Goal: Task Accomplishment & Management: Use online tool/utility

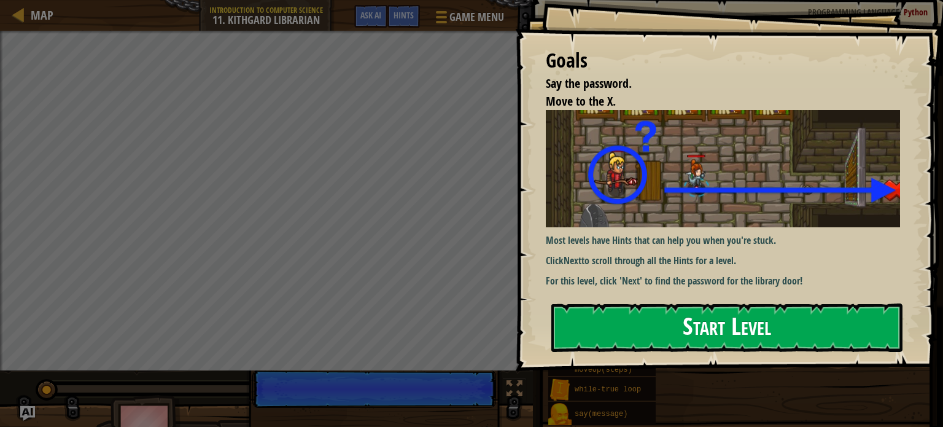
click at [622, 317] on button "Start Level" at bounding box center [726, 327] width 351 height 49
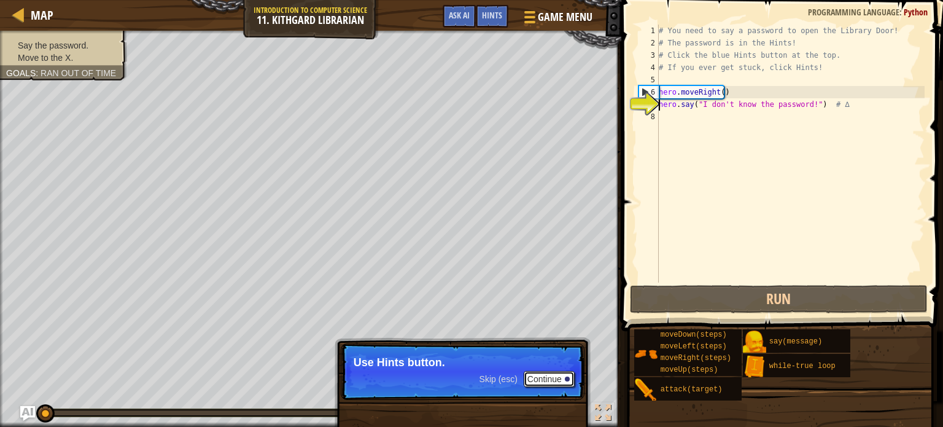
click at [550, 381] on button "Continue" at bounding box center [549, 379] width 51 height 16
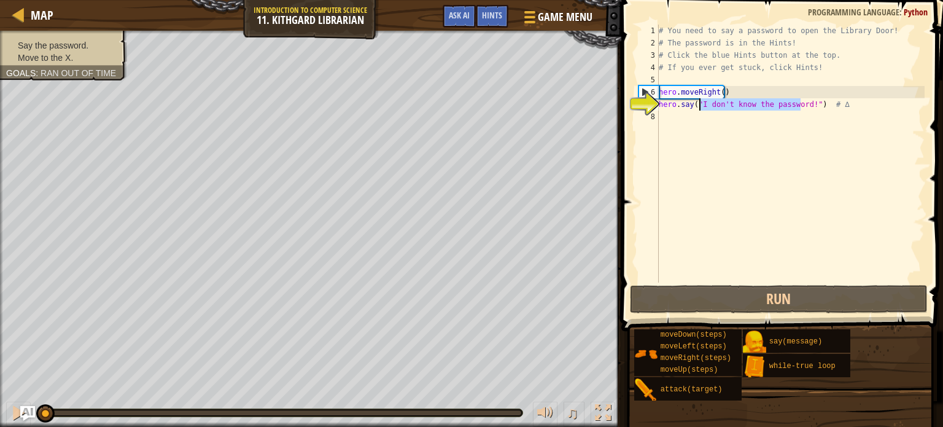
drag, startPoint x: 802, startPoint y: 105, endPoint x: 698, endPoint y: 106, distance: 103.8
click at [698, 106] on div "# You need to say a password to open the Library Door! # The password is in the…" at bounding box center [790, 166] width 268 height 282
type textarea "hero.say("!") # ∆"
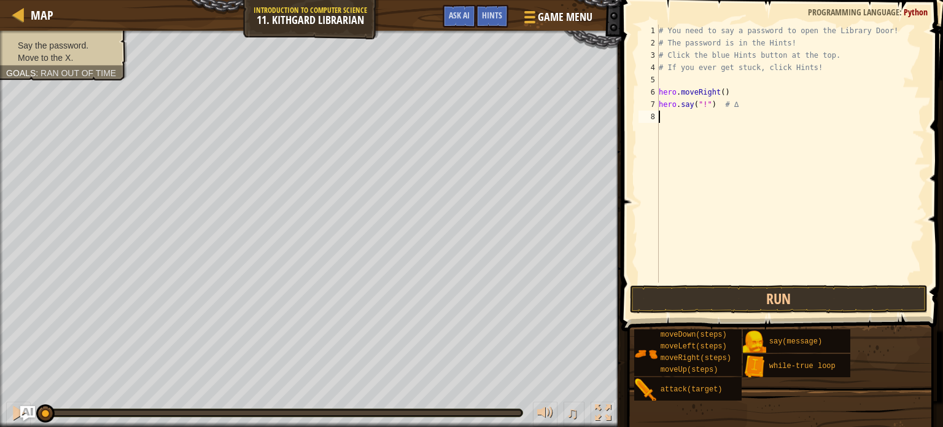
click at [666, 117] on div "# You need to say a password to open the Library Door! # The password is in the…" at bounding box center [790, 166] width 268 height 282
type textarea "m"
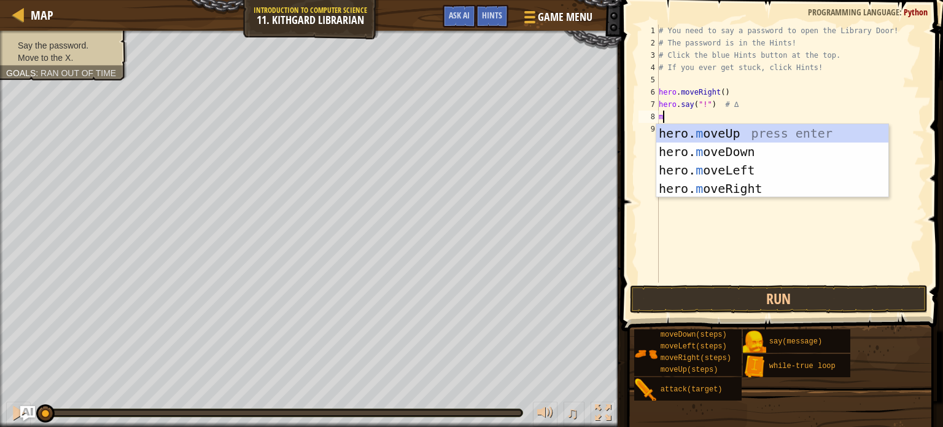
scroll to position [6, 0]
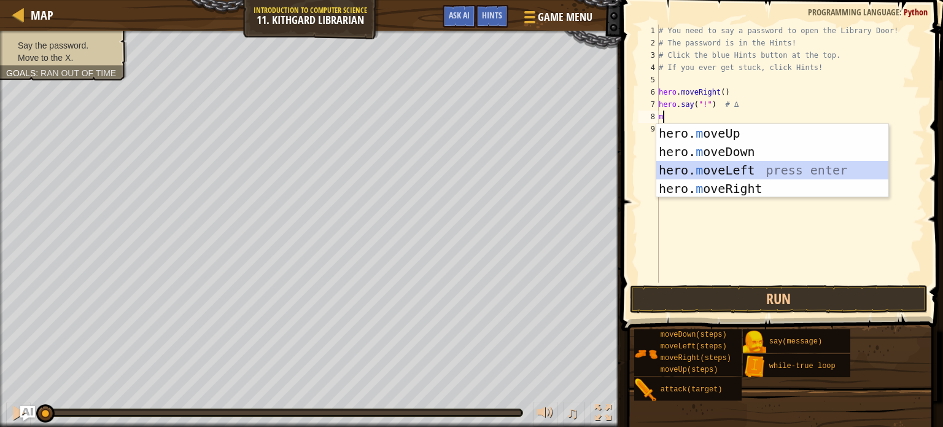
click at [707, 171] on div "hero. m oveUp press enter hero. m oveDown press enter hero. m oveLeft press ent…" at bounding box center [772, 179] width 232 height 111
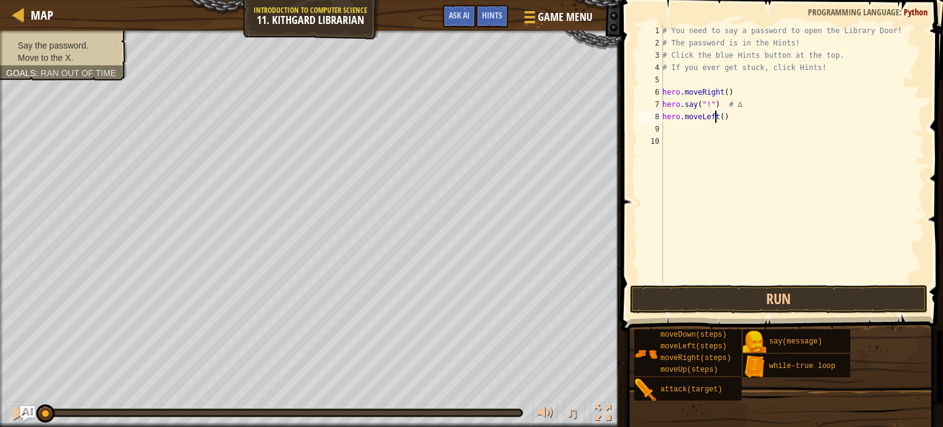
click at [717, 118] on div "# You need to say a password to open the Library Door! # The password is in the…" at bounding box center [792, 166] width 265 height 282
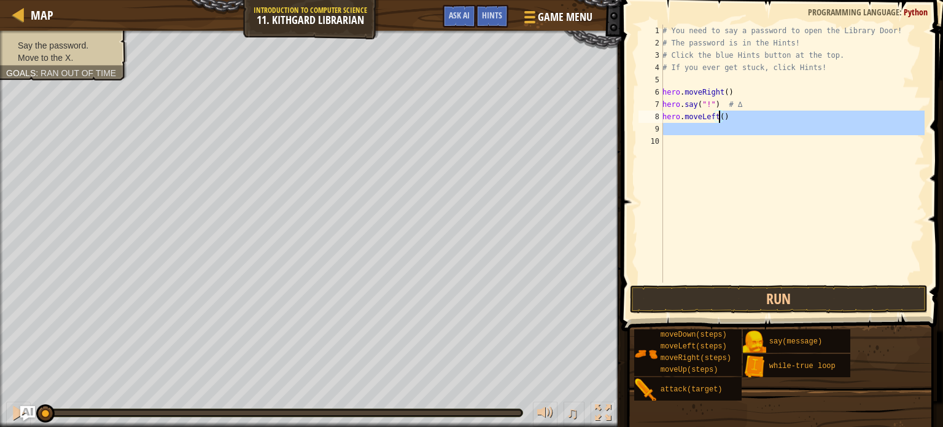
click at [719, 117] on div "# You need to say a password to open the Library Door! # The password is in the…" at bounding box center [792, 166] width 265 height 282
type textarea "hero.moveLeft()"
click at [744, 183] on div "# You need to say a password to open the Library Door! # The password is in the…" at bounding box center [792, 154] width 265 height 258
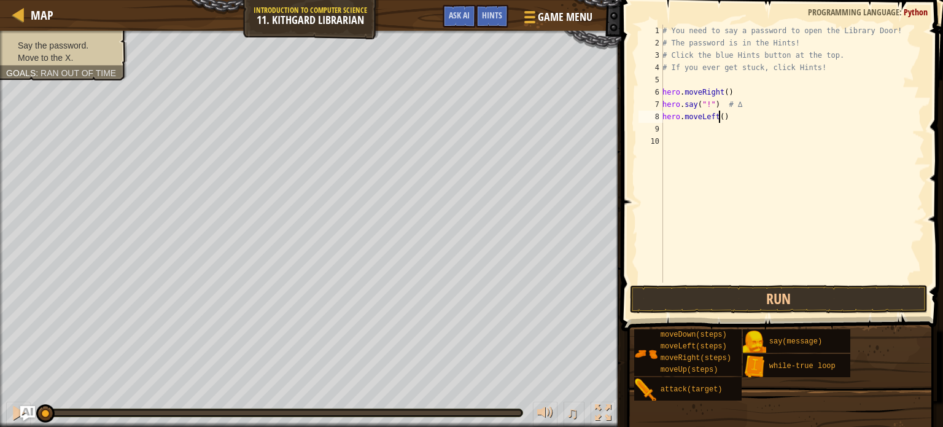
click at [718, 116] on div "# You need to say a password to open the Library Door! # The password is in the…" at bounding box center [792, 166] width 265 height 282
type textarea "hero.moveLeft(2)"
click at [732, 287] on button "Run" at bounding box center [779, 299] width 298 height 28
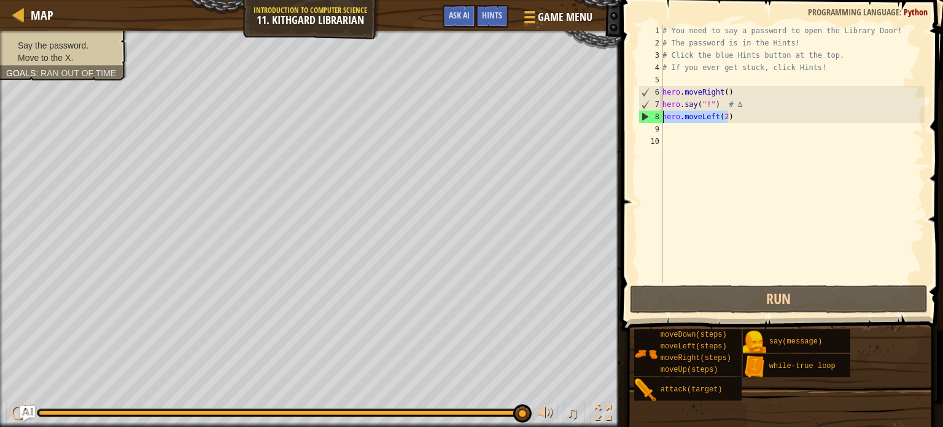
drag, startPoint x: 729, startPoint y: 117, endPoint x: 657, endPoint y: 116, distance: 71.8
click at [657, 116] on div "hero.moveLeft(2) 1 2 3 4 5 6 7 8 9 10 # You need to say a password to open the …" at bounding box center [780, 154] width 289 height 258
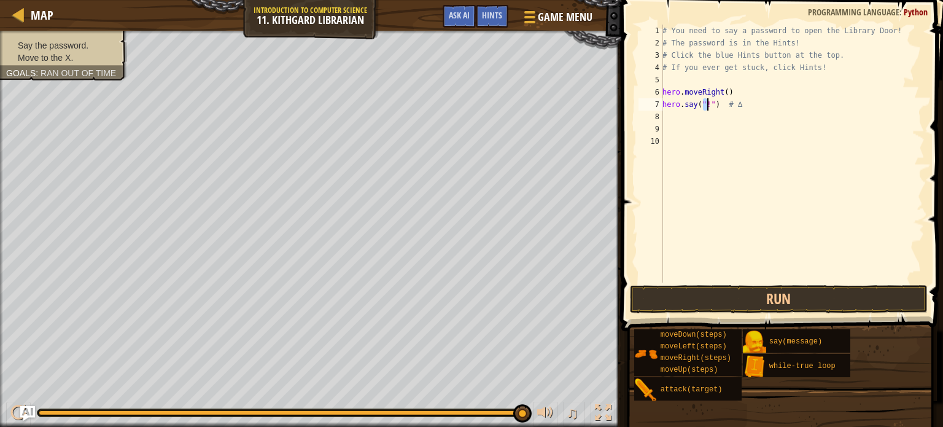
click at [707, 104] on div "# You need to say a password to open the Library Door! # The password is in the…" at bounding box center [792, 166] width 265 height 282
click at [702, 98] on div "# You need to say a password to open the Library Door! # The password is in the…" at bounding box center [792, 166] width 265 height 282
click at [702, 102] on div "# You need to say a password to open the Library Door! # The password is in the…" at bounding box center [792, 166] width 265 height 282
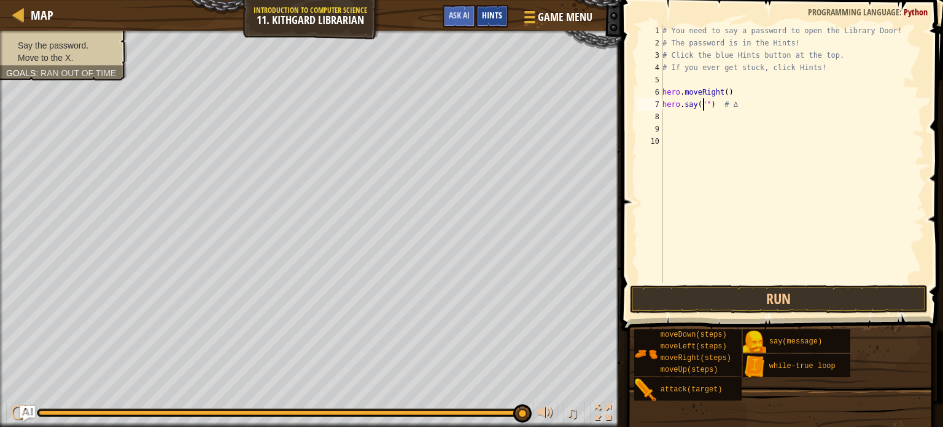
click at [496, 14] on span "Hints" at bounding box center [492, 15] width 20 height 12
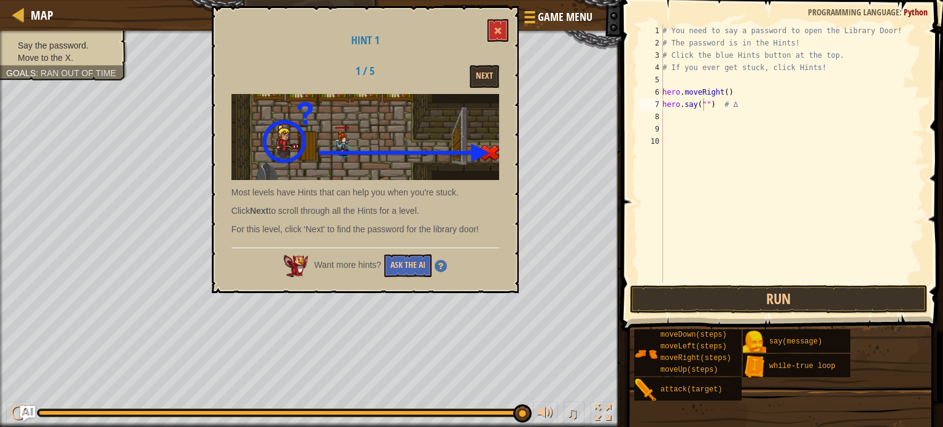
click at [317, 226] on p "For this level, click 'Next' to find the password for the library door!" at bounding box center [365, 229] width 268 height 12
click at [258, 208] on strong "Next" at bounding box center [259, 211] width 18 height 10
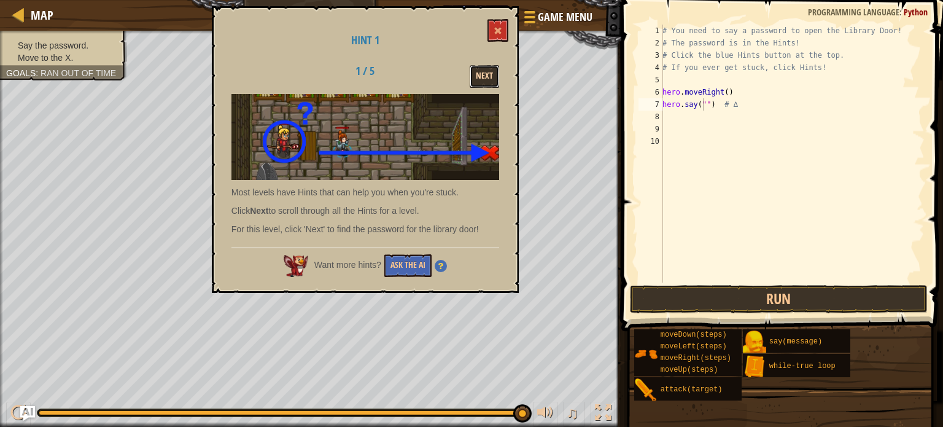
click at [480, 76] on button "Next" at bounding box center [484, 76] width 29 height 23
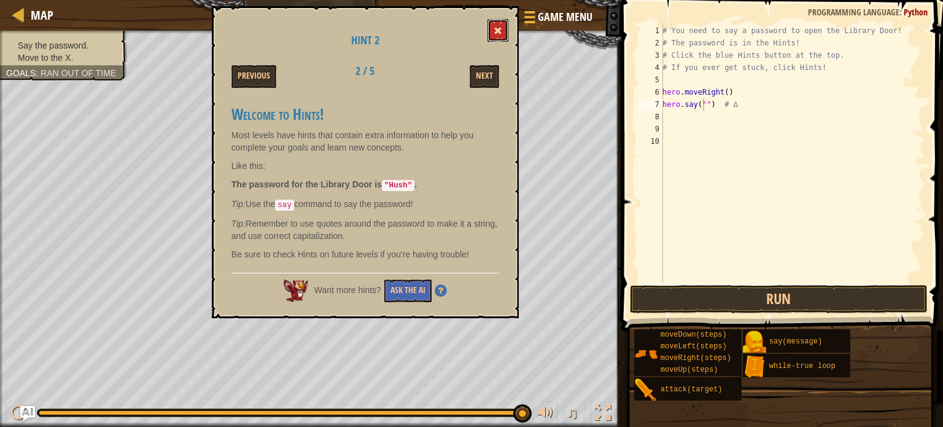
click at [501, 29] on span at bounding box center [498, 30] width 9 height 9
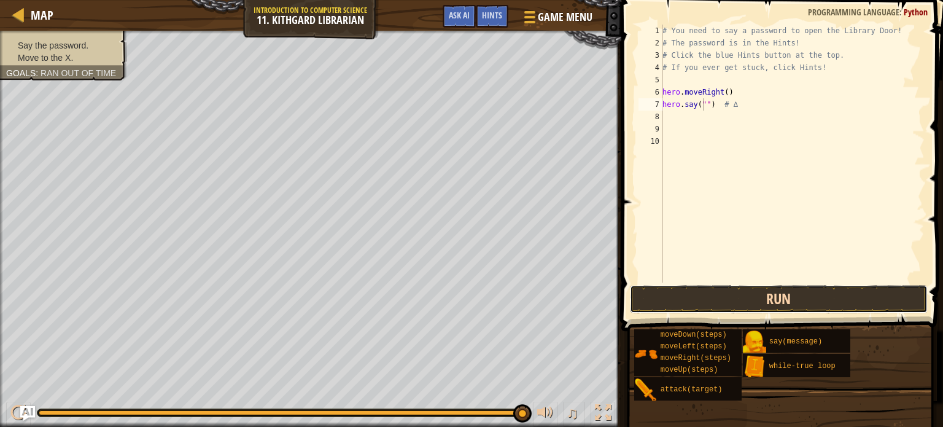
click at [761, 293] on button "Run" at bounding box center [779, 299] width 298 height 28
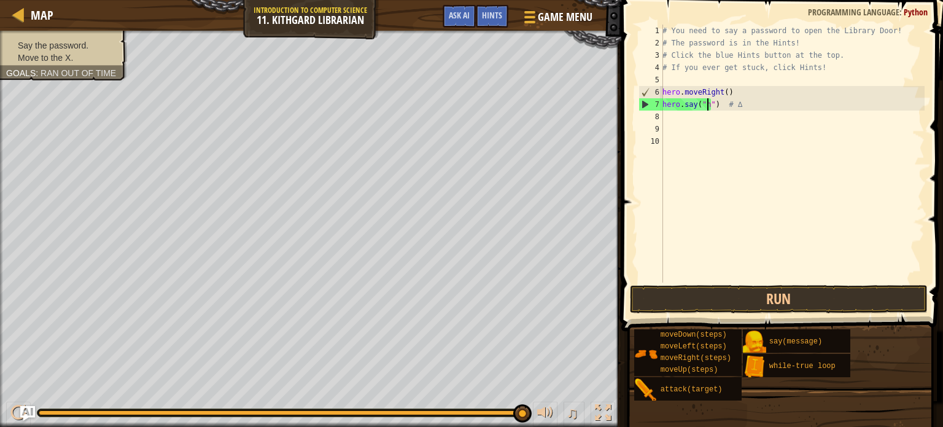
scroll to position [6, 4]
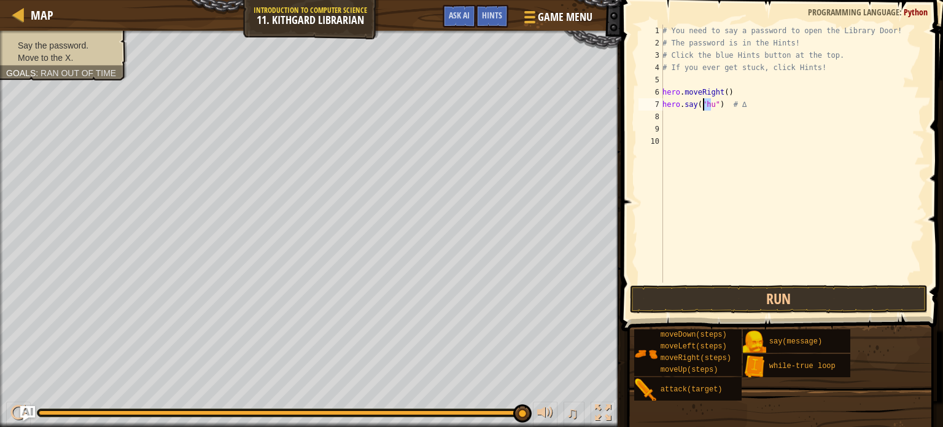
click at [704, 101] on div "# You need to say a password to open the Library Door! # The password is in the…" at bounding box center [792, 166] width 265 height 282
type textarea "hero.say("Hush") # ∆"
click at [721, 122] on div "# You need to say a password to open the Library Door! # The password is in the…" at bounding box center [792, 166] width 265 height 282
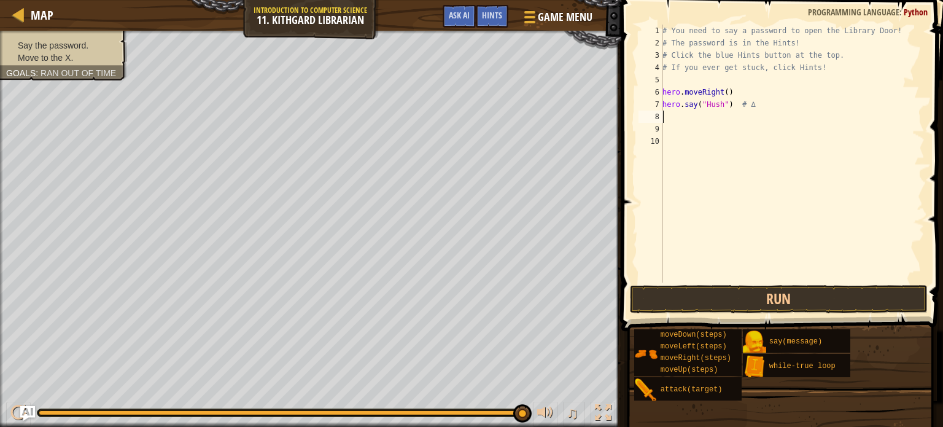
type textarea "m"
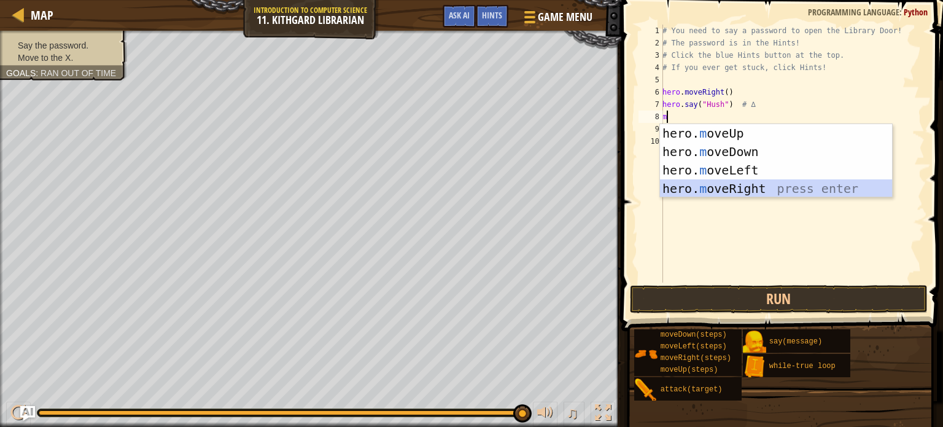
click at [736, 193] on div "hero. m oveUp press enter hero. m oveDown press enter hero. m oveLeft press ent…" at bounding box center [776, 179] width 232 height 111
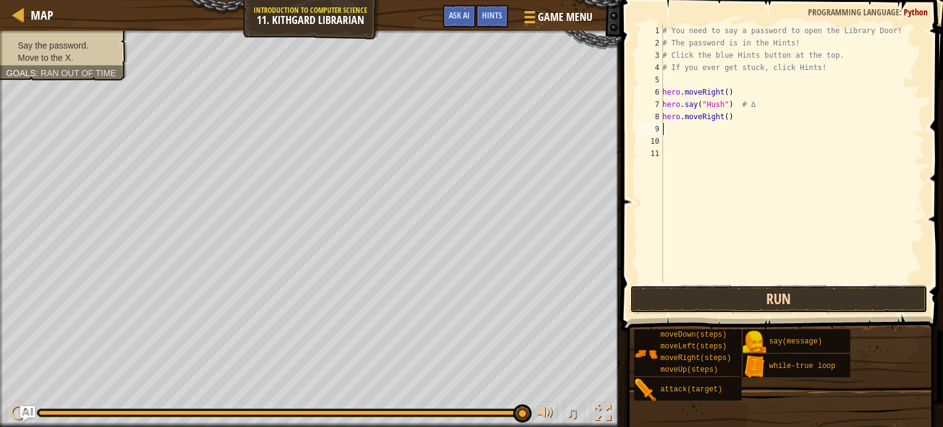
click at [744, 300] on button "Run" at bounding box center [779, 299] width 298 height 28
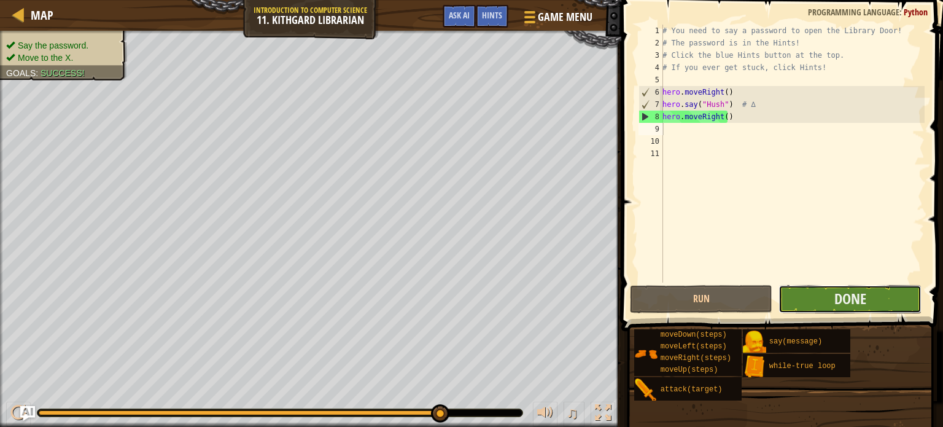
click at [820, 297] on button "Done" at bounding box center [850, 299] width 143 height 28
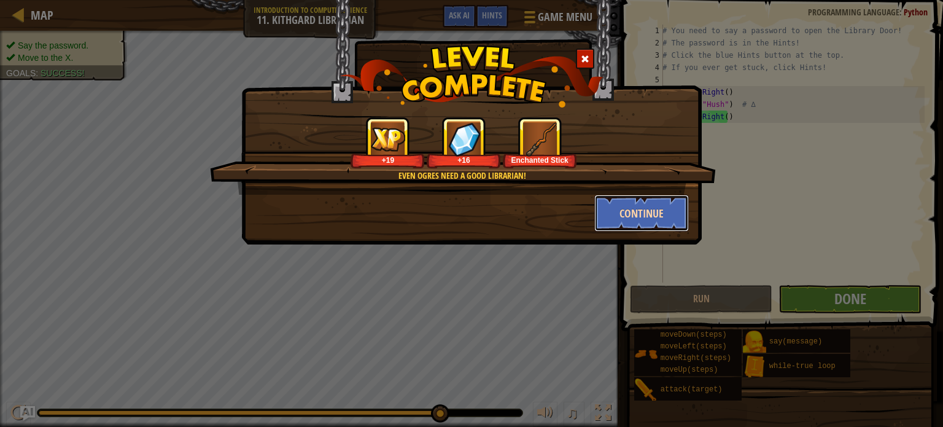
click at [653, 208] on button "Continue" at bounding box center [641, 213] width 95 height 37
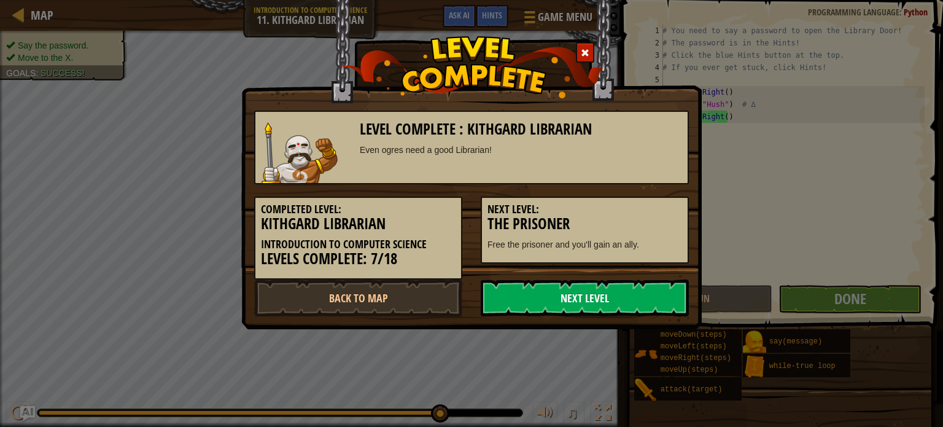
click at [582, 289] on link "Next Level" at bounding box center [585, 297] width 208 height 37
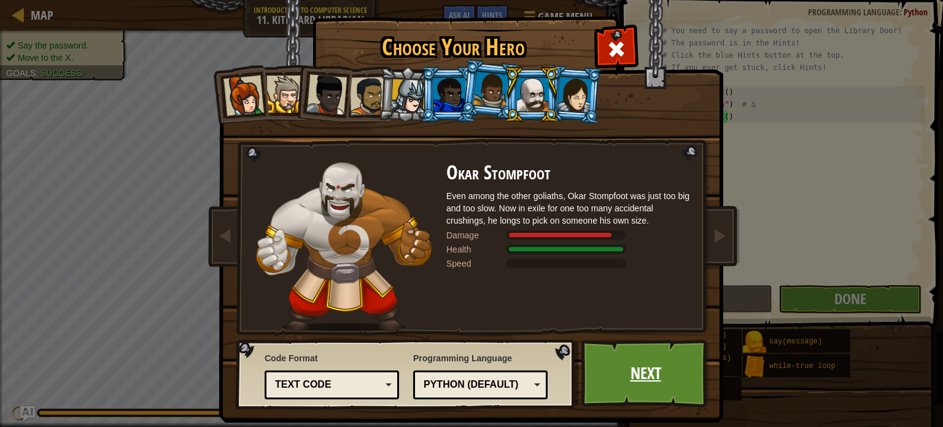
click at [640, 371] on link "Next" at bounding box center [646, 374] width 128 height 68
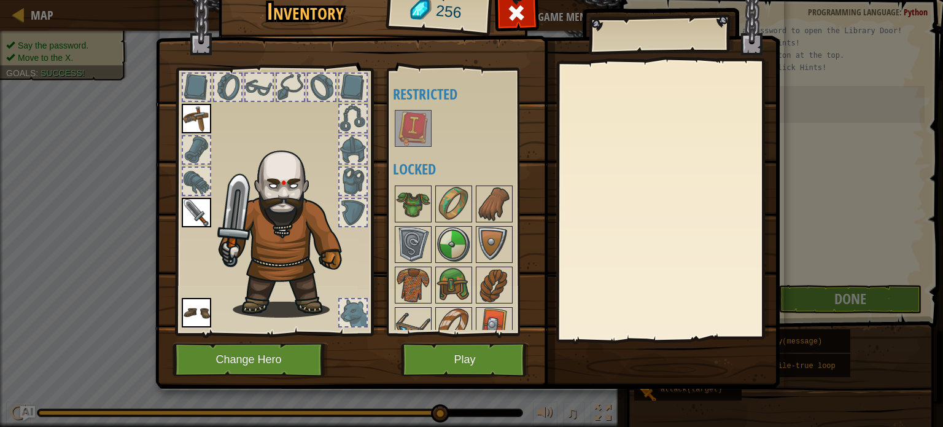
drag, startPoint x: 494, startPoint y: 161, endPoint x: 496, endPoint y: 87, distance: 74.3
click at [496, 87] on div "Available Equip Equip Equip (double-click to equip) Restricted Locked" at bounding box center [470, 202] width 154 height 256
drag, startPoint x: 516, startPoint y: 289, endPoint x: 514, endPoint y: 225, distance: 64.5
click at [514, 225] on div at bounding box center [470, 285] width 154 height 203
drag, startPoint x: 392, startPoint y: 279, endPoint x: 400, endPoint y: 190, distance: 90.1
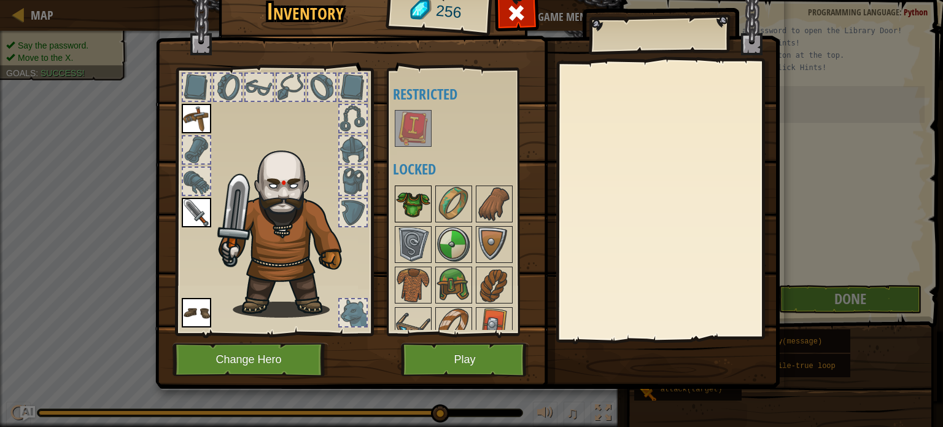
click at [400, 190] on div "Available Equip Equip Equip (double-click to equip) Restricted Locked" at bounding box center [462, 201] width 150 height 267
drag, startPoint x: 472, startPoint y: 299, endPoint x: 478, endPoint y: 181, distance: 118.0
click at [478, 181] on div "Available Equip Equip Equip (double-click to equip) Restricted Locked" at bounding box center [470, 202] width 154 height 256
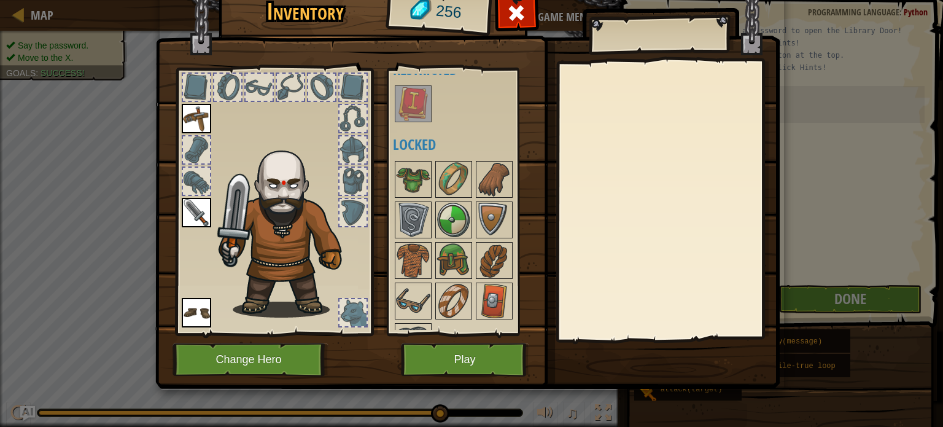
scroll to position [55, 0]
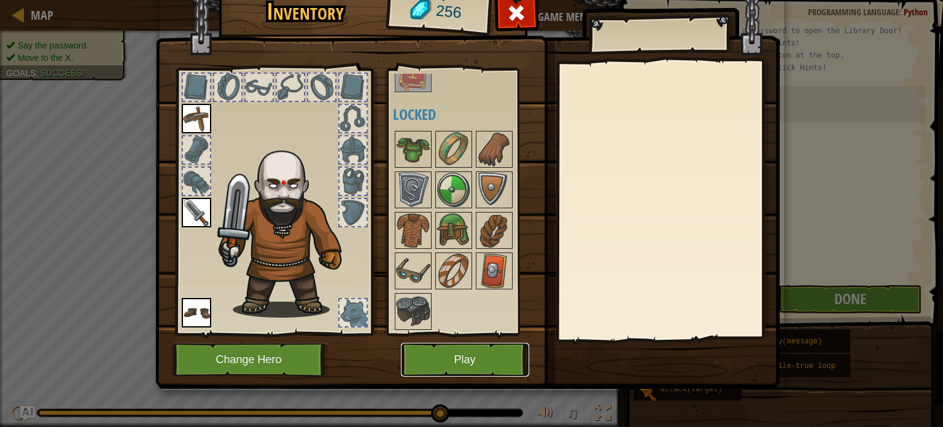
click at [480, 358] on button "Play" at bounding box center [465, 360] width 128 height 34
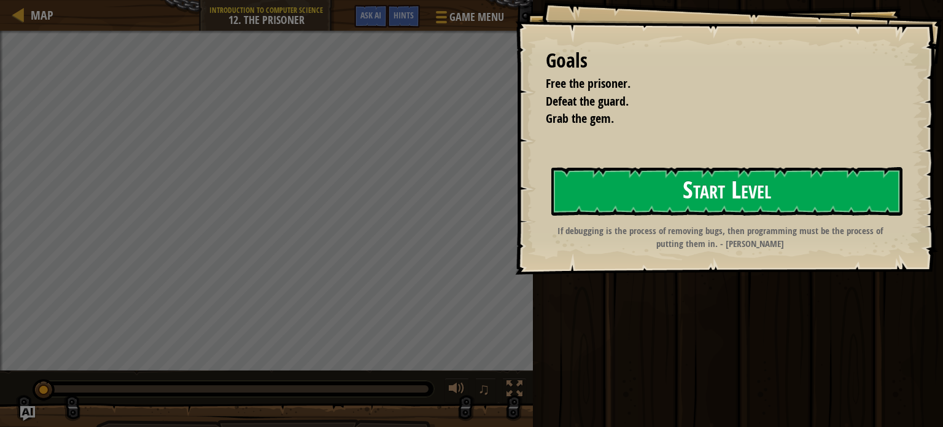
click at [641, 198] on button "Start Level" at bounding box center [726, 191] width 351 height 49
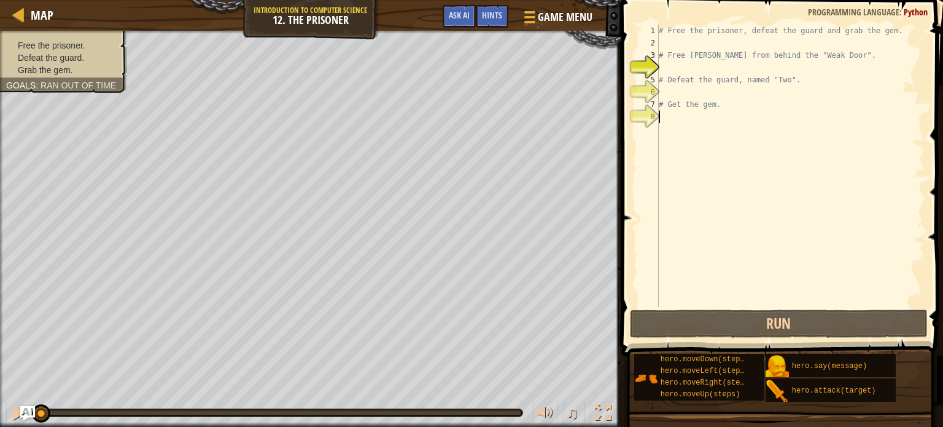
click at [707, 132] on div "# Free the prisoner, defeat the guard and grab the gem. # Free [PERSON_NAME] fr…" at bounding box center [790, 178] width 268 height 307
type textarea "m"
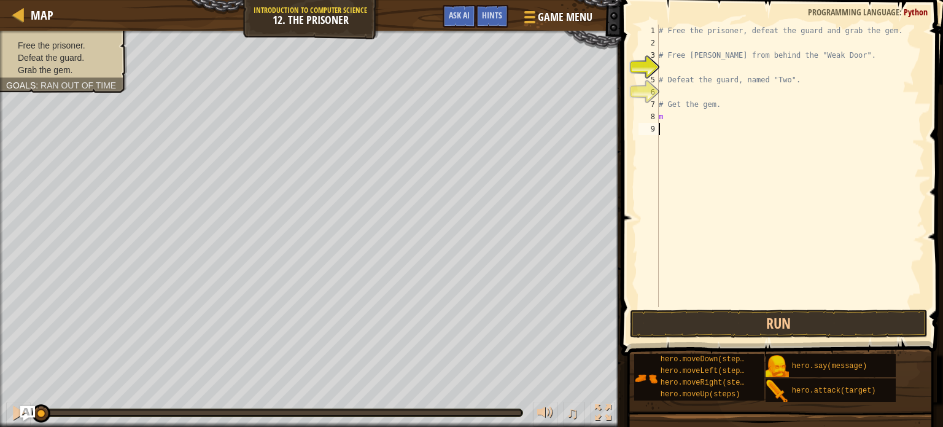
drag, startPoint x: 698, startPoint y: 183, endPoint x: 876, endPoint y: 220, distance: 181.2
click at [876, 220] on div "# Free the prisoner, defeat the guard and grab the gem. # Free [PERSON_NAME] fr…" at bounding box center [790, 178] width 268 height 307
click at [694, 120] on div "# Free the prisoner, defeat the guard and grab the gem. # Free [PERSON_NAME] fr…" at bounding box center [790, 178] width 268 height 307
type textarea "m"
click at [656, 117] on div "m 1 2 3 4 5 6 7 8 9 # Free the prisoner, defeat the guard and grab the gem. # F…" at bounding box center [780, 166] width 289 height 282
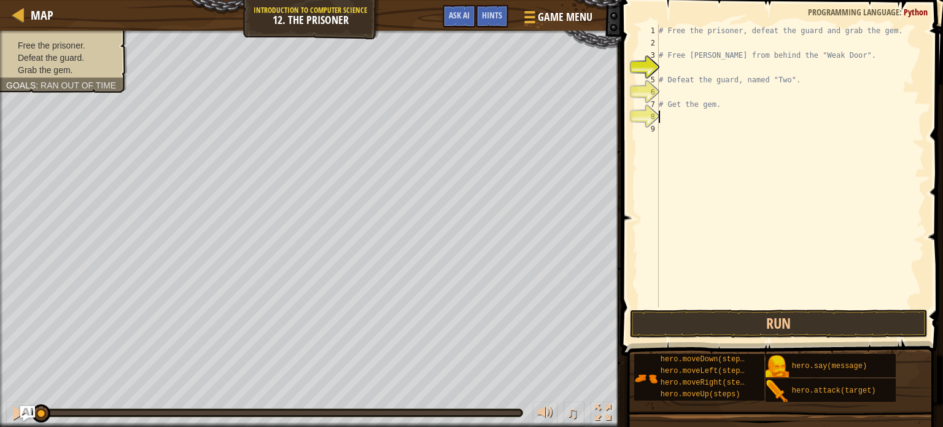
type textarea "m"
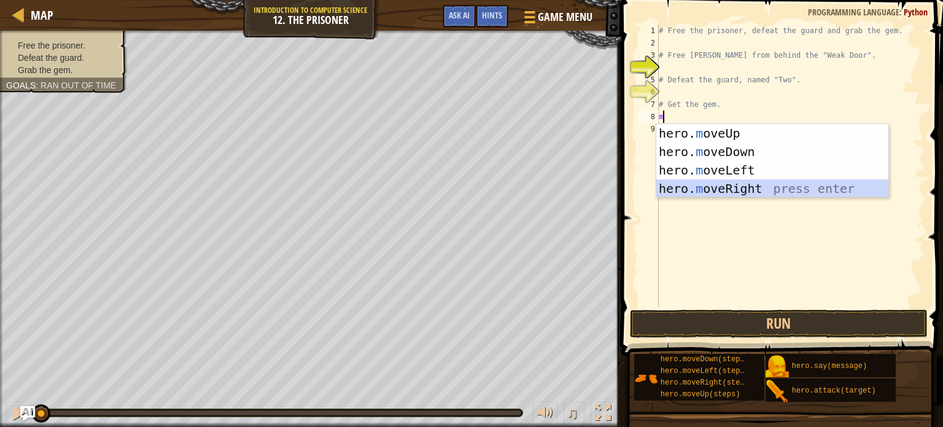
click at [723, 191] on div "hero. m oveUp press enter hero. m oveDown press enter hero. m oveLeft press ent…" at bounding box center [772, 179] width 232 height 111
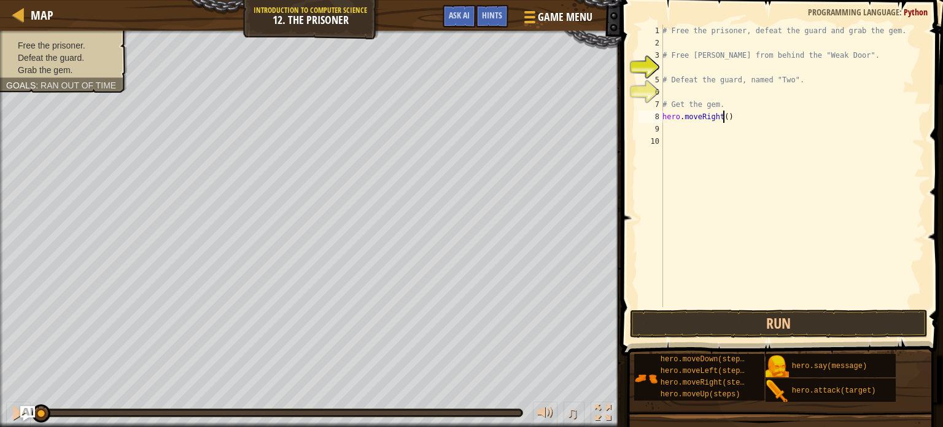
click at [723, 117] on div "# Free the prisoner, defeat the guard and grab the gem. # Free [PERSON_NAME] fr…" at bounding box center [792, 178] width 265 height 307
type textarea "hero.moveRight(3)"
click at [672, 127] on div "# Free the prisoner, defeat the guard and grab the gem. # Free [PERSON_NAME] fr…" at bounding box center [792, 178] width 265 height 307
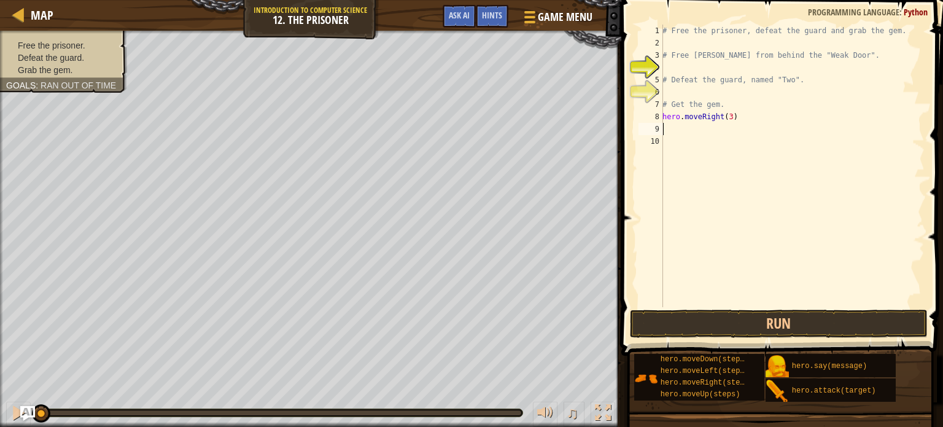
type textarea "m"
drag, startPoint x: 709, startPoint y: 125, endPoint x: 663, endPoint y: 133, distance: 46.7
click at [663, 133] on div "# Free the prisoner, defeat the guard and grab the gem. # Free [PERSON_NAME] fr…" at bounding box center [792, 178] width 265 height 307
type textarea ")"
drag, startPoint x: 668, startPoint y: 128, endPoint x: 656, endPoint y: 128, distance: 12.3
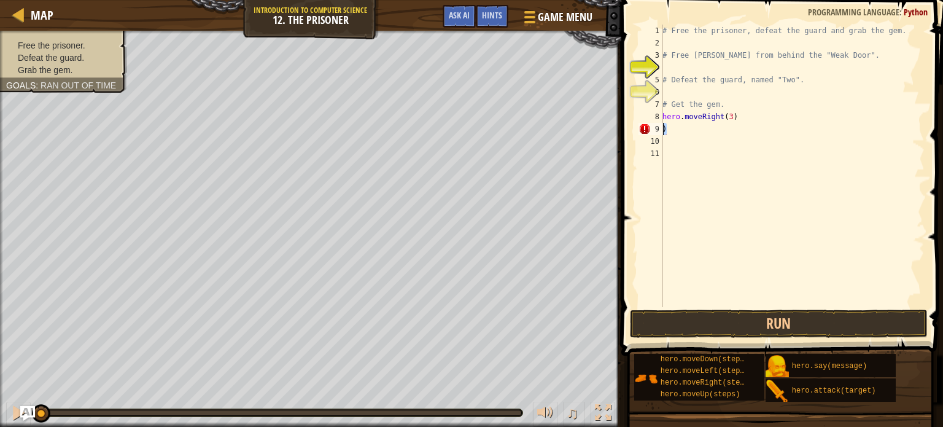
click at [656, 128] on div ") 1 2 3 4 5 6 7 8 9 10 11 # Free the prisoner, defeat the guard and grab the ge…" at bounding box center [780, 166] width 289 height 282
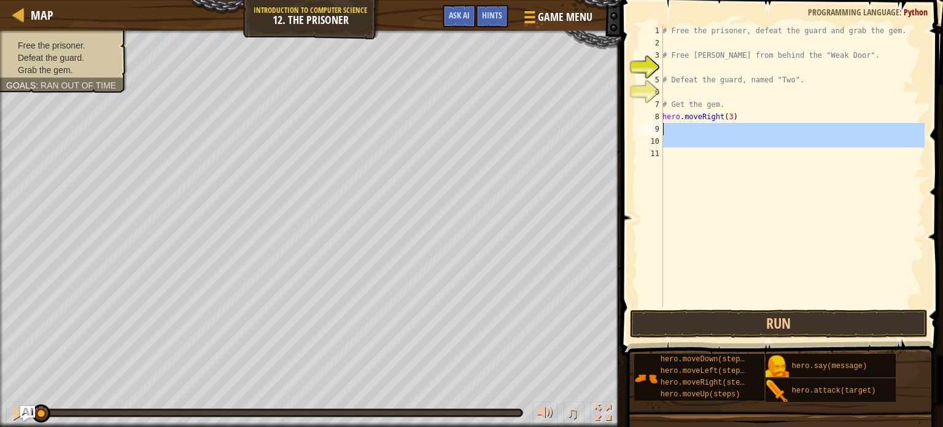
drag, startPoint x: 757, startPoint y: 163, endPoint x: 685, endPoint y: 131, distance: 78.9
click at [685, 131] on div "# Free the prisoner, defeat the guard and grab the gem. # Free [PERSON_NAME] fr…" at bounding box center [792, 178] width 265 height 307
click at [685, 131] on div "# Free the prisoner, defeat the guard and grab the gem. # Free [PERSON_NAME] fr…" at bounding box center [792, 166] width 265 height 282
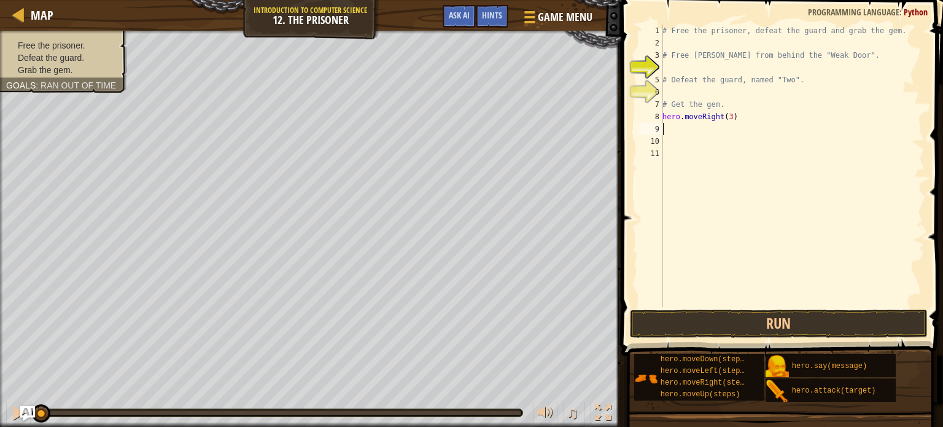
click at [671, 126] on div "# Free the prisoner, defeat the guard and grab the gem. # Free [PERSON_NAME] fr…" at bounding box center [792, 178] width 265 height 307
type textarea "m"
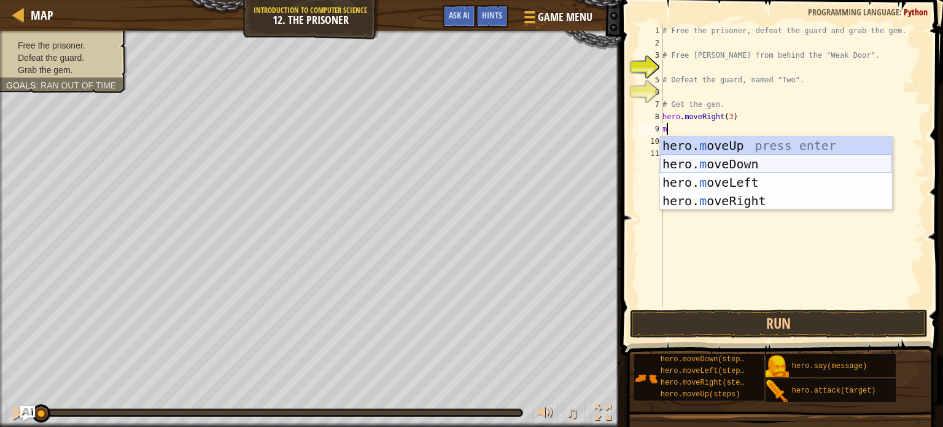
click at [711, 164] on div "hero. m oveUp press enter hero. m oveDown press enter hero. m oveLeft press ent…" at bounding box center [776, 191] width 232 height 111
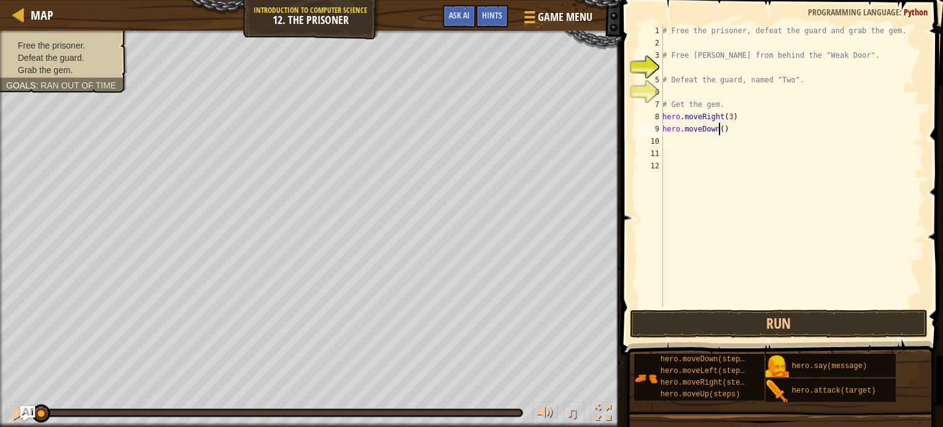
click at [719, 128] on div "# Free the prisoner, defeat the guard and grab the gem. # Free [PERSON_NAME] fr…" at bounding box center [792, 178] width 265 height 307
type textarea "hero.moveDown(3)"
click at [675, 139] on div "# Free the prisoner, defeat the guard and grab the gem. # Free [PERSON_NAME] fr…" at bounding box center [792, 178] width 265 height 307
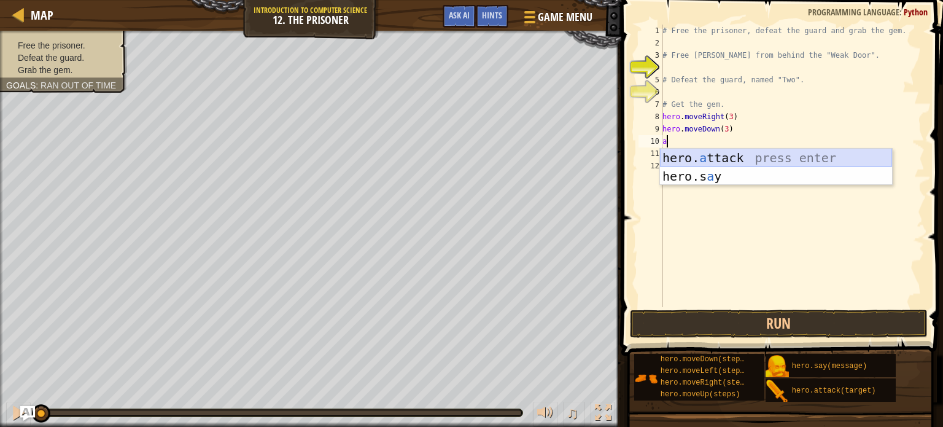
click at [742, 159] on div "hero. a ttack press enter hero.s a y press enter" at bounding box center [776, 186] width 232 height 74
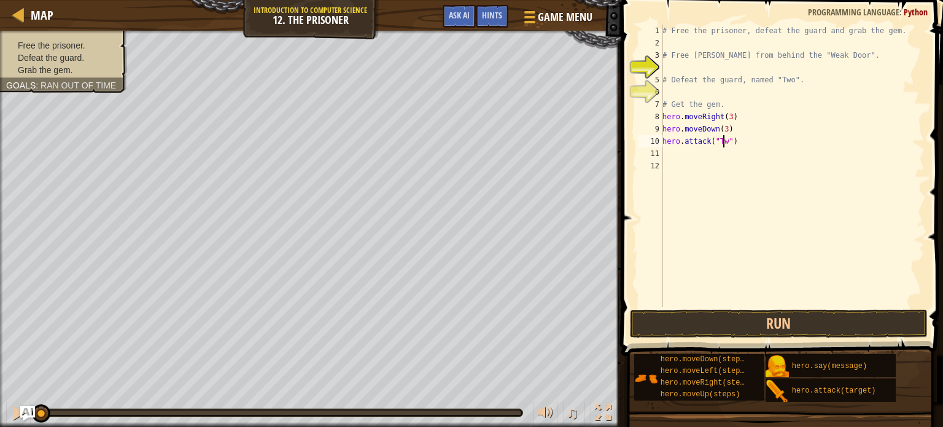
scroll to position [6, 5]
type textarea "hero.attack("Two")"
click at [683, 156] on div "# Free the prisoner, defeat the guard and grab the gem. # Free [PERSON_NAME] fr…" at bounding box center [792, 178] width 265 height 307
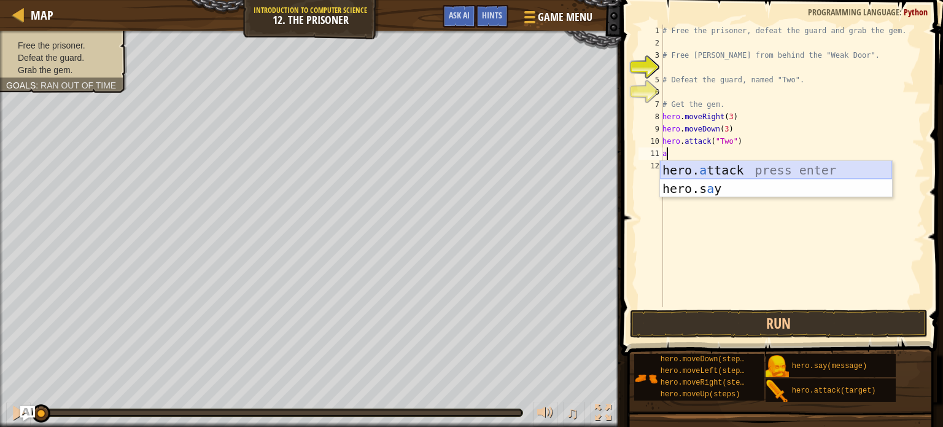
click at [709, 165] on div "hero. a ttack press enter hero.s a y press enter" at bounding box center [776, 198] width 232 height 74
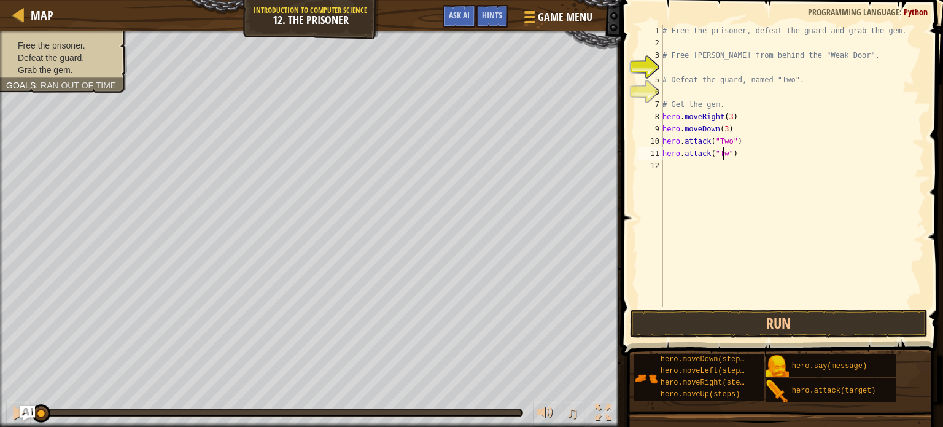
scroll to position [6, 5]
type textarea "hero.attack("Two")"
click at [672, 166] on div "# Free the prisoner, defeat the guard and grab the gem. # Free [PERSON_NAME] fr…" at bounding box center [792, 178] width 265 height 307
type textarea "m"
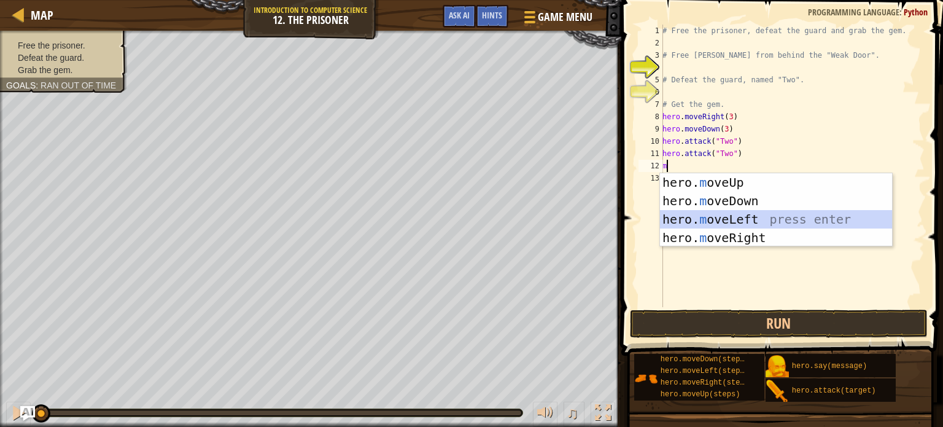
click at [737, 227] on div "hero. m oveUp press enter hero. m oveDown press enter hero. m oveLeft press ent…" at bounding box center [776, 228] width 232 height 111
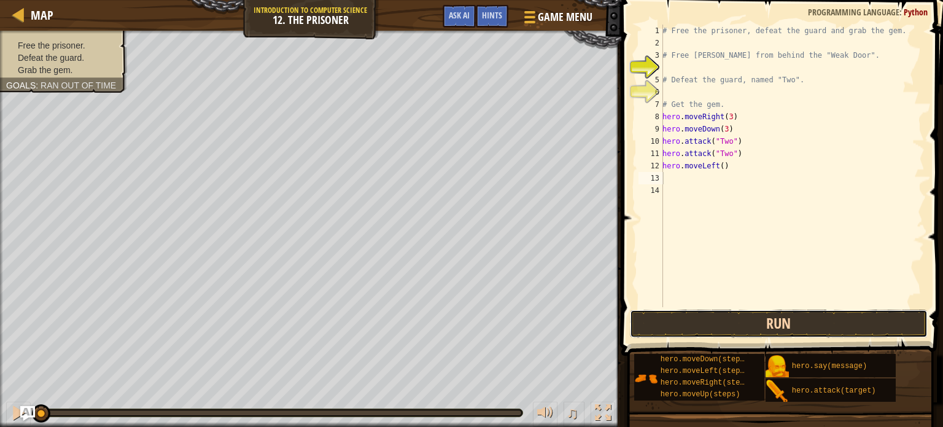
click at [787, 321] on button "Run" at bounding box center [779, 323] width 298 height 28
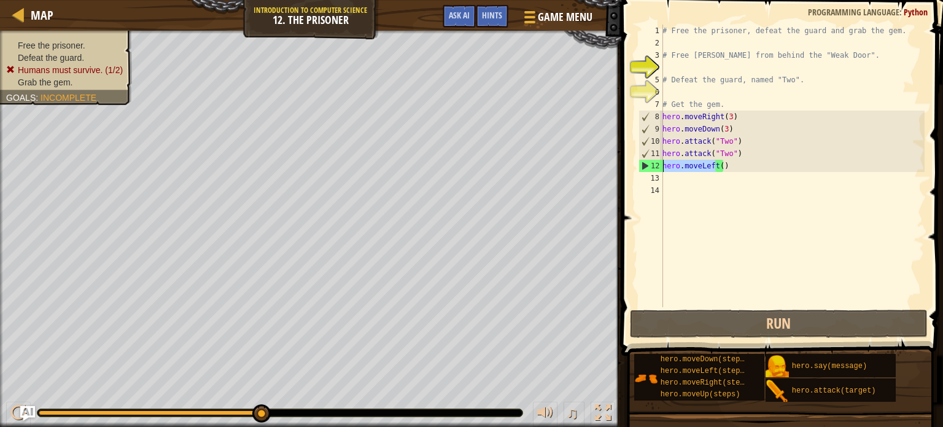
drag, startPoint x: 717, startPoint y: 164, endPoint x: 655, endPoint y: 169, distance: 62.3
click at [655, 169] on div "1 2 3 4 5 6 7 8 9 10 11 12 13 14 # Free the prisoner, defeat the guard and grab…" at bounding box center [780, 166] width 289 height 282
type textarea "()"
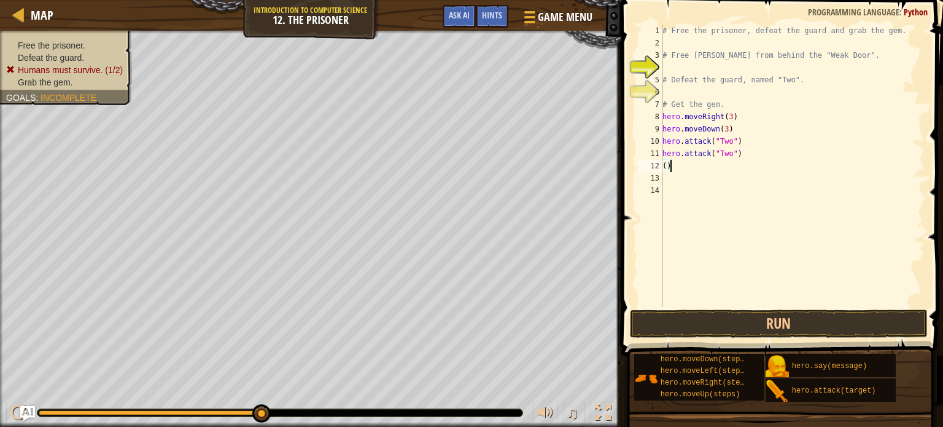
drag, startPoint x: 673, startPoint y: 167, endPoint x: 658, endPoint y: 167, distance: 14.7
click at [658, 167] on div "() 1 2 3 4 5 6 7 8 9 10 11 12 13 14 # Free the prisoner, defeat the guard and g…" at bounding box center [780, 166] width 289 height 282
drag, startPoint x: 736, startPoint y: 155, endPoint x: 638, endPoint y: 155, distance: 98.3
click at [638, 155] on div "1 2 3 4 5 6 7 8 9 10 11 12 13 14 # Free the prisoner, defeat the guard and grab…" at bounding box center [780, 166] width 289 height 282
type textarea "hero.attack("Two")"
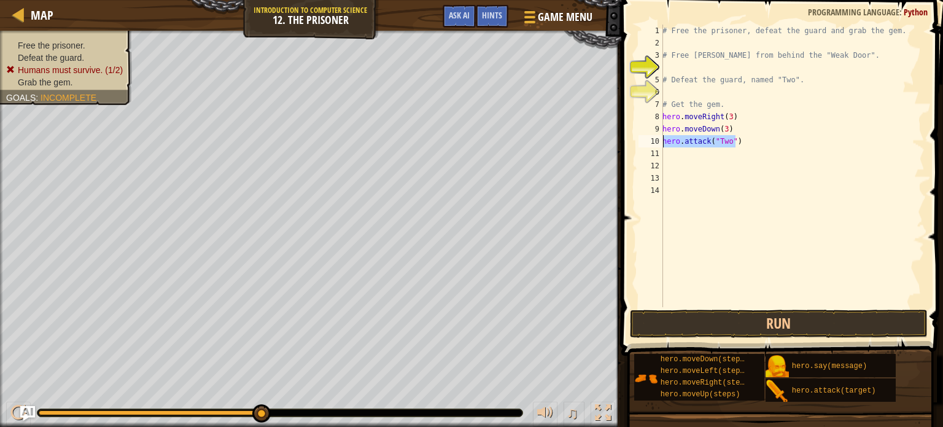
drag, startPoint x: 737, startPoint y: 142, endPoint x: 618, endPoint y: 143, distance: 118.5
click at [618, 143] on div "1 2 3 4 5 6 7 8 9 10 11 12 13 14 # Free the prisoner, defeat the guard and grab…" at bounding box center [780, 202] width 325 height 392
type textarea "hero.attack("Two")"
drag, startPoint x: 726, startPoint y: 130, endPoint x: 661, endPoint y: 129, distance: 65.1
click at [661, 129] on div "1 2 3 4 5 6 7 8 9 10 11 12 13 14 # Free the prisoner, defeat the guard and grab…" at bounding box center [780, 166] width 289 height 282
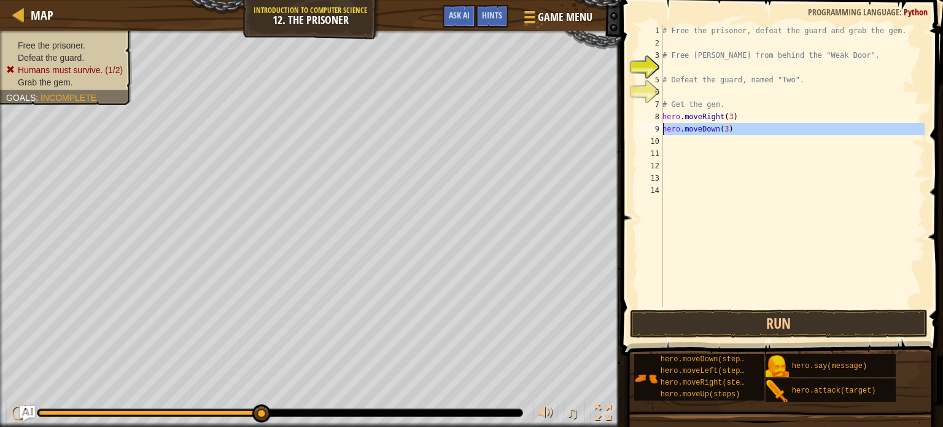
click at [661, 129] on div "9" at bounding box center [651, 129] width 25 height 12
drag, startPoint x: 666, startPoint y: 124, endPoint x: 723, endPoint y: 127, distance: 56.6
click at [723, 127] on div "# Free the prisoner, defeat the guard and grab the gem. # Free [PERSON_NAME] fr…" at bounding box center [792, 178] width 265 height 307
type textarea "h)"
drag, startPoint x: 671, startPoint y: 128, endPoint x: 654, endPoint y: 130, distance: 17.3
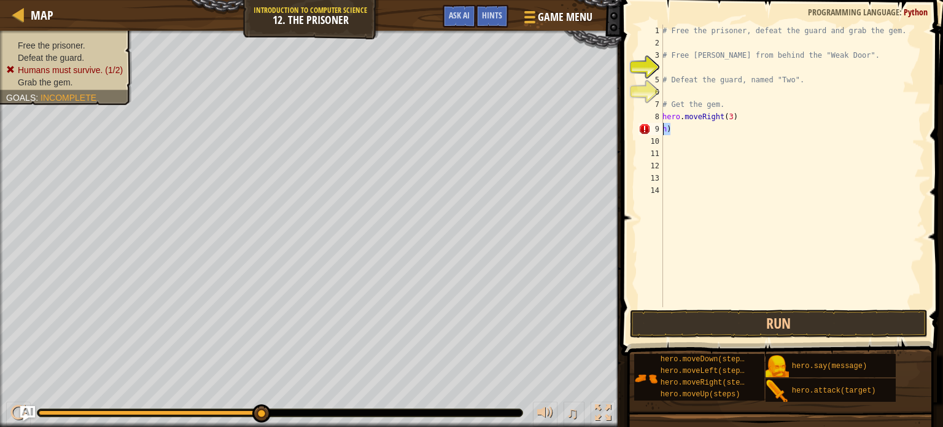
click at [654, 130] on div "h) 1 2 3 4 5 6 7 8 9 10 11 12 13 14 # Free the prisoner, defeat the guard and g…" at bounding box center [780, 166] width 289 height 282
drag, startPoint x: 663, startPoint y: 112, endPoint x: 777, endPoint y: 115, distance: 114.3
click at [777, 115] on div "# Free the prisoner, defeat the guard and grab the gem. # Free [PERSON_NAME] fr…" at bounding box center [792, 178] width 265 height 307
type textarea "hero.moveRight(3)"
type textarea "m"
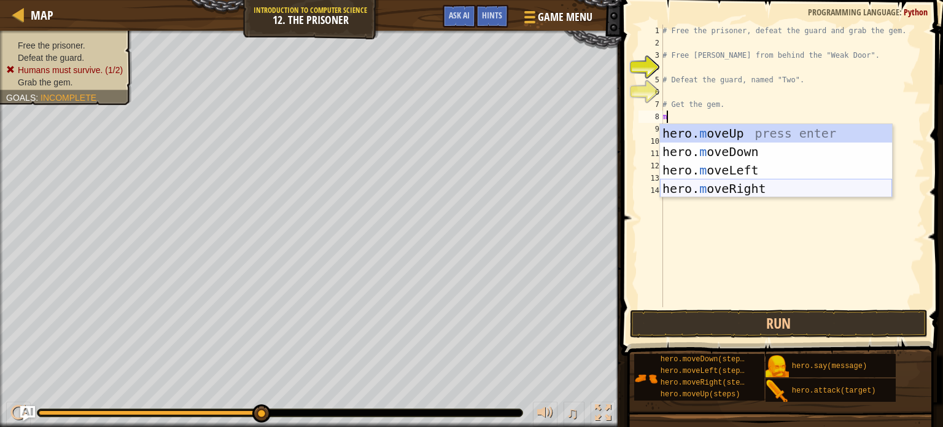
click at [734, 181] on div "hero. m oveUp press enter hero. m oveDown press enter hero. m oveLeft press ent…" at bounding box center [776, 179] width 232 height 111
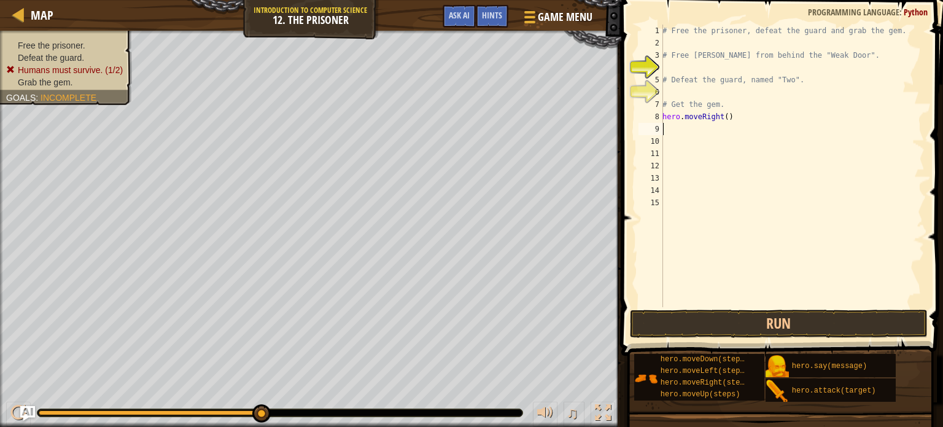
type textarea "m"
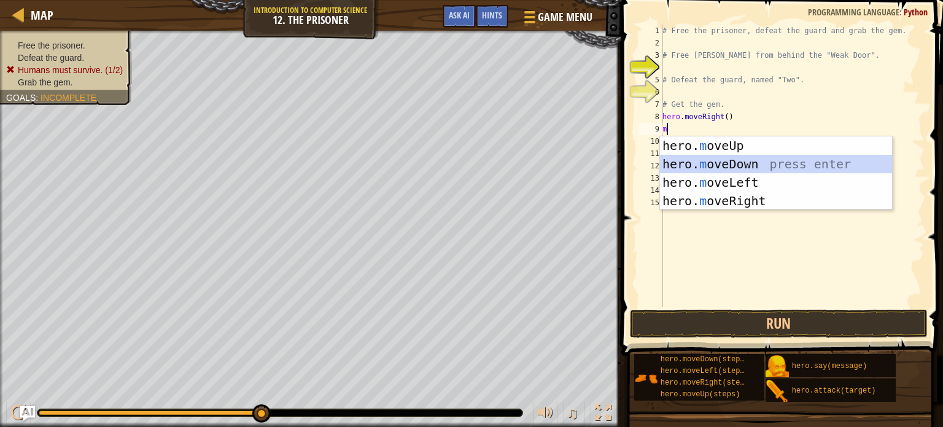
click at [715, 163] on div "hero. m oveUp press enter hero. m oveDown press enter hero. m oveLeft press ent…" at bounding box center [776, 191] width 232 height 111
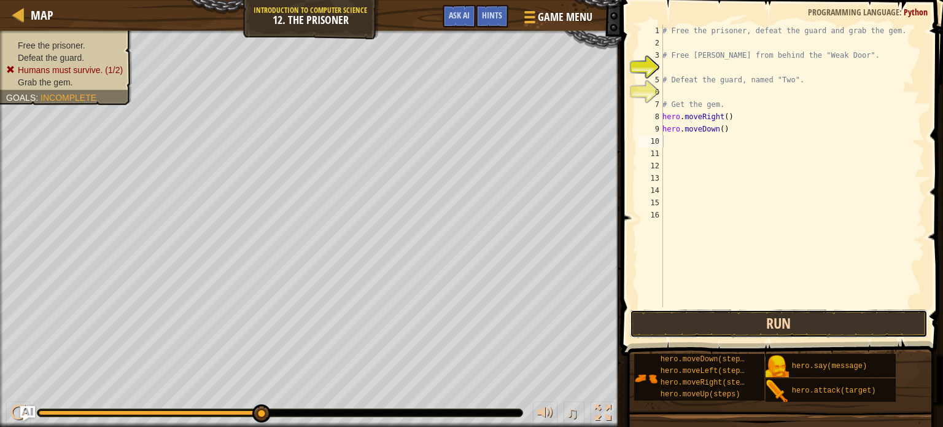
click at [788, 330] on button "Run" at bounding box center [779, 323] width 298 height 28
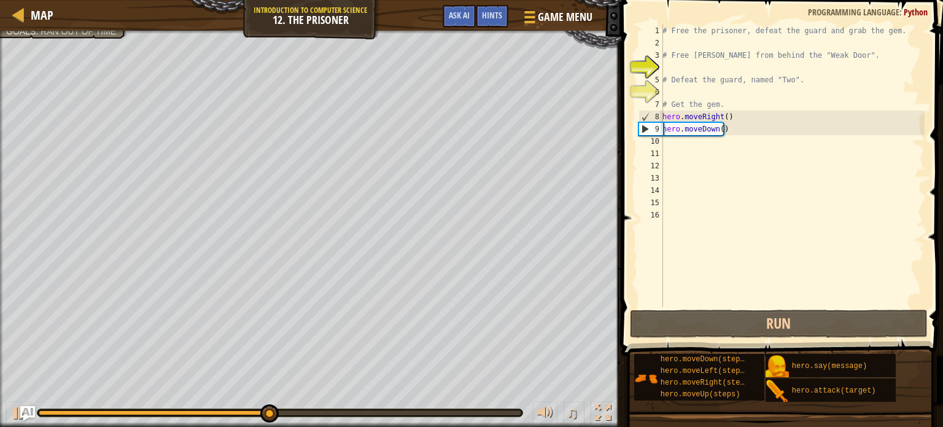
type textarea "# Get the gem."
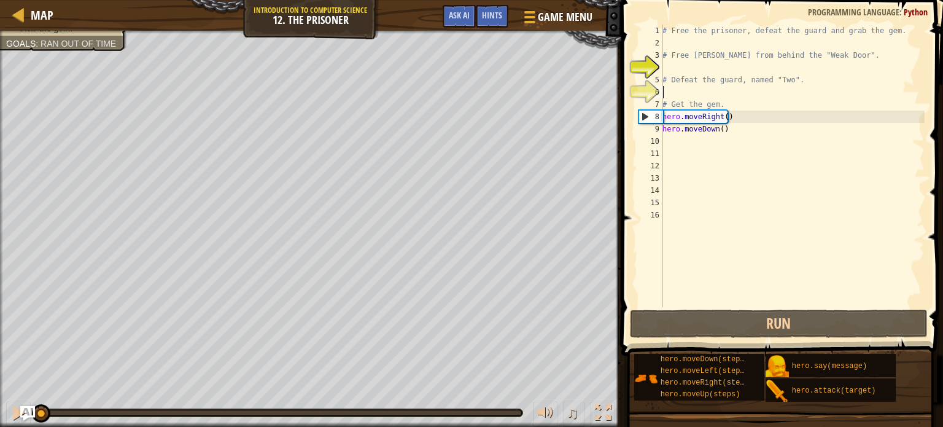
drag, startPoint x: 340, startPoint y: 413, endPoint x: 0, endPoint y: 406, distance: 340.3
click at [0, 406] on div "♫" at bounding box center [310, 409] width 621 height 37
click at [12, 413] on div at bounding box center [18, 413] width 16 height 16
click at [492, 12] on span "Hints" at bounding box center [492, 15] width 20 height 12
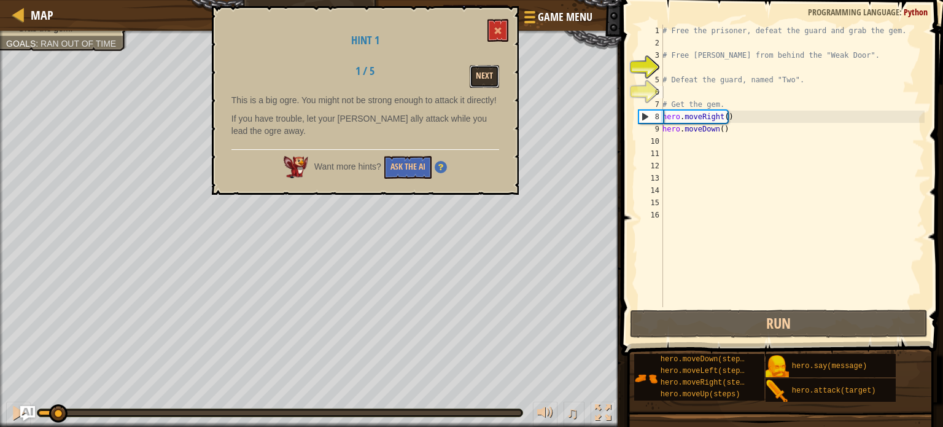
click at [489, 69] on button "Next" at bounding box center [484, 76] width 29 height 23
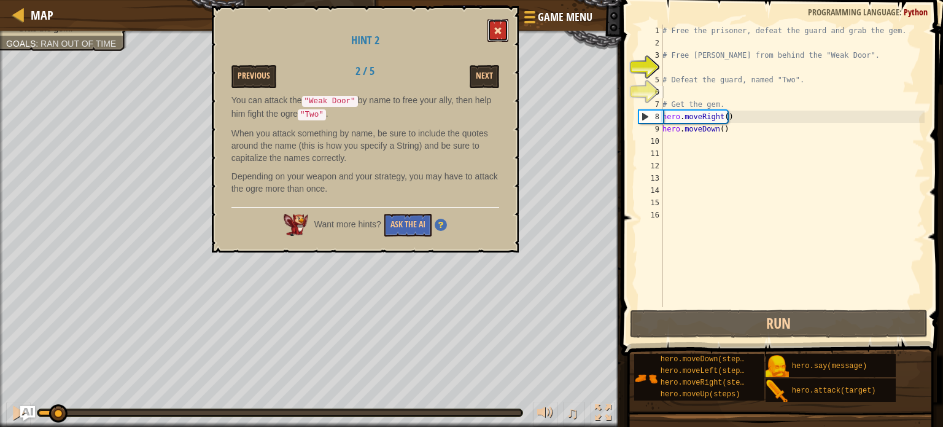
click at [496, 24] on button at bounding box center [498, 30] width 21 height 23
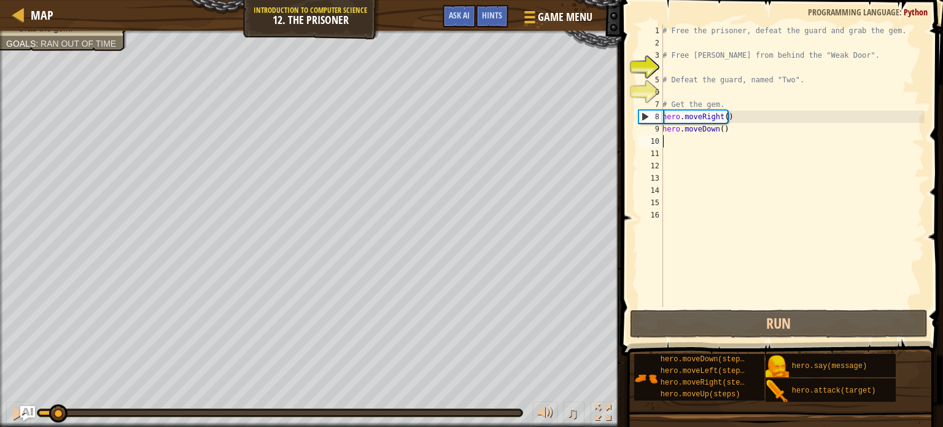
click at [715, 136] on div "# Free the prisoner, defeat the guard and grab the gem. # Free [PERSON_NAME] fr…" at bounding box center [792, 178] width 265 height 307
drag, startPoint x: 723, startPoint y: 130, endPoint x: 652, endPoint y: 134, distance: 72.0
click at [652, 134] on div "1 2 3 4 5 6 7 8 9 10 11 12 13 14 15 16 # Free the prisoner, defeat the guard an…" at bounding box center [780, 166] width 289 height 282
type textarea "hero.moveDown()"
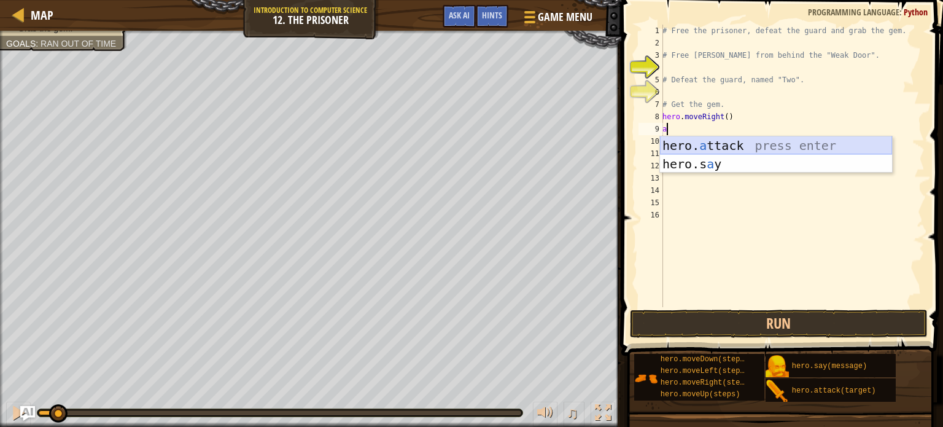
click at [721, 143] on div "hero. a ttack press enter hero.s a y press enter" at bounding box center [776, 173] width 232 height 74
type textarea "hero.attack("Enemy Name")"
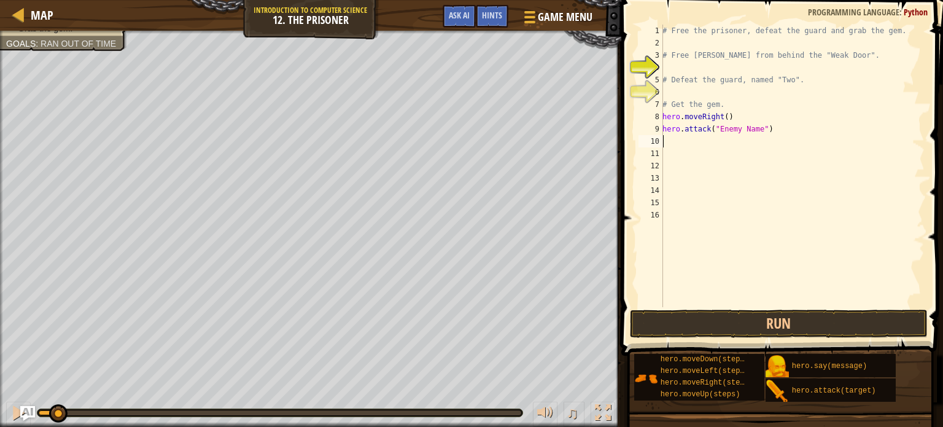
click at [721, 143] on div "# Free the prisoner, defeat the guard and grab the gem. # Free [PERSON_NAME] fr…" at bounding box center [792, 178] width 265 height 307
drag, startPoint x: 754, startPoint y: 128, endPoint x: 716, endPoint y: 127, distance: 38.1
click at [716, 127] on div "# Free the prisoner, defeat the guard and grab the gem. # Free [PERSON_NAME] fr…" at bounding box center [792, 178] width 265 height 307
type textarea "hero.attack("Weak Door")"
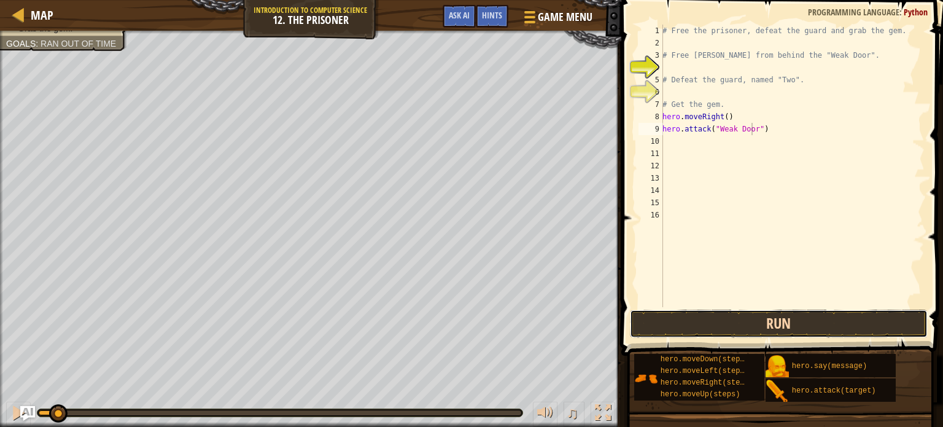
click at [816, 324] on button "Run" at bounding box center [779, 323] width 298 height 28
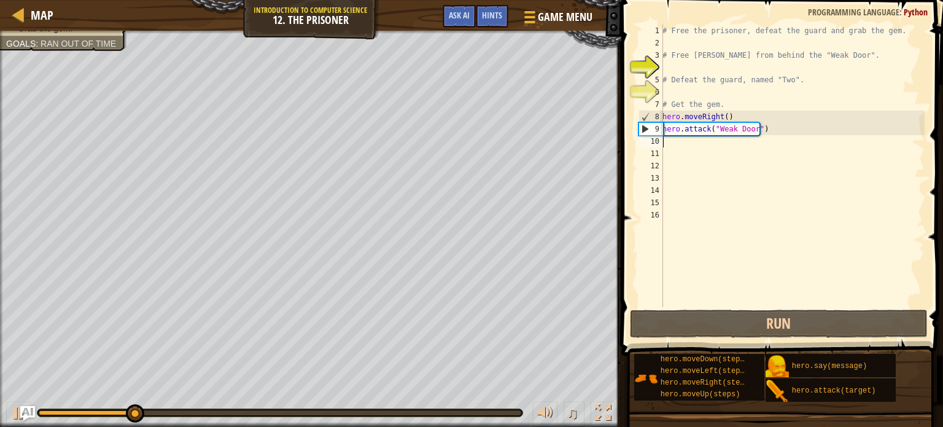
click at [677, 142] on div "# Free the prisoner, defeat the guard and grab the gem. # Free [PERSON_NAME] fr…" at bounding box center [792, 178] width 265 height 307
type textarea "m"
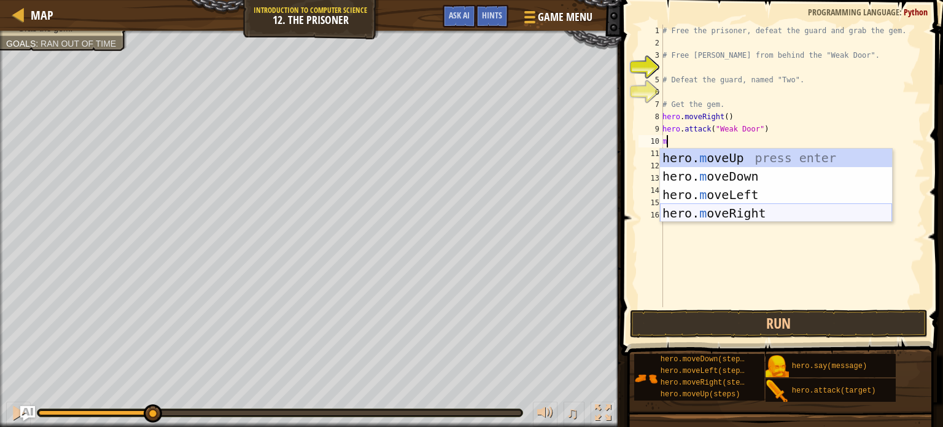
click at [774, 208] on div "hero. m oveUp press enter hero. m oveDown press enter hero. m oveLeft press ent…" at bounding box center [776, 204] width 232 height 111
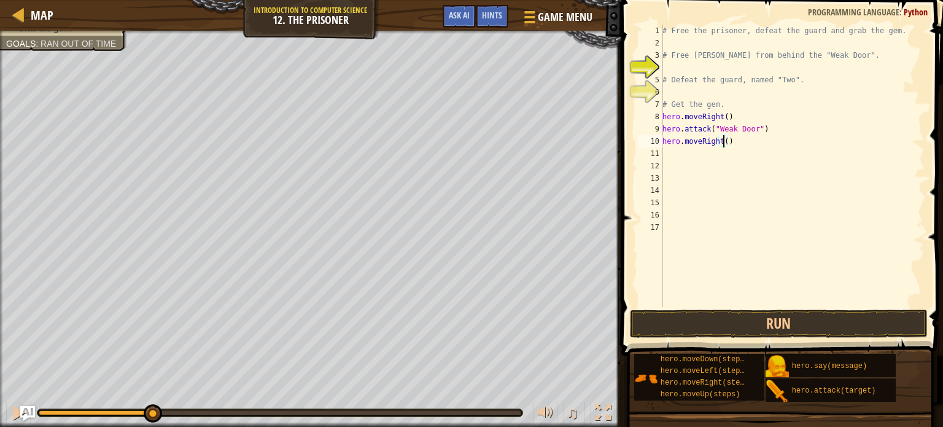
click at [724, 140] on div "# Free the prisoner, defeat the guard and grab the gem. # Free [PERSON_NAME] fr…" at bounding box center [792, 178] width 265 height 307
type textarea "hero.moveRight(2)"
click at [680, 154] on div "# Free the prisoner, defeat the guard and grab the gem. # Free [PERSON_NAME] fr…" at bounding box center [792, 178] width 265 height 307
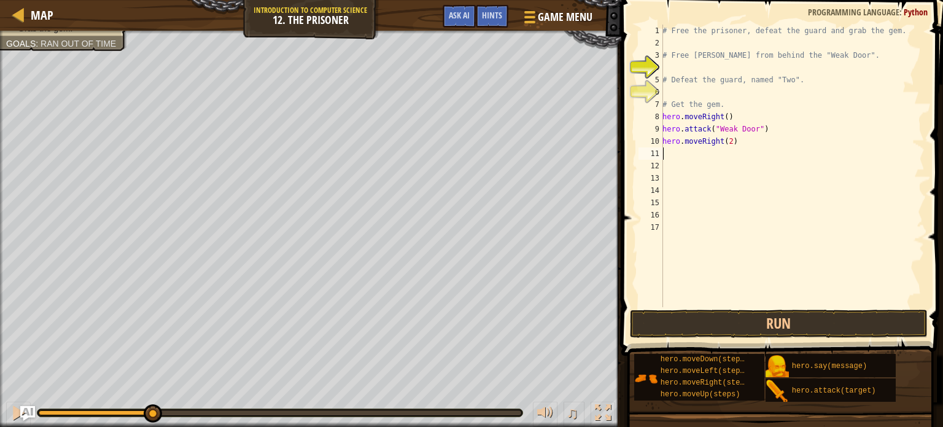
type textarea "m"
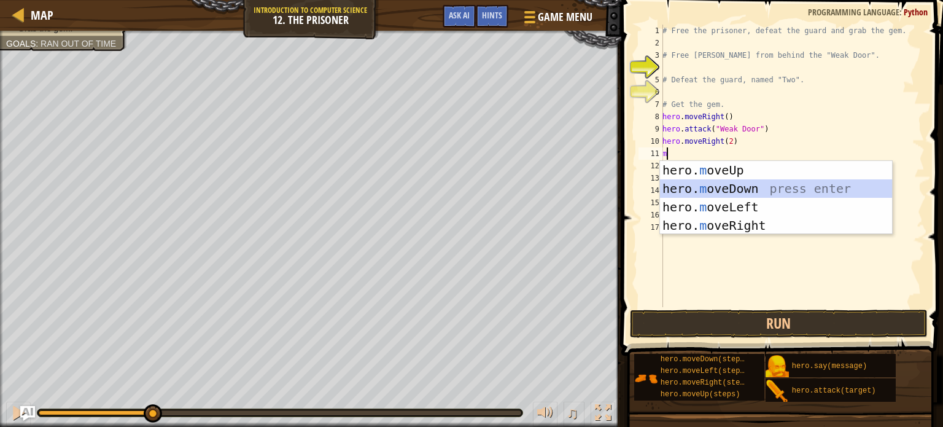
click at [730, 189] on div "hero. m oveUp press enter hero. m oveDown press enter hero. m oveLeft press ent…" at bounding box center [776, 216] width 232 height 111
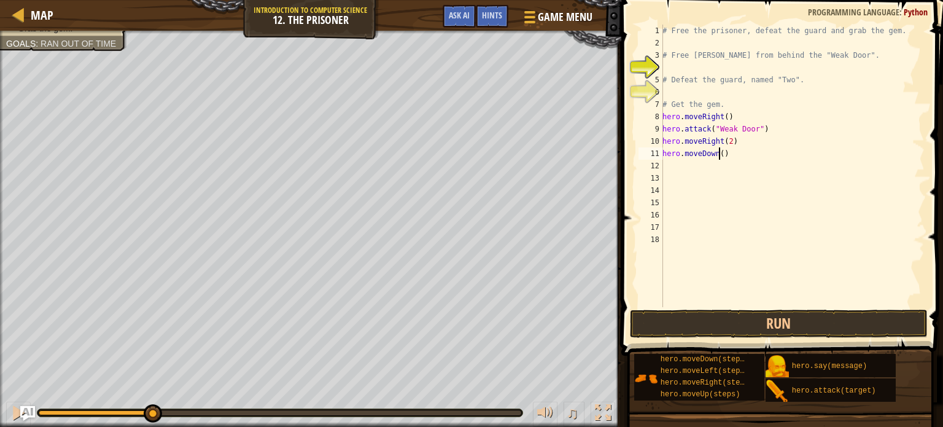
click at [718, 154] on div "# Free the prisoner, defeat the guard and grab the gem. # Free [PERSON_NAME] fr…" at bounding box center [792, 178] width 265 height 307
type textarea "hero.moveDown(2)"
click at [723, 166] on div "# Free the prisoner, defeat the guard and grab the gem. # Free [PERSON_NAME] fr…" at bounding box center [792, 178] width 265 height 307
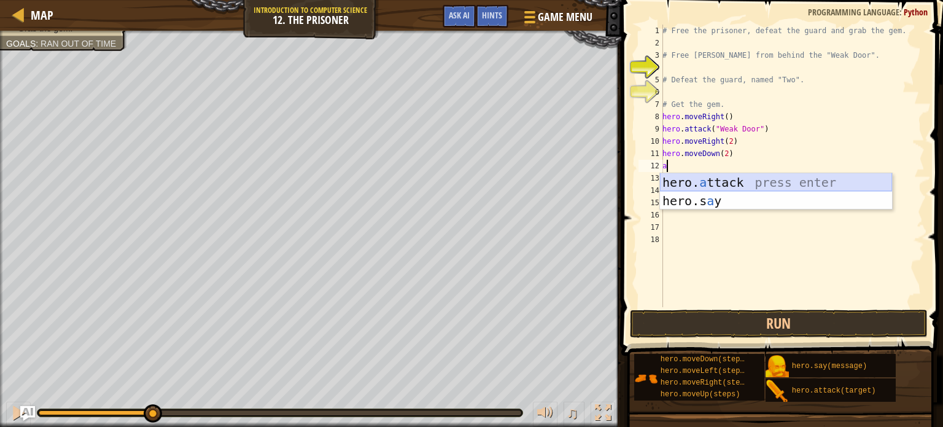
click at [732, 182] on div "hero. a ttack press enter hero.s a y press enter" at bounding box center [776, 210] width 232 height 74
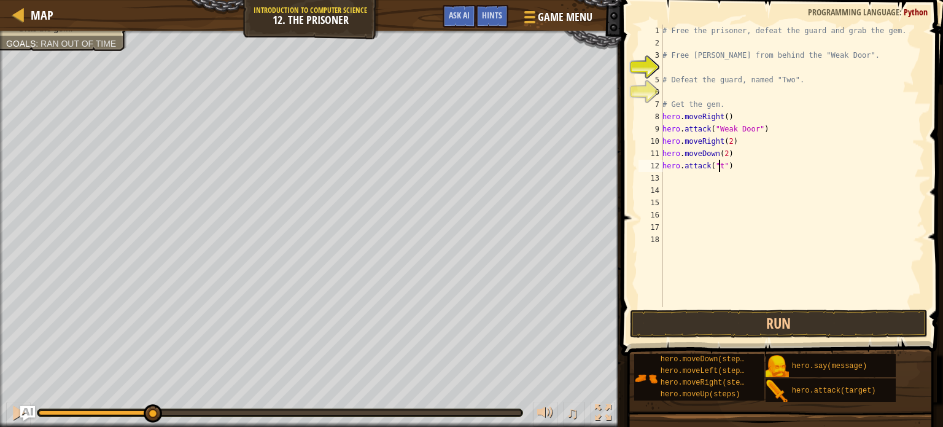
scroll to position [6, 5]
click at [720, 166] on div "# Free the prisoner, defeat the guard and grab the gem. # Free [PERSON_NAME] fr…" at bounding box center [792, 178] width 265 height 307
type textarea "hero.attack("Two")"
click at [720, 176] on div "# Free the prisoner, defeat the guard and grab the gem. # Free [PERSON_NAME] fr…" at bounding box center [792, 178] width 265 height 307
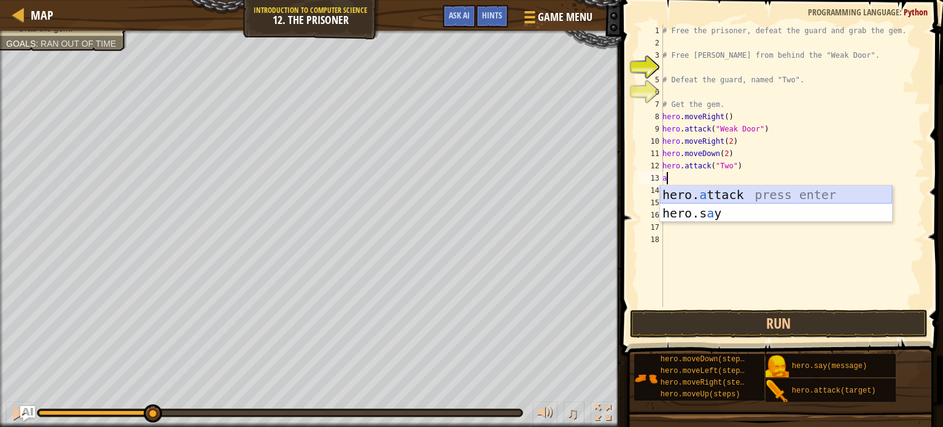
click at [729, 195] on div "hero. a ttack press enter hero.s a y press enter" at bounding box center [776, 222] width 232 height 74
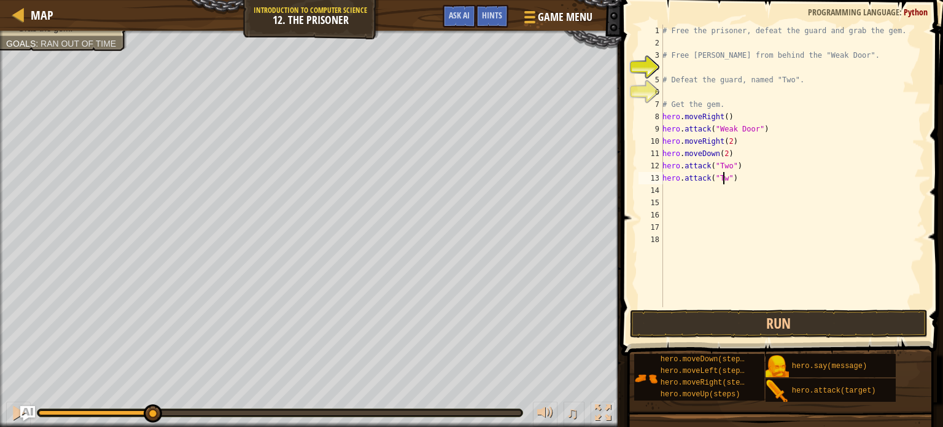
scroll to position [6, 5]
type textarea "hero.attack("Two")"
click at [710, 190] on div "# Free the prisoner, defeat the guard and grab the gem. # Free [PERSON_NAME] fr…" at bounding box center [792, 178] width 265 height 307
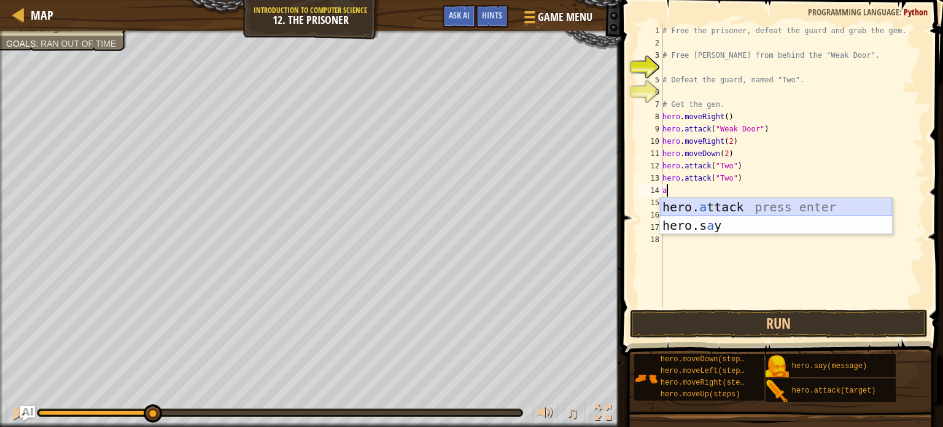
click at [720, 206] on div "hero. a ttack press enter hero.s a y press enter" at bounding box center [776, 235] width 232 height 74
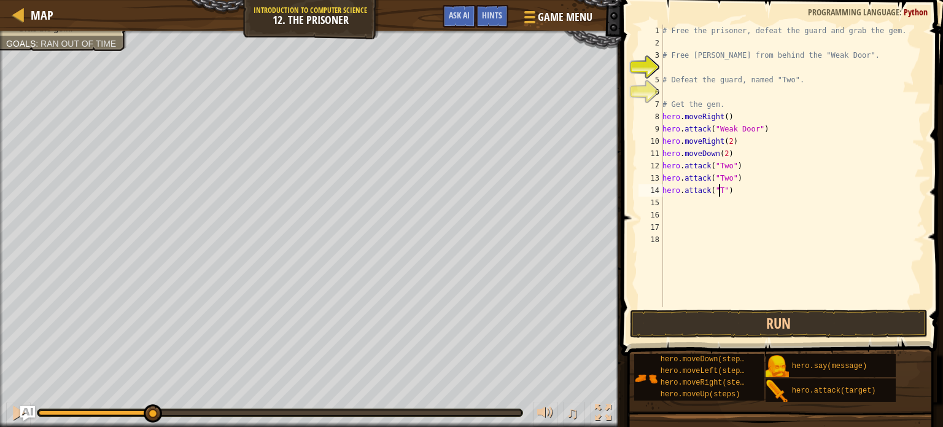
scroll to position [6, 5]
click at [720, 192] on div "# Free the prisoner, defeat the guard and grab the gem. # Free [PERSON_NAME] fr…" at bounding box center [792, 178] width 265 height 307
click at [788, 321] on button "Run" at bounding box center [779, 323] width 298 height 28
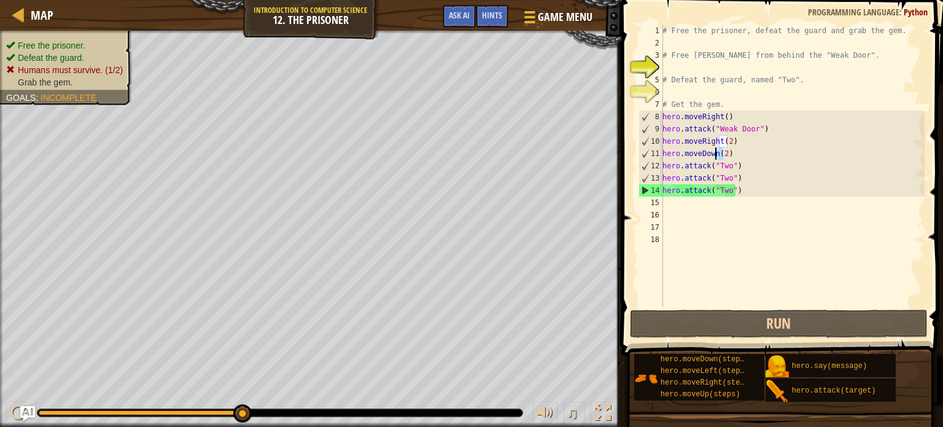
click at [719, 153] on div "# Free the prisoner, defeat the guard and grab the gem. # Free [PERSON_NAME] fr…" at bounding box center [792, 178] width 265 height 307
click at [719, 153] on div "# Free the prisoner, defeat the guard and grab the gem. # Free [PERSON_NAME] fr…" at bounding box center [792, 166] width 265 height 282
click at [723, 155] on div "# Free the prisoner, defeat the guard and grab the gem. # Free [PERSON_NAME] fr…" at bounding box center [792, 178] width 265 height 307
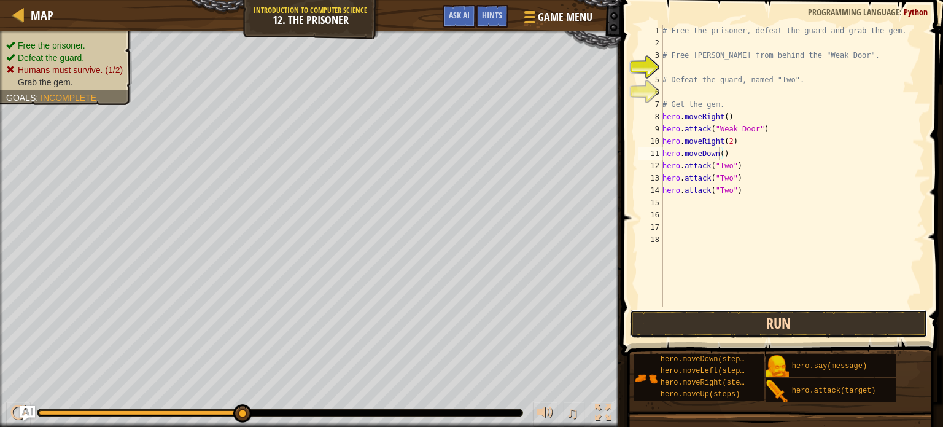
click at [785, 321] on button "Run" at bounding box center [779, 323] width 298 height 28
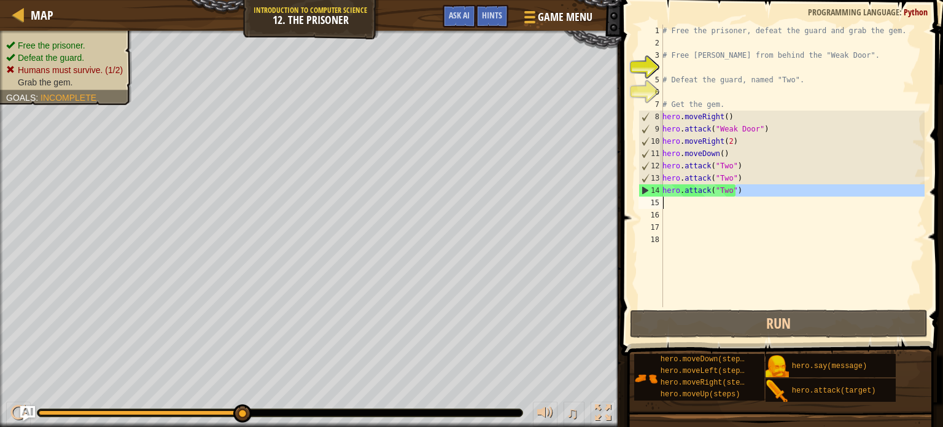
drag, startPoint x: 734, startPoint y: 189, endPoint x: 651, endPoint y: 199, distance: 84.2
click at [651, 199] on div "hero.moveDown() 1 2 3 4 5 6 7 8 9 10 11 12 13 14 15 16 17 18 # Free the prisone…" at bounding box center [780, 166] width 289 height 282
type textarea "hero.attack("Two")"
drag, startPoint x: 641, startPoint y: 189, endPoint x: 750, endPoint y: 192, distance: 109.3
click at [750, 192] on div "hero.attack("Two") 1 2 3 4 5 6 7 8 9 10 11 12 13 14 15 16 17 18 # Free the pris…" at bounding box center [780, 166] width 289 height 282
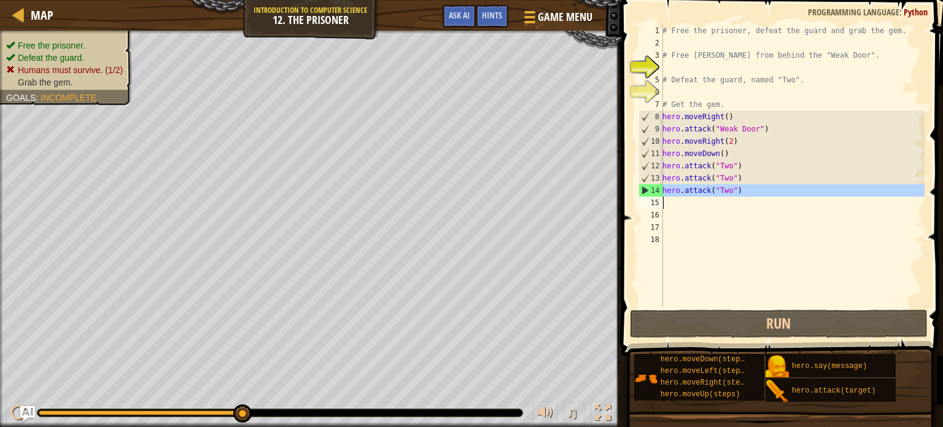
scroll to position [6, 0]
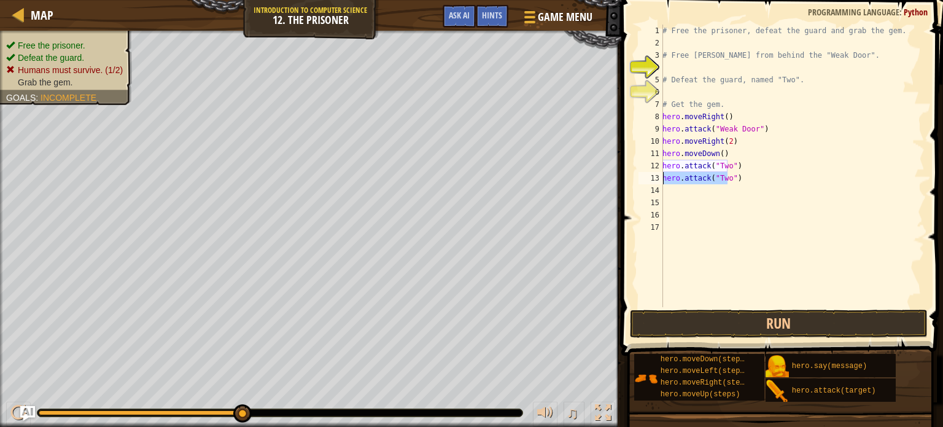
drag, startPoint x: 726, startPoint y: 173, endPoint x: 651, endPoint y: 175, distance: 74.9
click at [651, 175] on div "1 2 3 4 5 6 7 8 9 10 11 12 13 14 15 16 17 # Free the prisoner, defeat the guard…" at bounding box center [780, 166] width 289 height 282
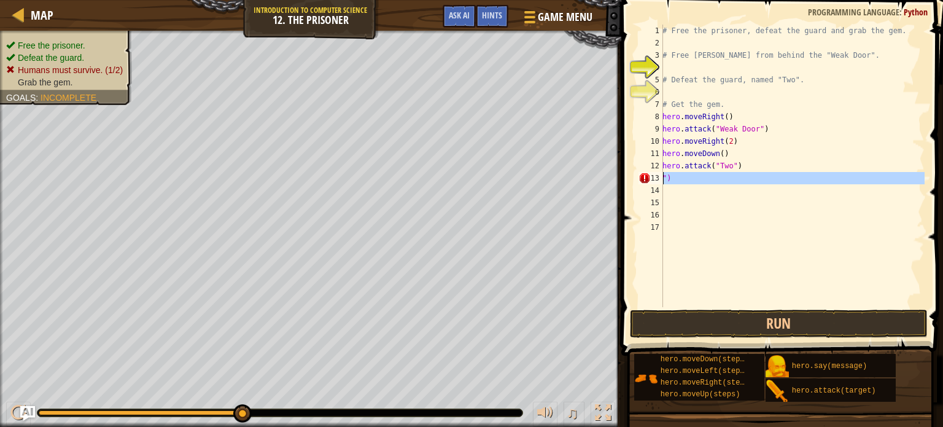
drag, startPoint x: 661, startPoint y: 174, endPoint x: 678, endPoint y: 174, distance: 16.6
click at [678, 174] on div "") 1 2 3 4 5 6 7 8 9 10 11 12 13 14 15 16 17 # Free the prisoner, defeat the gu…" at bounding box center [780, 166] width 289 height 282
type textarea "")"
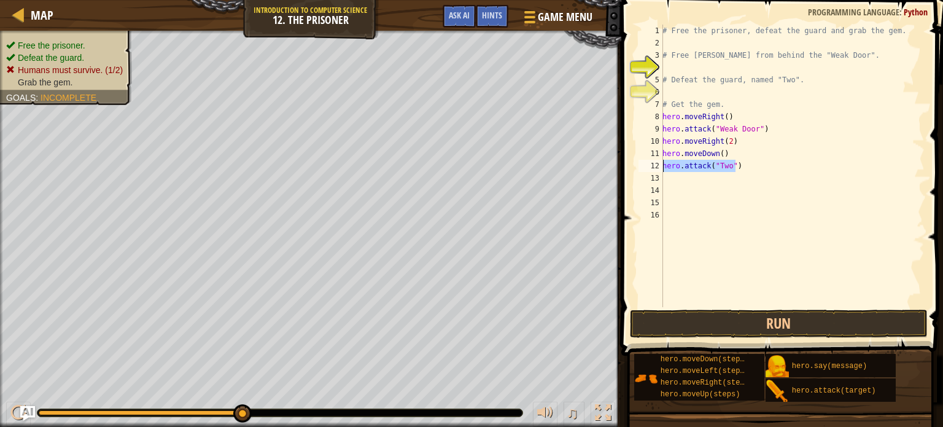
drag, startPoint x: 747, startPoint y: 165, endPoint x: 653, endPoint y: 166, distance: 94.0
click at [653, 166] on div "1 2 3 4 5 6 7 8 9 10 11 12 13 14 15 16 # Free the prisoner, defeat the guard an…" at bounding box center [780, 166] width 289 height 282
type textarea "hero.attack("Two")"
click at [752, 319] on button "Run" at bounding box center [779, 323] width 298 height 28
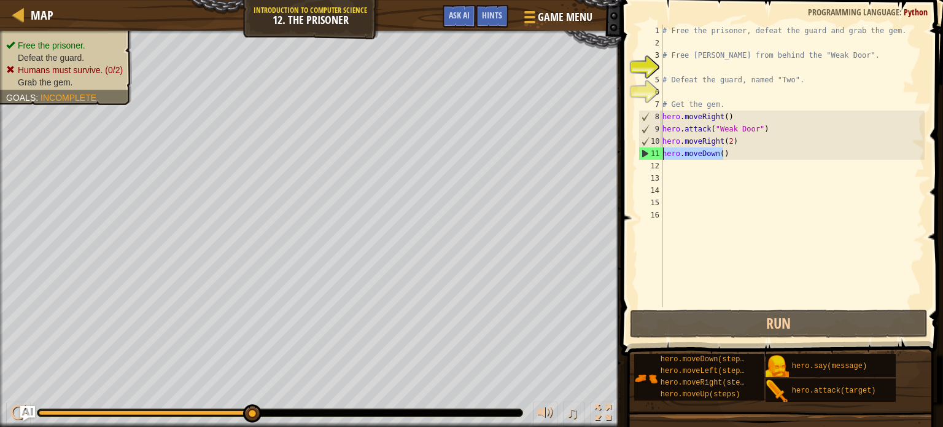
drag, startPoint x: 726, startPoint y: 157, endPoint x: 641, endPoint y: 154, distance: 84.8
click at [641, 154] on div "1 2 3 4 5 6 7 8 9 10 11 12 13 14 15 16 # Free the prisoner, defeat the guard an…" at bounding box center [780, 166] width 289 height 282
type textarea "hero.moveDown()"
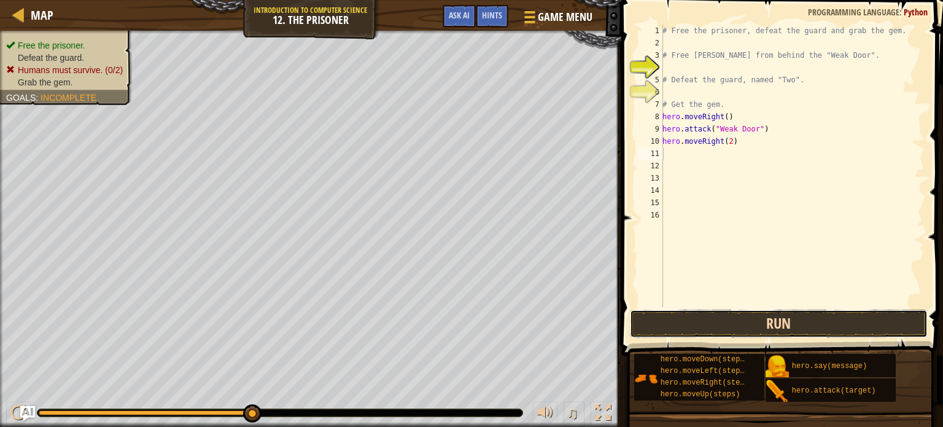
click at [736, 321] on button "Run" at bounding box center [779, 323] width 298 height 28
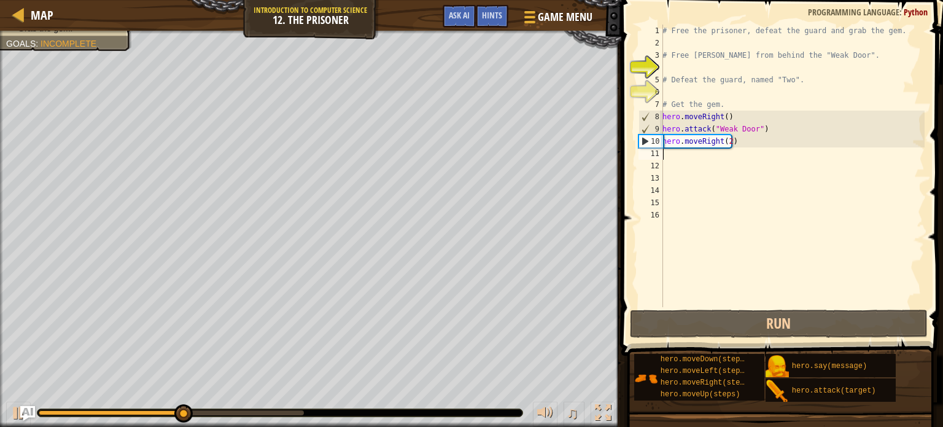
click at [719, 141] on div "# Free the prisoner, defeat the guard and grab the gem. # Free [PERSON_NAME] fr…" at bounding box center [792, 178] width 265 height 307
click at [729, 141] on div "# Free the prisoner, defeat the guard and grab the gem. # Free [PERSON_NAME] fr…" at bounding box center [792, 178] width 265 height 307
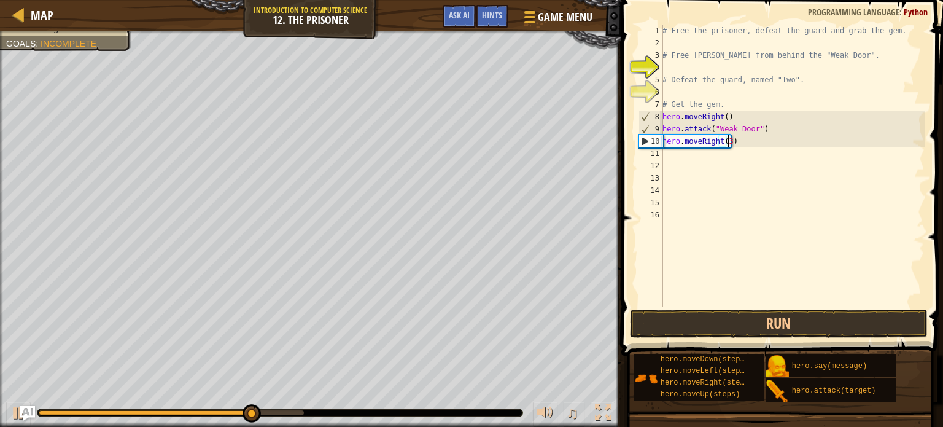
scroll to position [6, 5]
type textarea "hero.moveRight(3)"
click at [666, 319] on button "Run" at bounding box center [779, 323] width 298 height 28
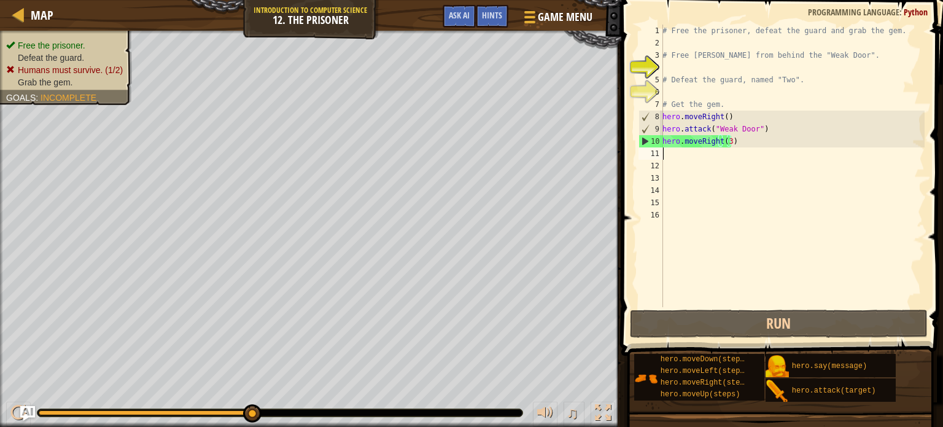
click at [702, 154] on div "# Free the prisoner, defeat the guard and grab the gem. # Free [PERSON_NAME] fr…" at bounding box center [792, 178] width 265 height 307
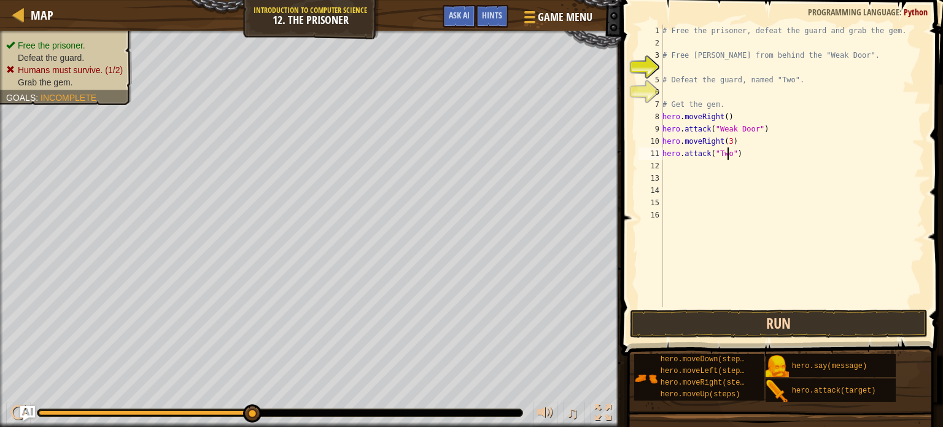
type textarea "hero.attack("Two")"
click at [815, 319] on button "Run" at bounding box center [779, 323] width 298 height 28
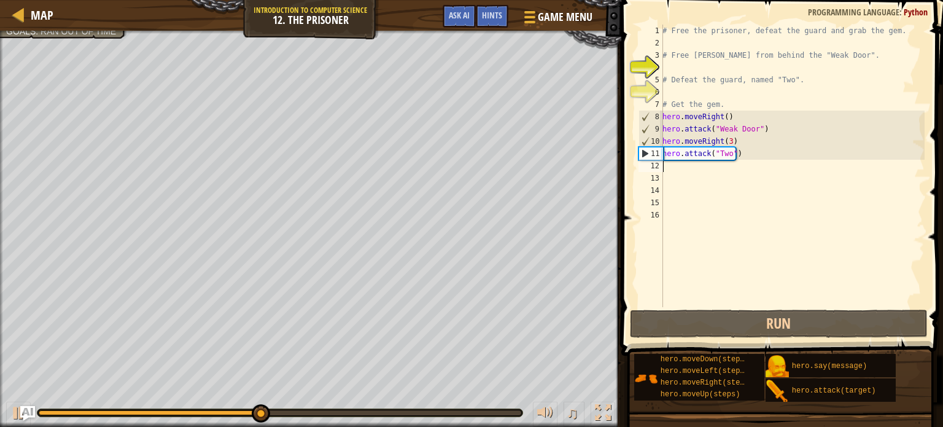
click at [739, 169] on div "# Free the prisoner, defeat the guard and grab the gem. # Free [PERSON_NAME] fr…" at bounding box center [792, 178] width 265 height 307
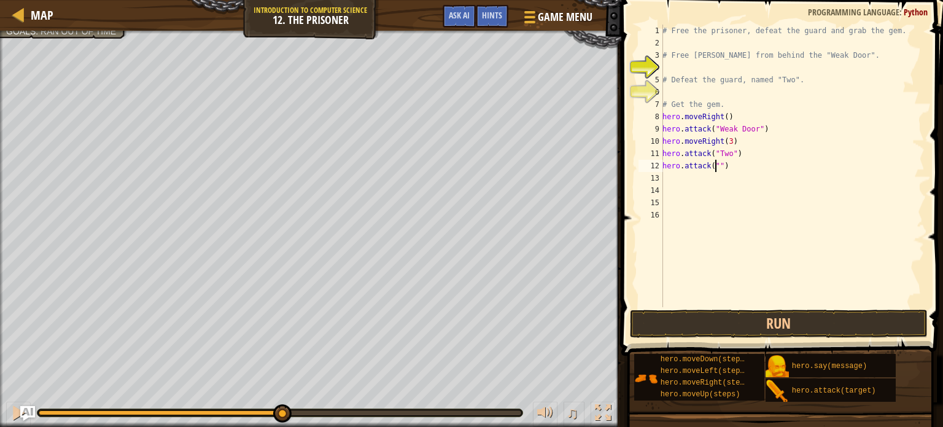
scroll to position [6, 4]
click at [716, 165] on div "# Free the prisoner, defeat the guard and grab the gem. # Free [PERSON_NAME] fr…" at bounding box center [792, 178] width 265 height 307
type textarea "hero.attack("Two")"
click at [717, 173] on div "# Free the prisoner, defeat the guard and grab the gem. # Free [PERSON_NAME] fr…" at bounding box center [792, 178] width 265 height 307
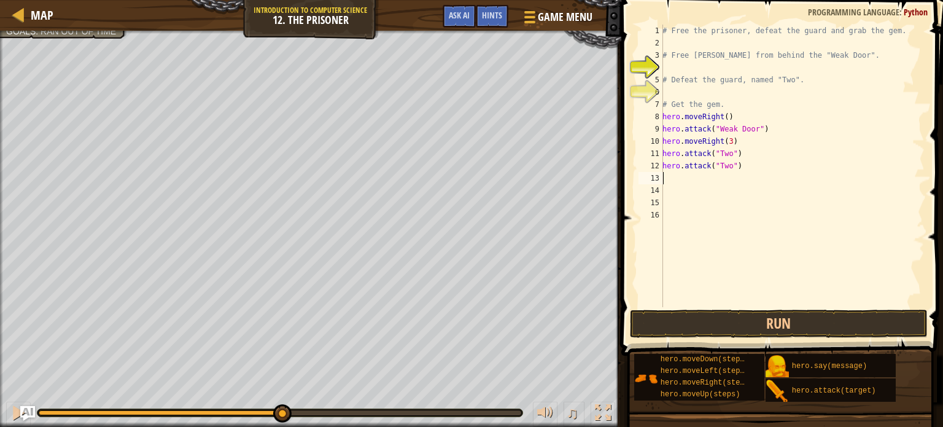
scroll to position [6, 0]
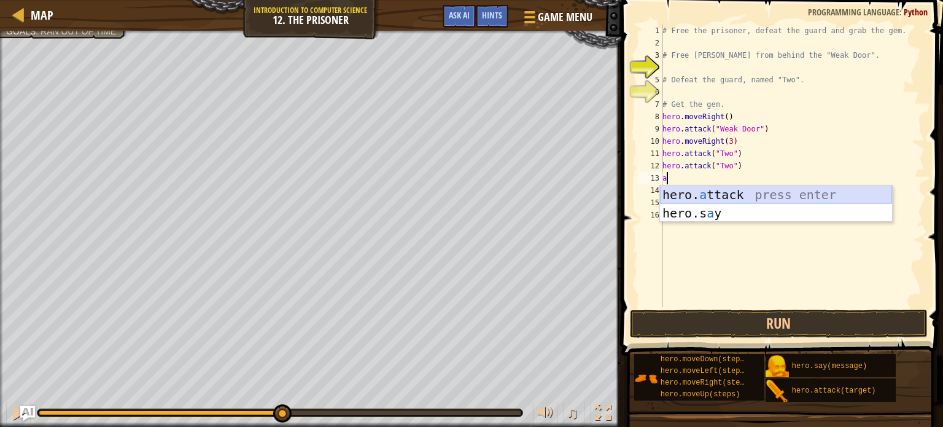
click at [717, 189] on div "hero. a ttack press enter hero.s a y press enter" at bounding box center [776, 222] width 232 height 74
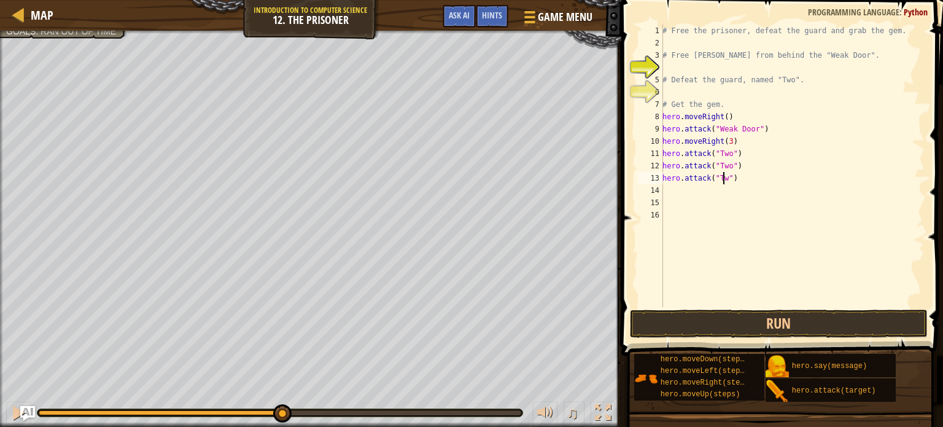
scroll to position [6, 5]
type textarea "hero.attack("Two")"
click at [717, 192] on div "# Free the prisoner, defeat the guard and grab the gem. # Free [PERSON_NAME] fr…" at bounding box center [792, 178] width 265 height 307
type textarea "m"
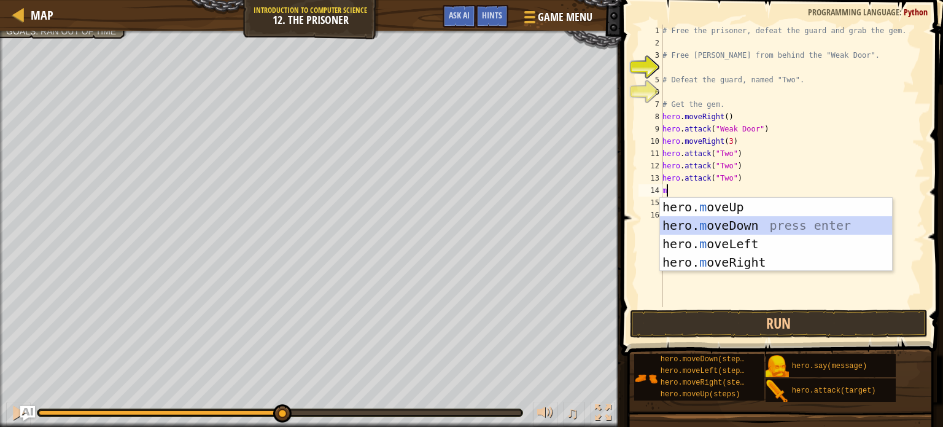
click at [727, 225] on div "hero. m oveUp press enter hero. m oveDown press enter hero. m oveLeft press ent…" at bounding box center [776, 253] width 232 height 111
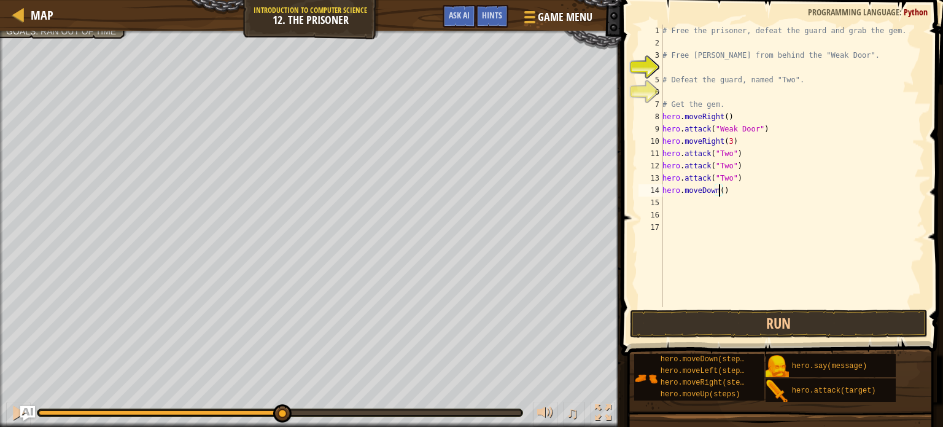
click at [718, 189] on div "# Free the prisoner, defeat the guard and grab the gem. # Free [PERSON_NAME] fr…" at bounding box center [792, 178] width 265 height 307
type textarea "hero.moveDown(2)"
click at [722, 203] on div "# Free the prisoner, defeat the guard and grab the gem. # Free [PERSON_NAME] fr…" at bounding box center [792, 178] width 265 height 307
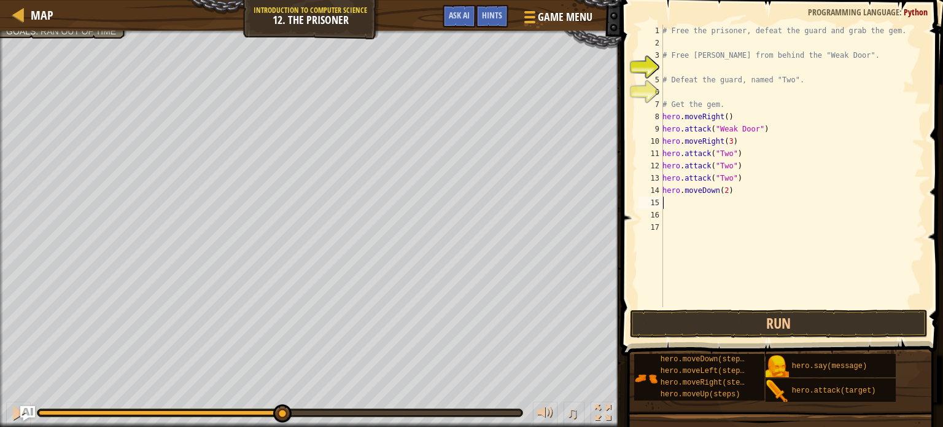
type textarea "m"
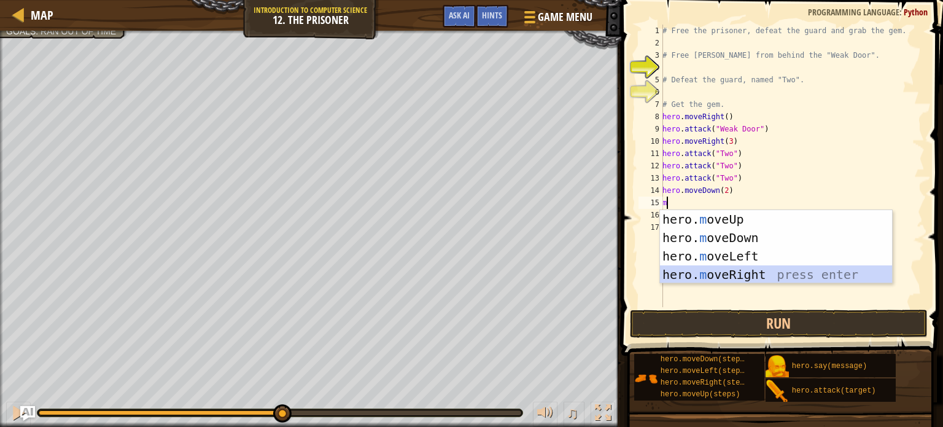
click at [732, 274] on div "hero. m oveUp press enter hero. m oveDown press enter hero. m oveLeft press ent…" at bounding box center [776, 265] width 232 height 111
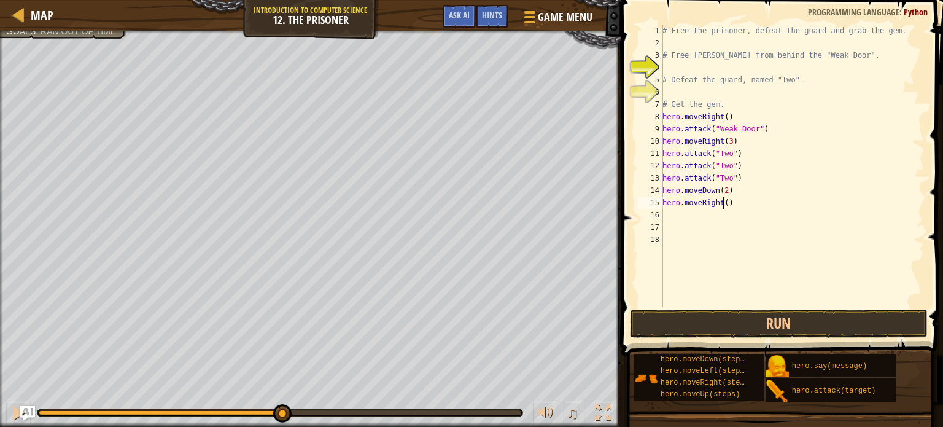
click at [723, 204] on div "# Free the prisoner, defeat the guard and grab the gem. # Free [PERSON_NAME] fr…" at bounding box center [792, 178] width 265 height 307
type textarea "hero.moveRight(3)"
click at [776, 321] on button "Run" at bounding box center [779, 323] width 298 height 28
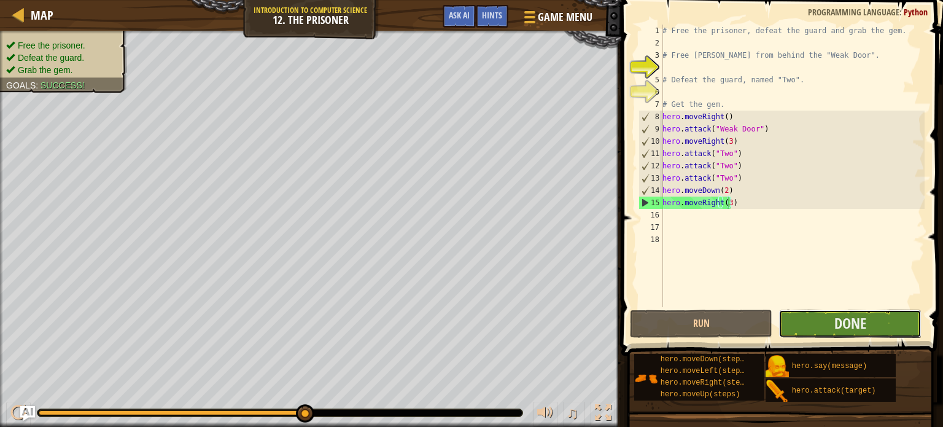
click at [816, 321] on button "Done" at bounding box center [850, 323] width 143 height 28
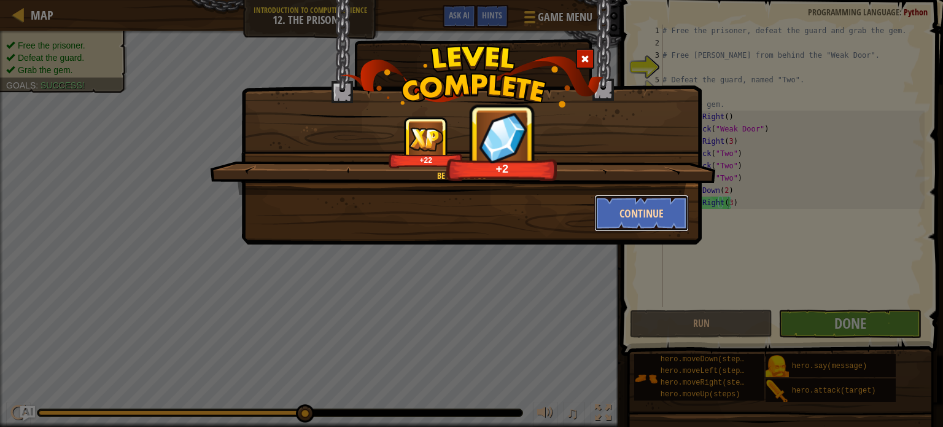
click at [651, 204] on button "Continue" at bounding box center [641, 213] width 95 height 37
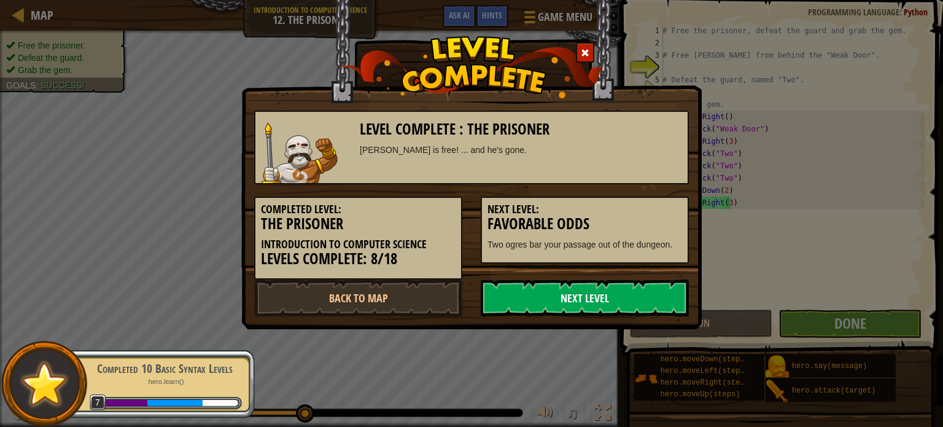
click at [607, 289] on link "Next Level" at bounding box center [585, 297] width 208 height 37
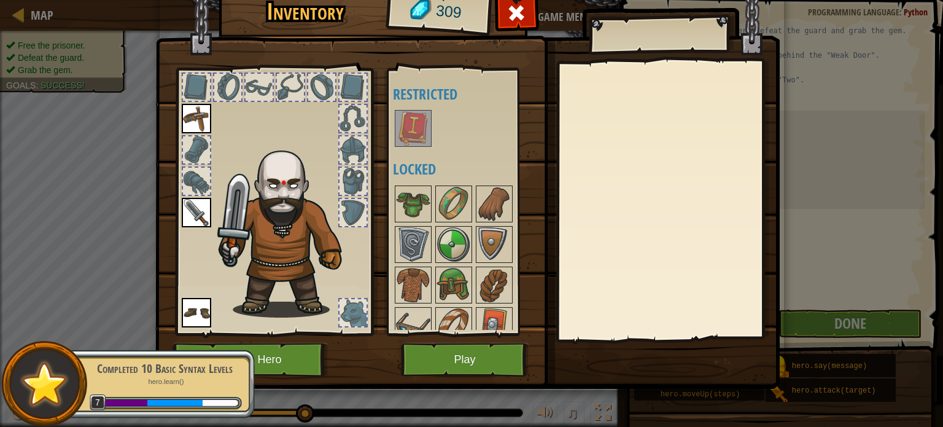
drag, startPoint x: 444, startPoint y: 15, endPoint x: 459, endPoint y: 53, distance: 41.1
click at [459, 53] on div "Inventory 309 Available Equip Equip Equip (double-click to equip) Restricted Lo…" at bounding box center [472, 187] width 624 height 405
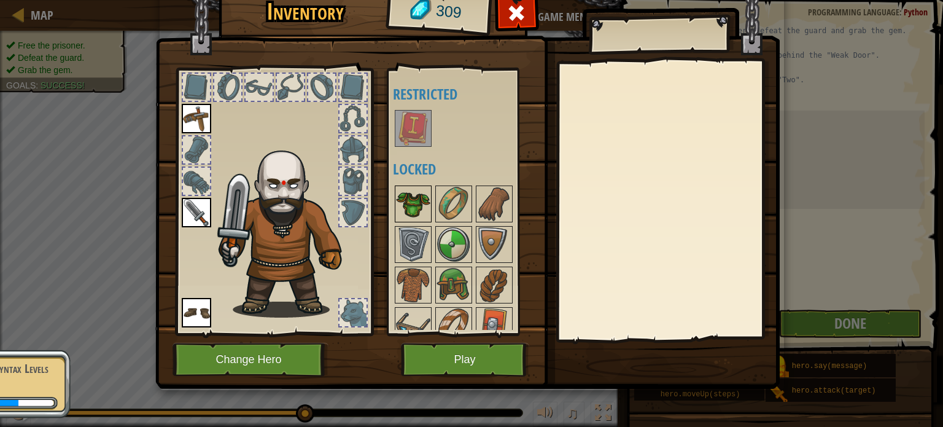
click at [410, 208] on img at bounding box center [413, 204] width 34 height 34
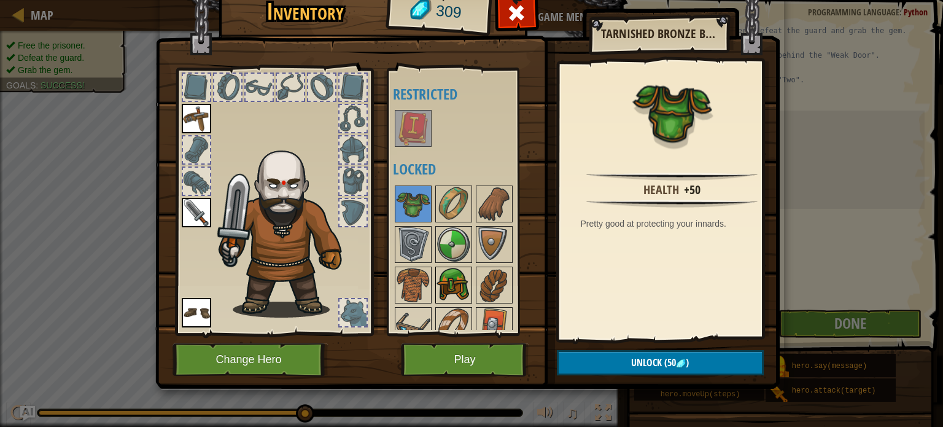
click at [463, 289] on img at bounding box center [454, 285] width 34 height 34
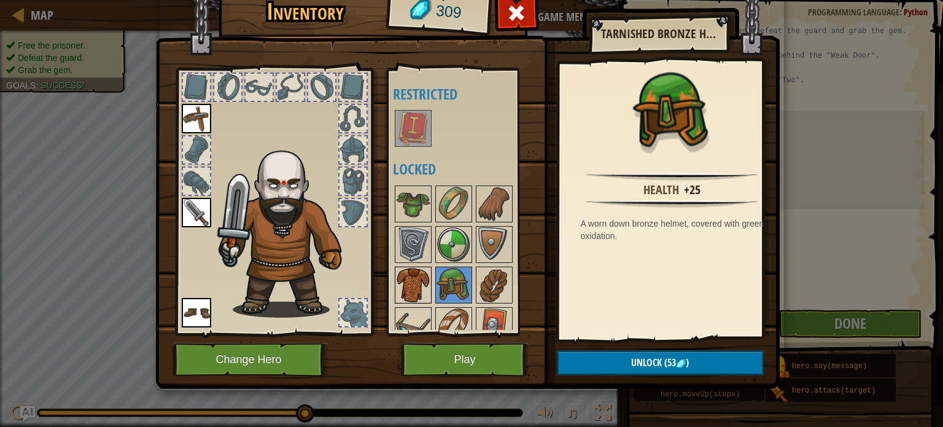
click at [400, 284] on img at bounding box center [413, 285] width 34 height 34
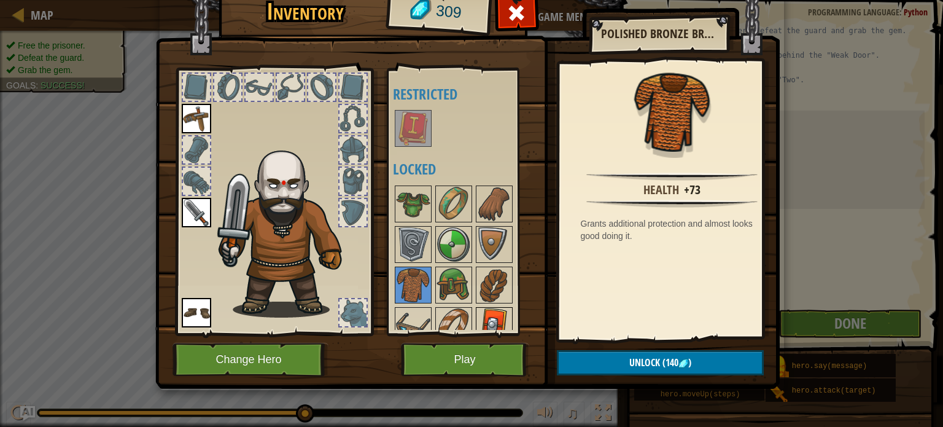
click at [495, 308] on img at bounding box center [494, 325] width 34 height 34
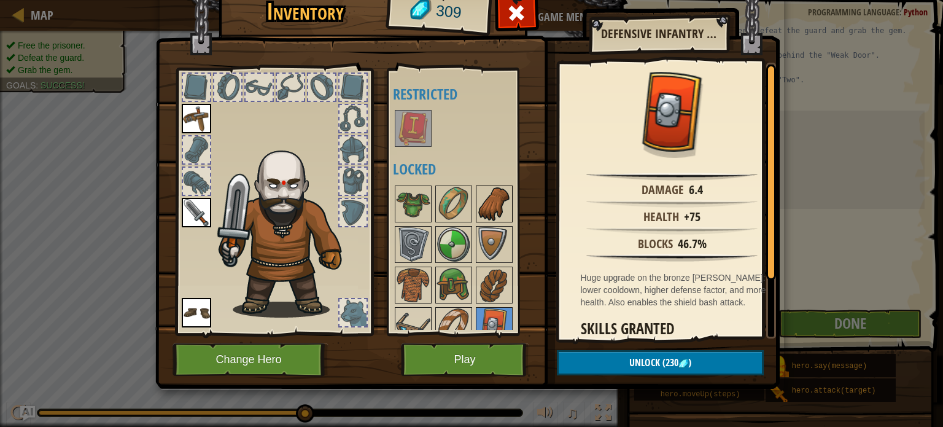
click at [486, 211] on img at bounding box center [494, 204] width 34 height 34
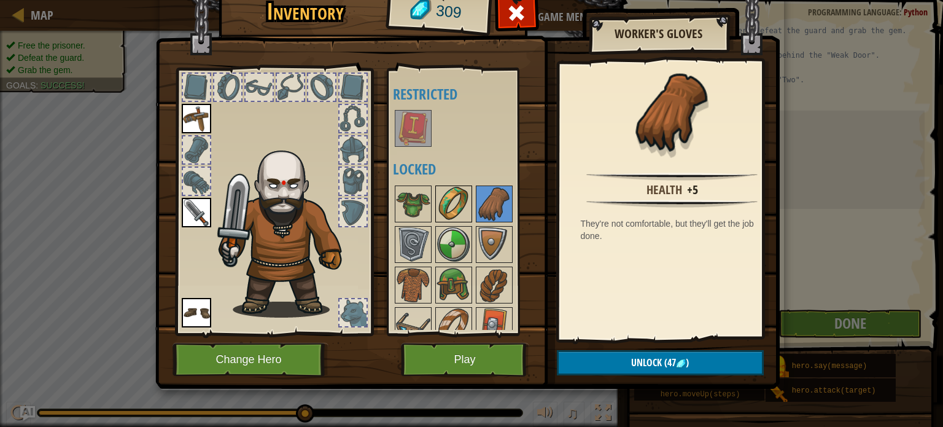
click at [446, 208] on img at bounding box center [454, 204] width 34 height 34
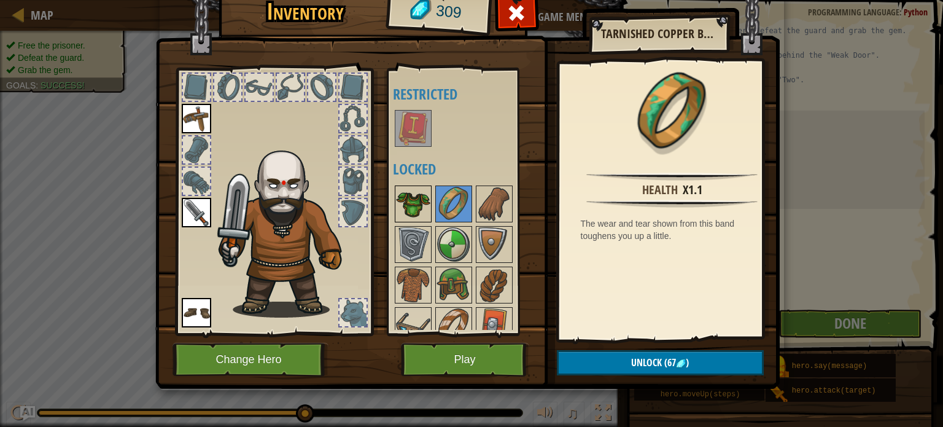
click at [402, 196] on img at bounding box center [413, 204] width 34 height 34
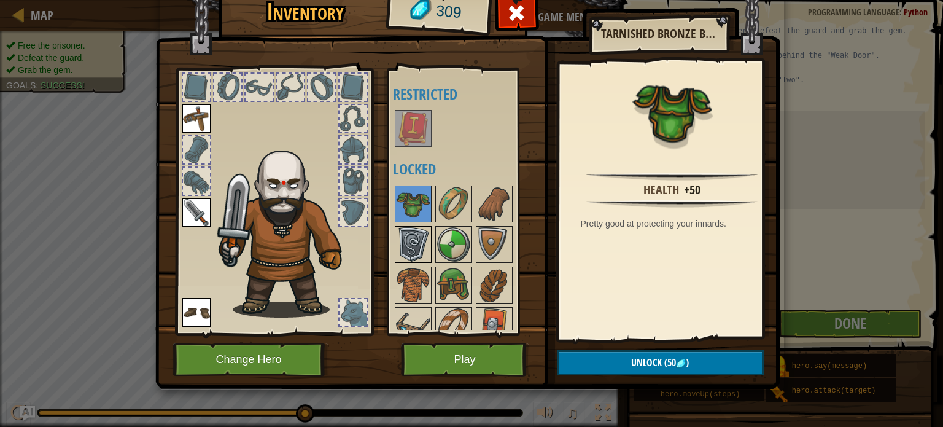
click at [412, 233] on img at bounding box center [413, 244] width 34 height 34
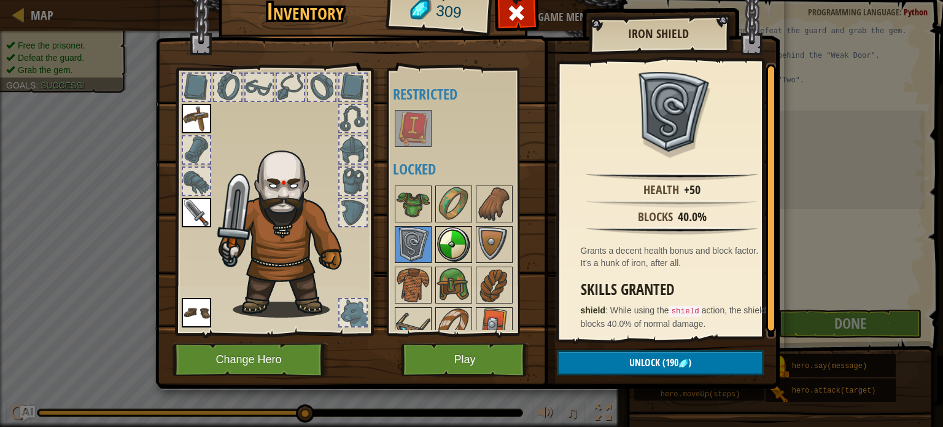
click at [458, 235] on img at bounding box center [454, 244] width 34 height 34
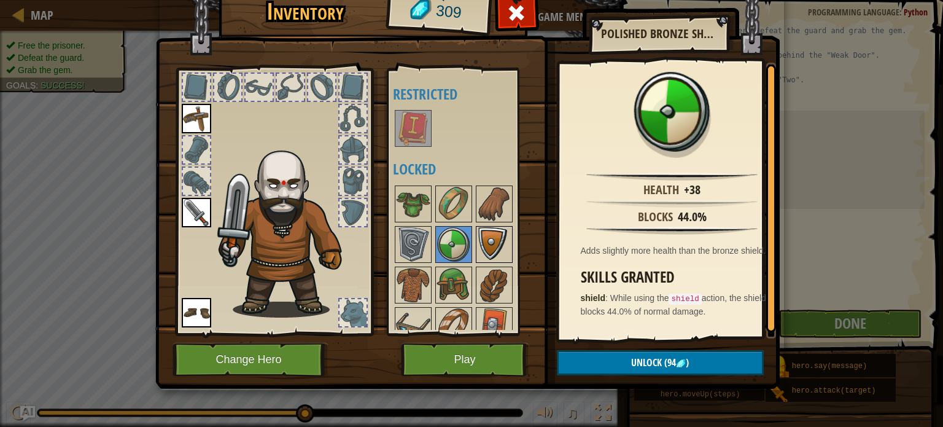
click at [494, 234] on img at bounding box center [494, 244] width 34 height 34
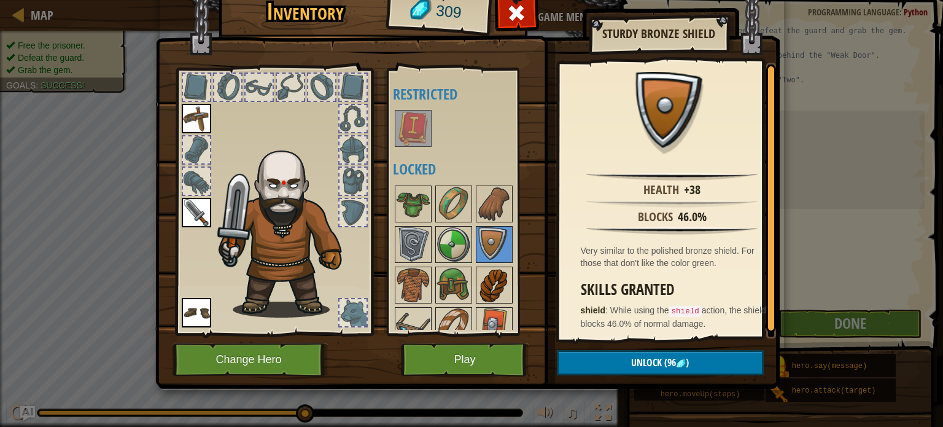
click at [496, 275] on img at bounding box center [494, 285] width 34 height 34
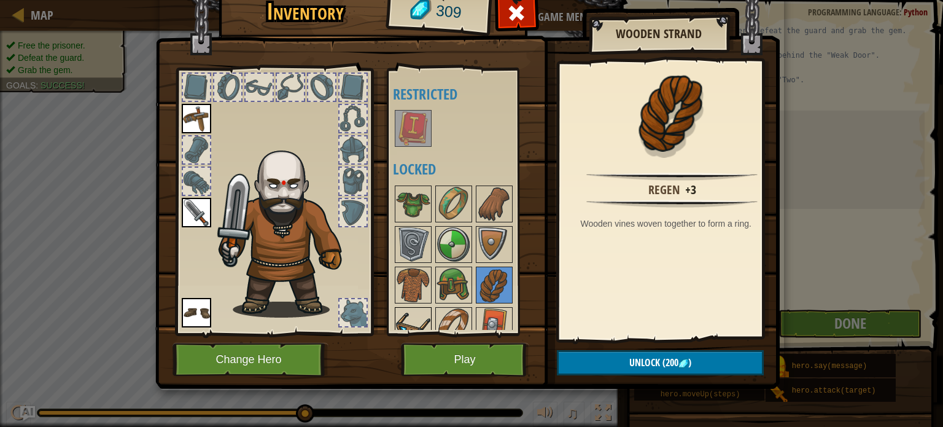
click at [405, 317] on img at bounding box center [413, 325] width 34 height 34
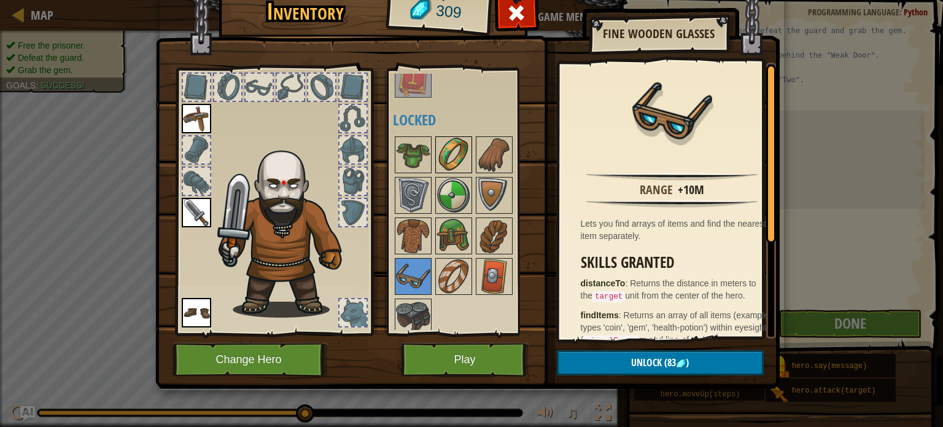
scroll to position [55, 0]
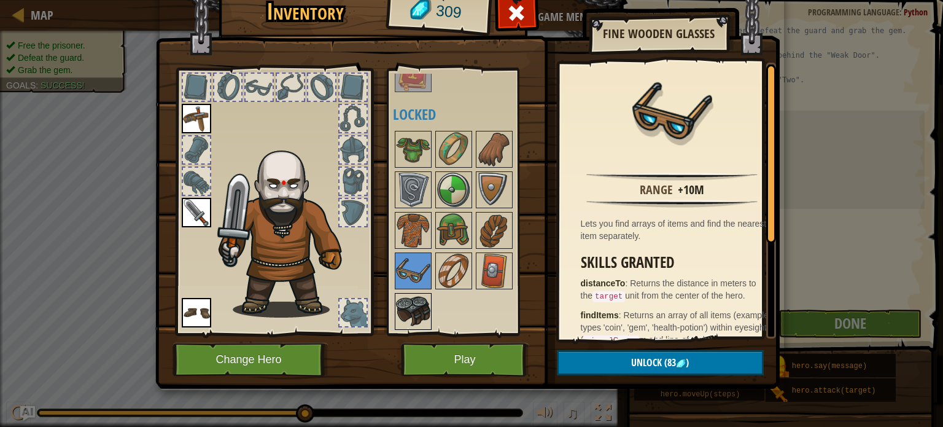
click at [418, 294] on img at bounding box center [413, 311] width 34 height 34
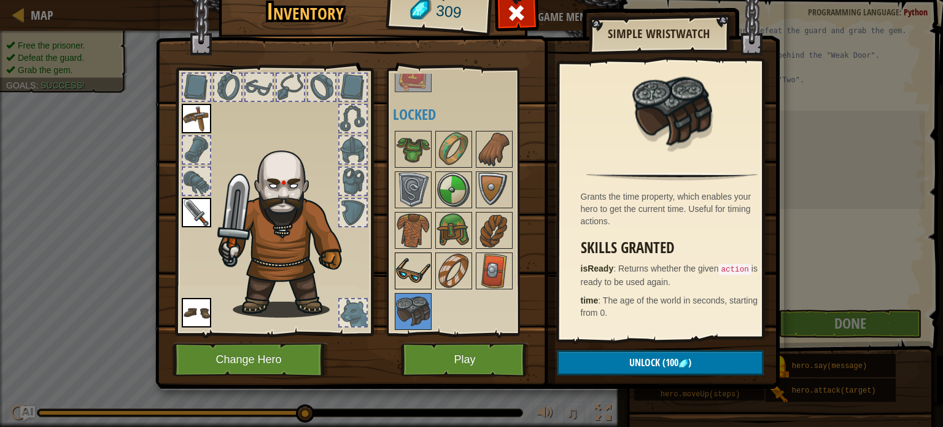
click at [422, 260] on img at bounding box center [413, 271] width 34 height 34
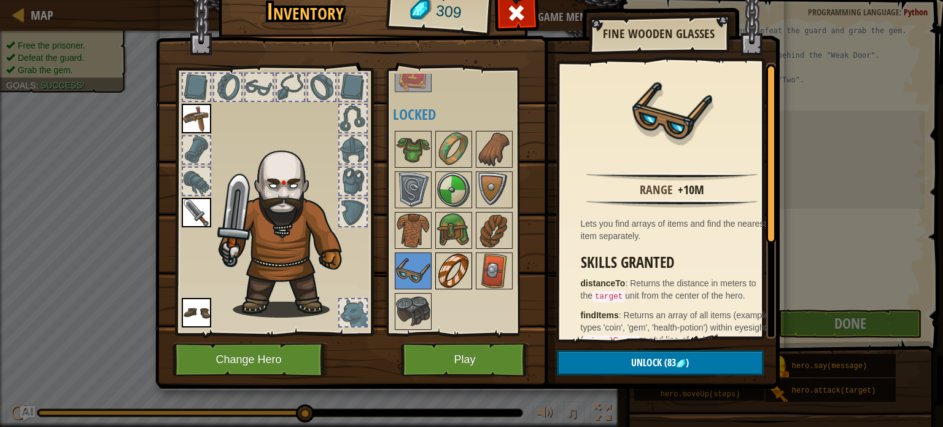
click at [449, 266] on img at bounding box center [454, 271] width 34 height 34
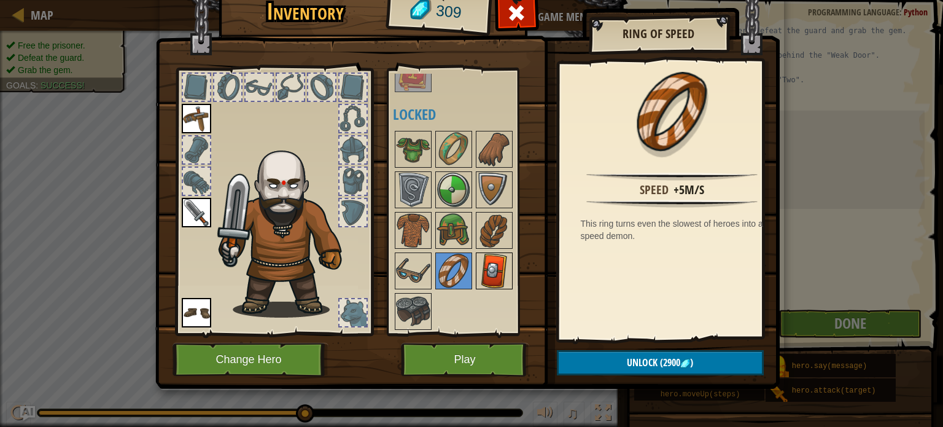
click at [492, 260] on img at bounding box center [494, 271] width 34 height 34
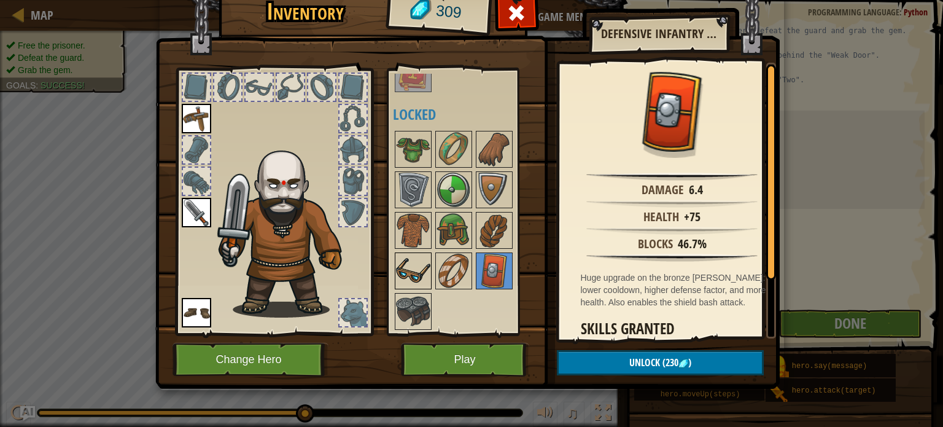
drag, startPoint x: 422, startPoint y: 266, endPoint x: 396, endPoint y: 261, distance: 26.9
click at [396, 261] on img at bounding box center [413, 271] width 34 height 34
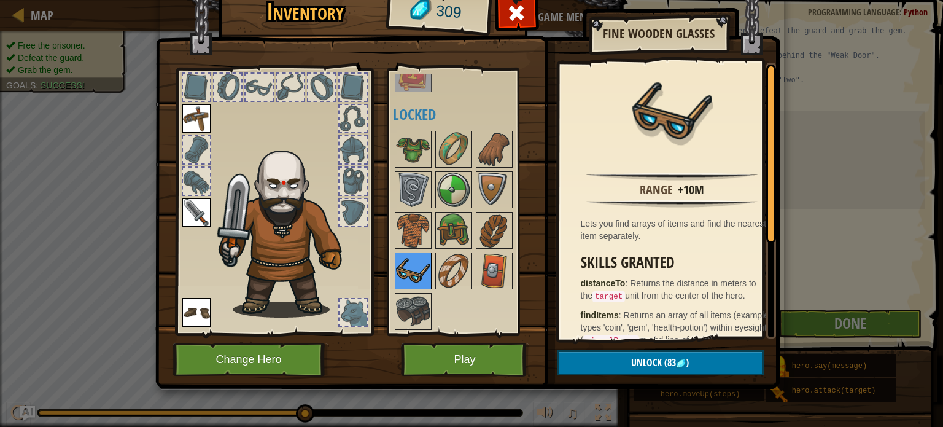
click at [396, 261] on img at bounding box center [413, 271] width 34 height 34
click at [612, 366] on button "Unlock (83 )" at bounding box center [660, 362] width 207 height 25
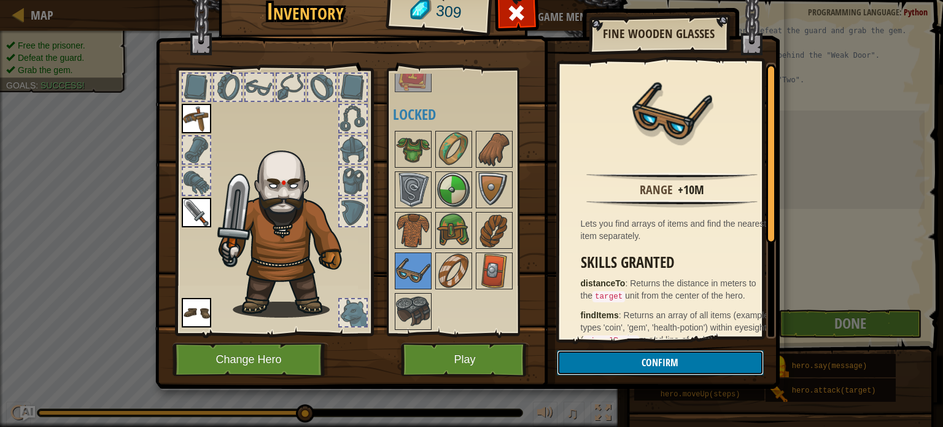
click at [609, 359] on button "Confirm" at bounding box center [660, 362] width 207 height 25
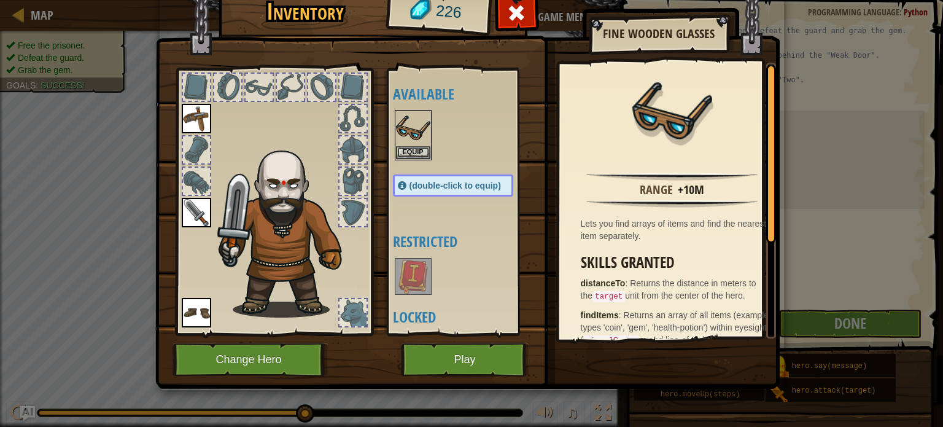
click at [442, 181] on span "(double-click to equip)" at bounding box center [455, 186] width 91 height 10
drag, startPoint x: 442, startPoint y: 181, endPoint x: 411, endPoint y: 150, distance: 43.4
click at [411, 150] on div "Available Equip Equip Equip Equip (double-click to equip) Restricted Locked" at bounding box center [465, 202] width 145 height 256
click at [411, 150] on button "Equip" at bounding box center [413, 152] width 34 height 13
click at [411, 150] on div "Available Equip Equip Equip Equip (double-click to equip) Restricted Locked" at bounding box center [465, 202] width 145 height 256
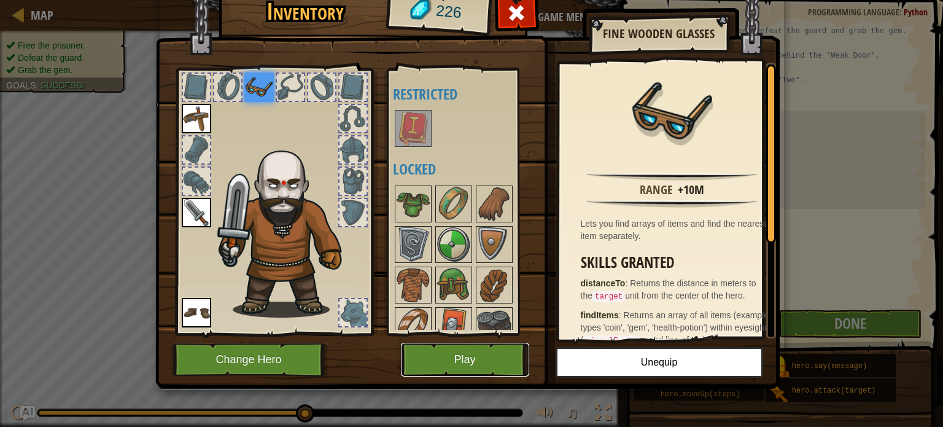
click at [427, 348] on button "Play" at bounding box center [465, 360] width 128 height 34
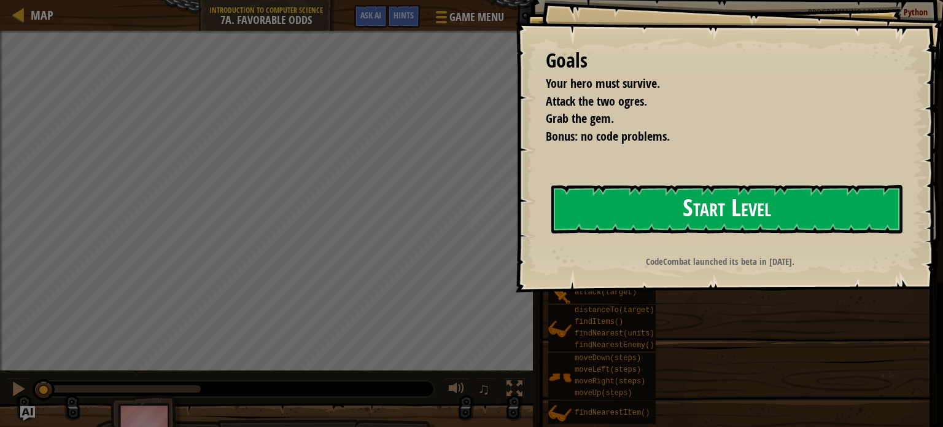
click at [610, 225] on button "Start Level" at bounding box center [726, 209] width 351 height 49
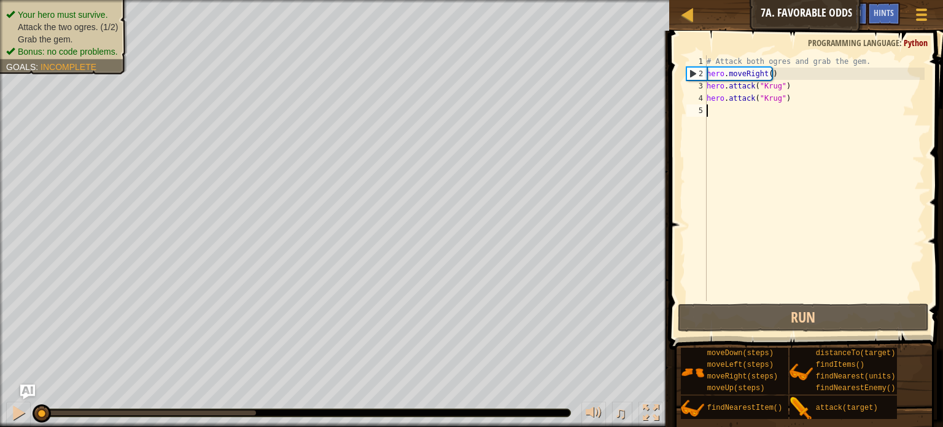
type textarea "m"
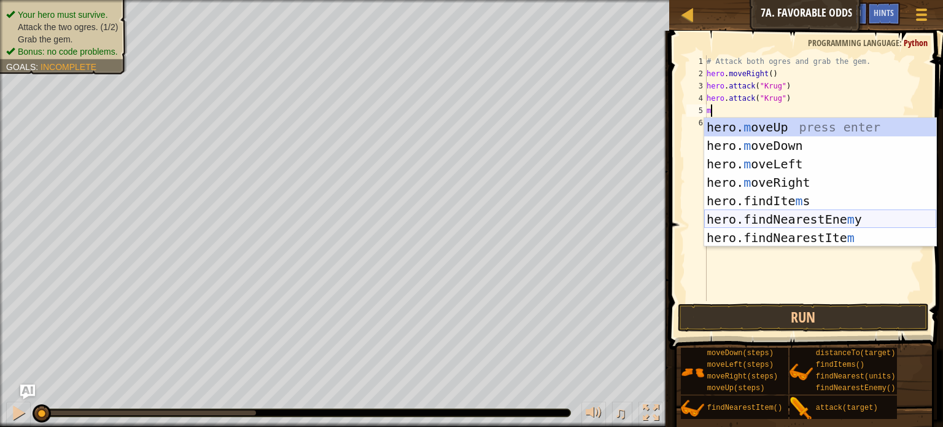
click at [820, 214] on div "hero. m oveUp press enter hero. m oveDown press enter hero. m oveLeft press ent…" at bounding box center [820, 201] width 232 height 166
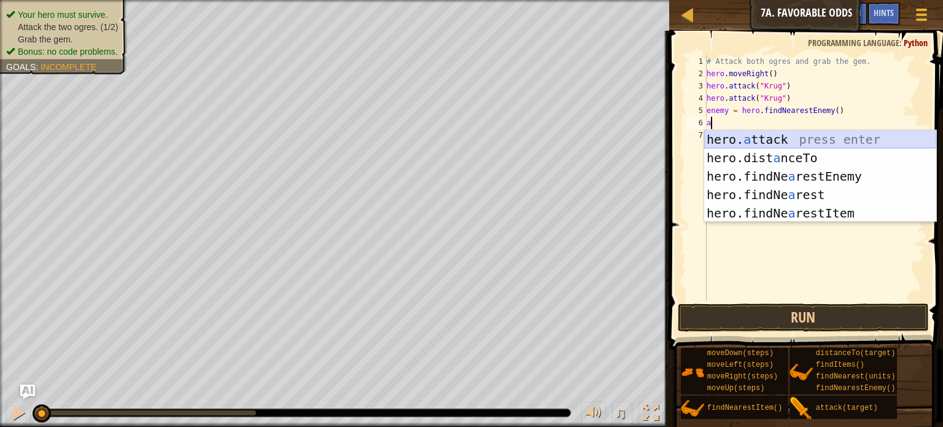
click at [793, 141] on div "hero. a ttack press enter hero.dist a nceTo press enter hero.findNe a restEnemy…" at bounding box center [820, 194] width 232 height 129
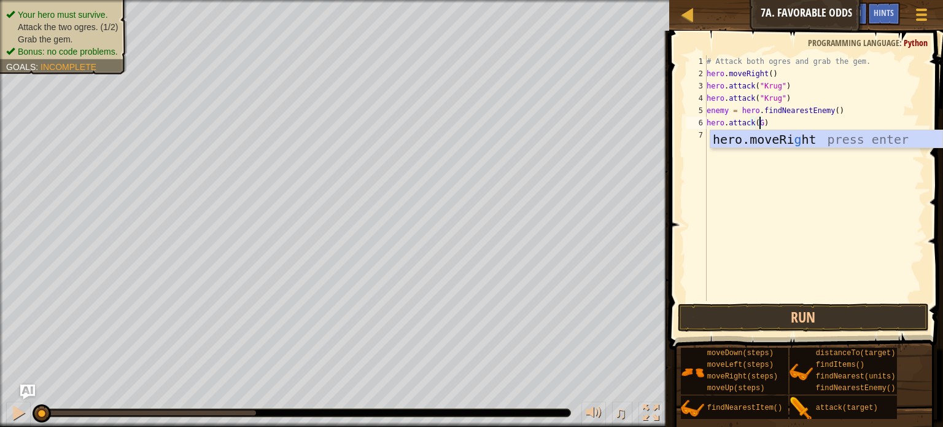
scroll to position [6, 4]
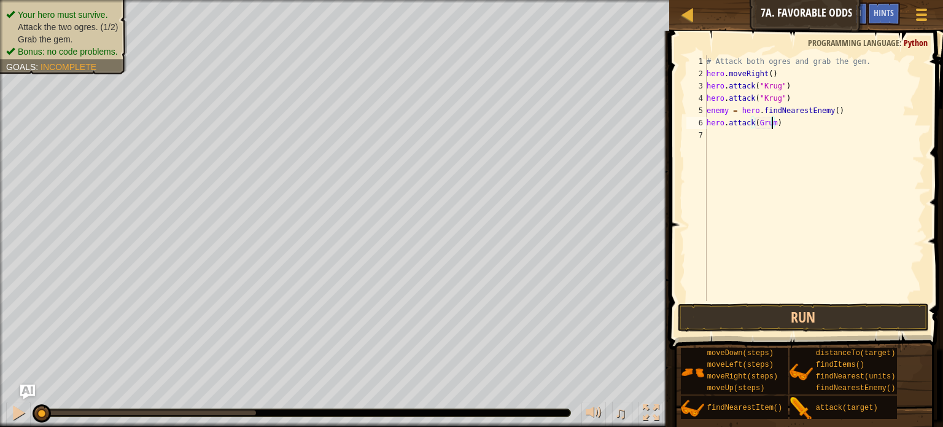
type textarea "hero.attack(Grump)"
click at [786, 143] on div "# Attack both ogres and grab the gem. hero . moveRight ( ) hero . attack ( "[PE…" at bounding box center [814, 190] width 220 height 270
type textarea "m"
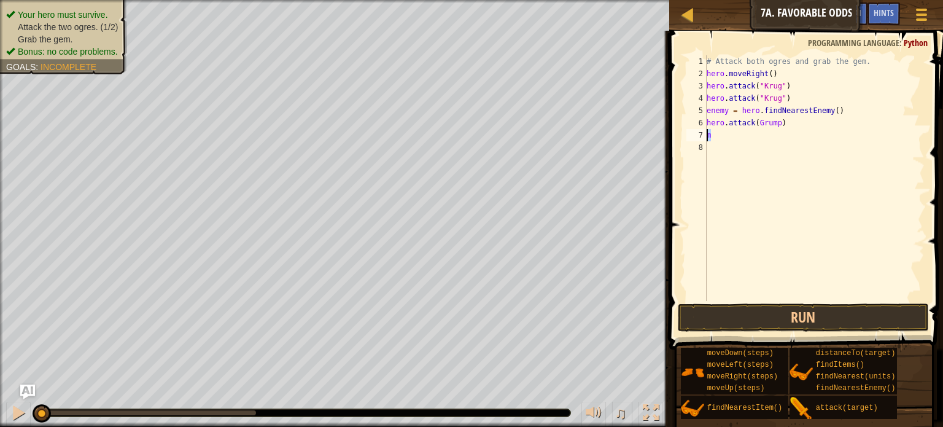
click at [710, 136] on div "# Attack both ogres and grab the gem. hero . moveRight ( ) hero . attack ( "[PE…" at bounding box center [814, 190] width 220 height 270
click at [705, 136] on div "m 1 2 3 4 5 6 7 8 # Attack both ogres and grab the gem. hero . moveRight ( ) he…" at bounding box center [804, 178] width 241 height 246
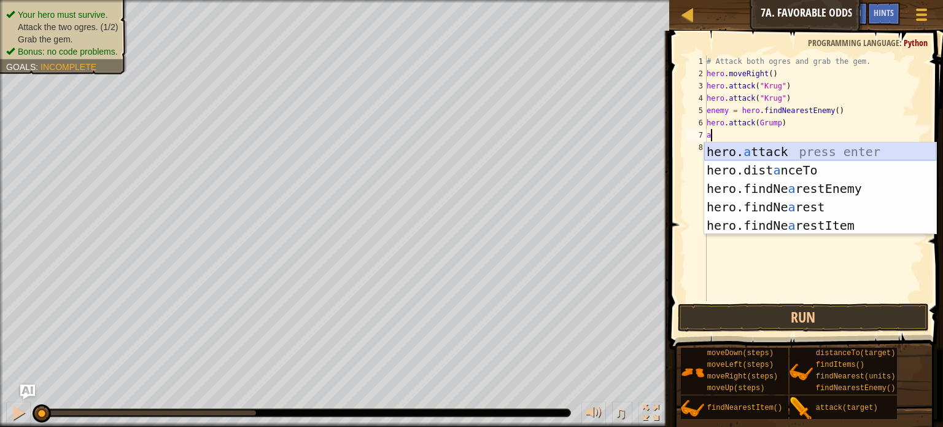
click at [747, 153] on div "hero. a ttack press enter hero.dist a nceTo press enter hero.findNe a restEnemy…" at bounding box center [820, 206] width 232 height 129
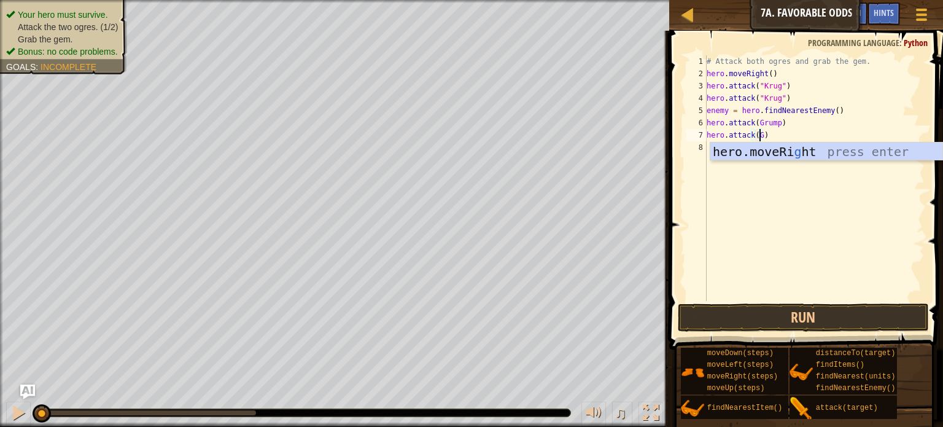
scroll to position [6, 4]
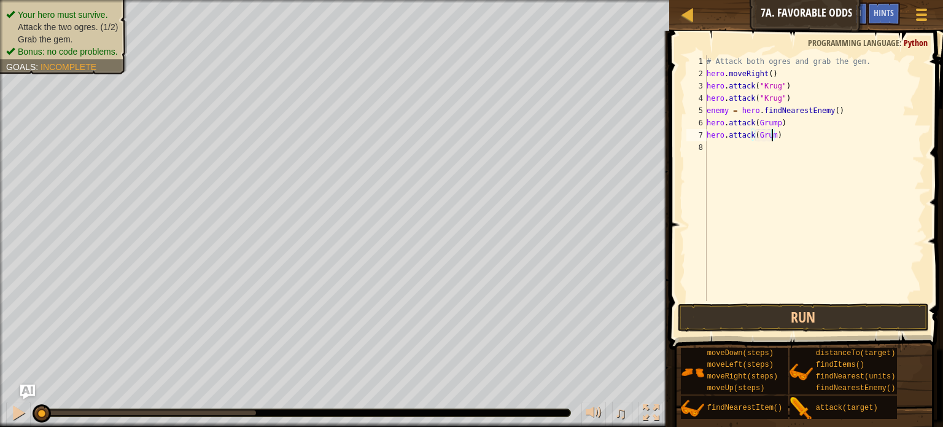
type textarea "hero.attack(Grump)"
click at [750, 154] on div "# Attack both ogres and grab the gem. hero . moveRight ( ) hero . attack ( "[PE…" at bounding box center [814, 190] width 220 height 270
type textarea "m"
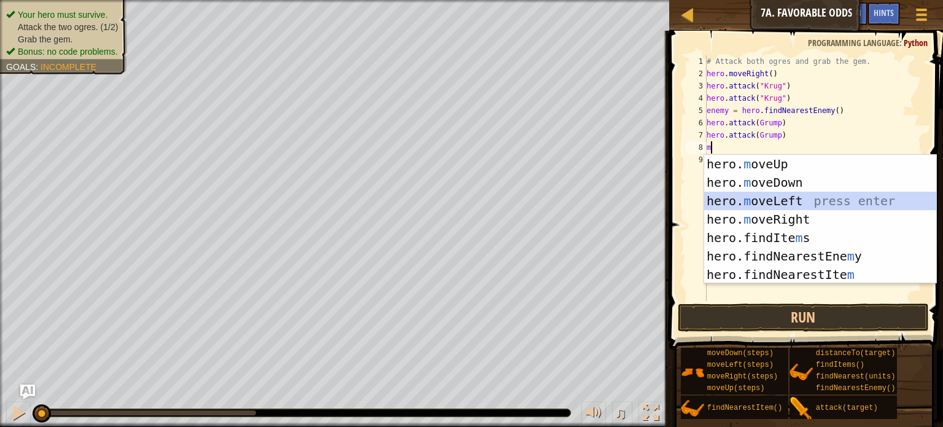
click at [779, 203] on div "hero. m oveUp press enter hero. m oveDown press enter hero. m oveLeft press ent…" at bounding box center [820, 238] width 232 height 166
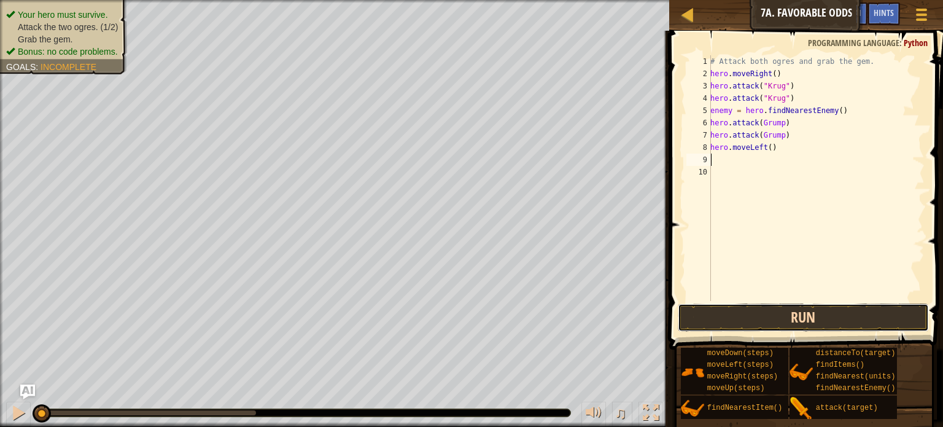
click at [817, 310] on button "Run" at bounding box center [803, 317] width 251 height 28
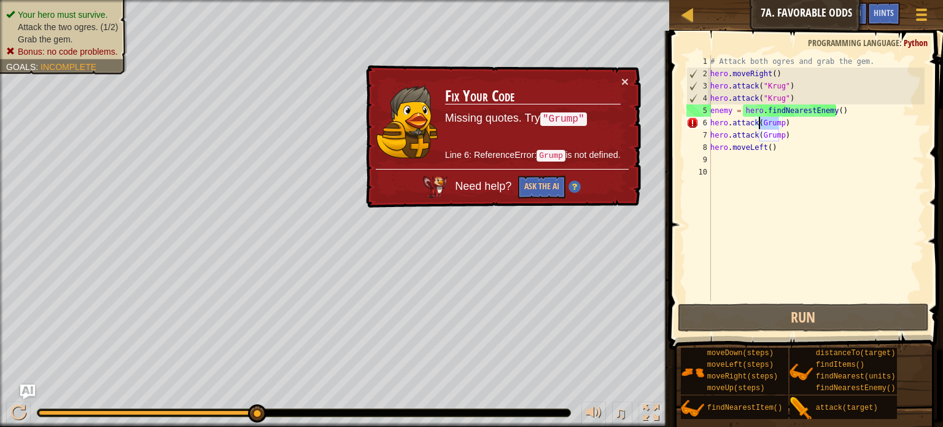
drag, startPoint x: 778, startPoint y: 123, endPoint x: 760, endPoint y: 122, distance: 18.5
click at [760, 122] on div "# Attack both ogres and grab the gem. hero . moveRight ( ) hero . attack ( "[PE…" at bounding box center [816, 190] width 217 height 270
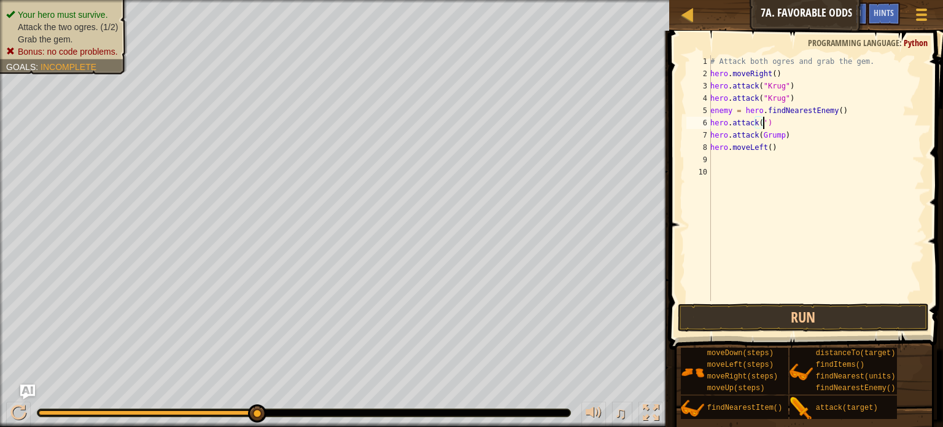
scroll to position [6, 4]
click at [760, 126] on div "# Attack both ogres and grab the gem. hero . moveRight ( ) hero . attack ( "[PE…" at bounding box center [816, 190] width 217 height 270
drag, startPoint x: 760, startPoint y: 126, endPoint x: 754, endPoint y: 123, distance: 6.9
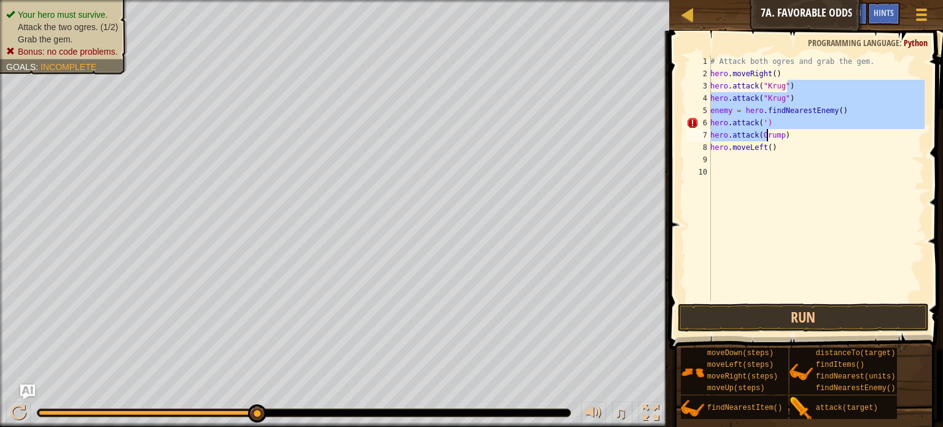
drag, startPoint x: 754, startPoint y: 123, endPoint x: 773, endPoint y: 131, distance: 20.4
click at [773, 131] on div "# Attack both ogres and grab the gem. hero . moveRight ( ) hero . attack ( "[PE…" at bounding box center [816, 190] width 217 height 270
click at [773, 131] on div "# Attack both ogres and grab the gem. hero . moveRight ( ) hero . attack ( "[PE…" at bounding box center [816, 178] width 217 height 246
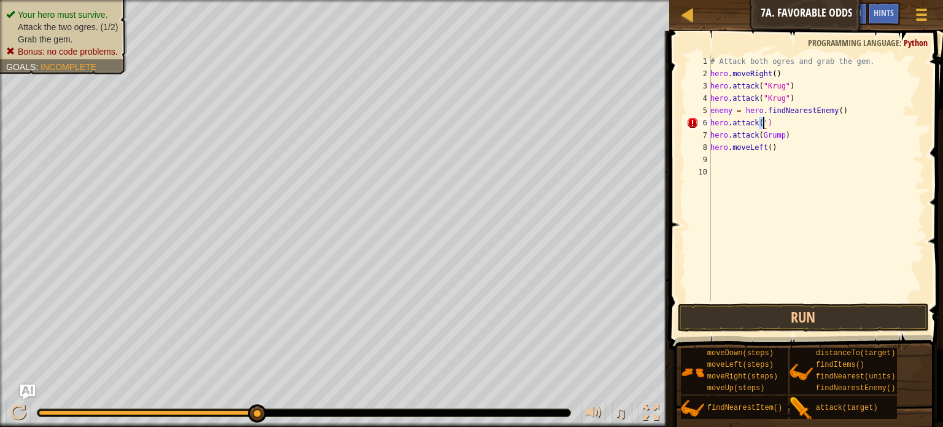
click at [763, 122] on div "# Attack both ogres and grab the gem. hero . moveRight ( ) hero . attack ( "[PE…" at bounding box center [816, 190] width 217 height 270
click at [852, 314] on button "Run" at bounding box center [803, 317] width 251 height 28
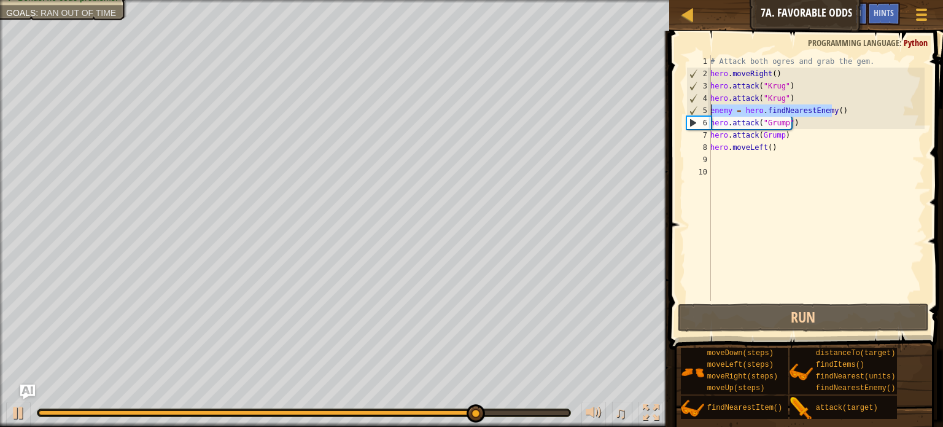
drag, startPoint x: 834, startPoint y: 110, endPoint x: 712, endPoint y: 111, distance: 121.6
click at [712, 111] on div "# Attack both ogres and grab the gem. hero . moveRight ( ) hero . attack ( "[PE…" at bounding box center [816, 190] width 217 height 270
type textarea ")"
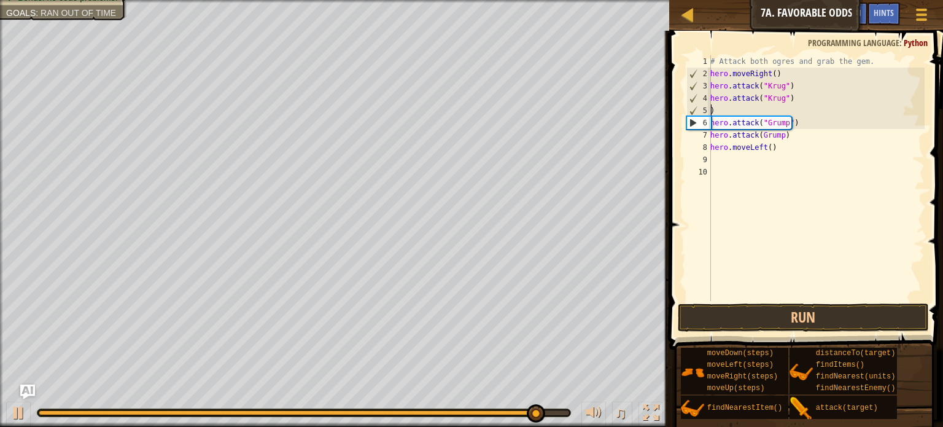
scroll to position [6, 0]
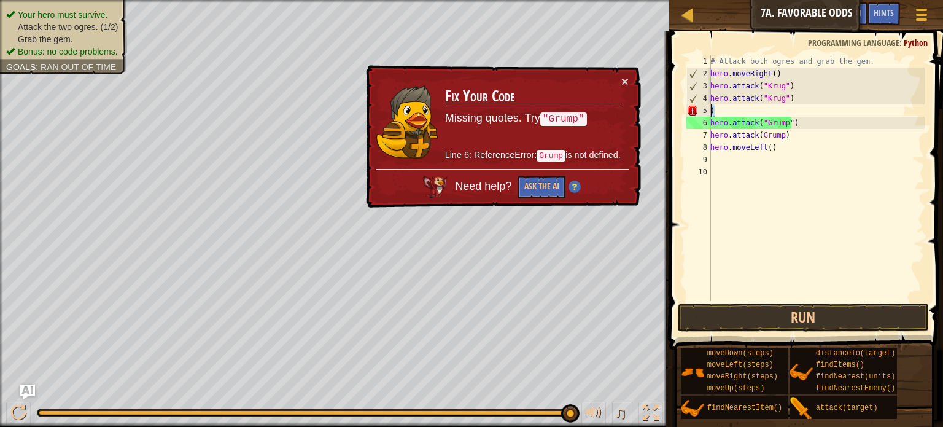
drag, startPoint x: 742, startPoint y: 112, endPoint x: 707, endPoint y: 112, distance: 35.0
click at [707, 112] on div ") 1 2 3 4 5 6 7 8 9 10 # Attack both [PERSON_NAME] and grab the gem. hero . mov…" at bounding box center [804, 178] width 241 height 246
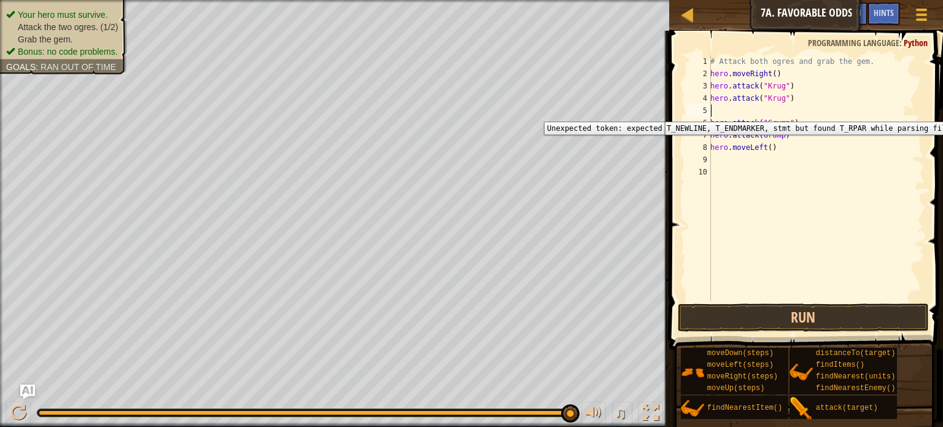
type textarea "m"
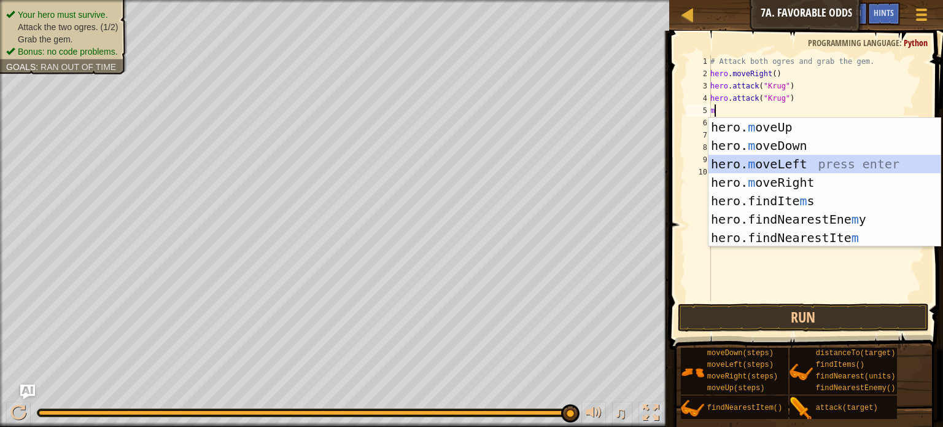
click at [786, 159] on div "hero. m oveUp press enter hero. m oveDown press enter hero. m oveLeft press ent…" at bounding box center [825, 201] width 232 height 166
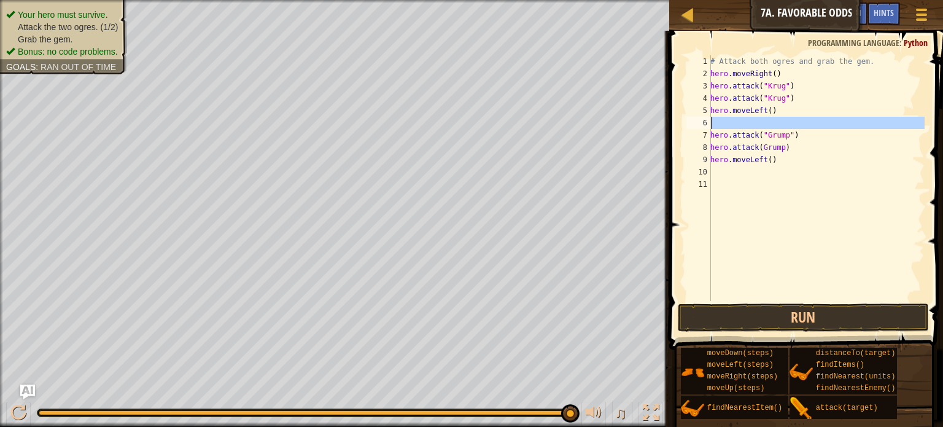
drag, startPoint x: 701, startPoint y: 120, endPoint x: 791, endPoint y: 125, distance: 89.8
click at [791, 125] on div "1 2 3 4 5 6 7 8 9 10 11 # Attack both [PERSON_NAME] and grab the gem. hero . mo…" at bounding box center [804, 178] width 241 height 246
type textarea "hero.attack("Grump")"
click at [806, 187] on div "# Attack both ogres and grab the gem. hero . moveRight ( ) hero . attack ( "[PE…" at bounding box center [816, 190] width 217 height 270
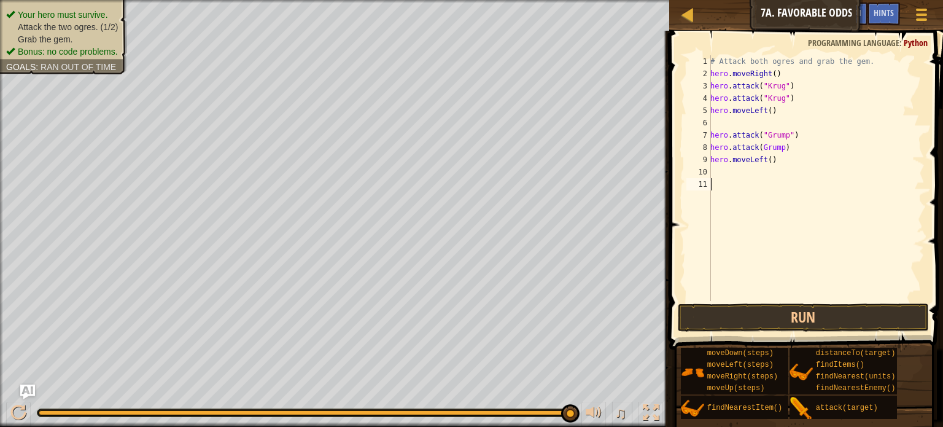
click at [761, 166] on div "# Attack both ogres and grab the gem. hero . moveRight ( ) hero . attack ( "[PE…" at bounding box center [816, 190] width 217 height 270
click at [760, 127] on div "# Attack both ogres and grab the gem. hero . moveRight ( ) hero . attack ( "[PE…" at bounding box center [816, 190] width 217 height 270
type textarea "m"
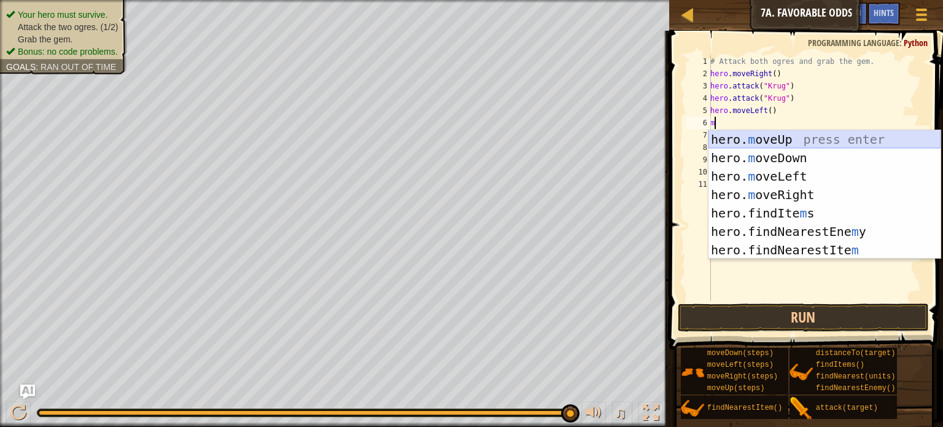
click at [786, 137] on div "hero. m oveUp press enter hero. m oveDown press enter hero. m oveLeft press ent…" at bounding box center [825, 213] width 232 height 166
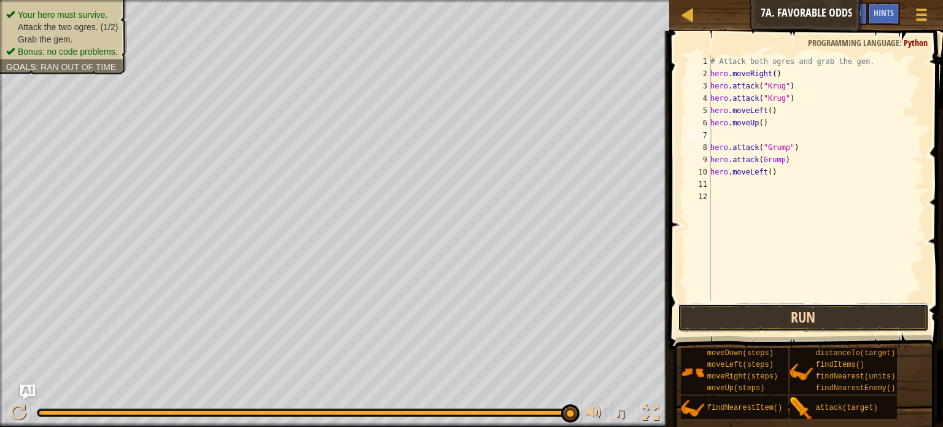
click at [801, 303] on button "Run" at bounding box center [803, 317] width 251 height 28
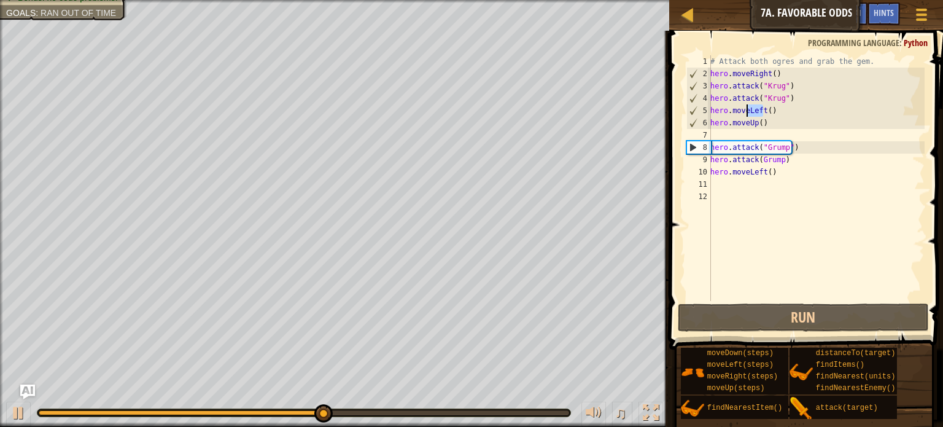
drag, startPoint x: 762, startPoint y: 110, endPoint x: 749, endPoint y: 110, distance: 13.5
click at [749, 110] on div "# Attack both ogres and grab the gem. hero . moveRight ( ) hero . attack ( "[PE…" at bounding box center [816, 190] width 217 height 270
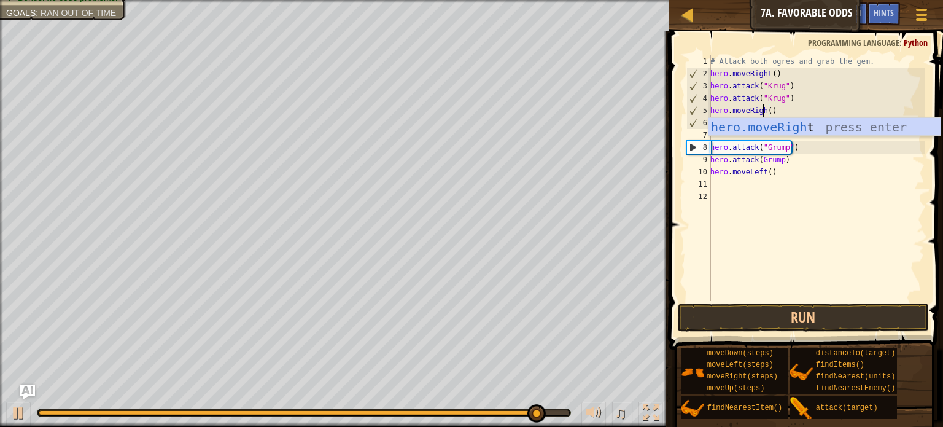
scroll to position [6, 4]
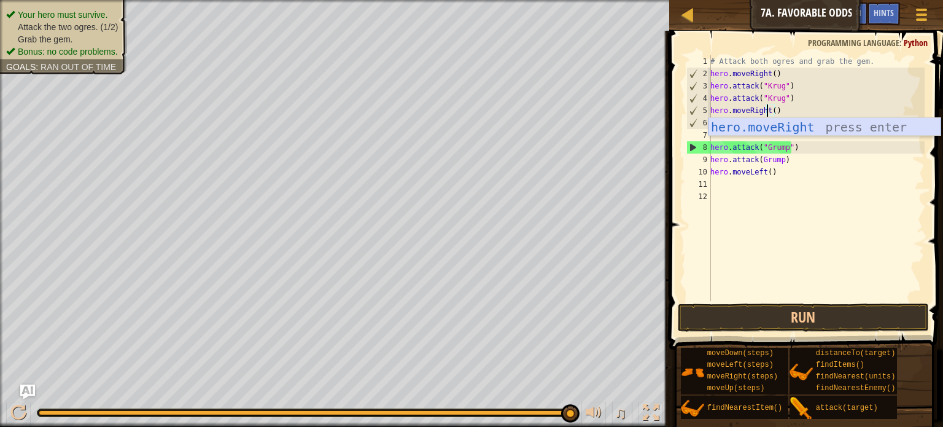
click at [804, 123] on div "hero.moveRight press enter" at bounding box center [825, 145] width 232 height 55
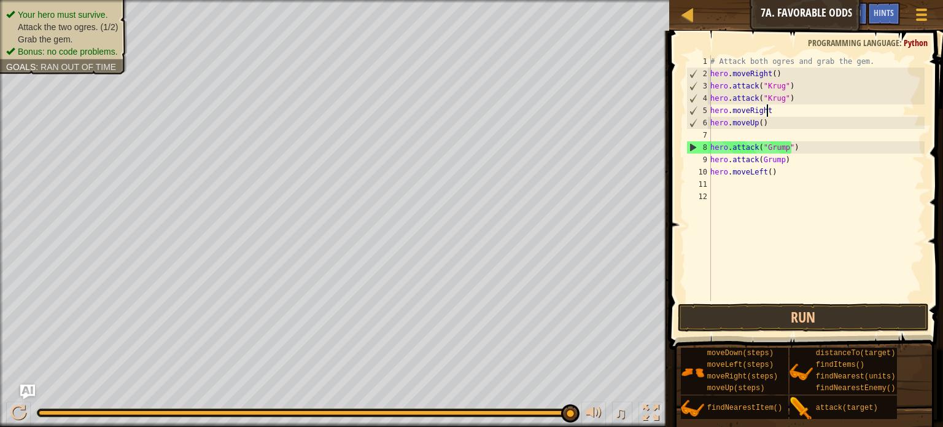
scroll to position [6, 4]
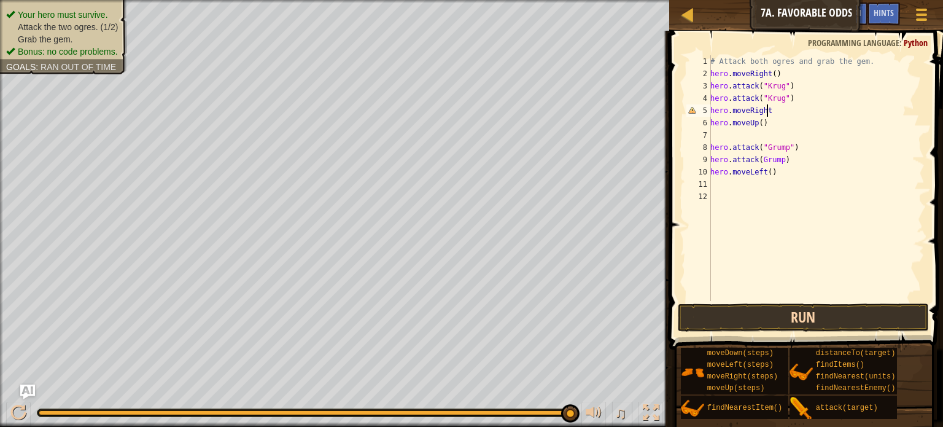
type textarea "hero.moveRight"
click at [820, 325] on button "Run" at bounding box center [803, 317] width 251 height 28
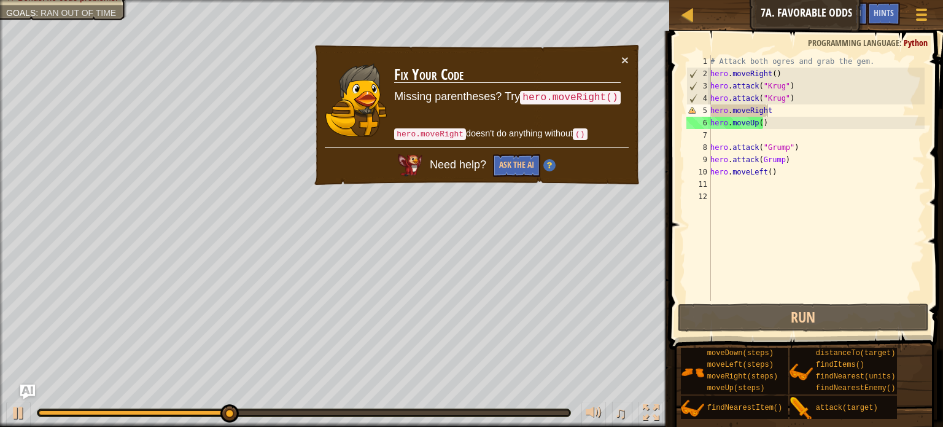
click at [448, 131] on code "hero.moveRight" at bounding box center [430, 134] width 72 height 12
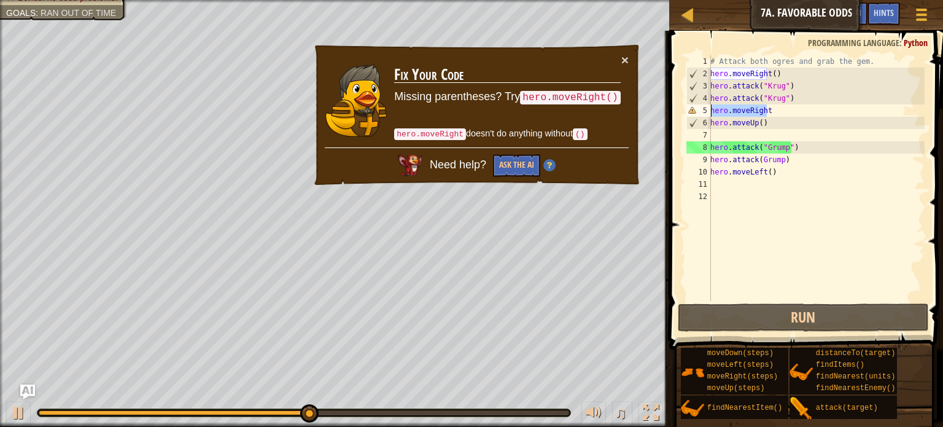
drag, startPoint x: 766, startPoint y: 107, endPoint x: 708, endPoint y: 111, distance: 57.8
click at [708, 111] on div "hero.moveRight 1 2 3 4 5 6 7 8 9 10 11 12 # Attack both ogres and grab the gem.…" at bounding box center [804, 178] width 241 height 246
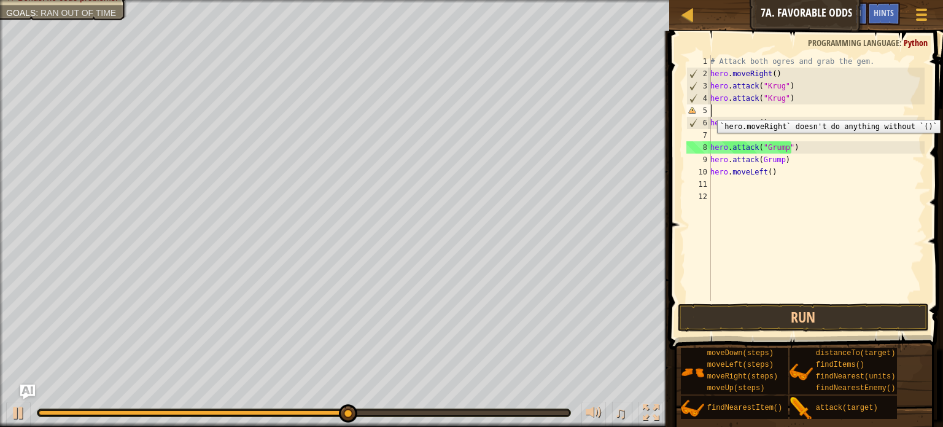
scroll to position [6, 0]
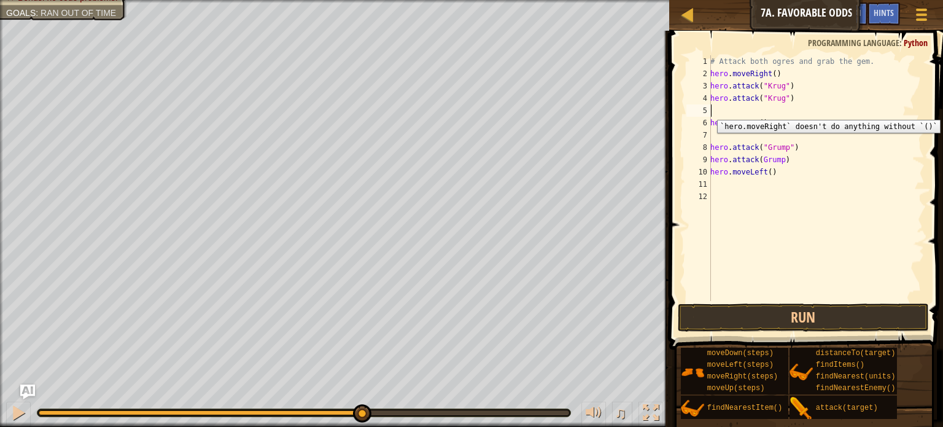
type textarea "m"
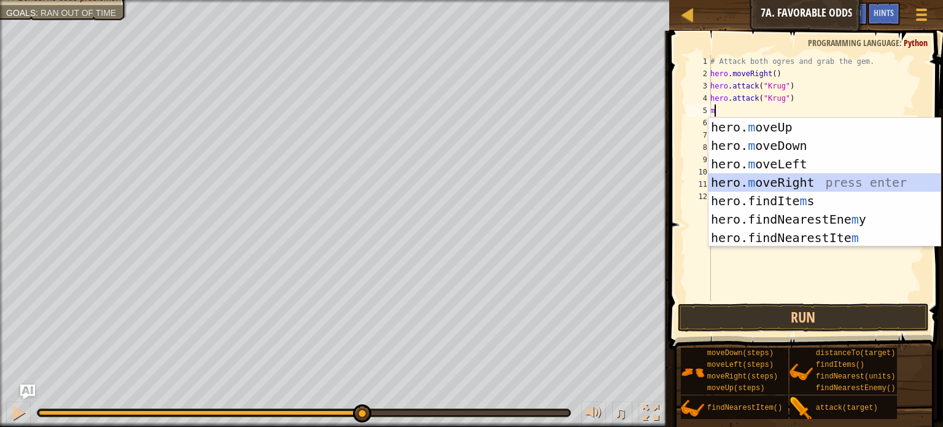
click at [820, 183] on div "hero. m oveUp press enter hero. m oveDown press enter hero. m oveLeft press ent…" at bounding box center [825, 201] width 232 height 166
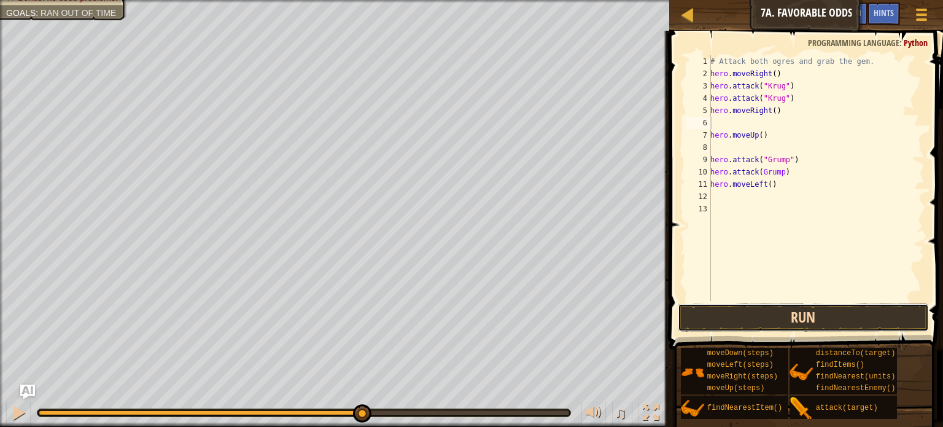
click at [803, 313] on button "Run" at bounding box center [803, 317] width 251 height 28
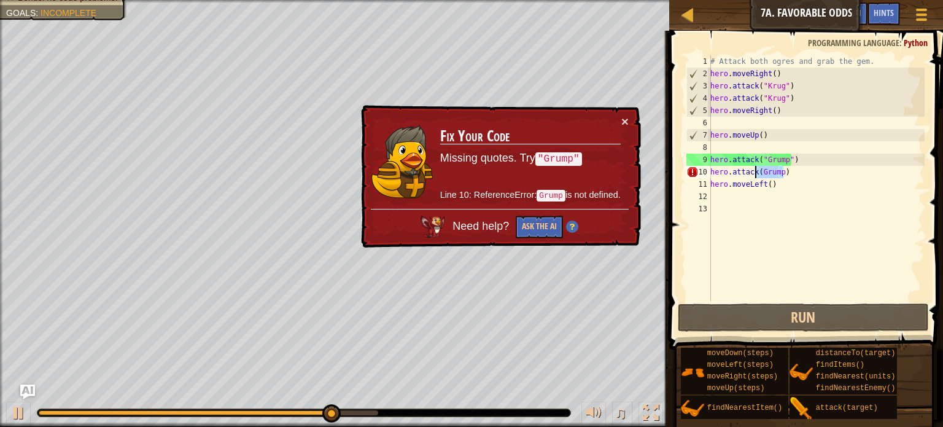
drag, startPoint x: 784, startPoint y: 173, endPoint x: 756, endPoint y: 173, distance: 28.3
click at [756, 173] on div "# Attack both ogres and grab the gem. hero . moveRight ( ) hero . attack ( "[PE…" at bounding box center [816, 190] width 217 height 270
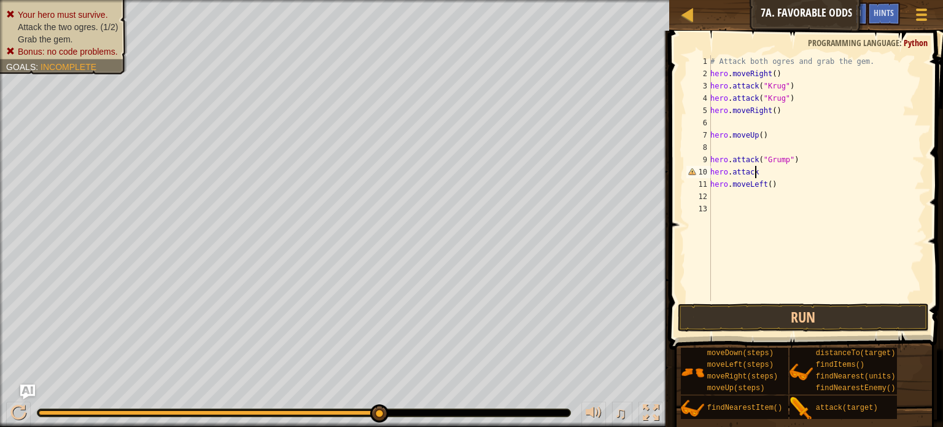
type textarea "hero.attack9"
drag, startPoint x: 756, startPoint y: 173, endPoint x: 749, endPoint y: 169, distance: 7.7
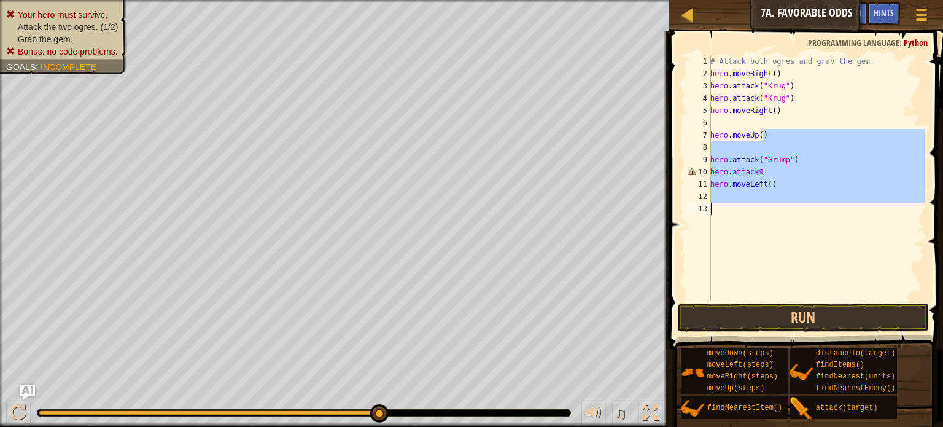
drag, startPoint x: 749, startPoint y: 169, endPoint x: 774, endPoint y: 230, distance: 66.4
click at [774, 230] on div "# Attack both ogres and grab the gem. hero . moveRight ( ) hero . attack ( "[PE…" at bounding box center [816, 190] width 217 height 270
type textarea "hero.attack("Grump")"
type textarea "hero.moveUp()"
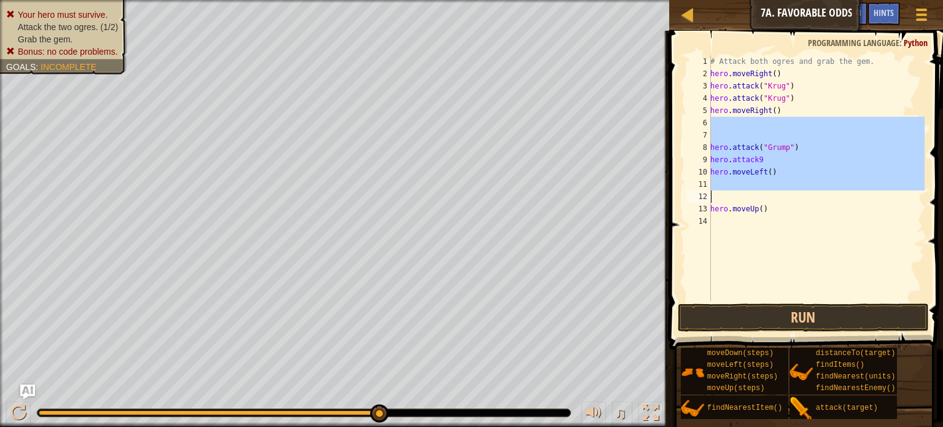
click at [798, 120] on div "# Attack both ogres and grab the gem. hero . moveRight ( ) hero . attack ( "[PE…" at bounding box center [816, 178] width 217 height 246
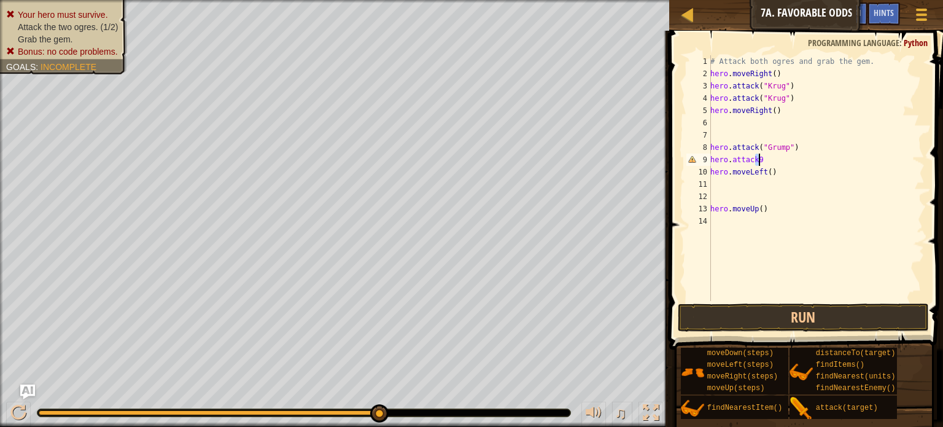
drag, startPoint x: 755, startPoint y: 160, endPoint x: 768, endPoint y: 159, distance: 13.5
click at [768, 159] on div "# Attack both ogres and grab the gem. hero . moveRight ( ) hero . attack ( "[PE…" at bounding box center [816, 190] width 217 height 270
click at [806, 309] on button "Run" at bounding box center [803, 317] width 251 height 28
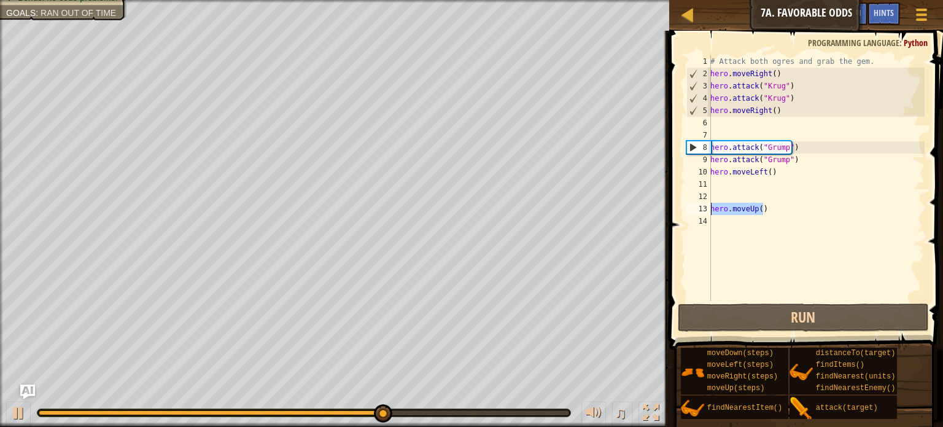
drag, startPoint x: 765, startPoint y: 209, endPoint x: 699, endPoint y: 208, distance: 65.7
click at [699, 208] on div "hero.attack("Grump") 1 2 3 4 5 6 7 8 9 10 11 12 13 14 # Attack both [PERSON_NAM…" at bounding box center [804, 178] width 241 height 246
type textarea "hero.moveUp()"
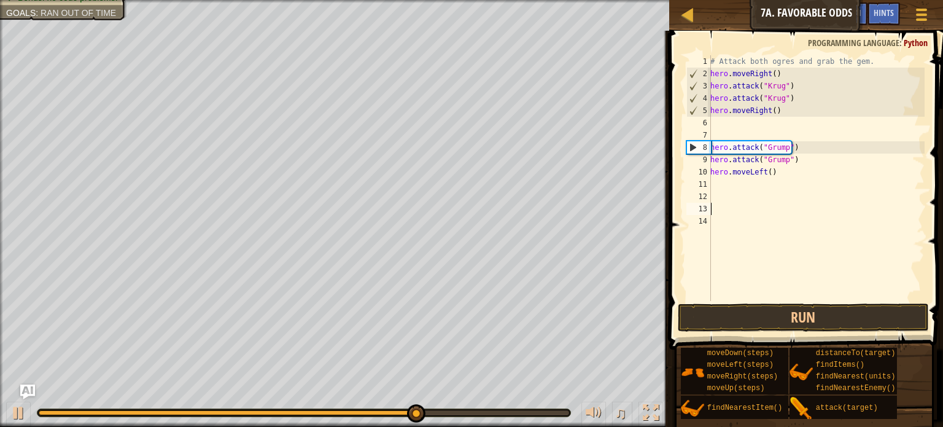
scroll to position [6, 0]
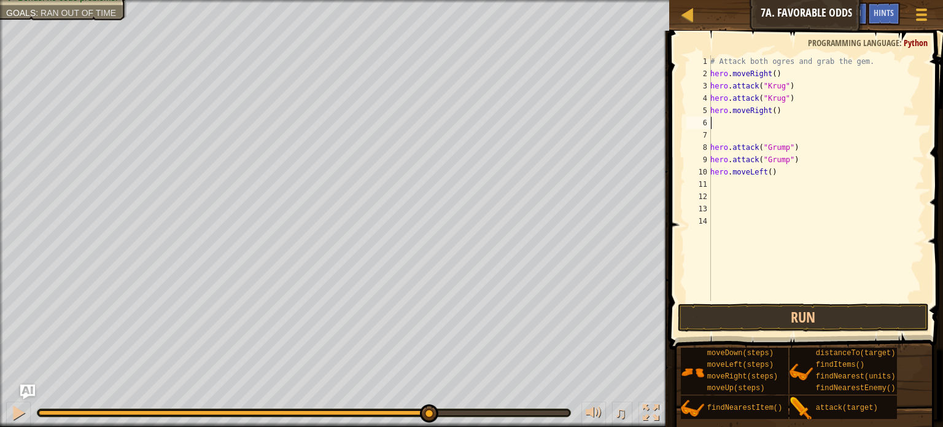
click at [769, 118] on div "# Attack both ogres and grab the gem. hero . moveRight ( ) hero . attack ( "[PE…" at bounding box center [816, 190] width 217 height 270
type textarea "m"
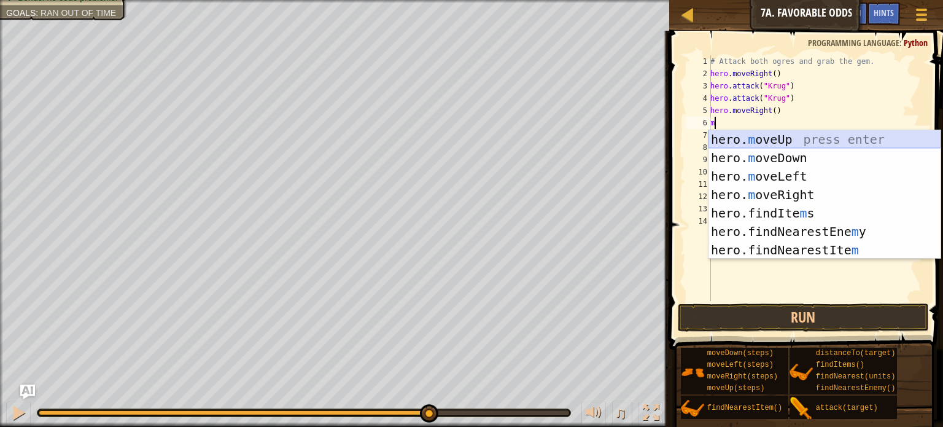
click at [825, 131] on div "hero. m oveUp press enter hero. m oveDown press enter hero. m oveLeft press ent…" at bounding box center [825, 213] width 232 height 166
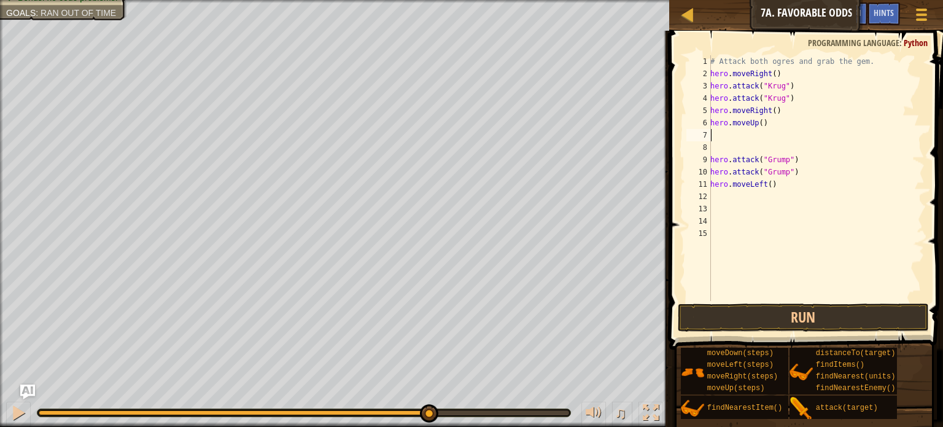
click at [746, 132] on div "# Attack both ogres and grab the gem. hero . moveRight ( ) hero . attack ( "[PE…" at bounding box center [816, 190] width 217 height 270
type textarea "m"
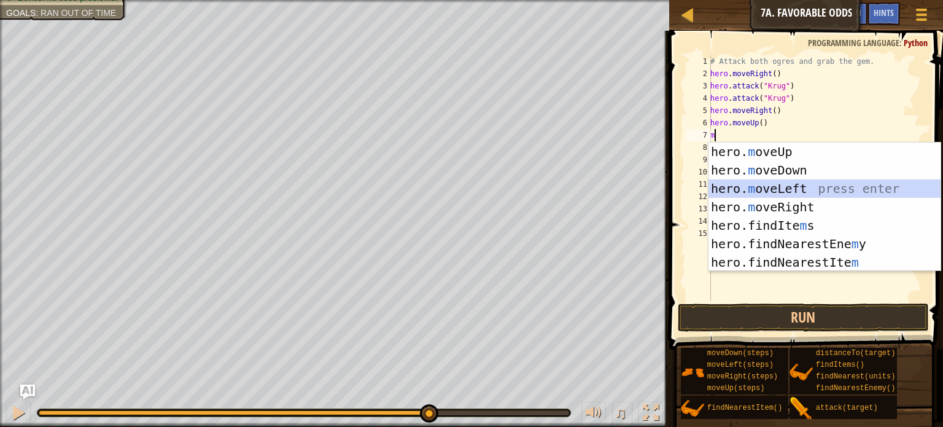
click at [775, 191] on div "hero. m oveUp press enter hero. m oveDown press enter hero. m oveLeft press ent…" at bounding box center [825, 225] width 232 height 166
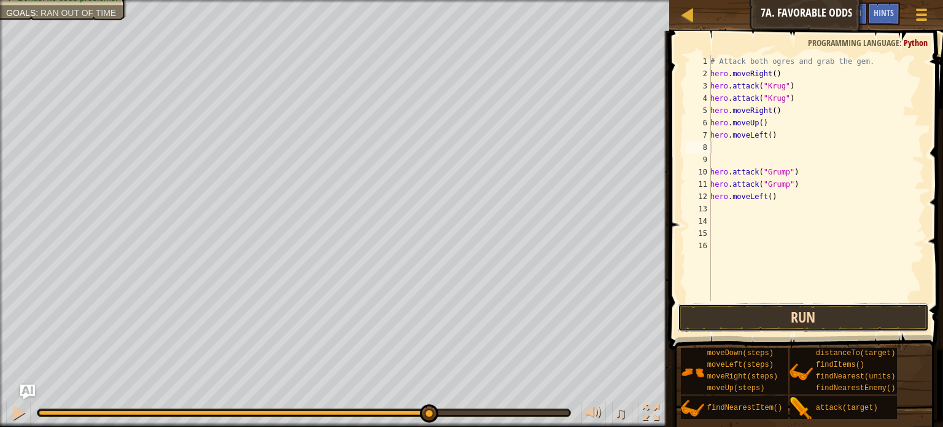
click at [848, 312] on button "Run" at bounding box center [803, 317] width 251 height 28
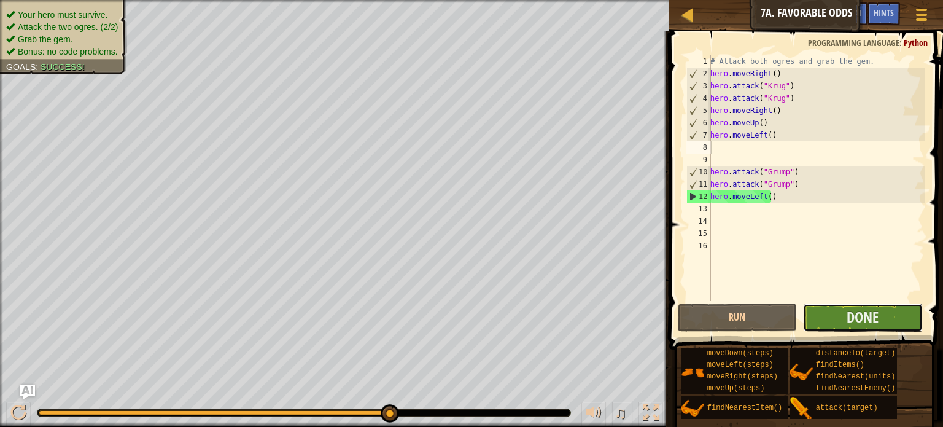
click at [879, 316] on button "Done" at bounding box center [863, 317] width 120 height 28
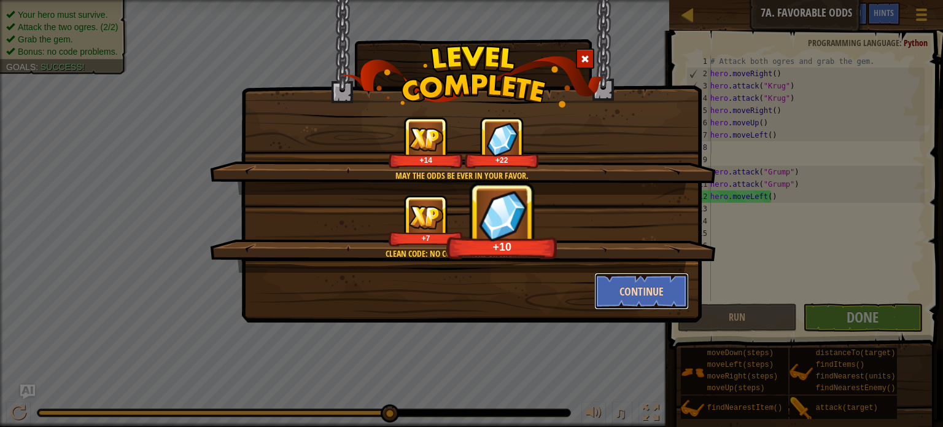
click at [646, 290] on button "Continue" at bounding box center [641, 291] width 95 height 37
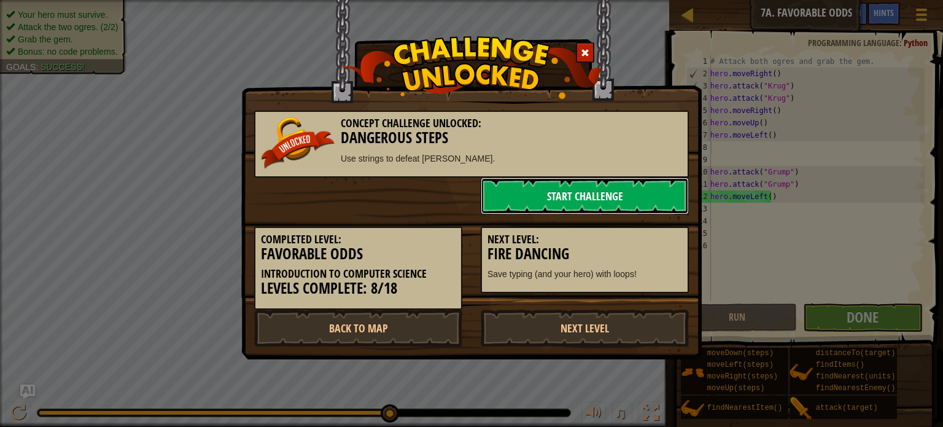
click at [577, 190] on link "Start Challenge" at bounding box center [585, 195] width 208 height 37
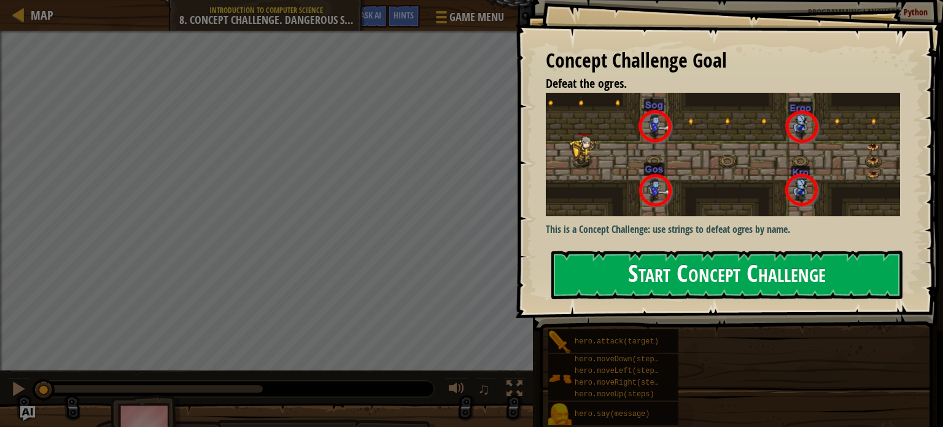
click at [676, 266] on button "Start Concept Challenge" at bounding box center [726, 275] width 351 height 49
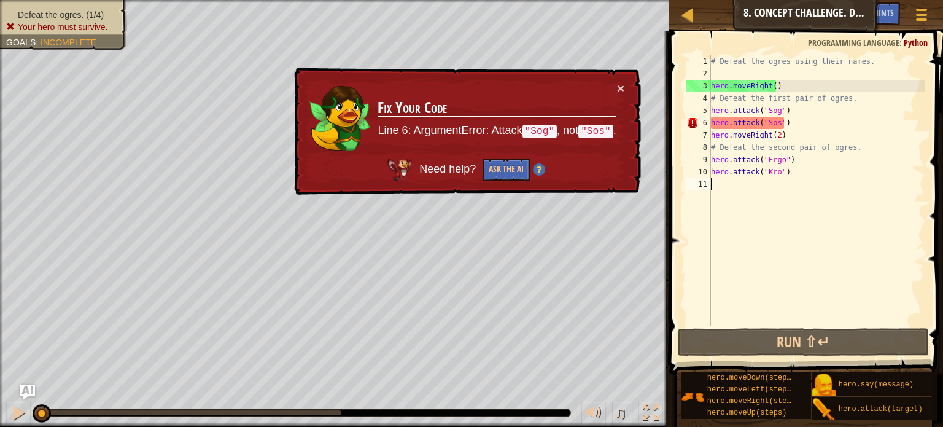
click at [547, 132] on code ""Sog"" at bounding box center [540, 132] width 35 height 14
click at [779, 122] on div "# Defeat the ogres using their names. hero . moveRight ( ) # Defeat the first p…" at bounding box center [817, 202] width 216 height 295
click at [773, 123] on div "# Defeat the ogres using their names. hero . moveRight ( ) # Defeat the first p…" at bounding box center [817, 202] width 216 height 295
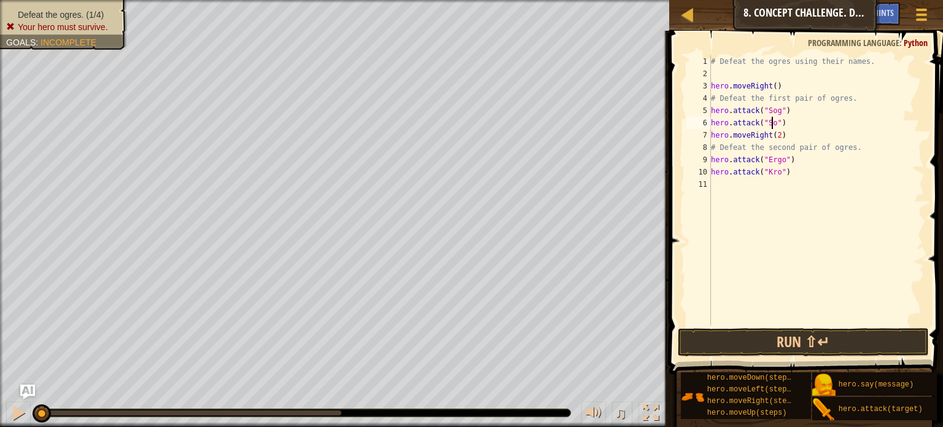
scroll to position [6, 5]
click at [826, 347] on button "Run ⇧↵" at bounding box center [803, 342] width 251 height 28
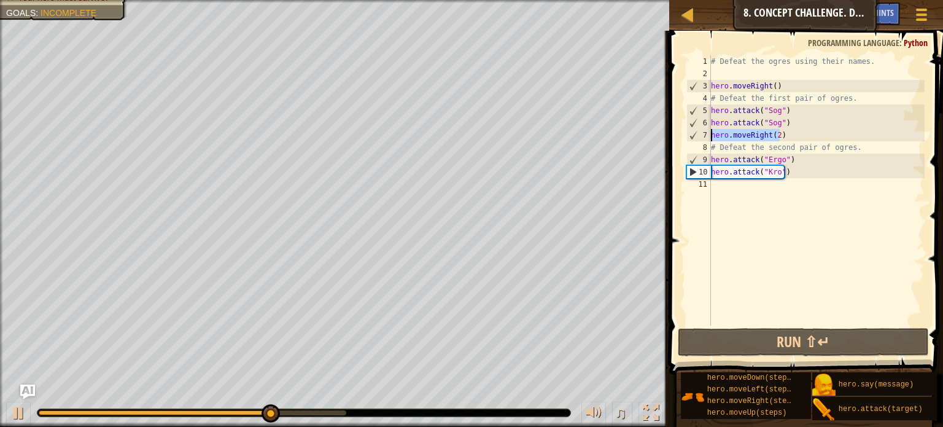
drag, startPoint x: 779, startPoint y: 136, endPoint x: 712, endPoint y: 140, distance: 67.1
click at [712, 140] on div "# Defeat the ogres using their names. hero . moveRight ( ) # Defeat the first p…" at bounding box center [817, 202] width 216 height 295
type textarea "hero.moveRight(2)"
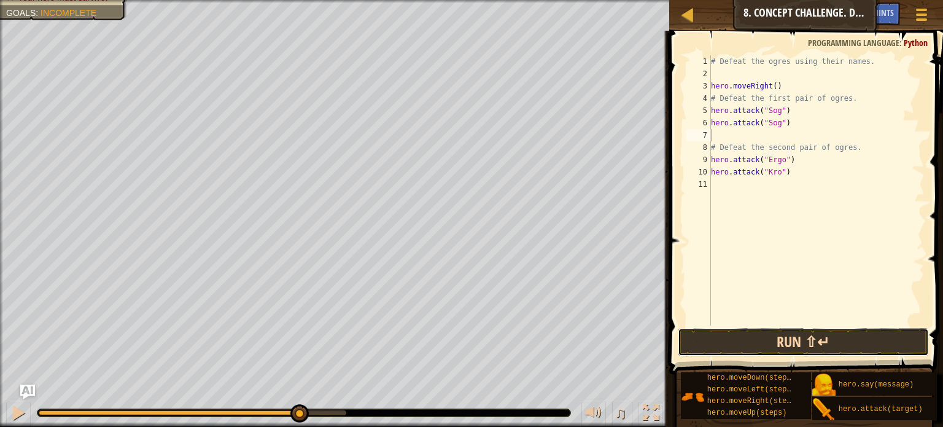
click at [832, 343] on button "Run ⇧↵" at bounding box center [803, 342] width 251 height 28
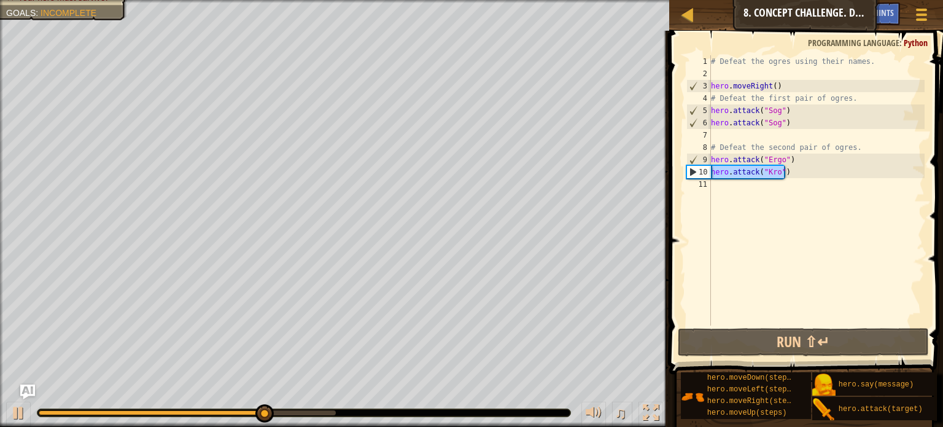
drag, startPoint x: 785, startPoint y: 173, endPoint x: 699, endPoint y: 174, distance: 85.4
click at [699, 174] on div "1 2 3 4 5 6 7 8 9 10 11 # Defeat the ogres using their names. hero . moveRight …" at bounding box center [804, 190] width 241 height 270
type textarea "hero.attack("Kro")"
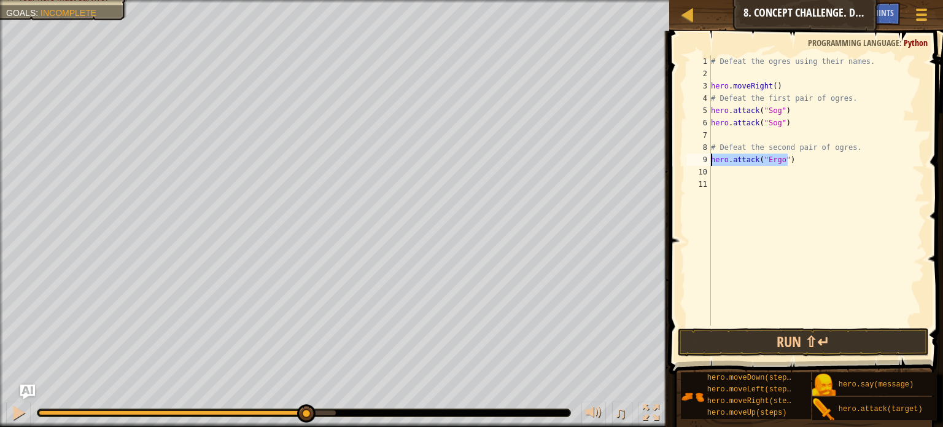
drag, startPoint x: 791, startPoint y: 161, endPoint x: 702, endPoint y: 159, distance: 88.4
click at [702, 159] on div "1 2 3 4 5 6 7 8 9 10 11 # Defeat the ogres using their names. hero . moveRight …" at bounding box center [804, 190] width 241 height 270
type textarea "hero.attack("Ergo")"
click at [727, 131] on div "# Defeat the ogres using their names. hero . moveRight ( ) # Defeat the first p…" at bounding box center [817, 202] width 216 height 295
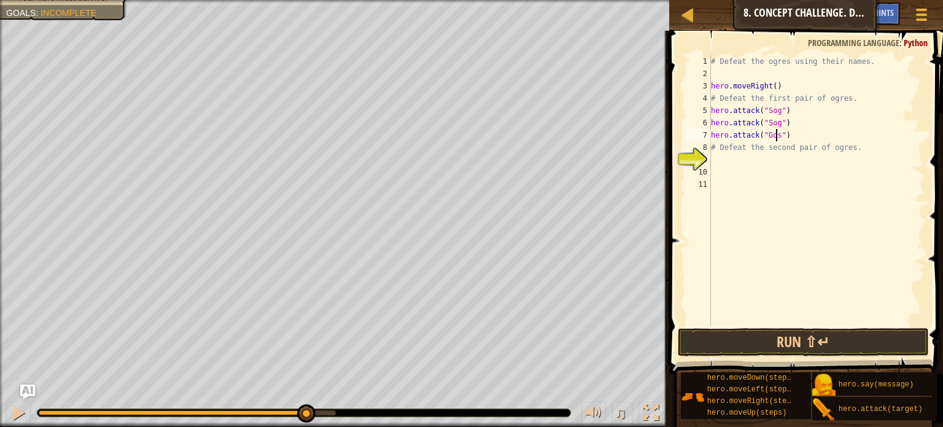
click at [765, 149] on div "# Defeat the ogres using their names. hero . moveRight ( ) # Defeat the first p…" at bounding box center [817, 202] width 216 height 295
drag, startPoint x: 855, startPoint y: 149, endPoint x: 714, endPoint y: 148, distance: 141.2
click at [714, 148] on div "# Defeat the ogres using their names. hero . moveRight ( ) # Defeat the first p…" at bounding box center [817, 202] width 216 height 295
type textarea "#"
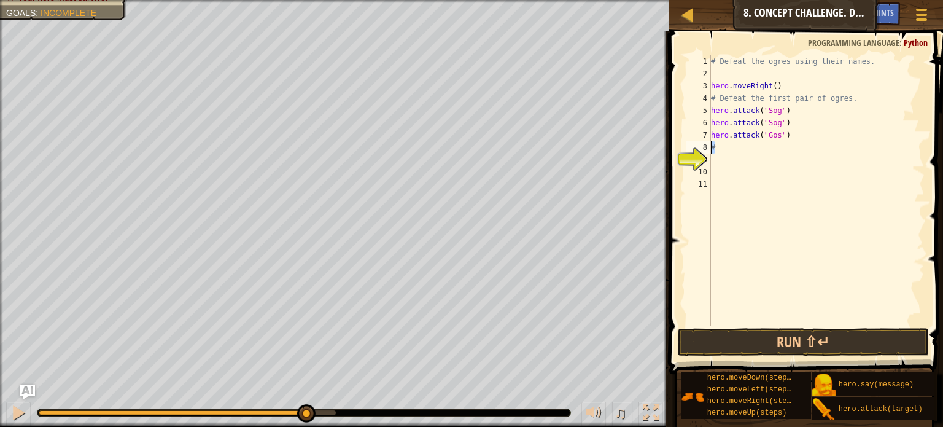
click at [708, 148] on div "# 1 2 3 4 5 6 7 8 9 10 11 # Defeat the ogres using their names. hero . moveRigh…" at bounding box center [804, 190] width 241 height 270
type textarea "hero.attack("Gos")"
click at [832, 348] on button "Run ⇧↵" at bounding box center [803, 342] width 251 height 28
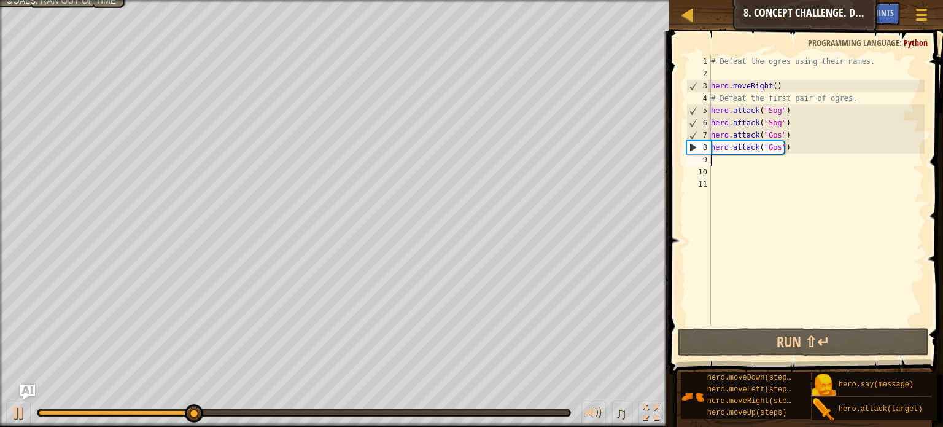
click at [769, 160] on div "# Defeat the ogres using their names. hero . moveRight ( ) # Defeat the first p…" at bounding box center [817, 202] width 216 height 295
type textarea "m"
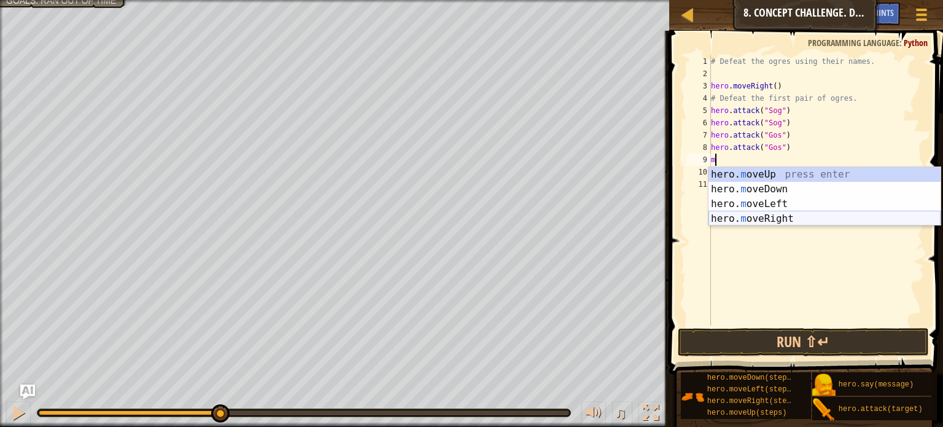
click at [779, 221] on div "hero. m oveUp press enter hero. m oveDown press enter hero. m oveLeft press ent…" at bounding box center [825, 211] width 232 height 88
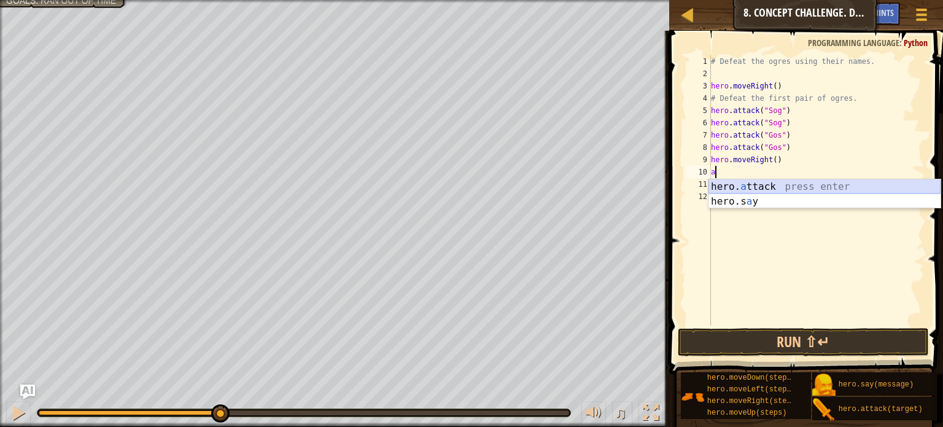
click at [766, 188] on div "hero. a ttack press enter hero.s a y press enter" at bounding box center [825, 208] width 232 height 59
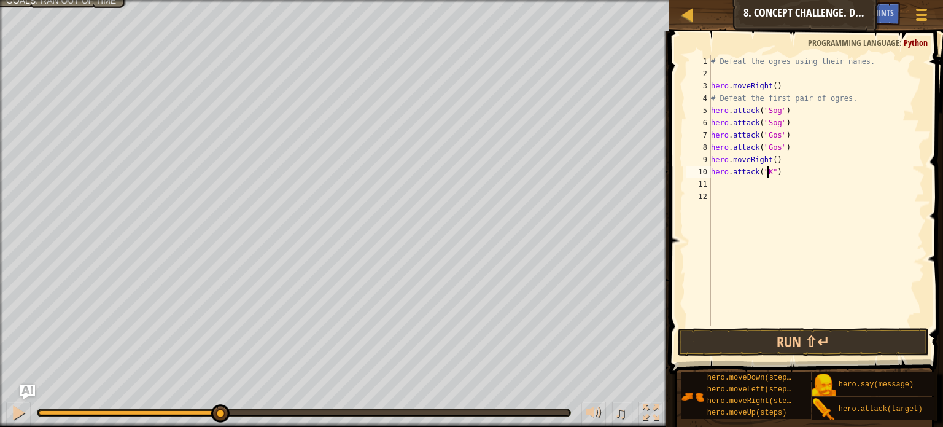
scroll to position [6, 5]
type textarea "hero.attack("Kro")"
click at [766, 188] on div "# Defeat the ogres using their names. hero . moveRight ( ) # Defeat the first p…" at bounding box center [817, 202] width 216 height 295
type textarea "hero.attack("Kro")"
click at [717, 193] on div "# Defeat the ogres using their names. hero . moveRight ( ) # Defeat the first p…" at bounding box center [817, 202] width 216 height 295
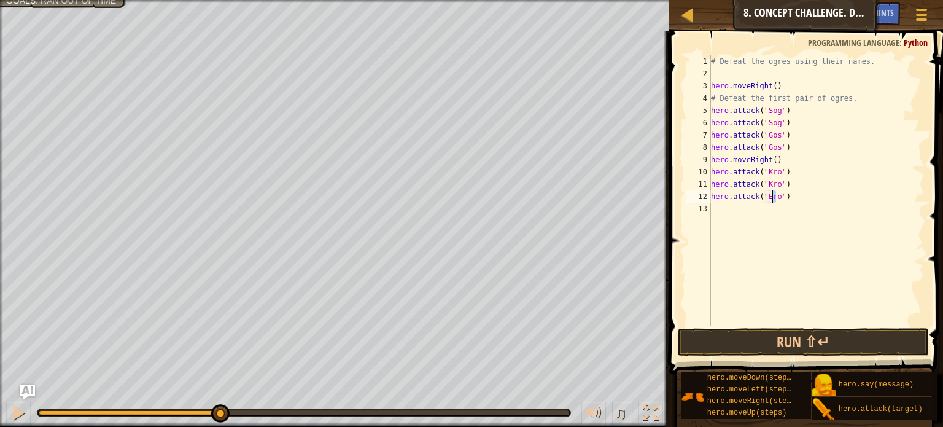
click at [771, 198] on div "# Defeat the ogres using their names. hero . moveRight ( ) # Defeat the first p…" at bounding box center [817, 202] width 216 height 295
type textarea "hero.attack("Ergo")"
click at [766, 206] on div "# Defeat the ogres using their names. hero . moveRight ( ) # Defeat the first p…" at bounding box center [817, 202] width 216 height 295
type textarea "hero.attack("Ergo")"
click at [773, 228] on div "# Defeat the ogres using their names. hero . moveRight ( ) # Defeat the first p…" at bounding box center [817, 202] width 216 height 295
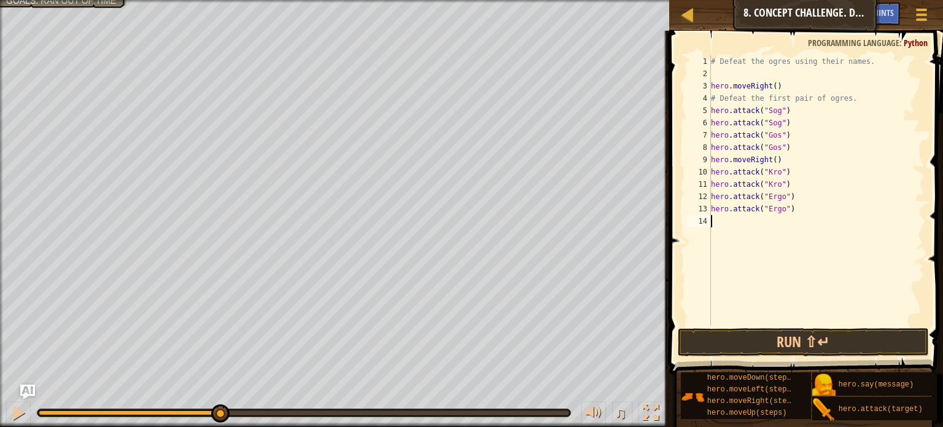
scroll to position [6, 0]
type textarea "m"
click at [803, 322] on div "# Defeat the ogres using their names. hero . moveRight ( ) # Defeat the first p…" at bounding box center [817, 202] width 216 height 295
click at [776, 345] on button "Run ⇧↵" at bounding box center [803, 342] width 251 height 28
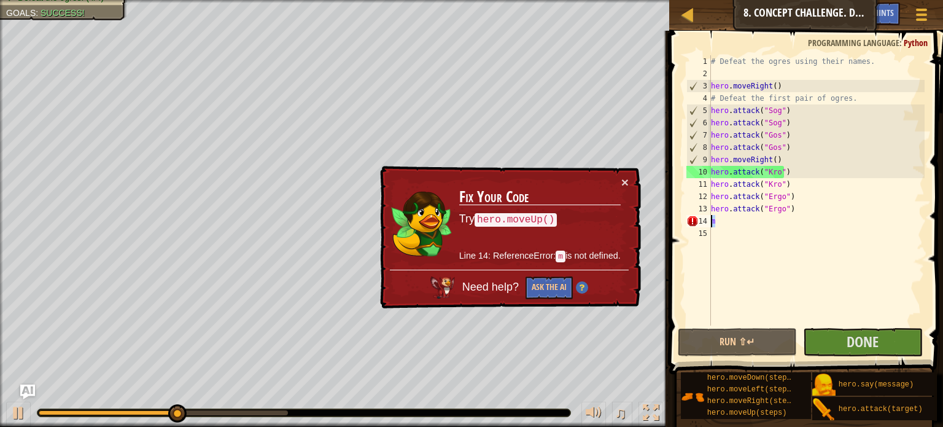
drag, startPoint x: 720, startPoint y: 222, endPoint x: 697, endPoint y: 221, distance: 23.4
click at [697, 221] on div "1 2 3 4 5 6 7 8 9 10 11 12 13 14 15 # Defeat the ogres using their names. hero …" at bounding box center [804, 190] width 241 height 270
type textarea "m"
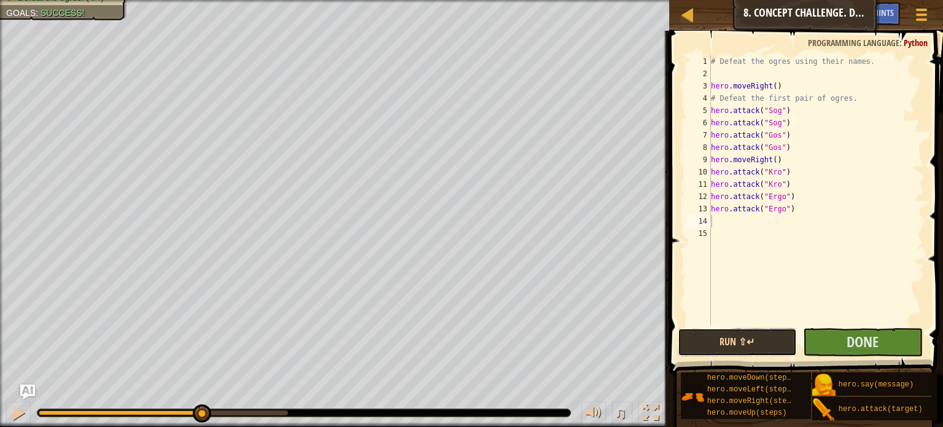
click at [744, 337] on button "Run ⇧↵" at bounding box center [738, 342] width 120 height 28
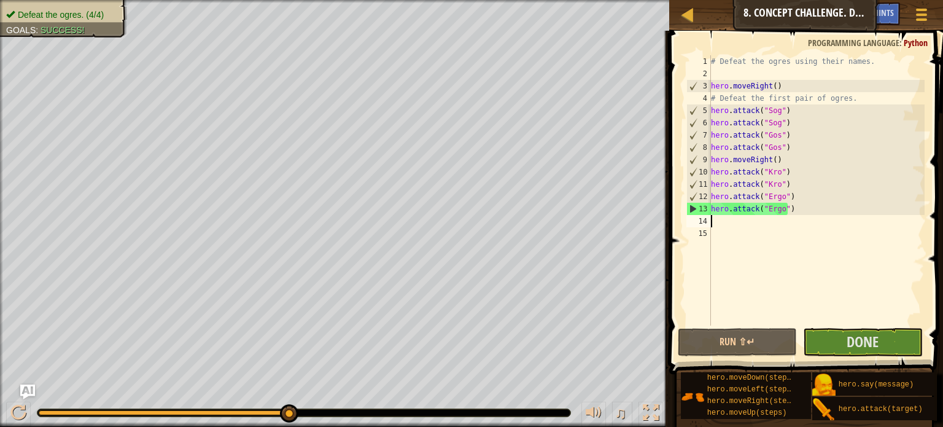
click at [726, 220] on div "# Defeat the ogres using their names. hero . moveRight ( ) # Defeat the first p…" at bounding box center [817, 202] width 216 height 295
type textarea "m"
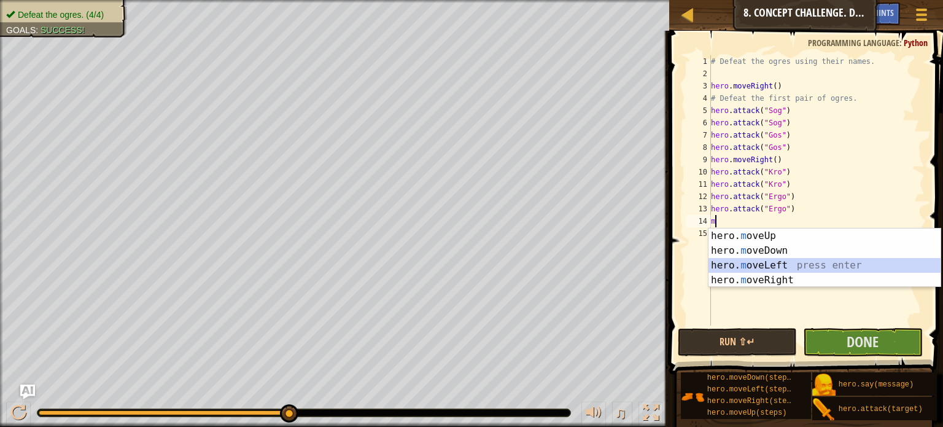
click at [750, 267] on div "hero. m oveUp press enter hero. m oveDown press enter hero. m oveLeft press ent…" at bounding box center [825, 272] width 232 height 88
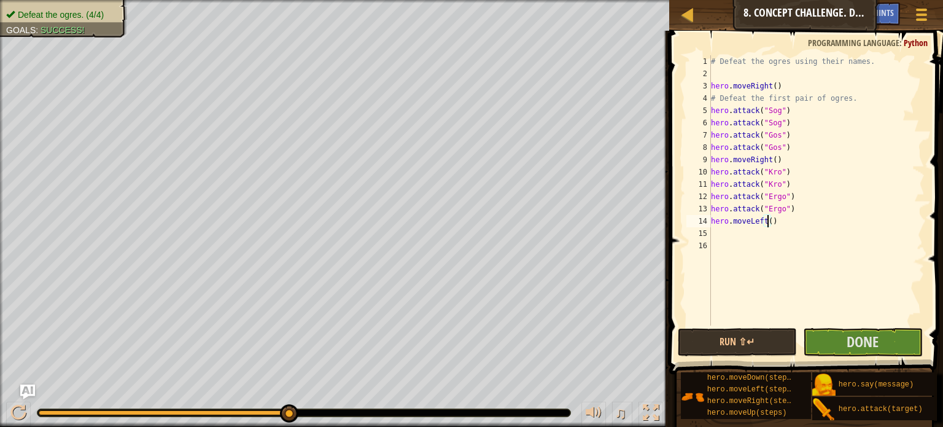
click at [769, 223] on div "# Defeat the ogres using their names. hero . moveRight ( ) # Defeat the first p…" at bounding box center [817, 202] width 216 height 295
type textarea "hero.moveLeft(2)"
click at [758, 231] on div "# Defeat the ogres using their names. hero . moveRight ( ) # Defeat the first p…" at bounding box center [817, 202] width 216 height 295
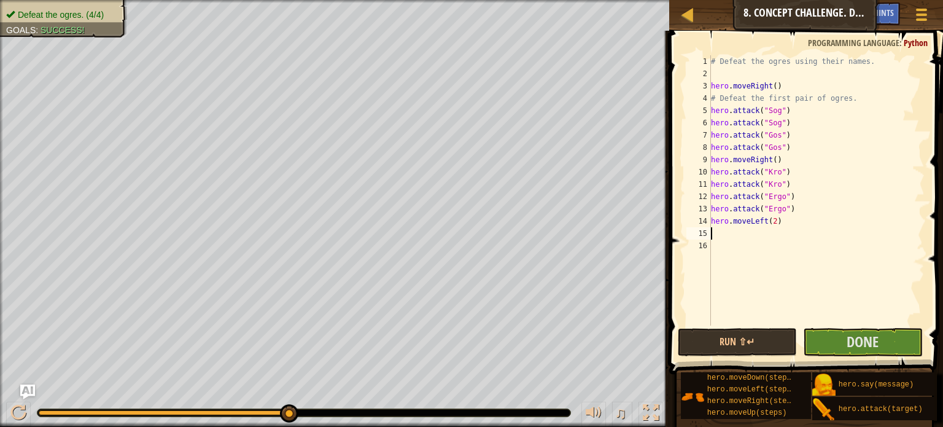
type textarea "m"
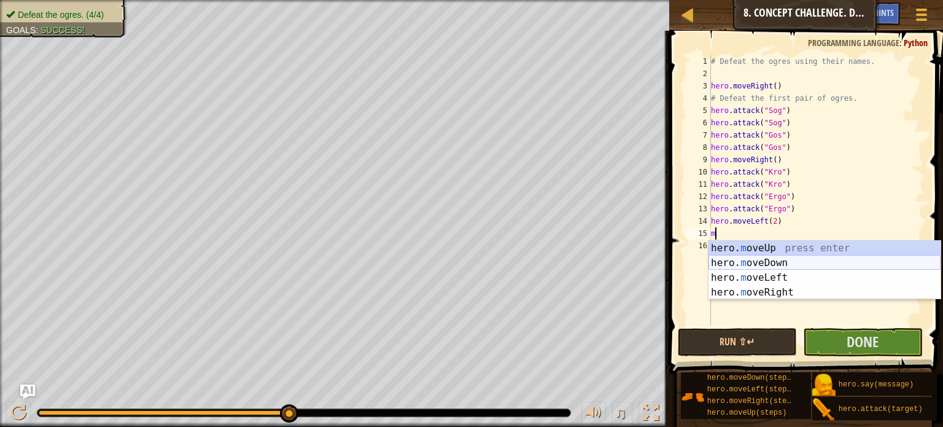
click at [777, 262] on div "hero. m oveUp press enter hero. m oveDown press enter hero. m oveLeft press ent…" at bounding box center [825, 285] width 232 height 88
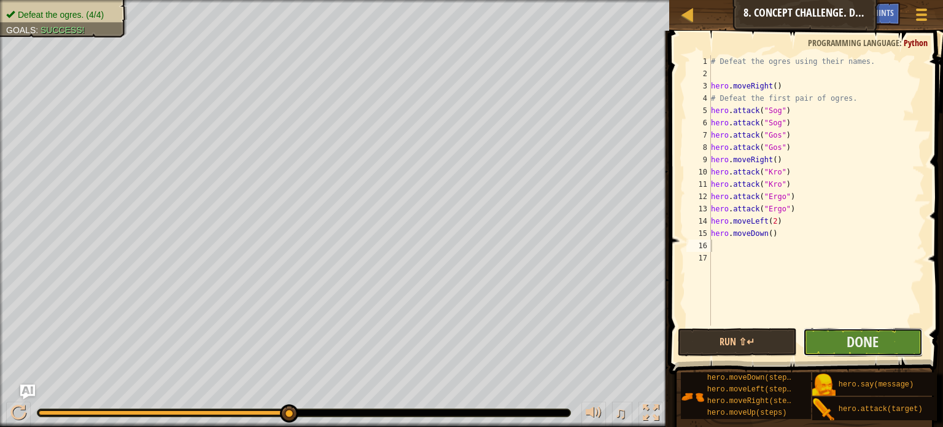
click at [837, 339] on button "Done" at bounding box center [863, 342] width 120 height 28
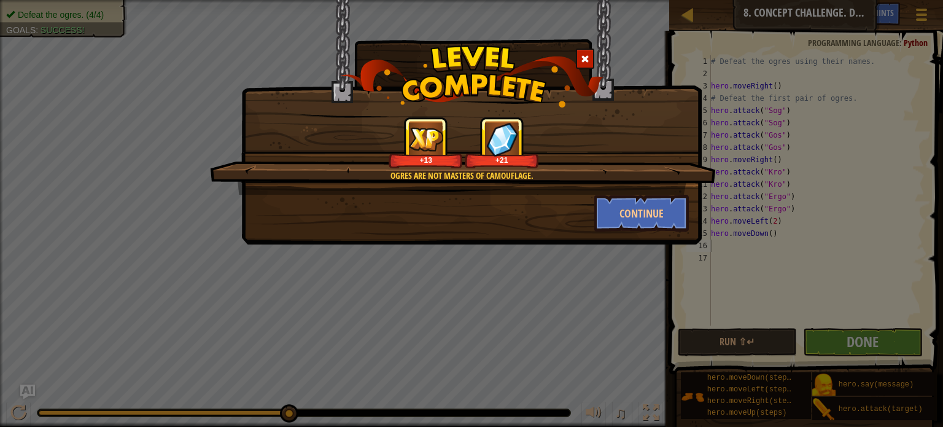
drag, startPoint x: 578, startPoint y: 52, endPoint x: 585, endPoint y: 58, distance: 8.7
click at [585, 58] on div at bounding box center [585, 59] width 18 height 20
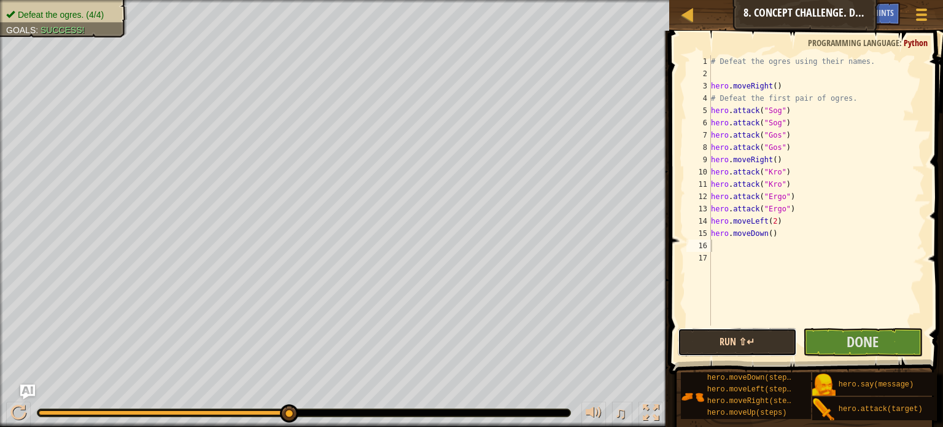
click at [738, 332] on button "Run ⇧↵" at bounding box center [738, 342] width 120 height 28
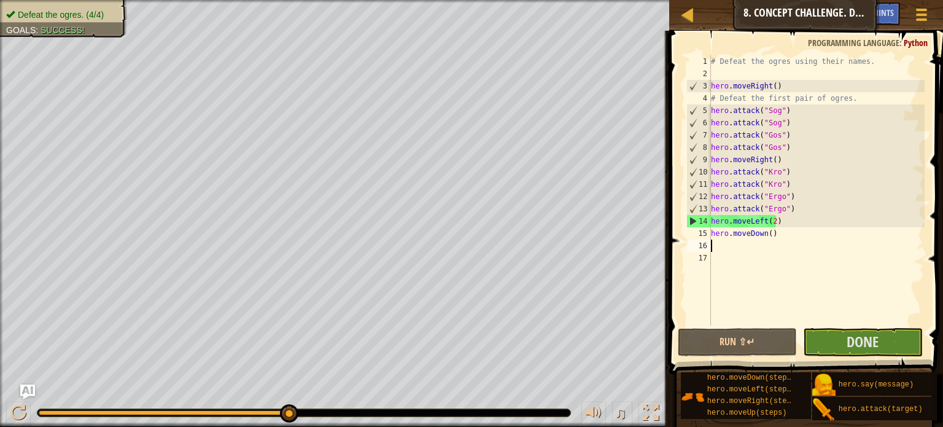
click at [769, 219] on div "# Defeat the ogres using their names. hero . moveRight ( ) # Defeat the first p…" at bounding box center [817, 202] width 216 height 295
click at [774, 220] on div "# Defeat the ogres using their names. hero . moveRight ( ) # Defeat the first p…" at bounding box center [817, 202] width 216 height 295
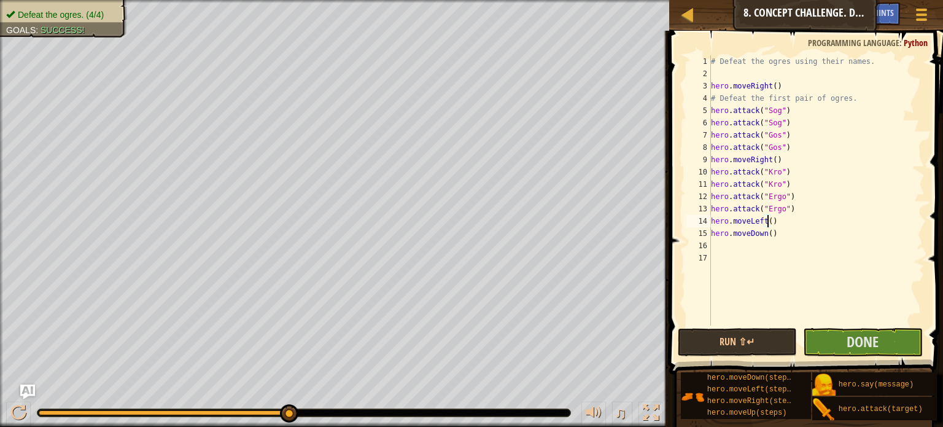
type textarea "hero.moveLeft(3)"
click at [753, 244] on div "# Defeat the ogres using their names. hero . moveRight ( ) # Defeat the first p…" at bounding box center [817, 202] width 216 height 295
type textarea "m"
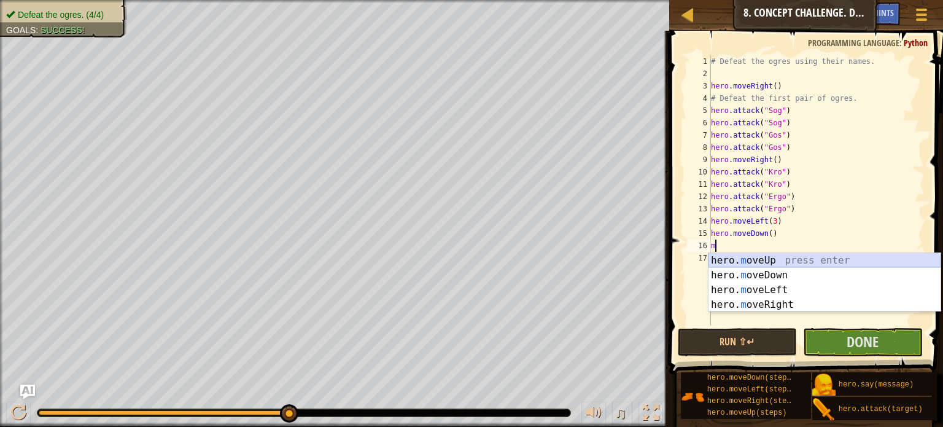
click at [773, 257] on div "hero. m oveUp press enter hero. m oveDown press enter hero. m oveLeft press ent…" at bounding box center [825, 297] width 232 height 88
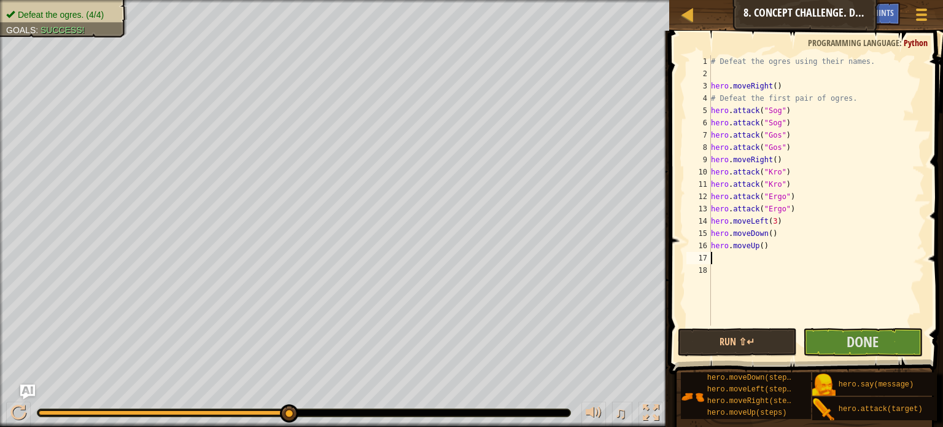
click at [754, 257] on div "# Defeat the ogres using their names. hero . moveRight ( ) # Defeat the first p…" at bounding box center [817, 202] width 216 height 295
type textarea "m"
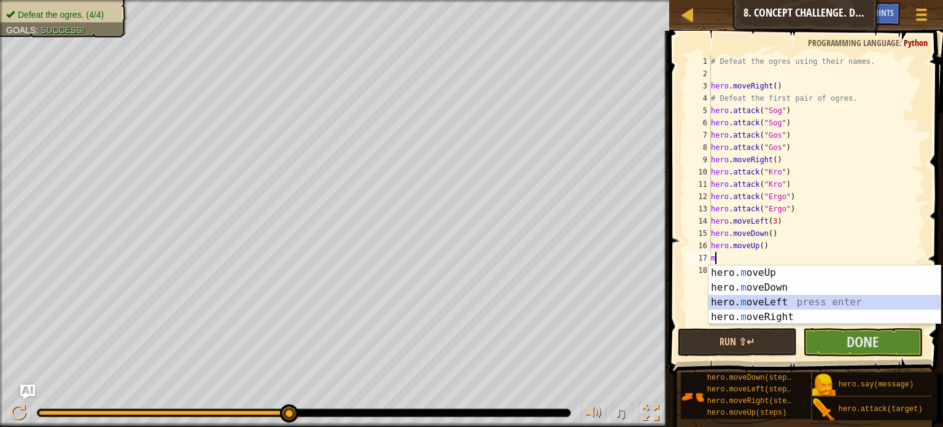
click at [779, 299] on div "hero. m oveUp press enter hero. m oveDown press enter hero. m oveLeft press ent…" at bounding box center [825, 309] width 232 height 88
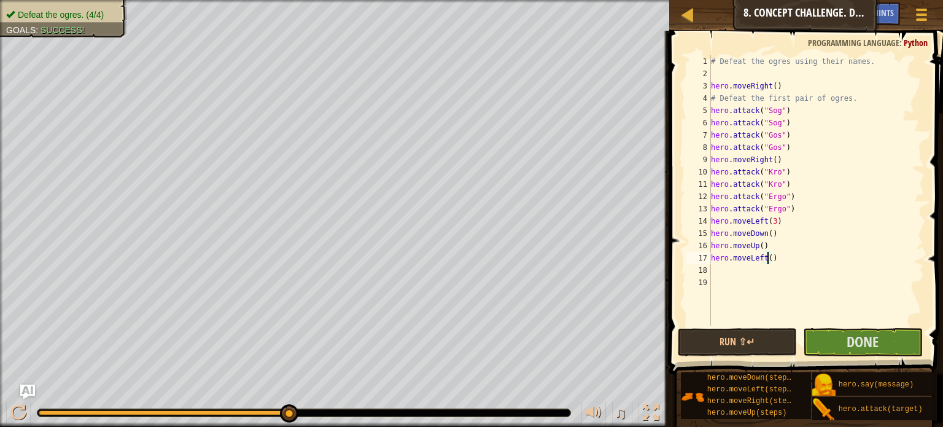
click at [767, 259] on div "# Defeat the ogres using their names. hero . moveRight ( ) # Defeat the first p…" at bounding box center [817, 202] width 216 height 295
type textarea "hero.moveLeft(2)"
click at [767, 269] on div "# Defeat the ogres using their names. hero . moveRight ( ) # Defeat the first p…" at bounding box center [817, 202] width 216 height 295
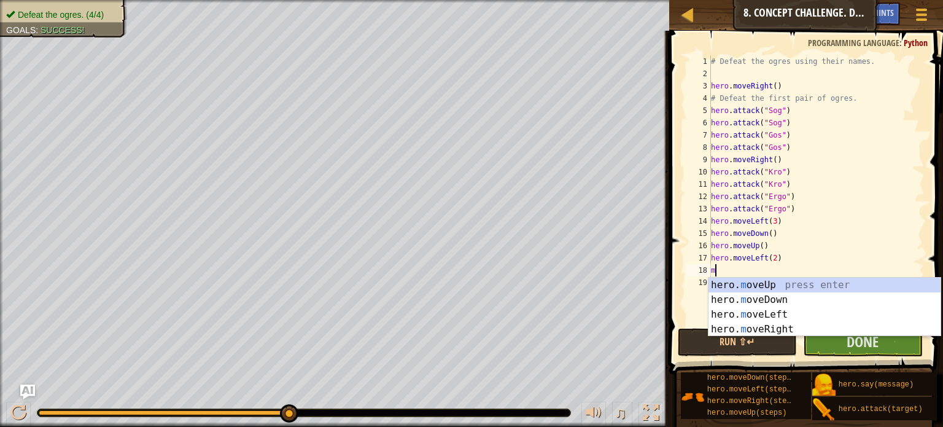
type textarea "m"
click at [771, 298] on div "hero. m oveUp press enter hero. m oveDown press enter hero. m oveLeft press ent…" at bounding box center [825, 322] width 232 height 88
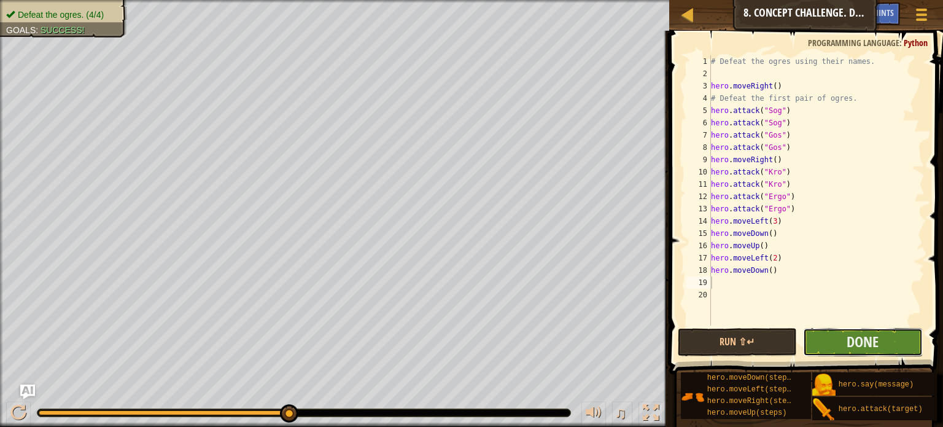
click at [837, 346] on button "Done" at bounding box center [863, 342] width 120 height 28
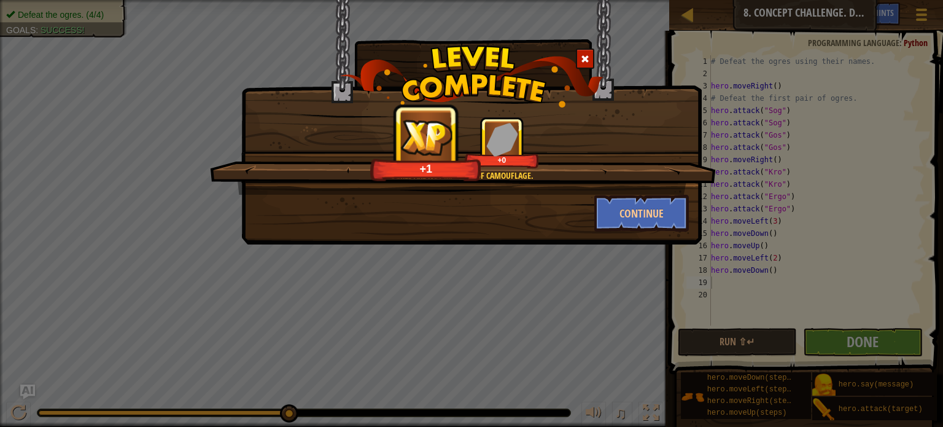
click at [588, 51] on div at bounding box center [585, 59] width 18 height 20
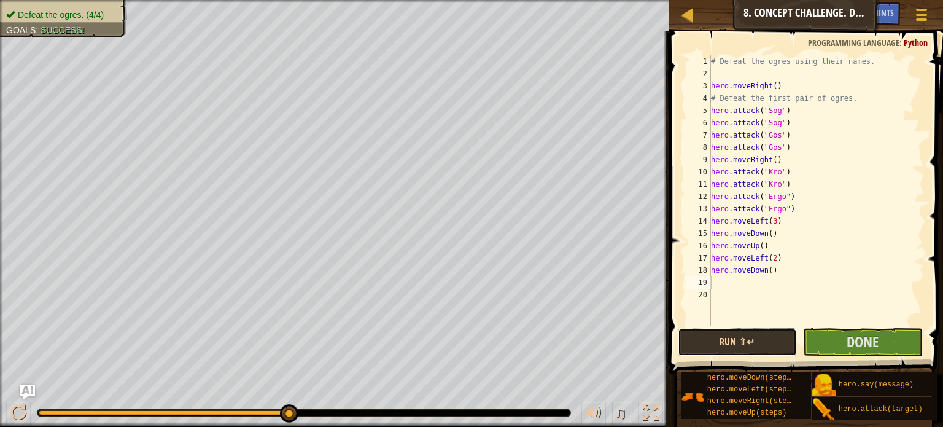
click at [748, 340] on button "Run ⇧↵" at bounding box center [738, 342] width 120 height 28
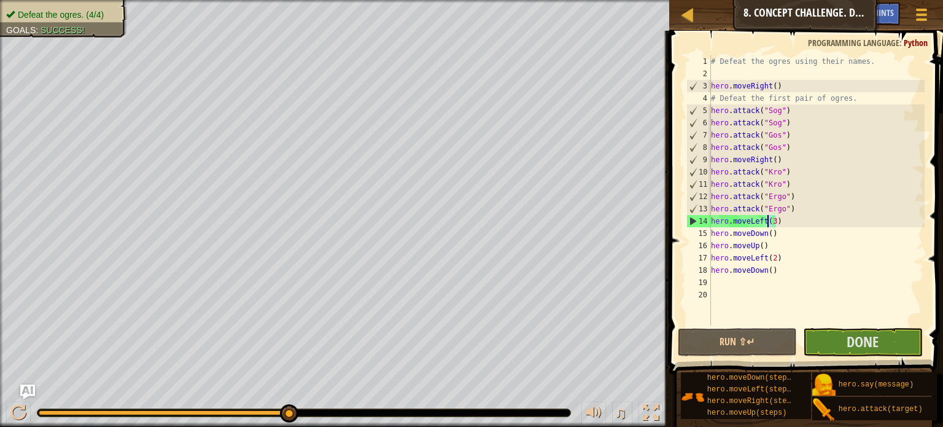
drag, startPoint x: 774, startPoint y: 220, endPoint x: 766, endPoint y: 220, distance: 7.4
click at [766, 220] on div "# Defeat the ogres using their names. hero . moveRight ( ) # Defeat the first p…" at bounding box center [817, 202] width 216 height 295
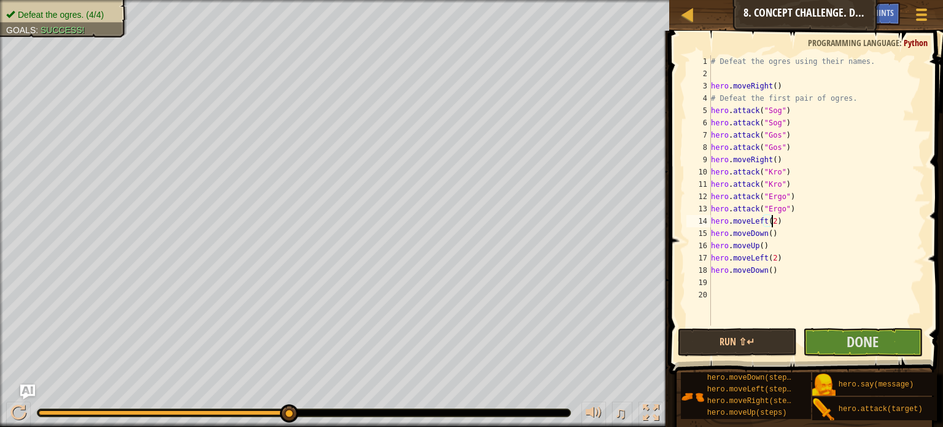
scroll to position [6, 4]
type textarea "hero.moveLeft(2)"
click at [722, 341] on button "Run ⇧↵" at bounding box center [738, 342] width 120 height 28
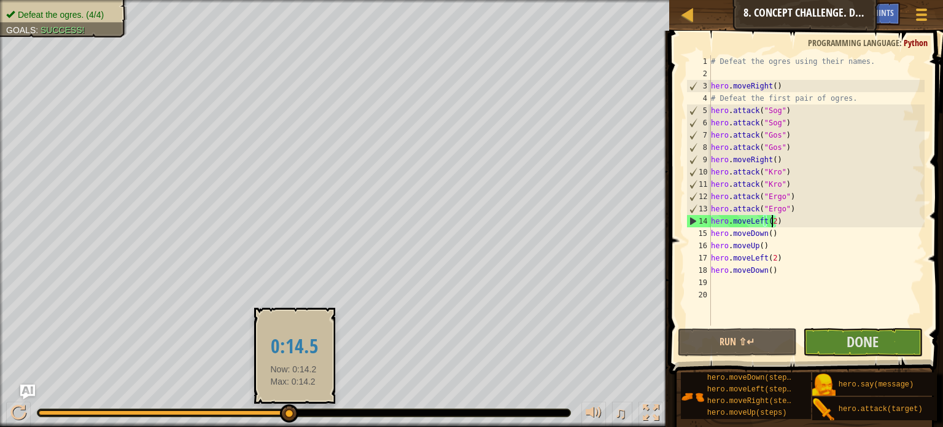
drag, startPoint x: 296, startPoint y: 413, endPoint x: 290, endPoint y: 411, distance: 6.4
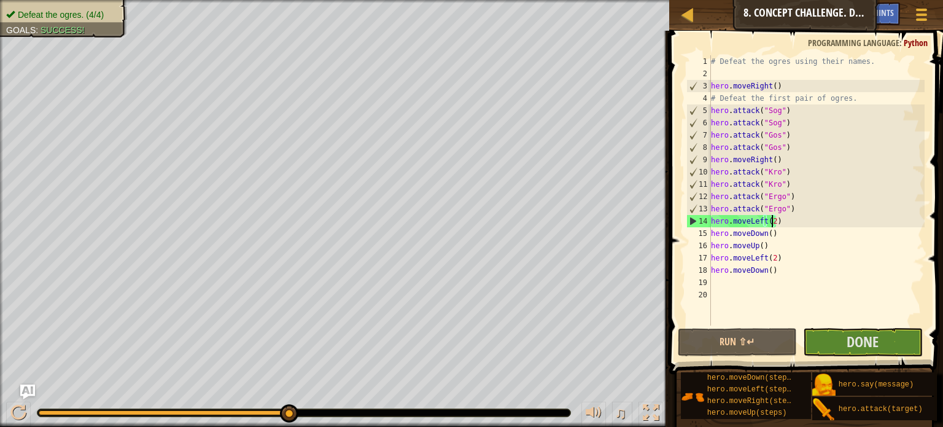
drag, startPoint x: 290, startPoint y: 411, endPoint x: 331, endPoint y: 407, distance: 41.4
drag, startPoint x: 288, startPoint y: 407, endPoint x: 384, endPoint y: 421, distance: 97.3
click at [385, 411] on div at bounding box center [303, 412] width 533 height 7
click at [847, 346] on button "Done" at bounding box center [863, 342] width 120 height 28
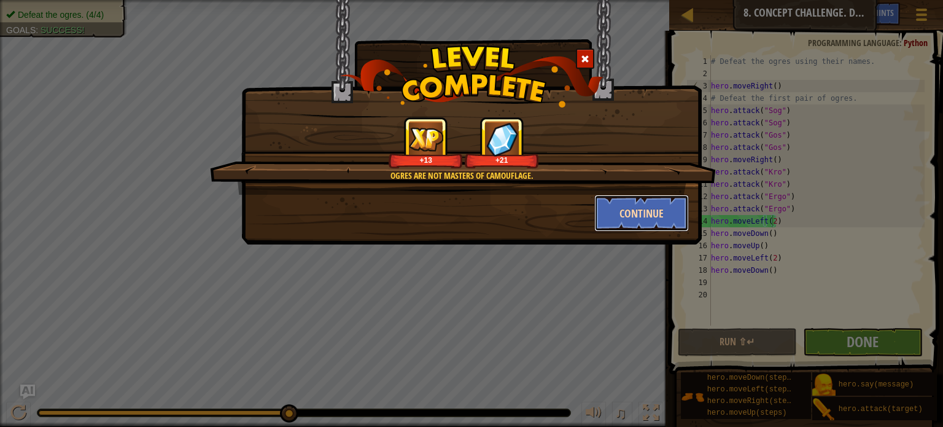
click at [640, 224] on button "Continue" at bounding box center [641, 213] width 95 height 37
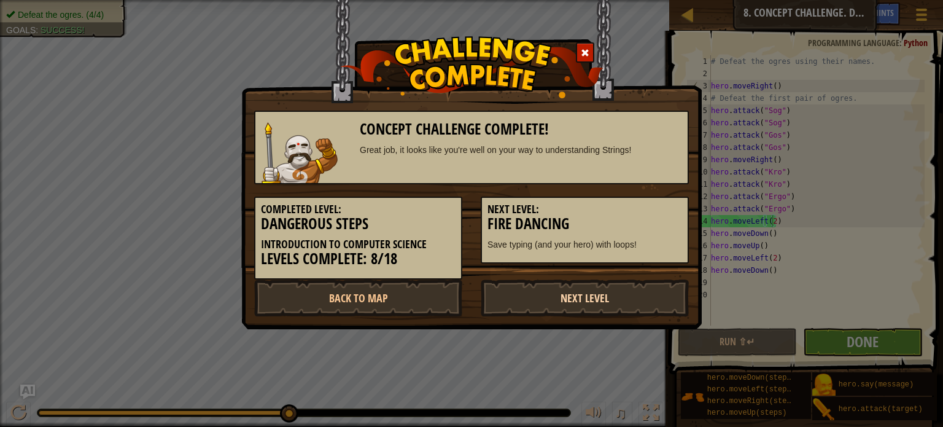
click at [574, 297] on link "Next Level" at bounding box center [585, 297] width 208 height 37
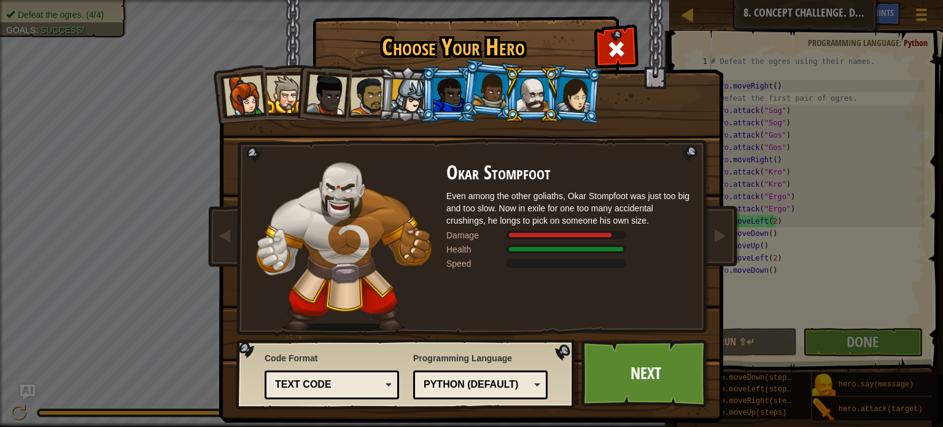
click at [528, 84] on div at bounding box center [533, 94] width 32 height 33
click at [658, 365] on link "Next" at bounding box center [646, 374] width 128 height 68
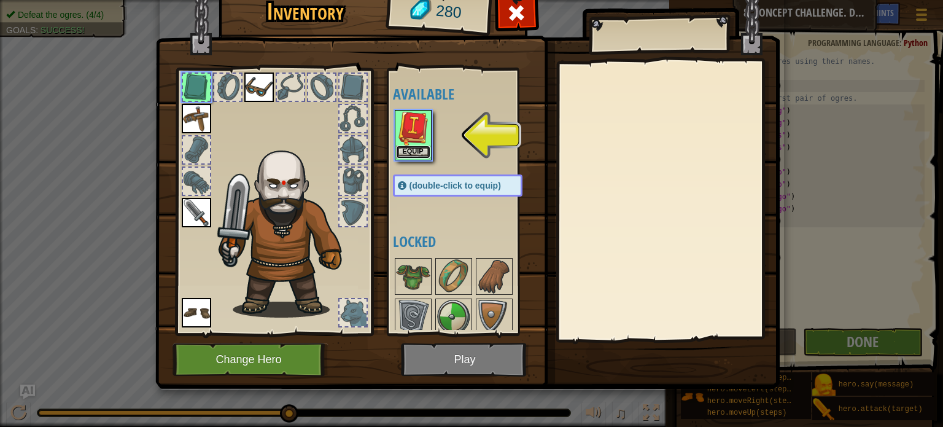
click at [413, 148] on button "Equip" at bounding box center [413, 152] width 34 height 13
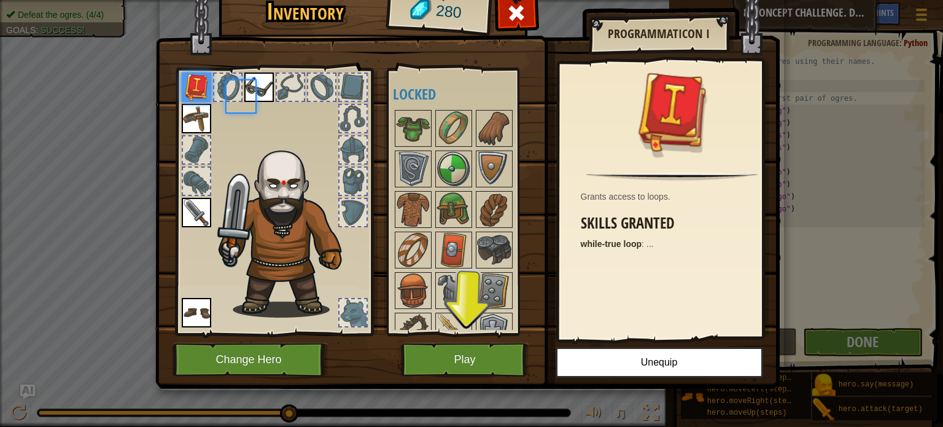
click at [413, 148] on div at bounding box center [470, 229] width 154 height 243
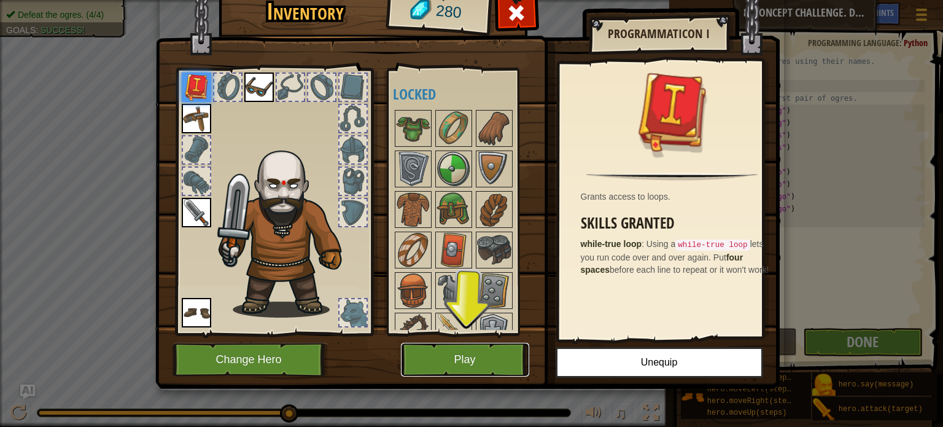
click at [474, 360] on button "Play" at bounding box center [465, 360] width 128 height 34
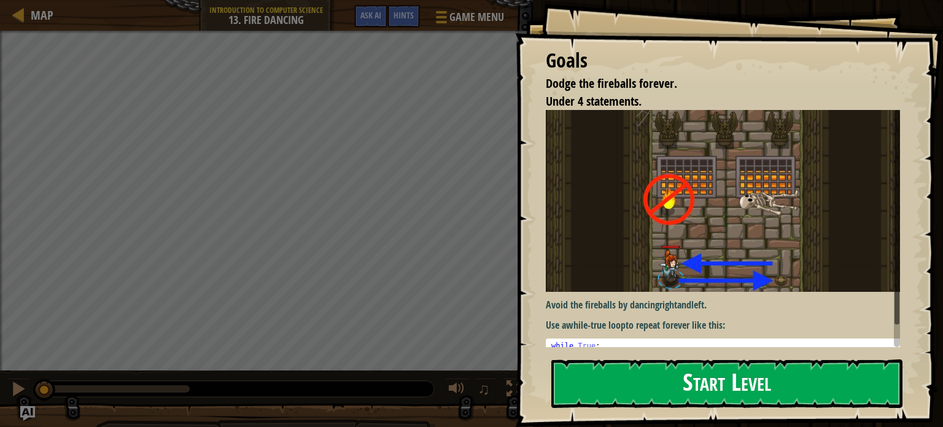
click at [647, 390] on button "Start Level" at bounding box center [726, 383] width 351 height 49
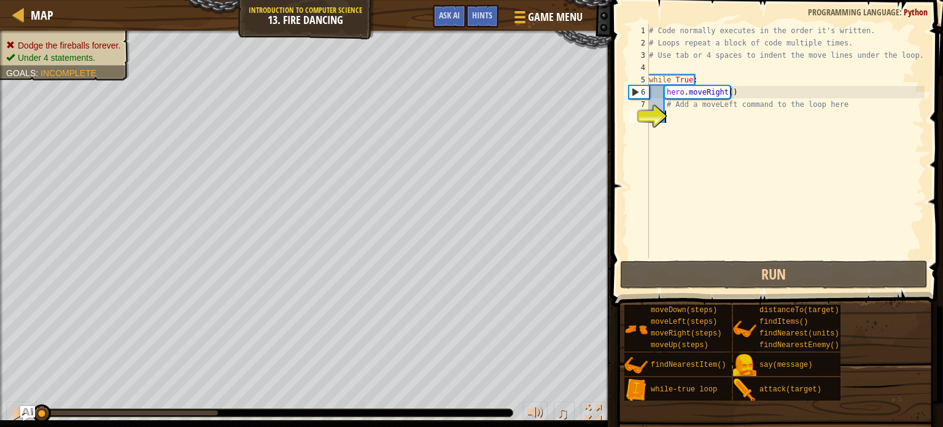
click at [706, 211] on div "# Code normally executes in the order it's written. # Loops repeat a block of c…" at bounding box center [786, 154] width 278 height 258
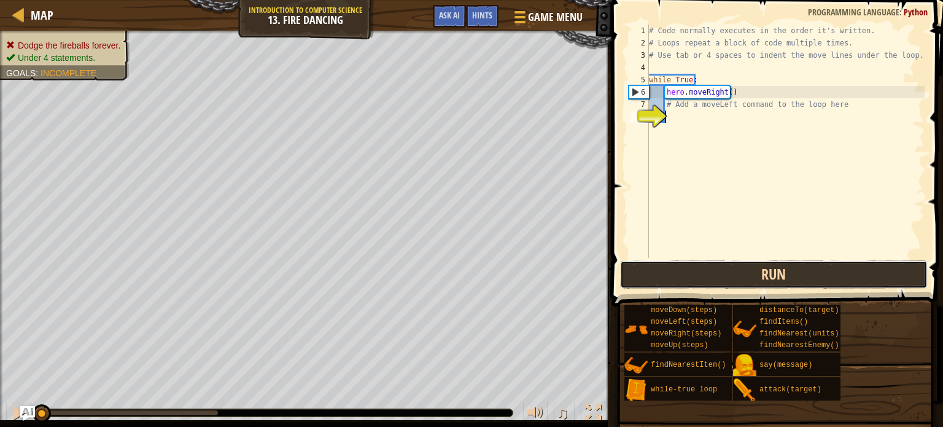
click at [774, 274] on button "Run" at bounding box center [774, 274] width 308 height 28
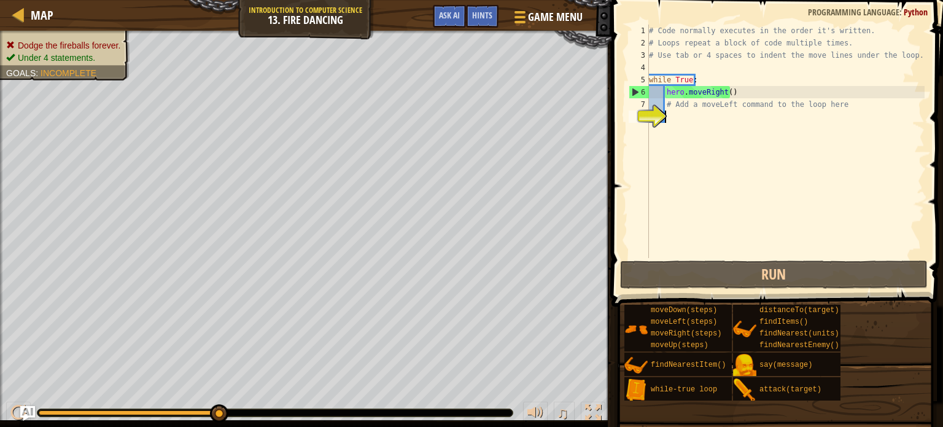
click at [726, 119] on div "# Code normally executes in the order it's written. # Loops repeat a block of c…" at bounding box center [786, 154] width 278 height 258
type textarea "m"
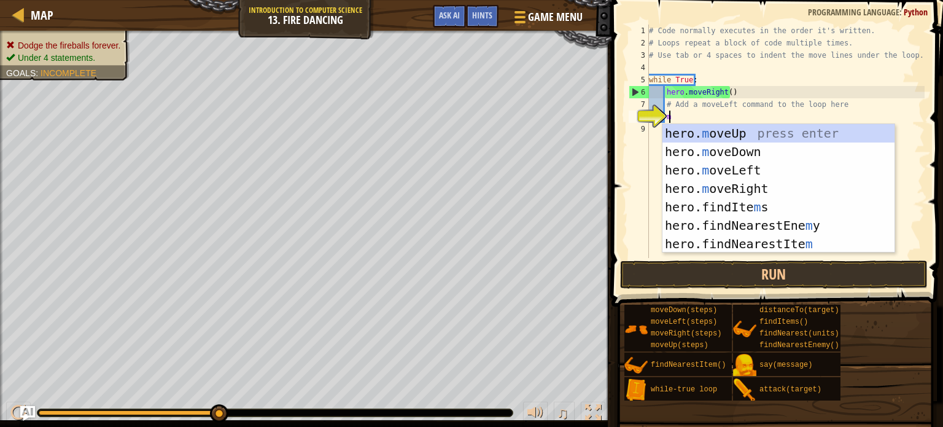
scroll to position [6, 1]
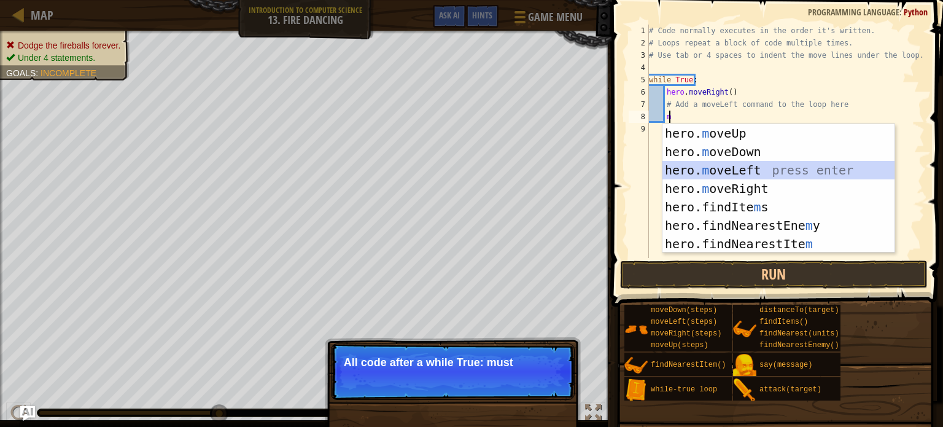
click at [734, 168] on div "hero. m oveUp press enter hero. m oveDown press enter hero. m oveLeft press ent…" at bounding box center [779, 207] width 232 height 166
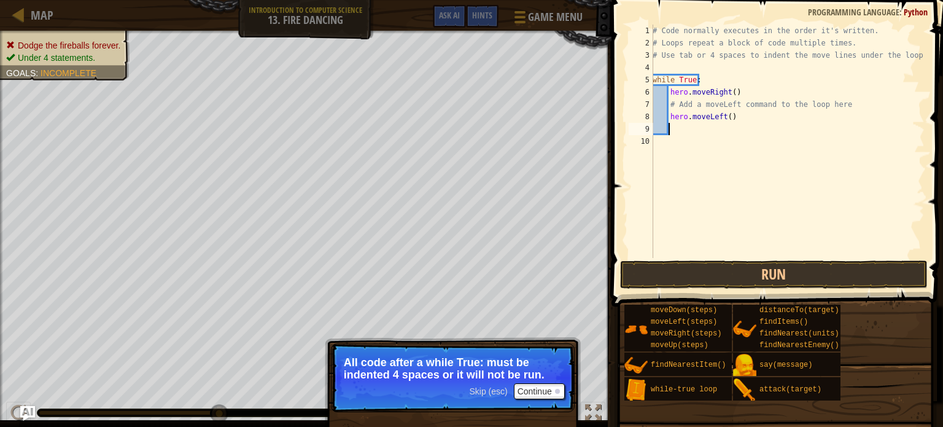
type textarea "m"
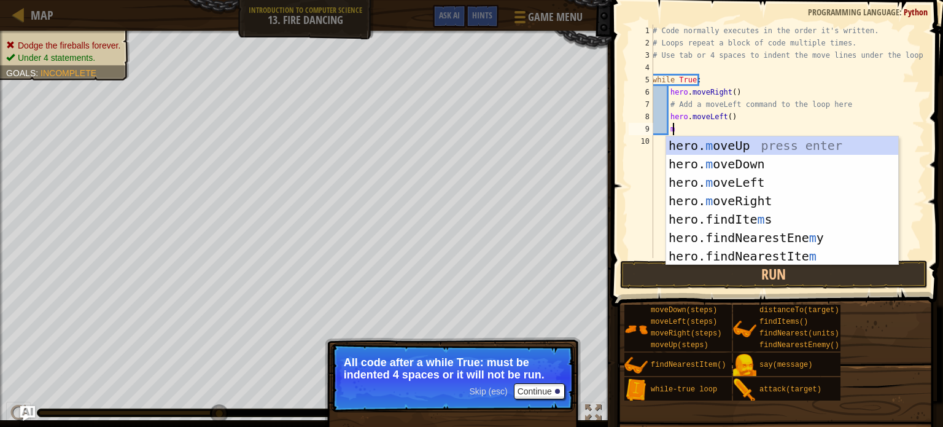
scroll to position [6, 1]
click at [766, 200] on div "hero. m oveUp press enter hero. m oveDown press enter hero. m oveLeft press ent…" at bounding box center [782, 219] width 232 height 166
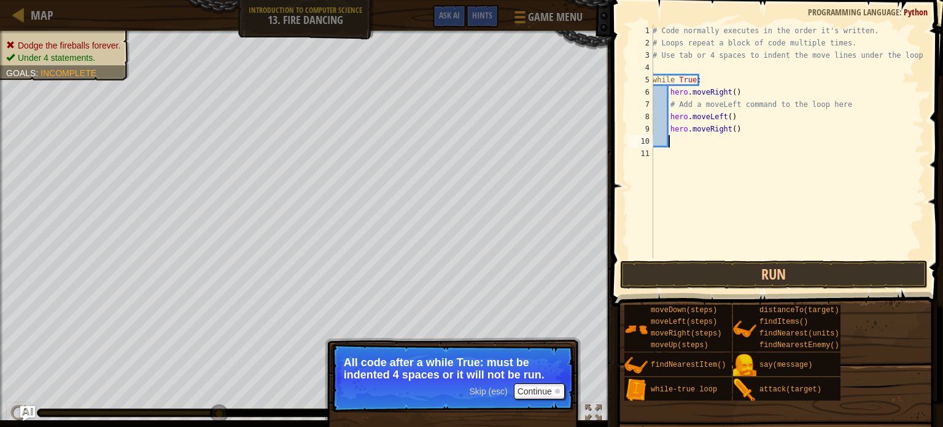
scroll to position [6, 0]
click at [766, 282] on button "Run" at bounding box center [774, 274] width 308 height 28
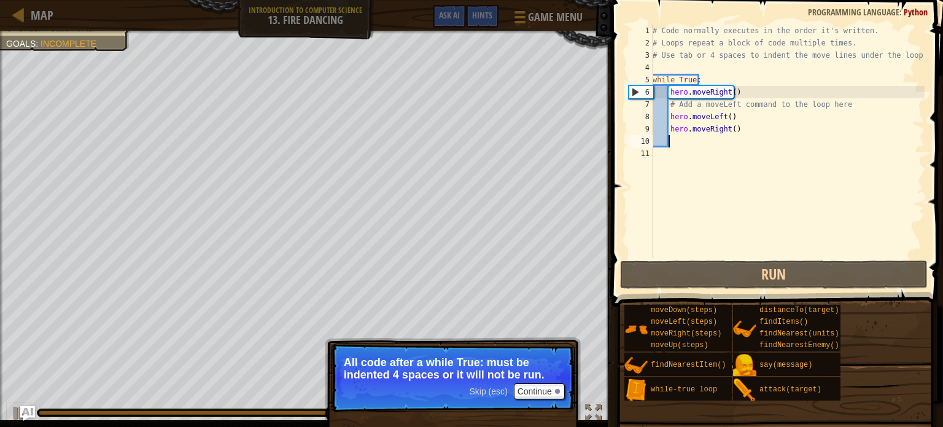
click at [707, 144] on div "# Code normally executes in the order it's written. # Loops repeat a block of c…" at bounding box center [787, 154] width 274 height 258
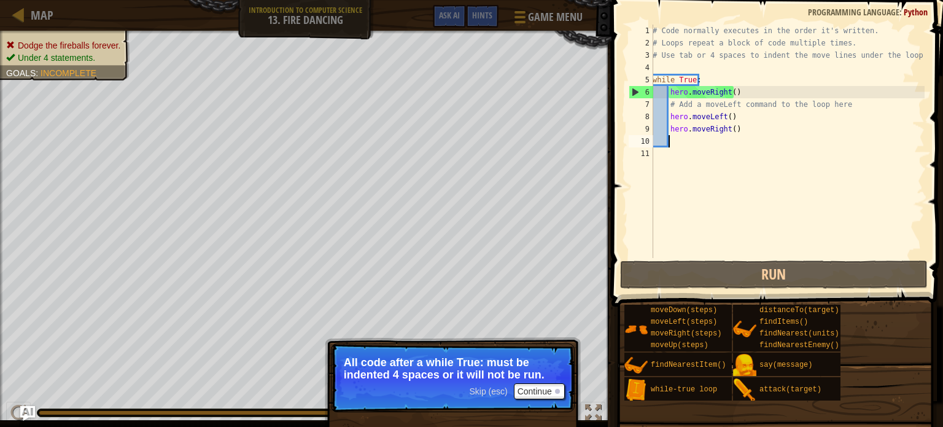
type textarea "m"
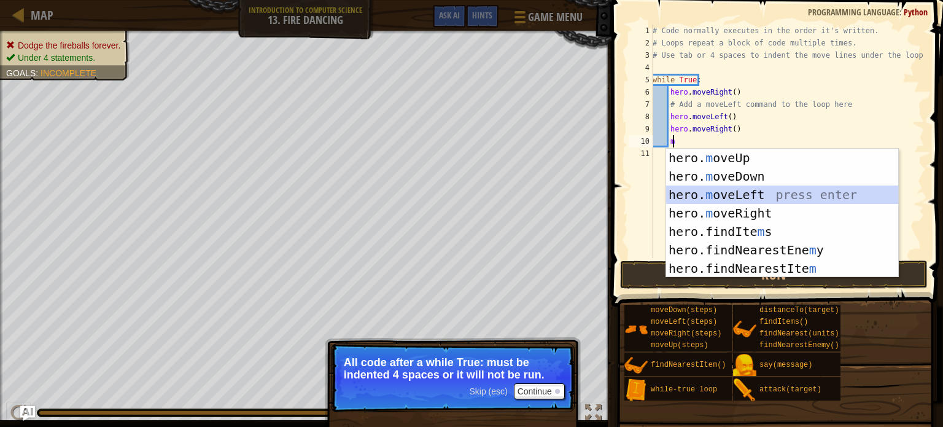
click at [712, 189] on div "hero. m oveUp press enter hero. m oveDown press enter hero. m oveLeft press ent…" at bounding box center [782, 232] width 232 height 166
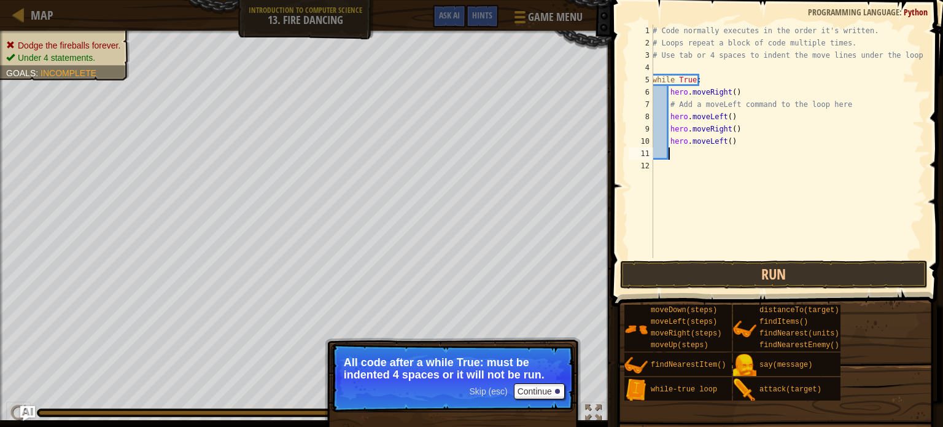
type textarea "m"
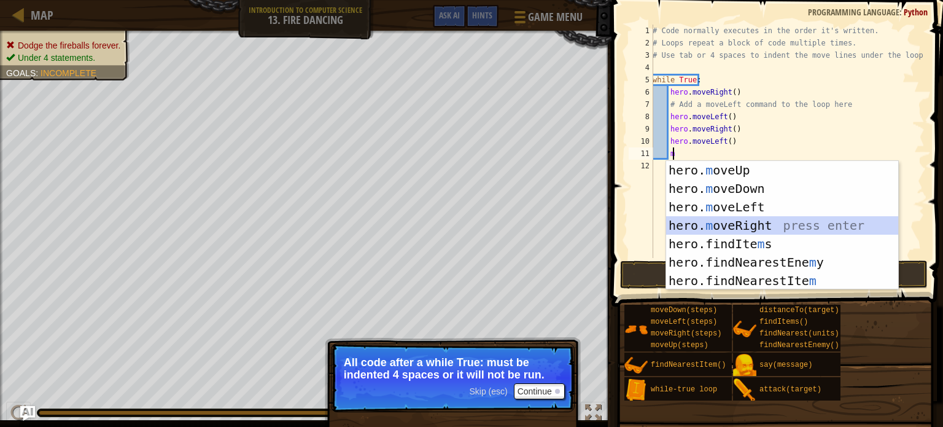
click at [737, 224] on div "hero. m oveUp press enter hero. m oveDown press enter hero. m oveLeft press ent…" at bounding box center [782, 244] width 232 height 166
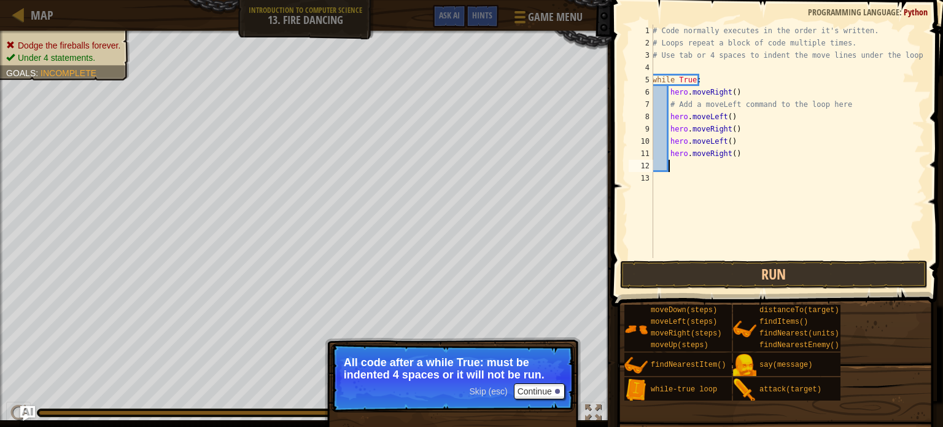
type textarea "m"
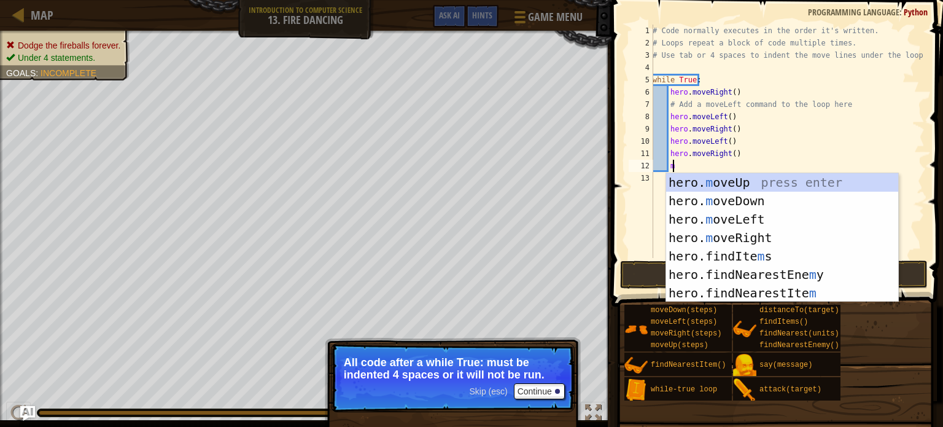
scroll to position [6, 1]
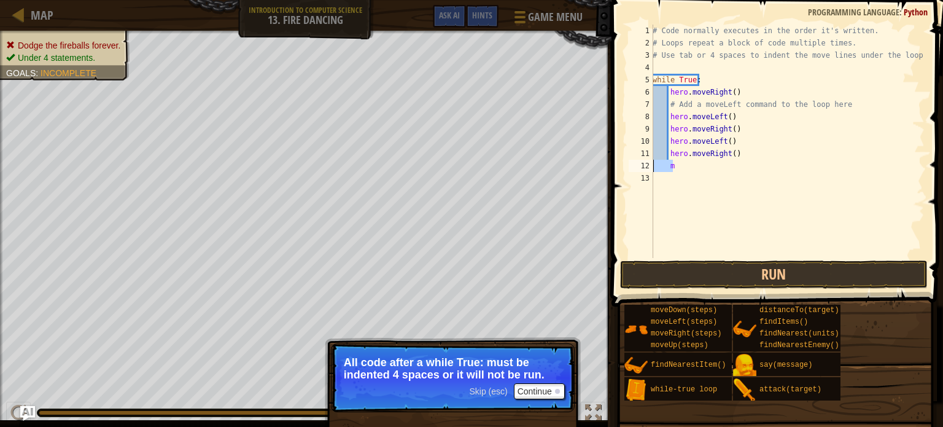
drag, startPoint x: 692, startPoint y: 163, endPoint x: 635, endPoint y: 169, distance: 57.4
click at [635, 169] on div "m 1 2 3 4 5 6 7 8 9 10 11 12 13 # Code normally executes in the order it's writ…" at bounding box center [775, 141] width 298 height 233
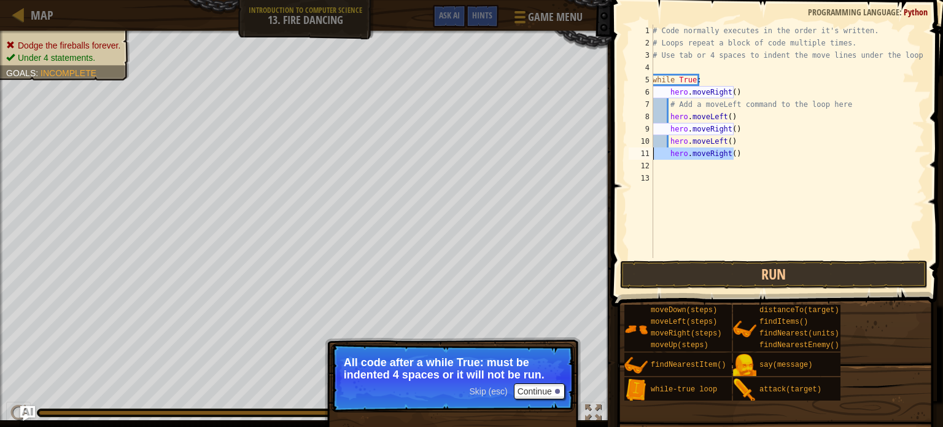
drag, startPoint x: 734, startPoint y: 155, endPoint x: 648, endPoint y: 150, distance: 86.1
click at [648, 150] on div "1 2 3 4 5 6 7 8 9 10 11 12 13 # Code normally executes in the order it's writte…" at bounding box center [775, 141] width 298 height 233
type textarea "hero.moveRight()"
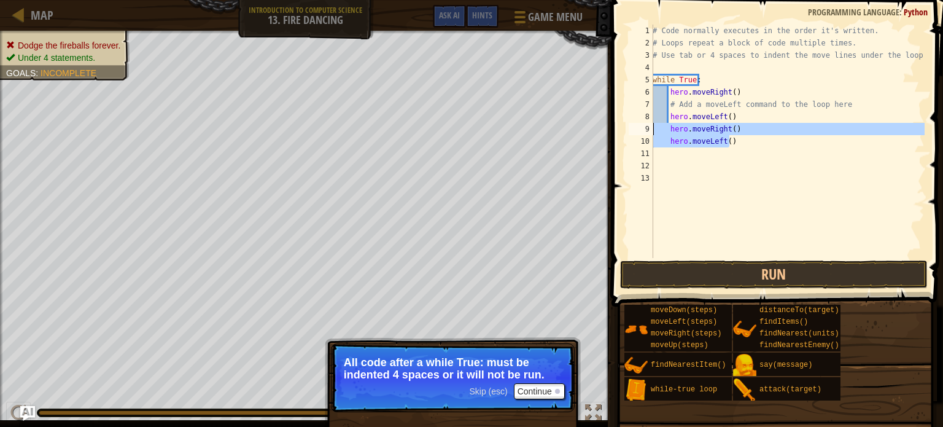
drag, startPoint x: 734, startPoint y: 139, endPoint x: 642, endPoint y: 133, distance: 92.4
click at [642, 133] on div "1 2 3 4 5 6 7 8 9 10 11 12 13 # Code normally executes in the order it's writte…" at bounding box center [775, 141] width 298 height 233
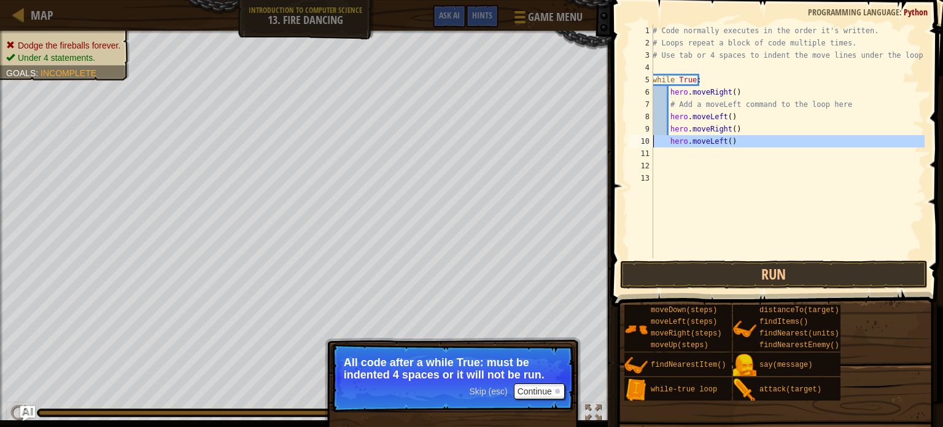
drag, startPoint x: 750, startPoint y: 158, endPoint x: 652, endPoint y: 142, distance: 100.2
click at [652, 142] on div "hero.moveRight() hero.moveLeft() 1 2 3 4 5 6 7 8 9 10 11 12 13 # Code normally …" at bounding box center [775, 141] width 298 height 233
type textarea "hero.moveLeft()"
type textarea "m"
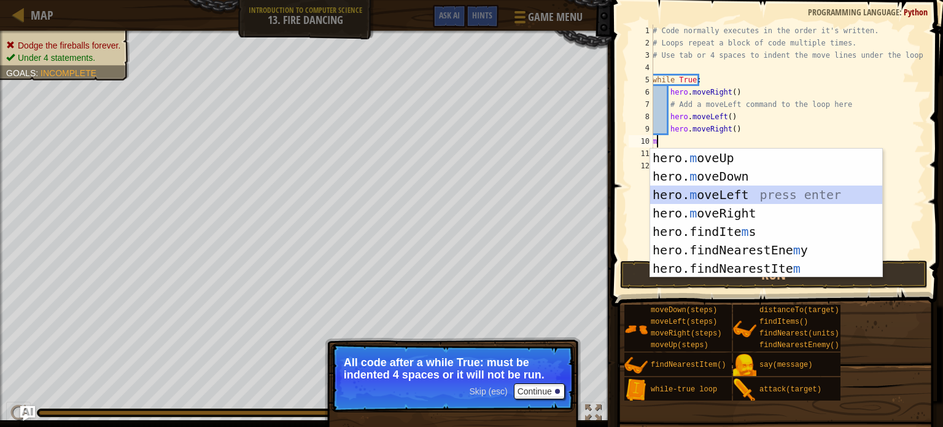
click at [722, 198] on div "hero. m oveUp press enter hero. m oveDown press enter hero. m oveLeft press ent…" at bounding box center [766, 232] width 232 height 166
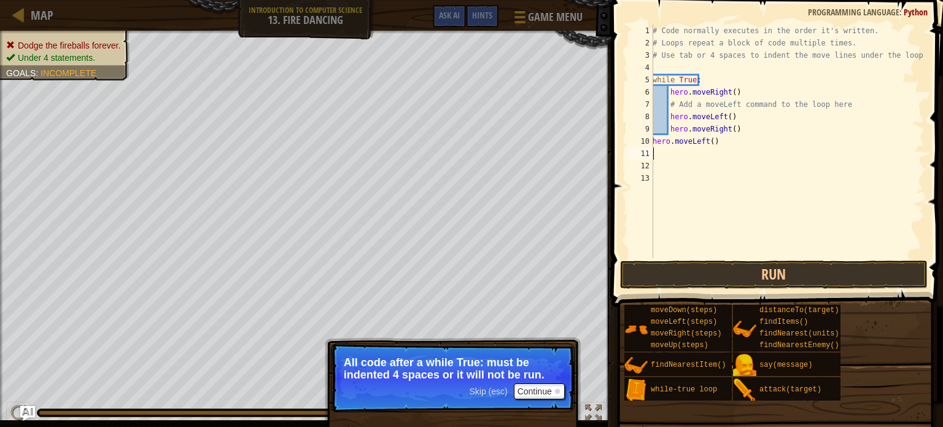
type textarea "m"
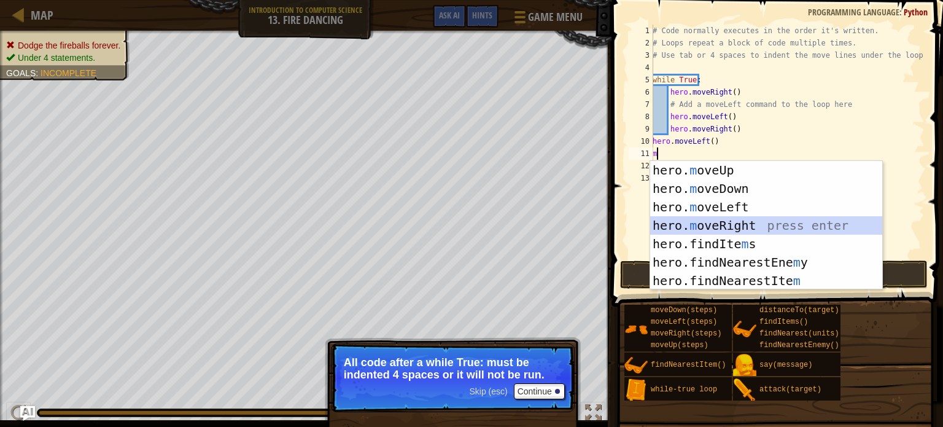
click at [743, 219] on div "hero. m oveUp press enter hero. m oveDown press enter hero. m oveLeft press ent…" at bounding box center [766, 244] width 232 height 166
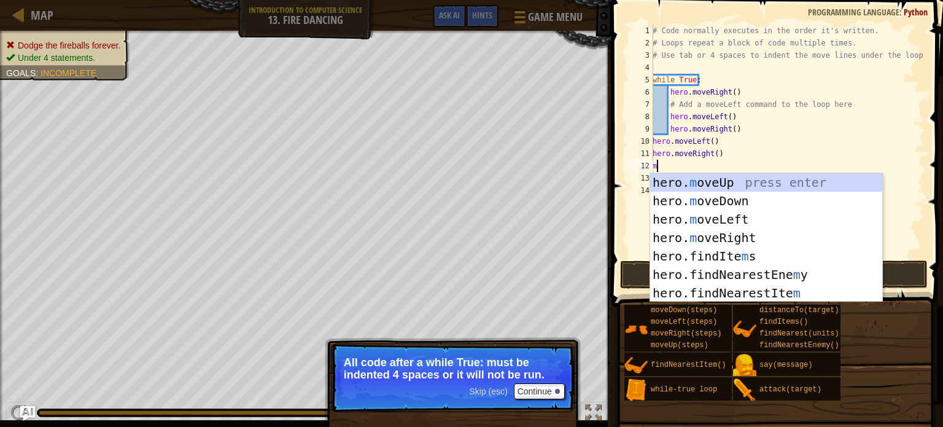
type textarea "m"
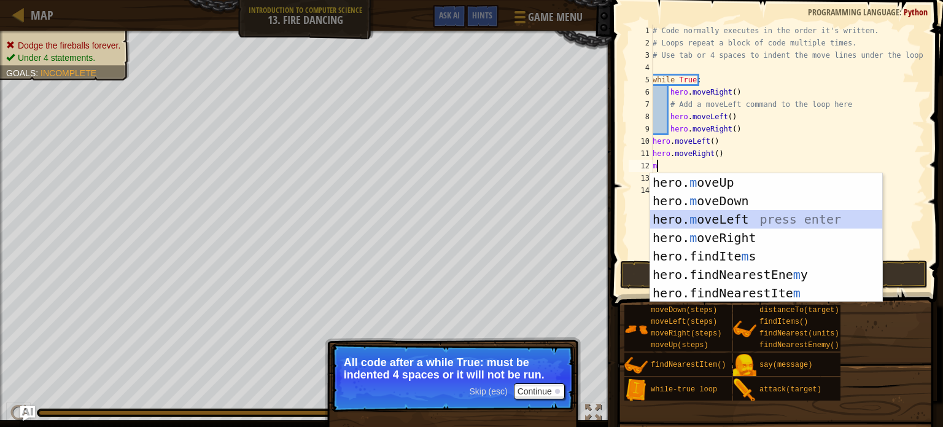
click at [728, 217] on div "hero. m oveUp press enter hero. m oveDown press enter hero. m oveLeft press ent…" at bounding box center [766, 256] width 232 height 166
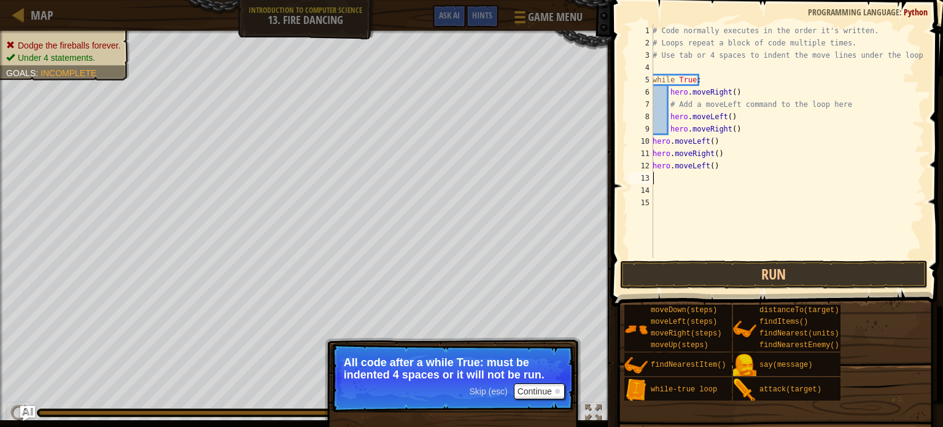
type textarea "m"
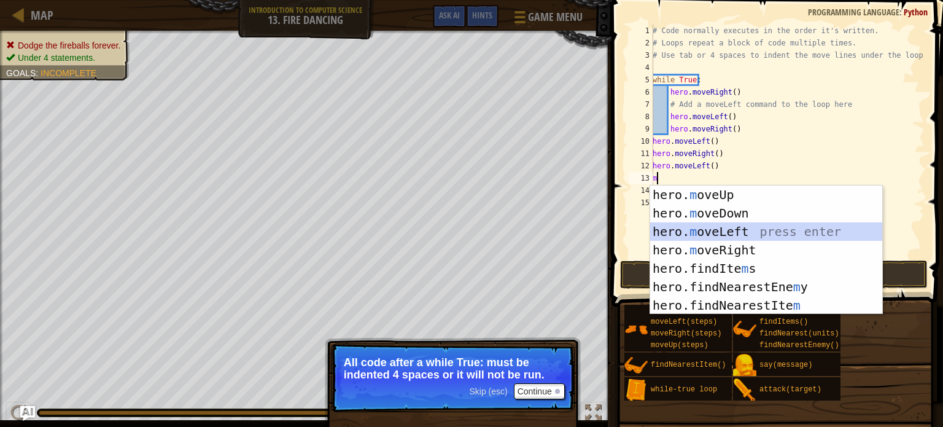
click at [720, 230] on div "hero. m oveUp press enter hero. m oveDown press enter hero. m oveLeft press ent…" at bounding box center [766, 268] width 232 height 166
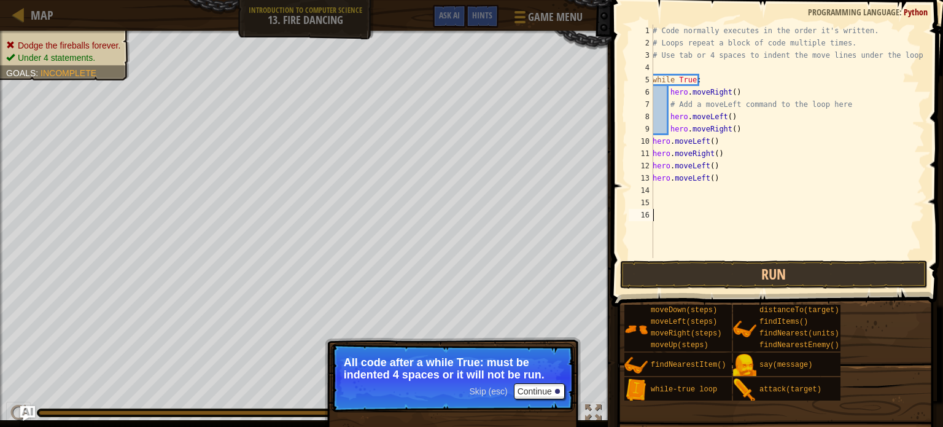
click at [720, 230] on div "# Code normally executes in the order it's written. # Loops repeat a block of c…" at bounding box center [787, 154] width 274 height 258
click at [706, 182] on div "# Code normally executes in the order it's written. # Loops repeat a block of c…" at bounding box center [787, 154] width 274 height 258
type textarea "hero.moveLeft()"
click at [710, 191] on div "# Code normally executes in the order it's written. # Loops repeat a block of c…" at bounding box center [787, 154] width 274 height 258
type textarea "m"
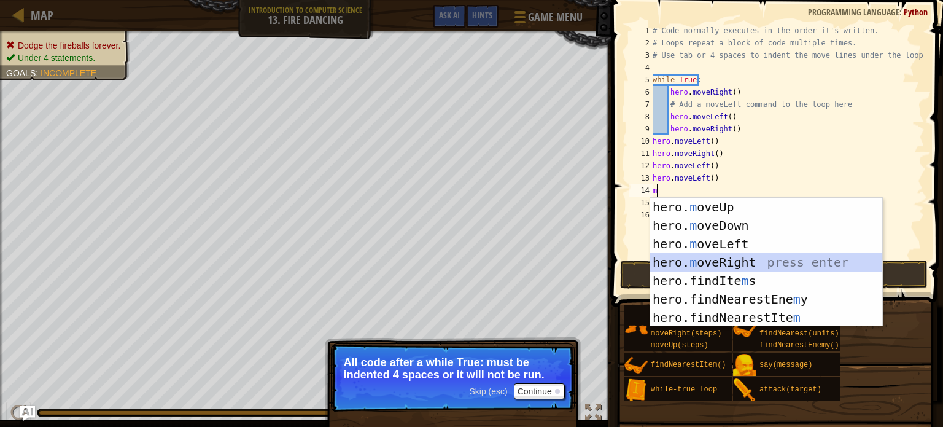
click at [750, 263] on div "hero. m oveUp press enter hero. m oveDown press enter hero. m oveLeft press ent…" at bounding box center [766, 281] width 232 height 166
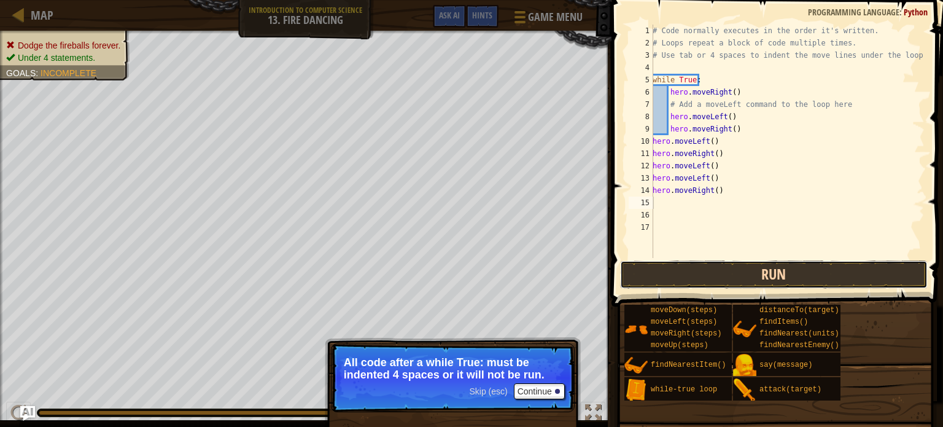
click at [753, 279] on button "Run" at bounding box center [774, 274] width 308 height 28
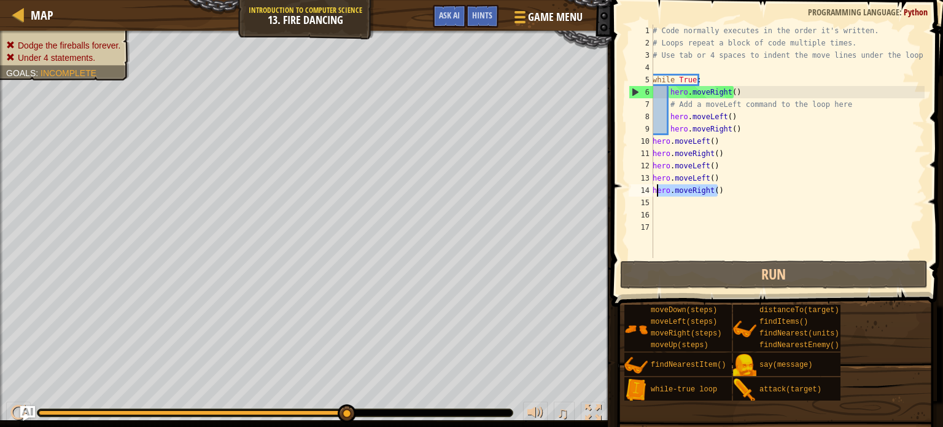
drag, startPoint x: 722, startPoint y: 191, endPoint x: 634, endPoint y: 195, distance: 87.9
click at [634, 195] on div "1 2 3 4 5 6 7 8 9 10 11 12 13 14 15 16 17 # Code normally executes in the order…" at bounding box center [775, 141] width 298 height 233
type textarea "hero.moveRight()"
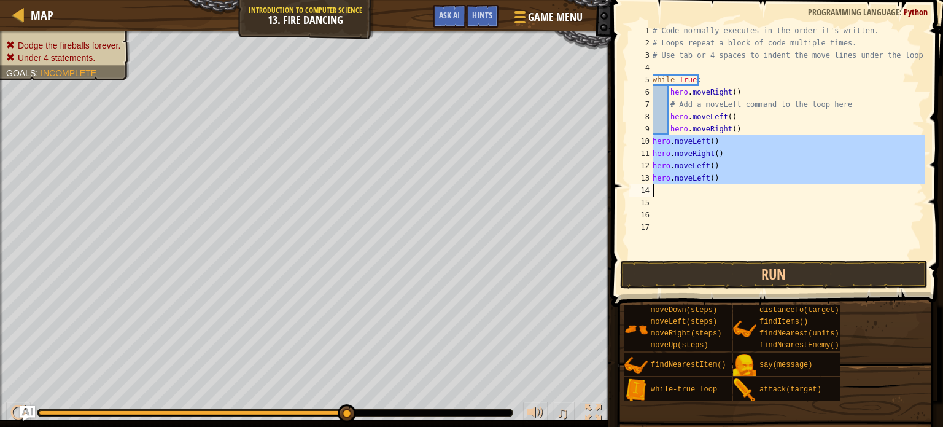
drag, startPoint x: 650, startPoint y: 139, endPoint x: 722, endPoint y: 186, distance: 85.2
click at [722, 186] on div "1 2 3 4 5 6 7 8 9 10 11 12 13 14 15 16 17 # Code normally executes in the order…" at bounding box center [775, 141] width 298 height 233
type textarea "hero.moveLeft()"
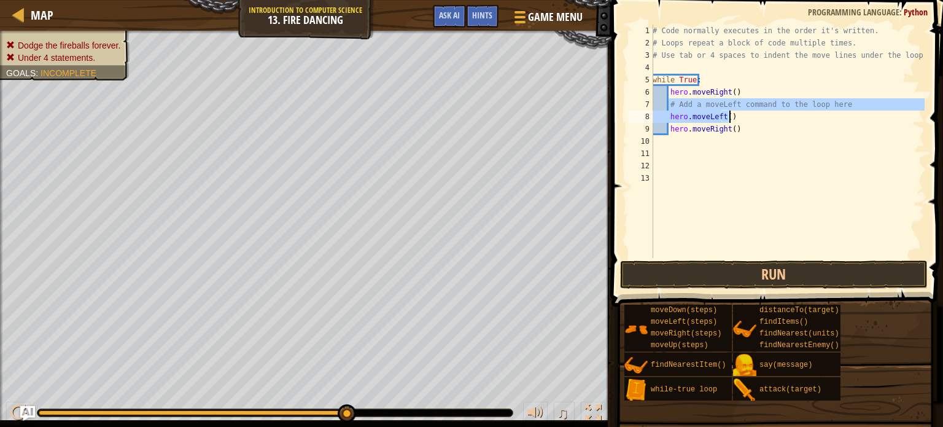
drag, startPoint x: 669, startPoint y: 102, endPoint x: 747, endPoint y: 117, distance: 79.4
click at [747, 117] on div "# Code normally executes in the order it's written. # Loops repeat a block of c…" at bounding box center [787, 154] width 274 height 258
type textarea "# Add a moveLeft command to the loop here hero.moveLeft()"
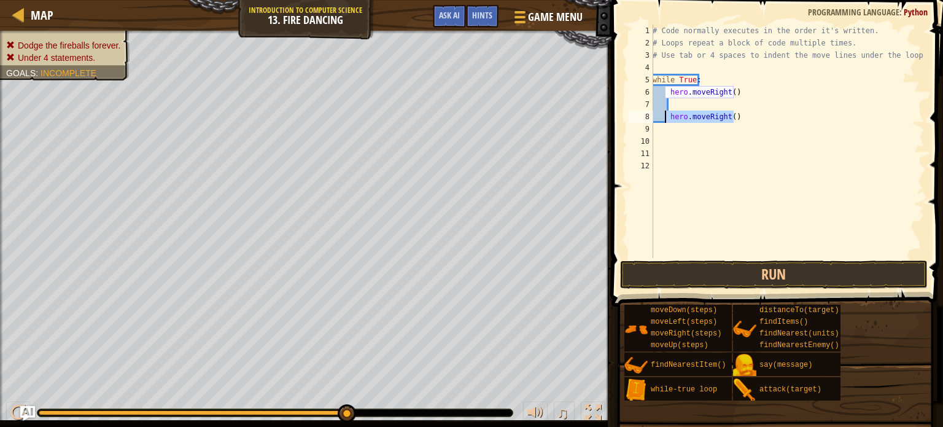
drag, startPoint x: 736, startPoint y: 117, endPoint x: 658, endPoint y: 114, distance: 78.1
click at [658, 114] on div "# Code normally executes in the order it's written. # Loops repeat a block of c…" at bounding box center [787, 154] width 274 height 258
type textarea "hero.moveRight()"
click at [687, 103] on div "# Code normally executes in the order it's written. # Loops repeat a block of c…" at bounding box center [787, 154] width 274 height 258
type textarea "m"
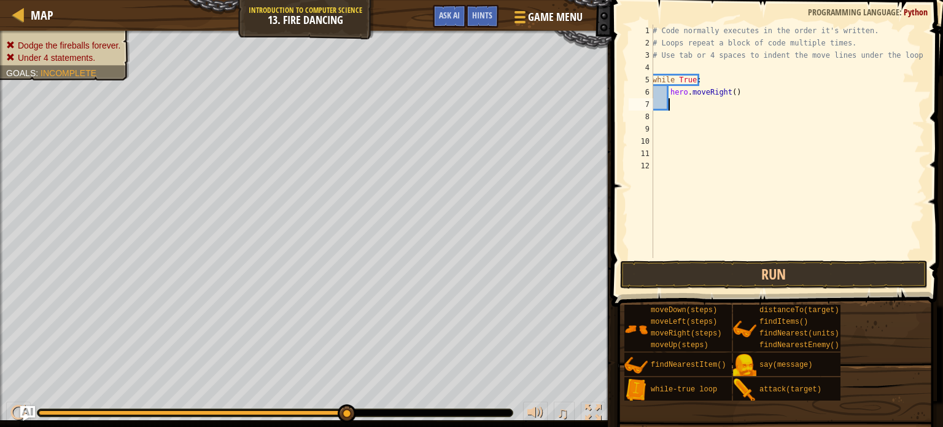
scroll to position [6, 1]
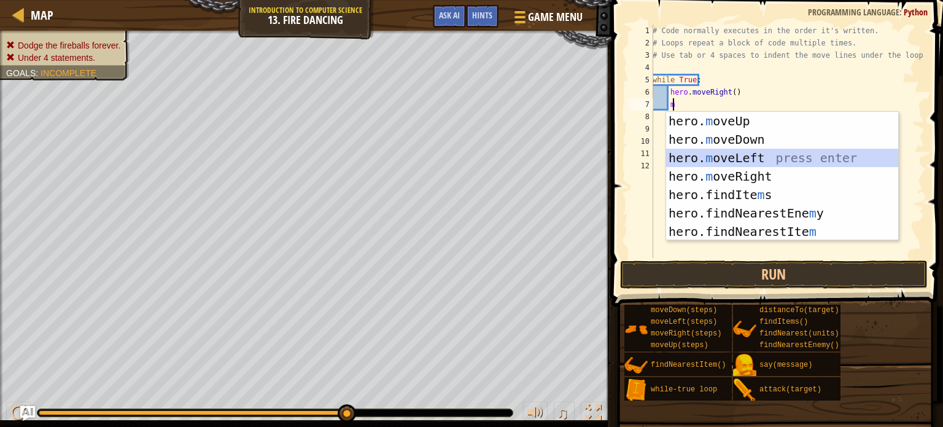
click at [761, 158] on div "hero. m oveUp press enter hero. m oveDown press enter hero. m oveLeft press ent…" at bounding box center [782, 195] width 232 height 166
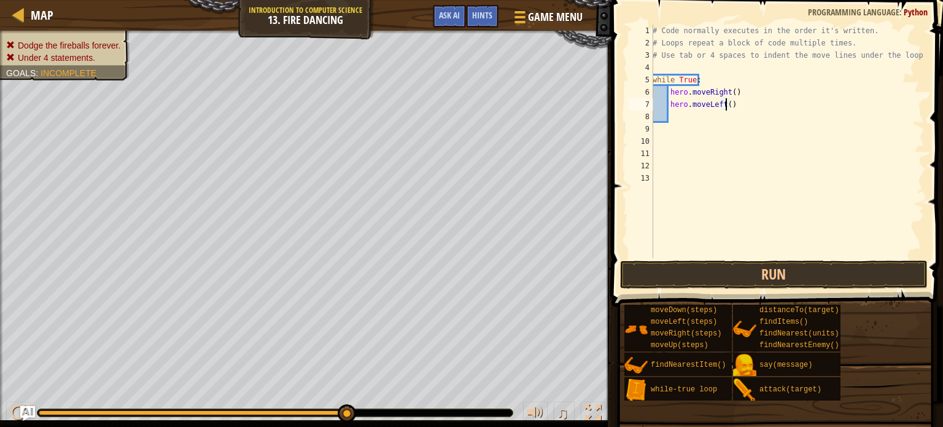
click at [725, 103] on div "# Code normally executes in the order it's written. # Loops repeat a block of c…" at bounding box center [787, 154] width 274 height 258
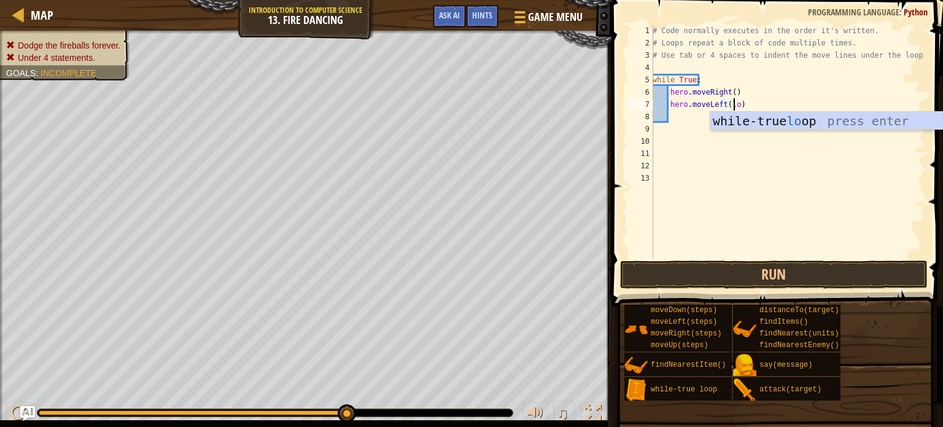
scroll to position [6, 6]
click at [761, 122] on div "while-true loo p press enter" at bounding box center [826, 139] width 232 height 55
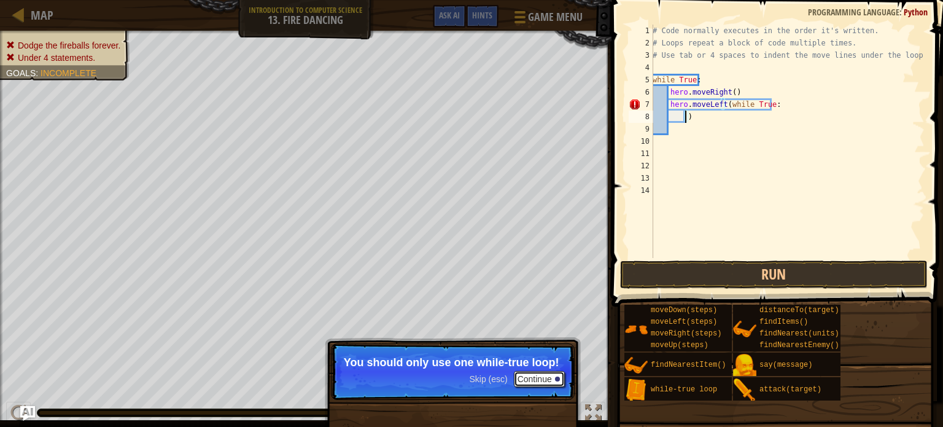
click at [537, 381] on button "Continue" at bounding box center [539, 379] width 51 height 16
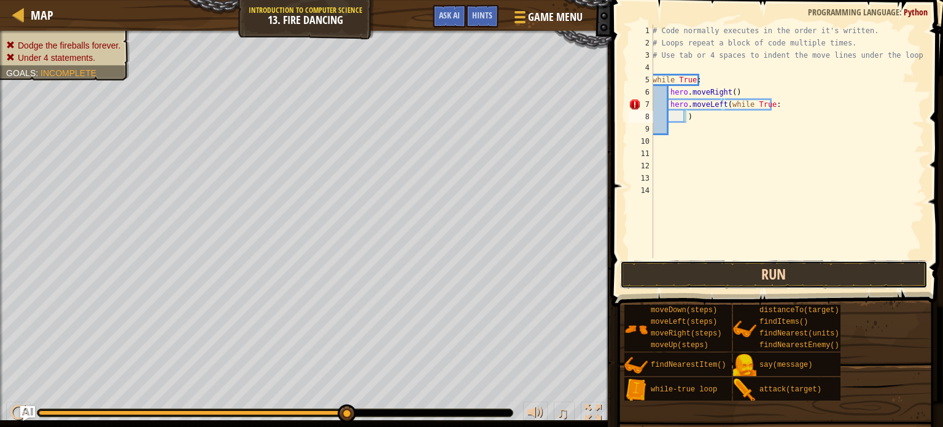
click at [736, 274] on button "Run" at bounding box center [774, 274] width 308 height 28
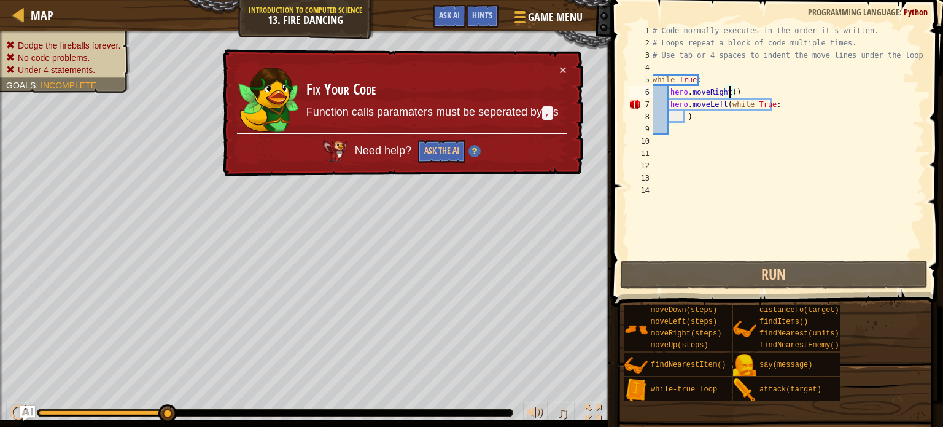
click at [728, 93] on div "# Code normally executes in the order it's written. # Loops repeat a block of c…" at bounding box center [787, 154] width 274 height 258
drag, startPoint x: 697, startPoint y: 80, endPoint x: 646, endPoint y: 83, distance: 51.1
click at [646, 83] on div "hero.moveRight() 1 2 3 4 5 6 7 8 9 10 11 12 13 14 # Code normally executes in t…" at bounding box center [775, 141] width 298 height 233
type textarea "while True:"
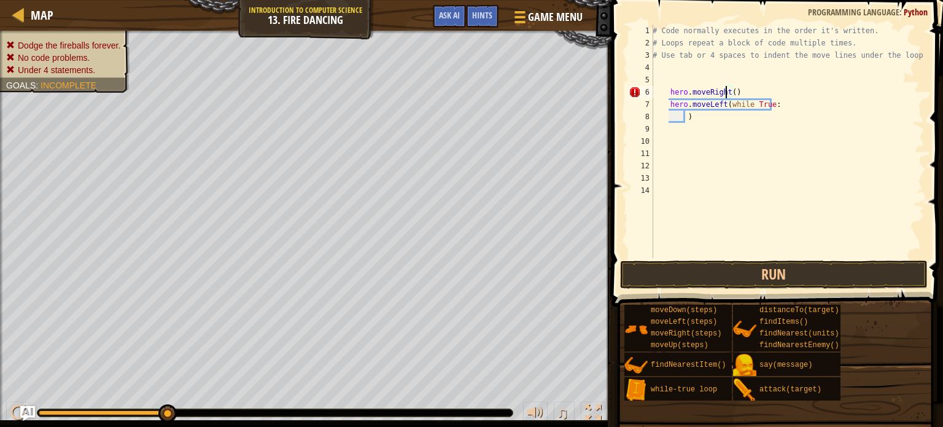
click at [726, 90] on div "# Code normally executes in the order it's written. # Loops repeat a block of c…" at bounding box center [787, 154] width 274 height 258
click at [728, 93] on div "# Code normally executes in the order it's written. # Loops repeat a block of c…" at bounding box center [787, 154] width 274 height 258
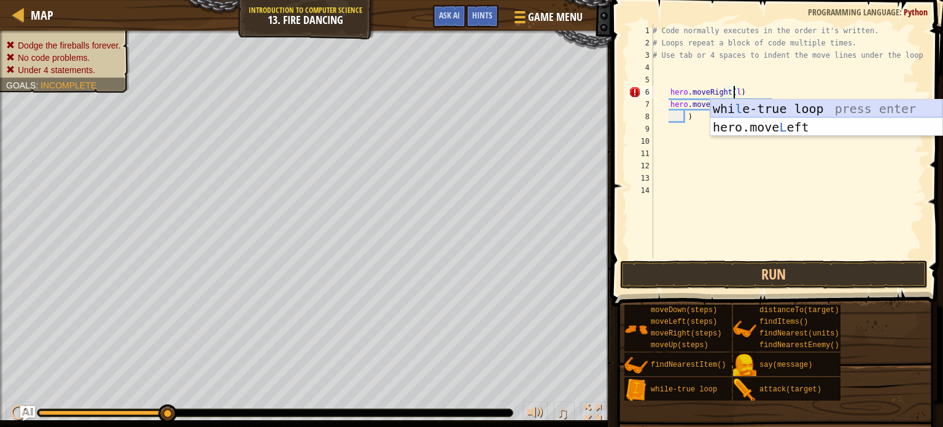
click at [744, 107] on div "whi l e-true loop press enter hero.move L eft press enter" at bounding box center [826, 136] width 232 height 74
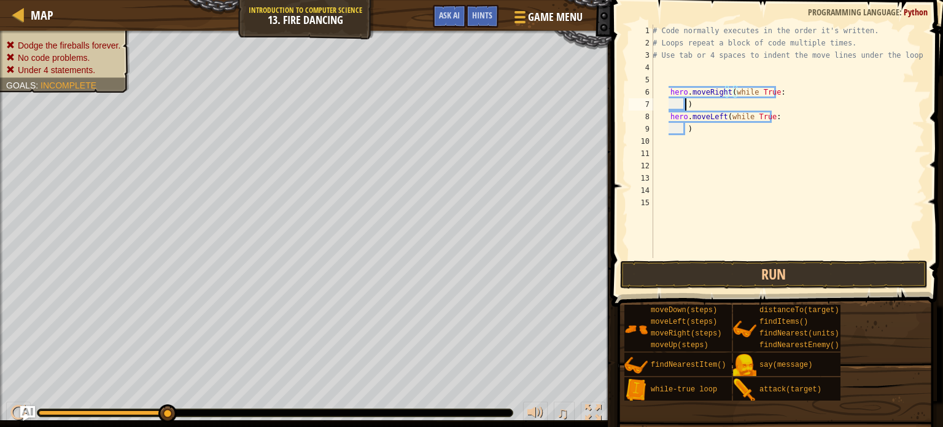
scroll to position [6, 2]
click at [758, 269] on button "Run" at bounding box center [774, 274] width 308 height 28
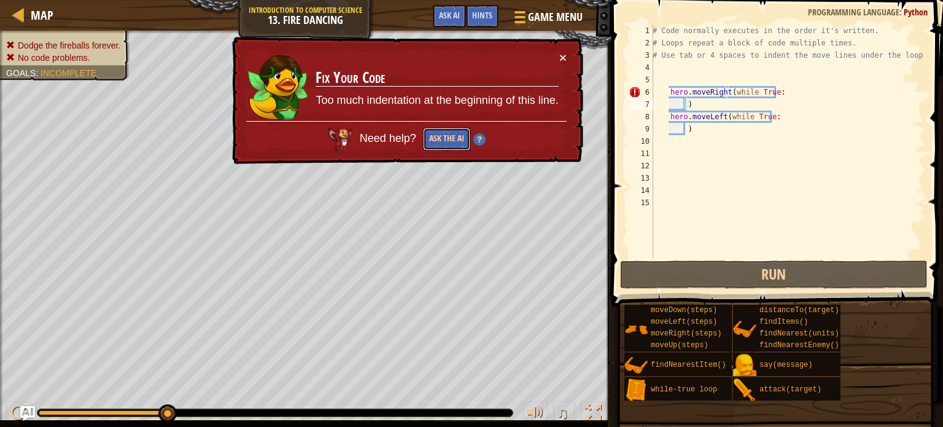
click at [450, 141] on button "Ask the AI" at bounding box center [446, 139] width 47 height 23
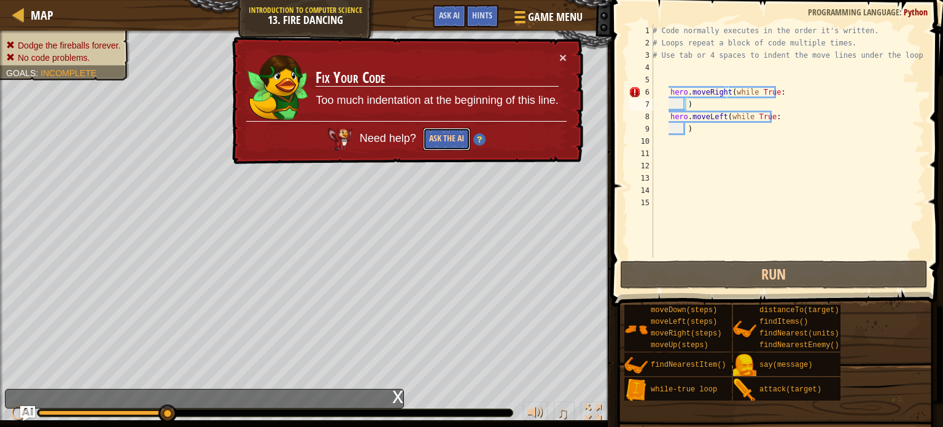
click at [450, 141] on button "Ask the AI" at bounding box center [446, 139] width 47 height 23
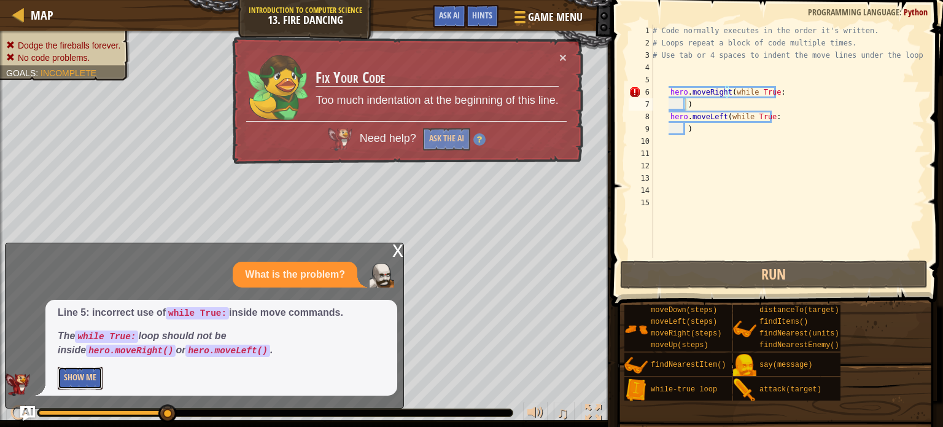
click at [85, 373] on button "Show Me" at bounding box center [80, 378] width 45 height 23
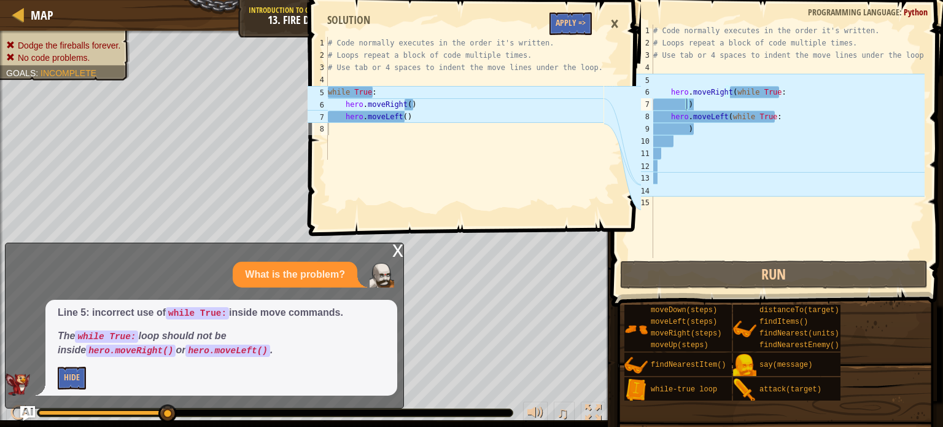
click at [615, 23] on div "×" at bounding box center [614, 24] width 21 height 28
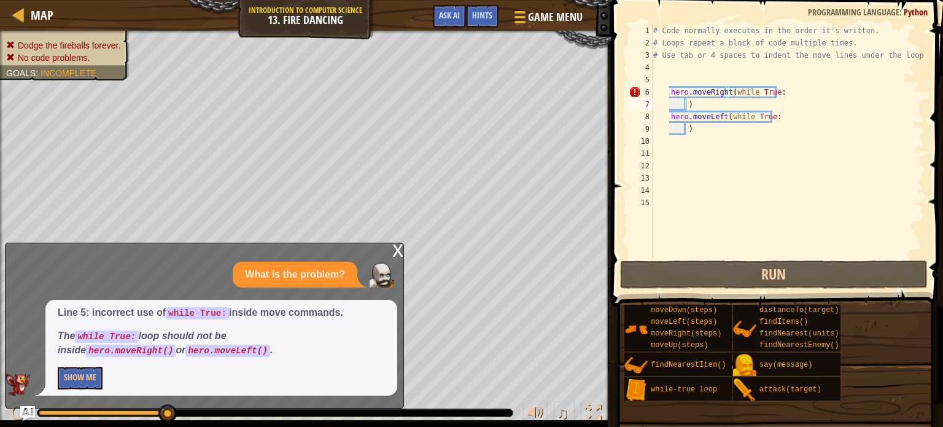
type textarea "hero.moveRight(while True:"
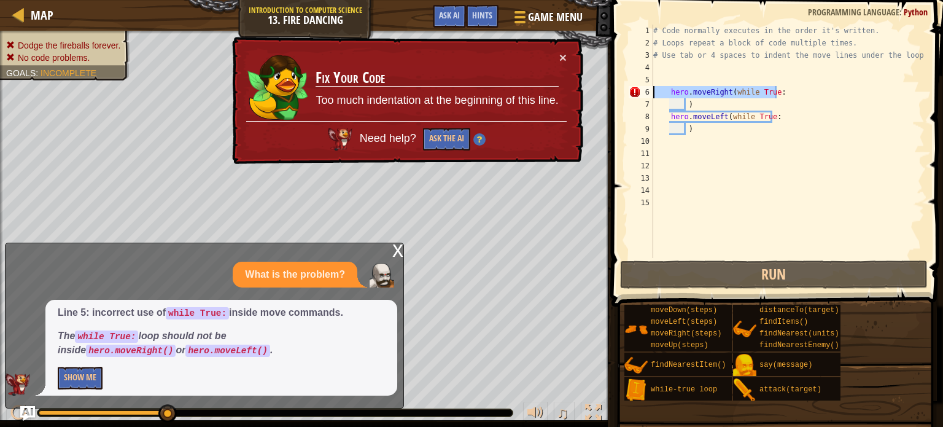
drag, startPoint x: 784, startPoint y: 95, endPoint x: 652, endPoint y: 94, distance: 131.4
click at [652, 94] on div "hero.moveRight(while True: 1 2 3 4 5 6 7 8 9 10 11 12 13 14 15 # Code normally …" at bounding box center [775, 141] width 298 height 233
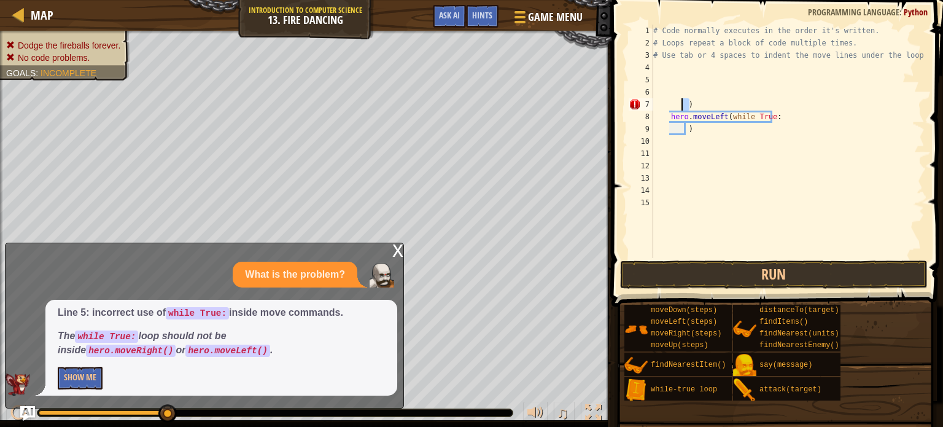
drag, startPoint x: 692, startPoint y: 107, endPoint x: 683, endPoint y: 106, distance: 9.3
click at [683, 106] on div "# Code normally executes in the order it's written. # Loops repeat a block of c…" at bounding box center [788, 154] width 274 height 258
type textarea ")"
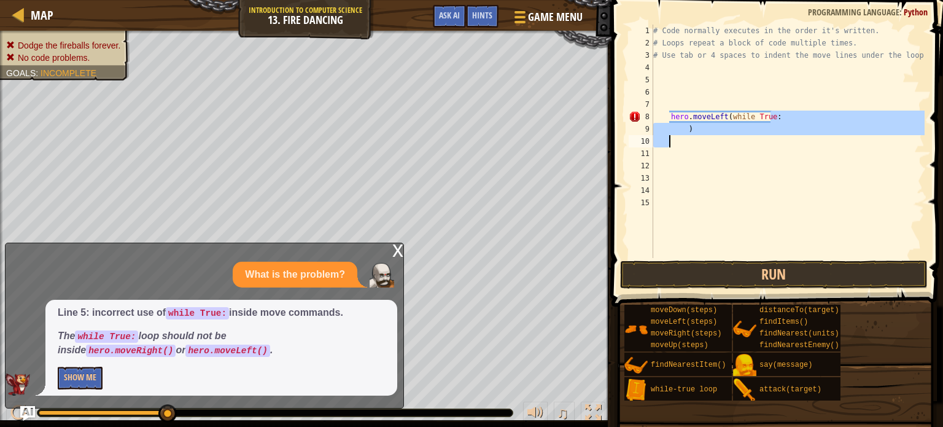
drag, startPoint x: 771, startPoint y: 115, endPoint x: 669, endPoint y: 143, distance: 106.4
click at [669, 143] on div "# Code normally executes in the order it's written. # Loops repeat a block of c…" at bounding box center [788, 154] width 274 height 258
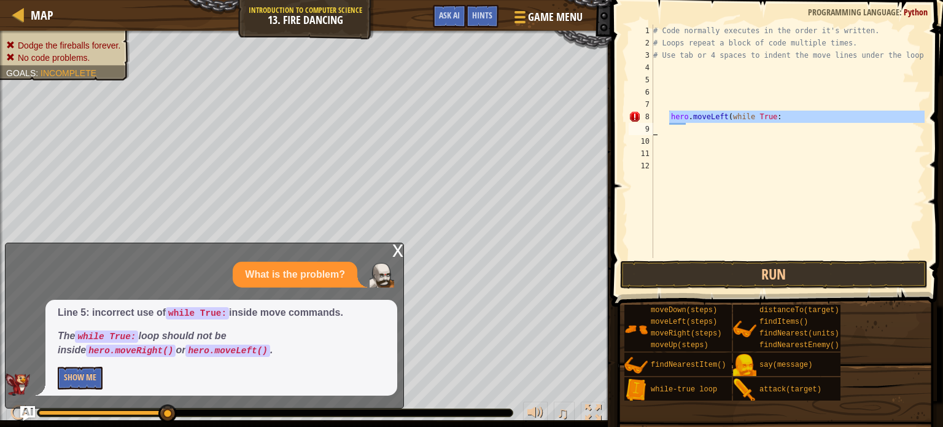
drag, startPoint x: 668, startPoint y: 113, endPoint x: 792, endPoint y: 128, distance: 124.4
click at [792, 128] on div "# Code normally executes in the order it's written. # Loops repeat a block of c…" at bounding box center [788, 154] width 274 height 258
type textarea "hero.moveLeft(while True:"
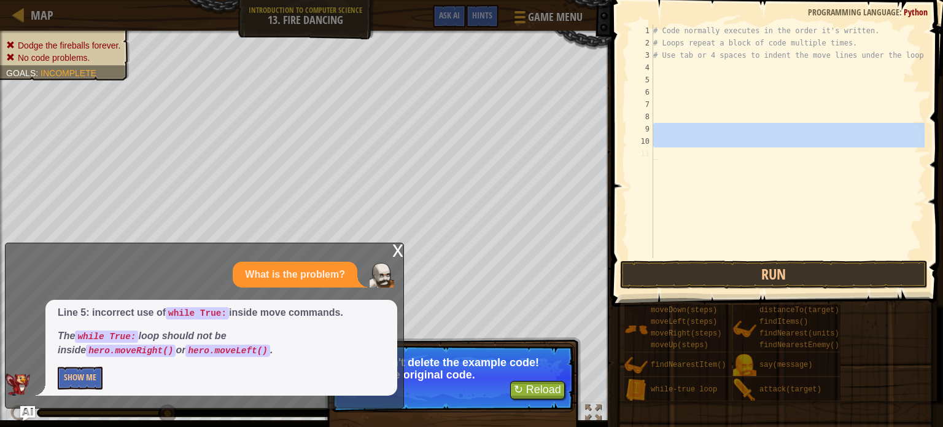
click at [583, 394] on div "Map Introduction to Computer Science 13. Fire Dancing Game Menu Done Hints Ask …" at bounding box center [471, 213] width 943 height 427
click at [545, 391] on button "↻ Reload" at bounding box center [537, 390] width 55 height 18
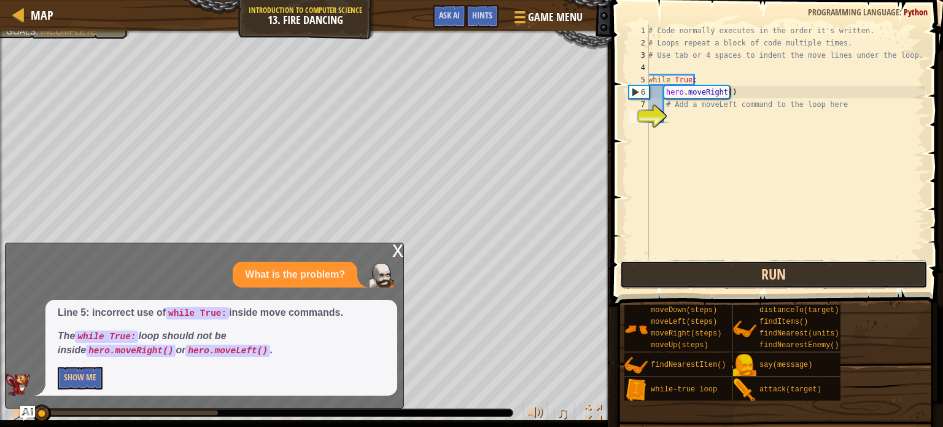
click at [686, 279] on button "Run" at bounding box center [774, 274] width 308 height 28
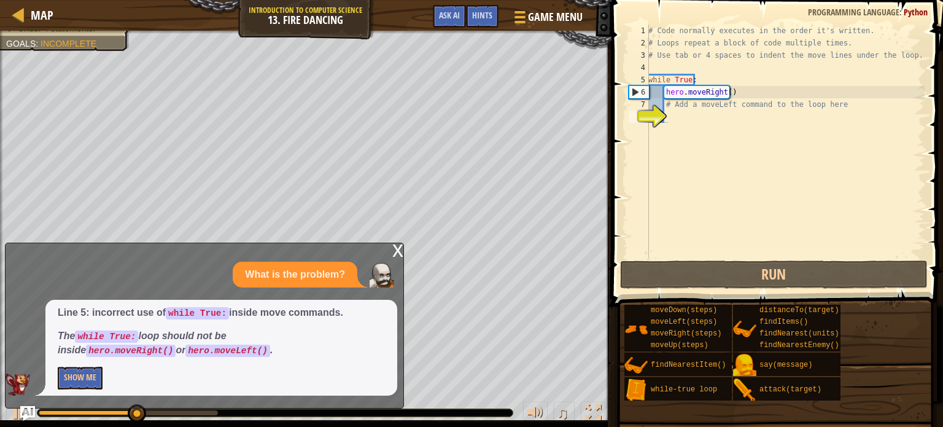
click at [390, 253] on div "x What is the problem? Line 5: incorrect use of while True: inside move command…" at bounding box center [204, 326] width 399 height 166
click at [397, 252] on div "x" at bounding box center [397, 249] width 11 height 12
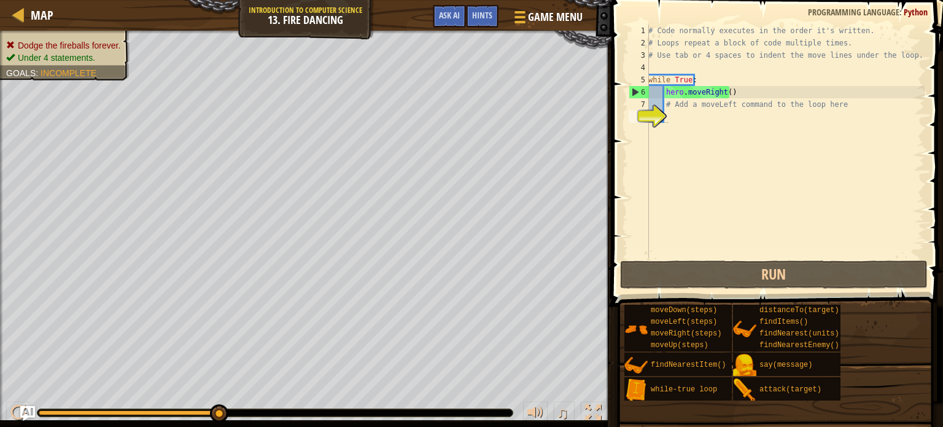
type textarea "# Add a moveLeft command to the loop here"
drag, startPoint x: 833, startPoint y: 104, endPoint x: 665, endPoint y: 107, distance: 167.7
click at [665, 107] on div "# Add a moveLeft command to the loop here 1 2 3 4 5 6 7 8 # Code normally execu…" at bounding box center [775, 141] width 298 height 233
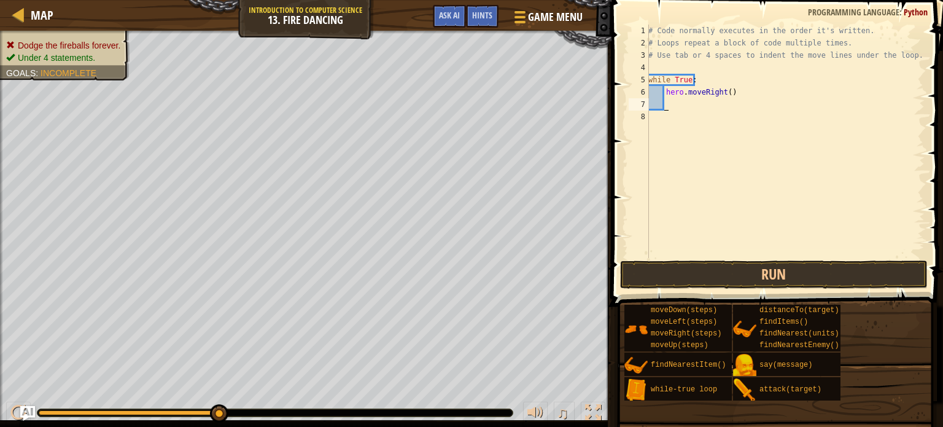
type textarea "w"
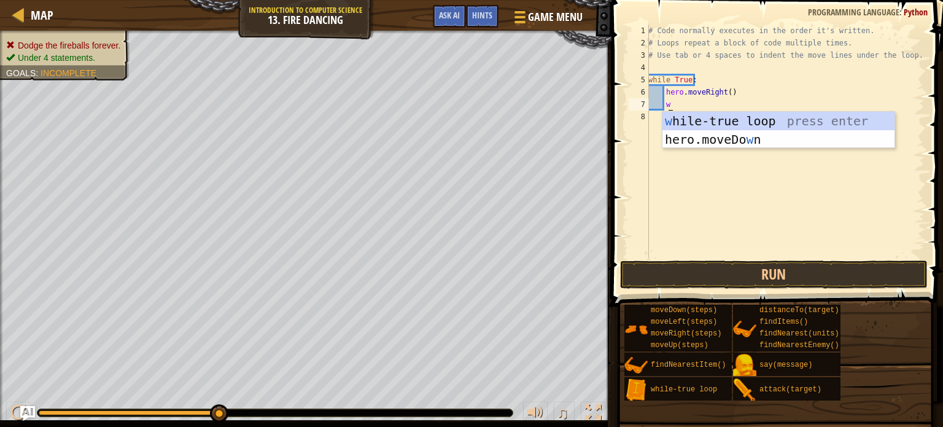
scroll to position [6, 1]
click at [696, 121] on div "w [PERSON_NAME]-true loop press enter hero.moveDo w n press enter" at bounding box center [779, 149] width 232 height 74
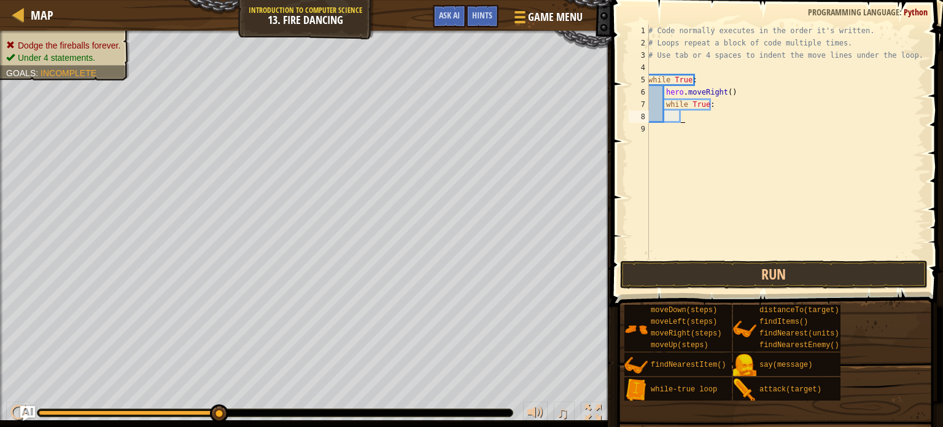
type textarea "m"
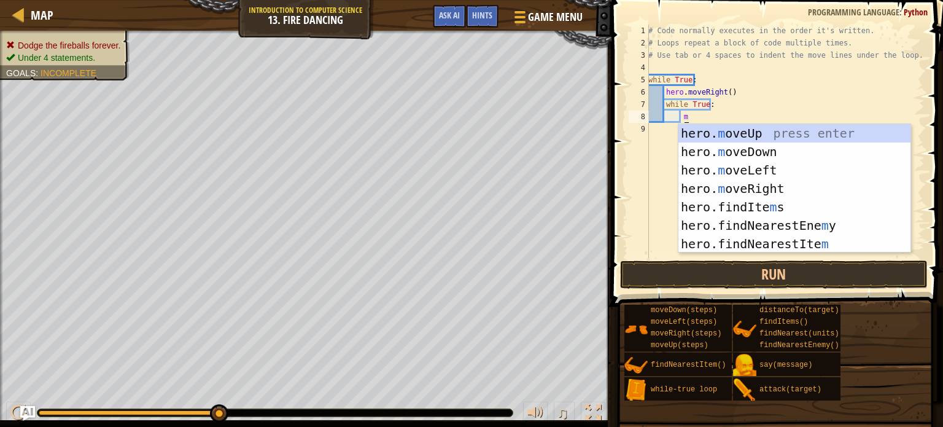
scroll to position [6, 2]
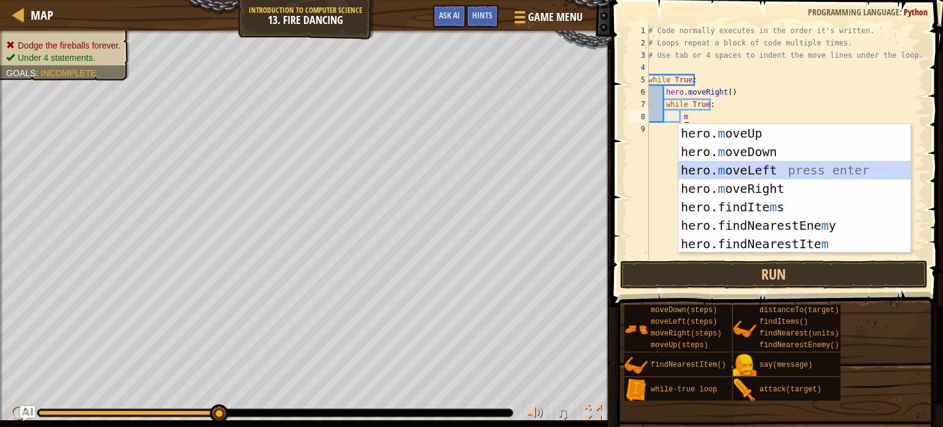
click at [742, 166] on div "hero. m oveUp press enter hero. m oveDown press enter hero. m oveLeft press ent…" at bounding box center [795, 207] width 232 height 166
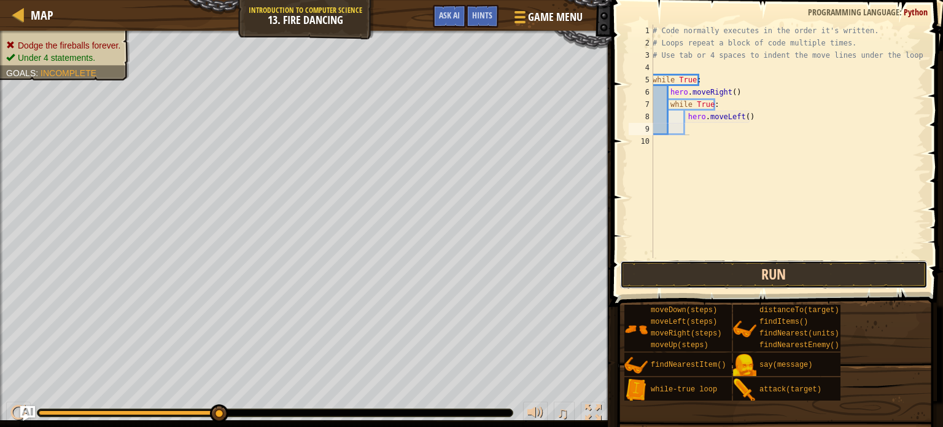
click at [755, 278] on button "Run" at bounding box center [774, 274] width 308 height 28
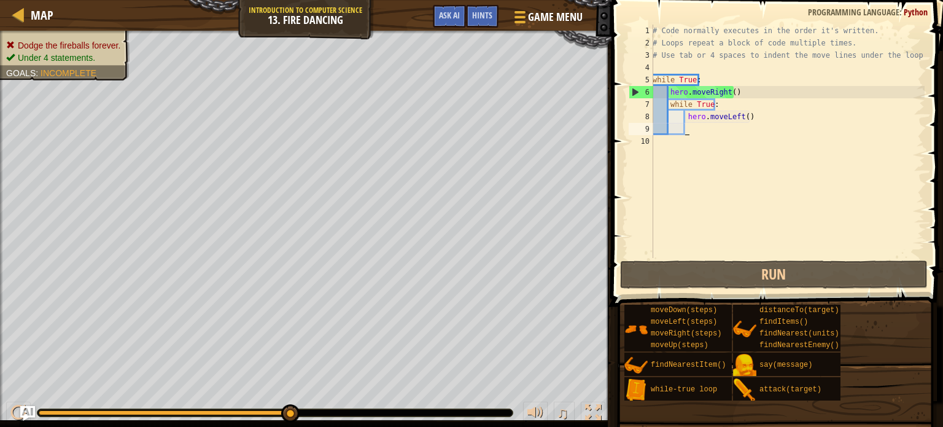
type textarea "w"
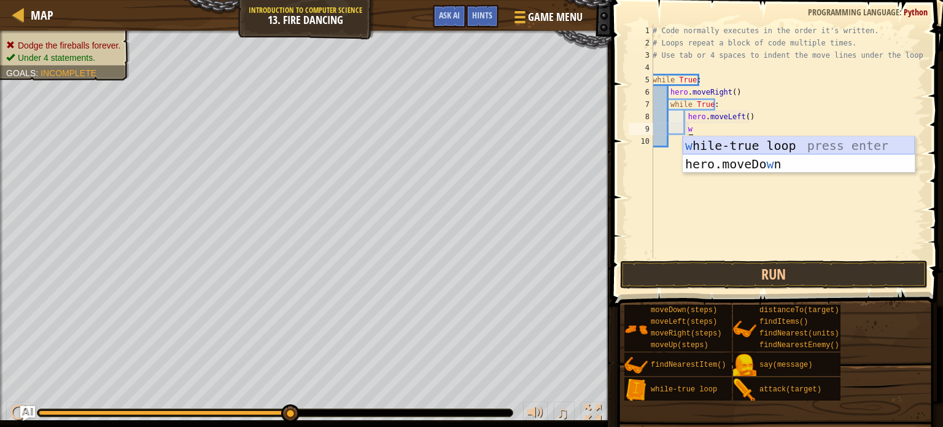
click at [799, 142] on div "w [PERSON_NAME]-true loop press enter hero.moveDo w n press enter" at bounding box center [799, 173] width 232 height 74
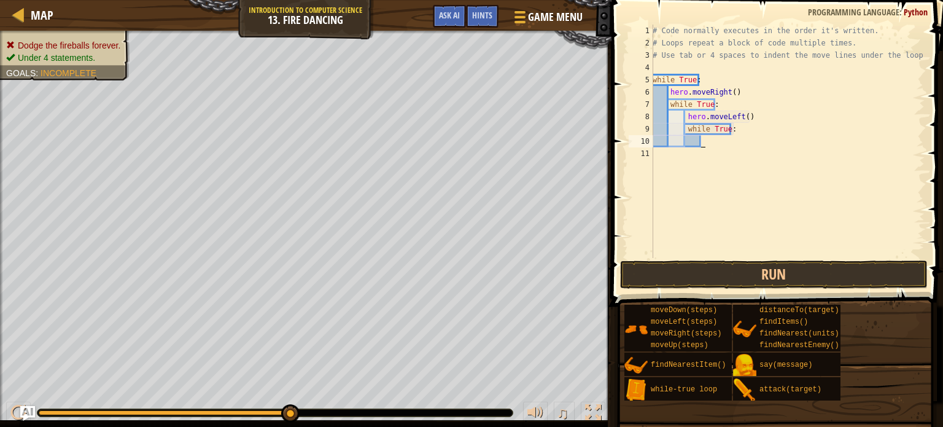
type textarea "m"
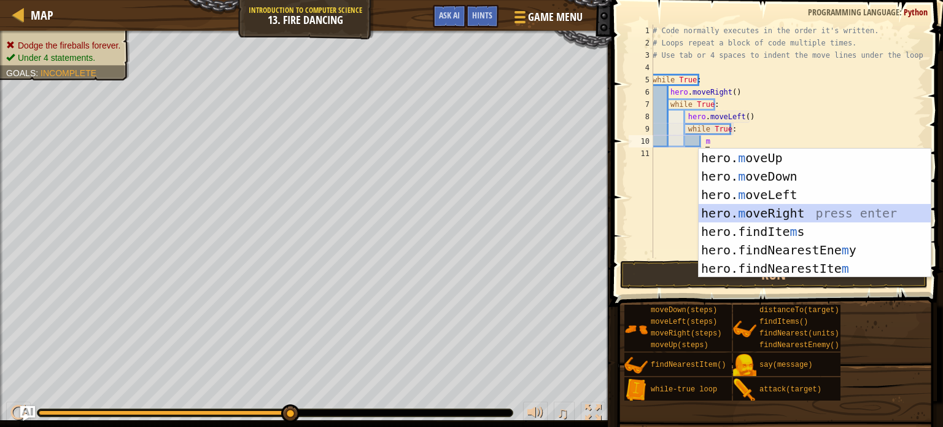
click at [774, 208] on div "hero. m oveUp press enter hero. m oveDown press enter hero. m oveLeft press ent…" at bounding box center [815, 232] width 232 height 166
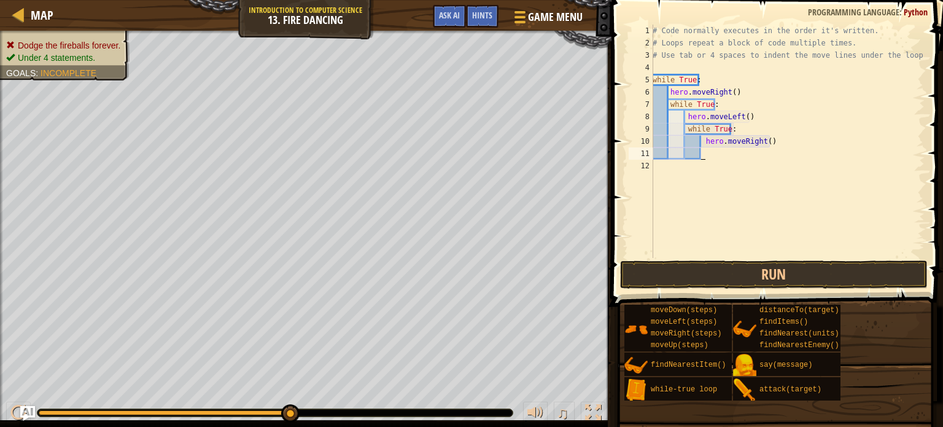
type textarea "w"
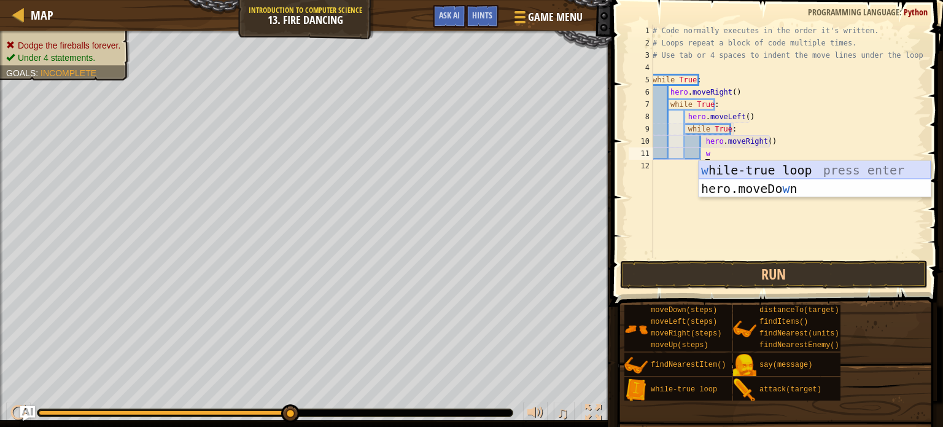
click at [761, 165] on div "w [PERSON_NAME]-true loop press enter hero.moveDo w n press enter" at bounding box center [815, 198] width 232 height 74
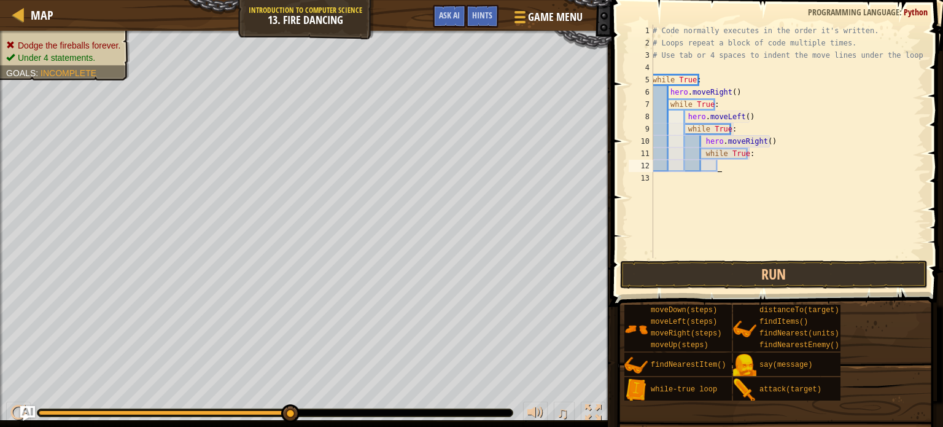
type textarea "m"
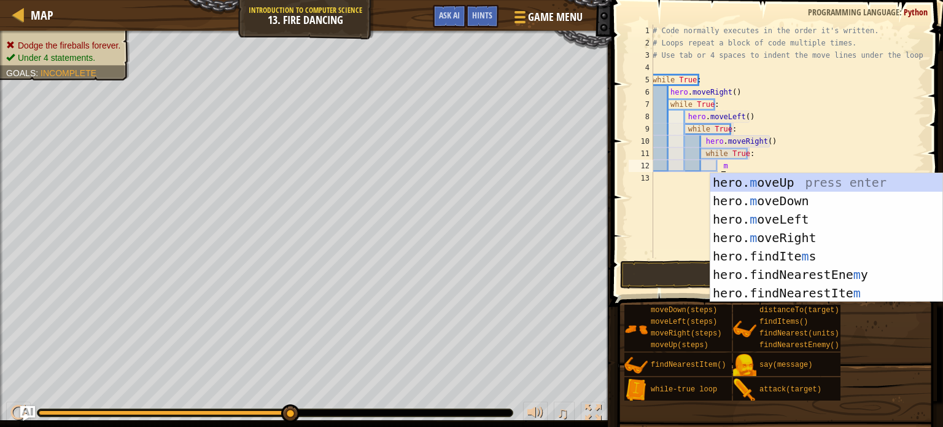
scroll to position [6, 5]
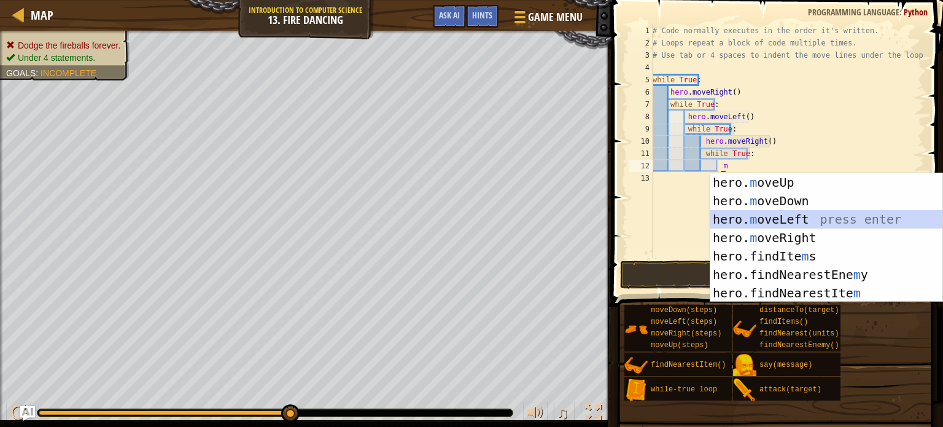
click at [794, 222] on div "hero. m oveUp press enter hero. m oveDown press enter hero. m oveLeft press ent…" at bounding box center [826, 256] width 232 height 166
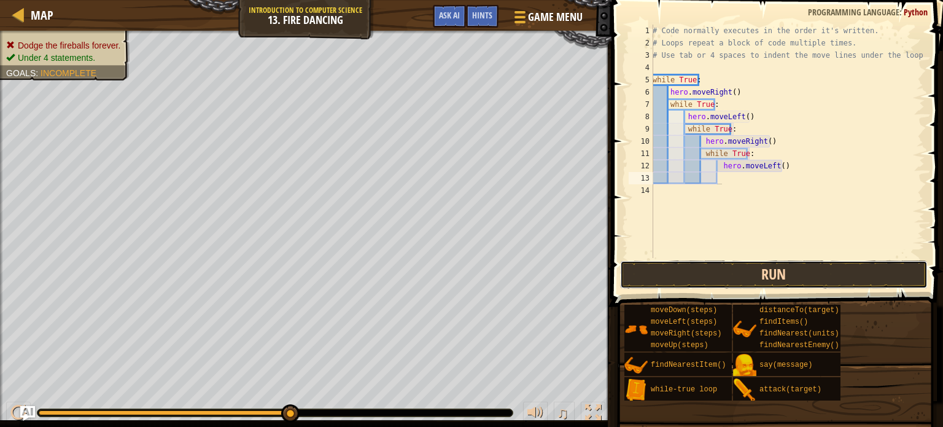
click at [780, 278] on button "Run" at bounding box center [774, 274] width 308 height 28
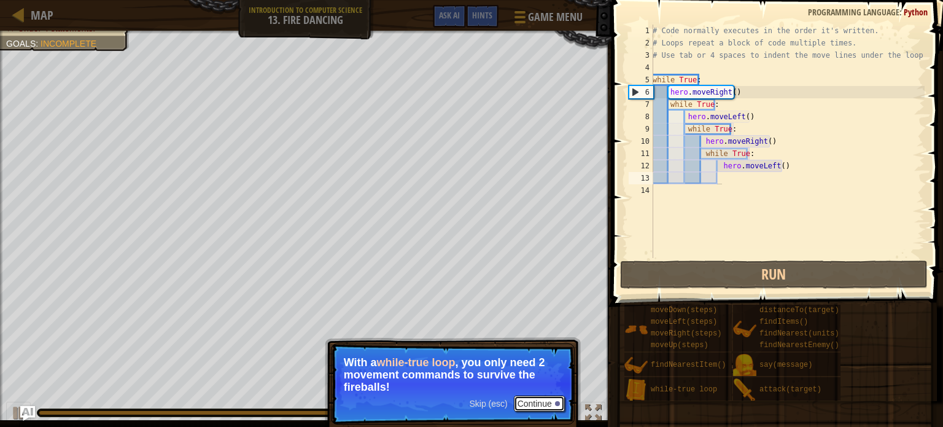
click at [536, 402] on button "Continue" at bounding box center [539, 403] width 51 height 16
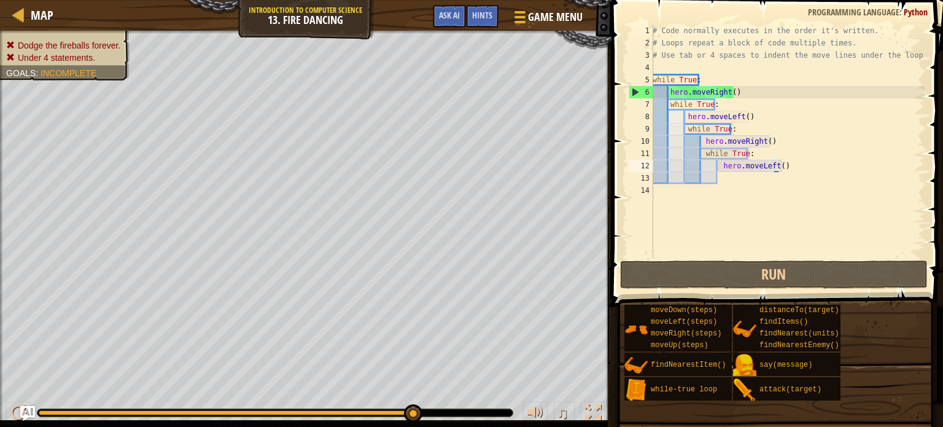
click at [776, 165] on div "# Code normally executes in the order it's written. # Loops repeat a block of c…" at bounding box center [787, 154] width 274 height 258
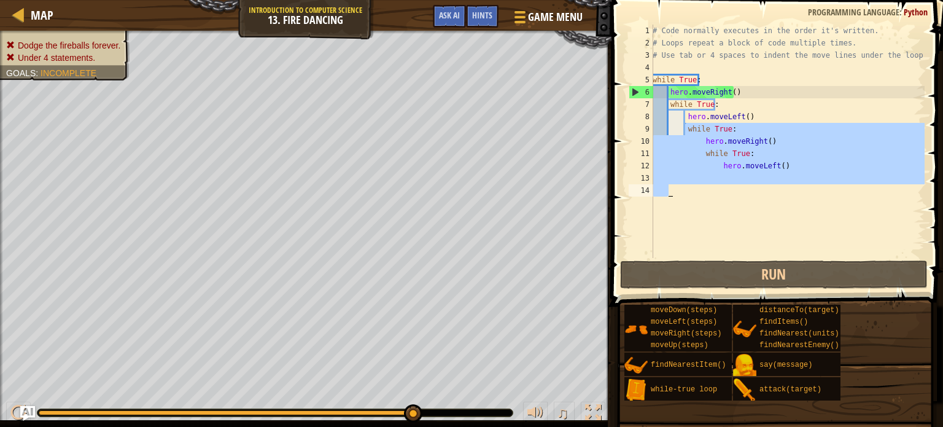
drag, startPoint x: 685, startPoint y: 129, endPoint x: 775, endPoint y: 181, distance: 103.7
click at [775, 181] on div "# Code normally executes in the order it's written. # Loops repeat a block of c…" at bounding box center [787, 154] width 274 height 258
type textarea "hero.moveLeft()"
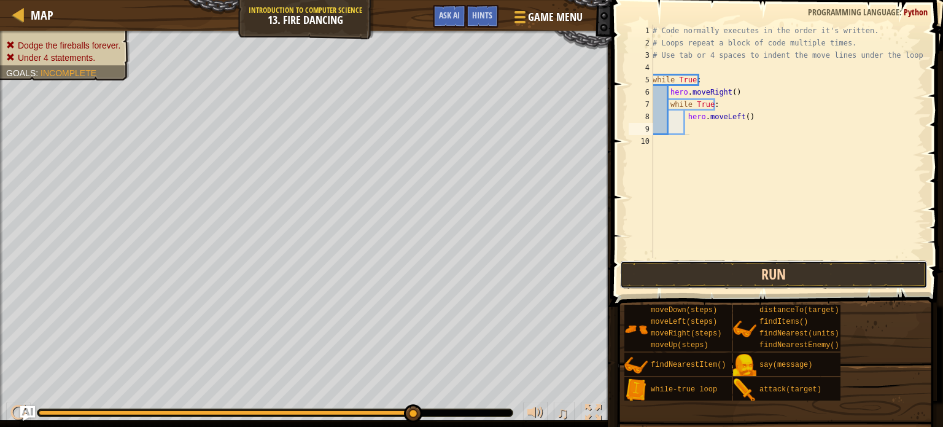
click at [758, 272] on button "Run" at bounding box center [774, 274] width 308 height 28
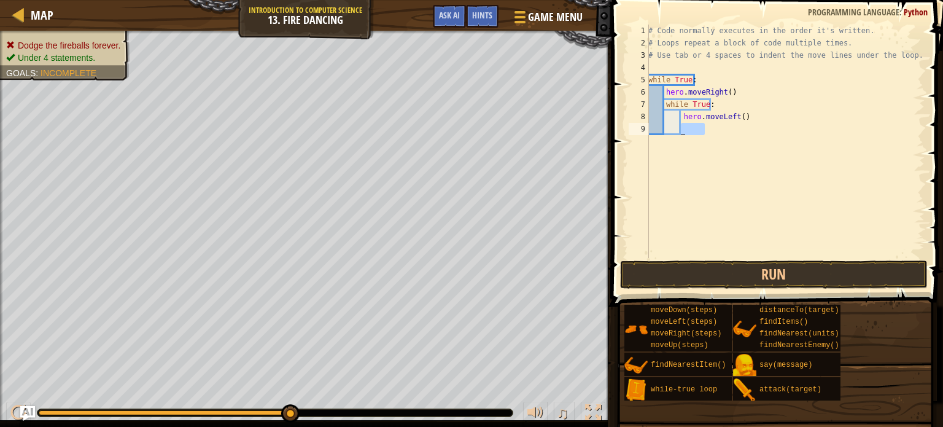
drag, startPoint x: 718, startPoint y: 134, endPoint x: 682, endPoint y: 130, distance: 37.2
click at [682, 130] on div "# Code normally executes in the order it's written. # Loops repeat a block of c…" at bounding box center [785, 154] width 279 height 258
click at [691, 79] on div "# Code normally executes in the order it's written. # Loops repeat a block of c…" at bounding box center [785, 154] width 279 height 258
type textarea "while True"
click at [701, 80] on div "# Code normally executes in the order it's written. # Loops repeat a block of c…" at bounding box center [785, 154] width 279 height 258
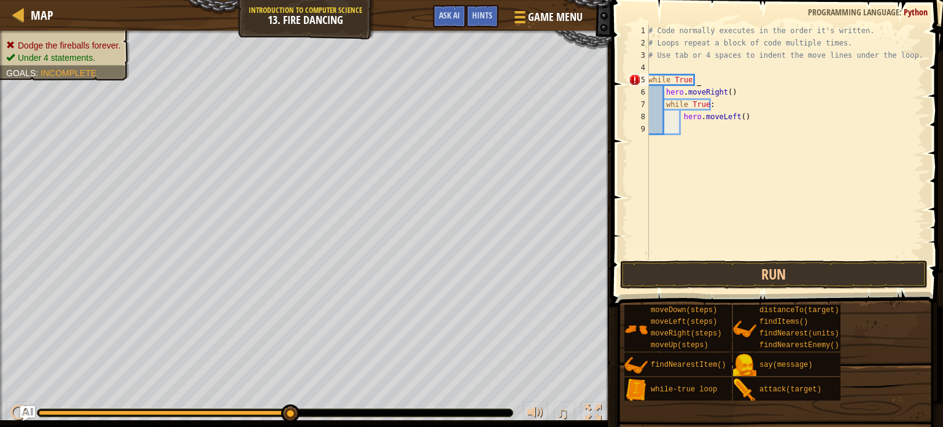
click at [691, 76] on div "# Code normally executes in the order it's written. # Loops repeat a block of c…" at bounding box center [785, 154] width 279 height 258
drag, startPoint x: 691, startPoint y: 76, endPoint x: 703, endPoint y: 79, distance: 12.1
click at [703, 79] on div "# Code normally executes in the order it's written. # Loops repeat a block of c…" at bounding box center [785, 154] width 279 height 258
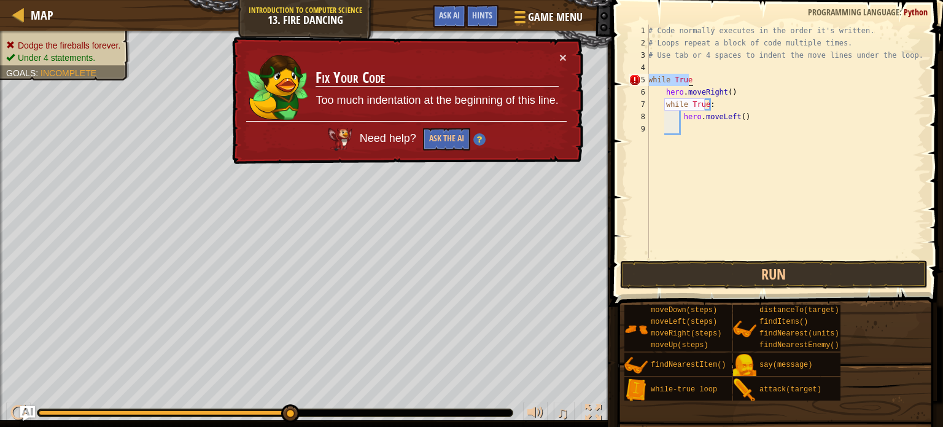
drag, startPoint x: 650, startPoint y: 78, endPoint x: 698, endPoint y: 77, distance: 48.5
click at [698, 77] on div "# Code normally executes in the order it's written. # Loops repeat a block of c…" at bounding box center [785, 154] width 279 height 258
type textarea "while True"
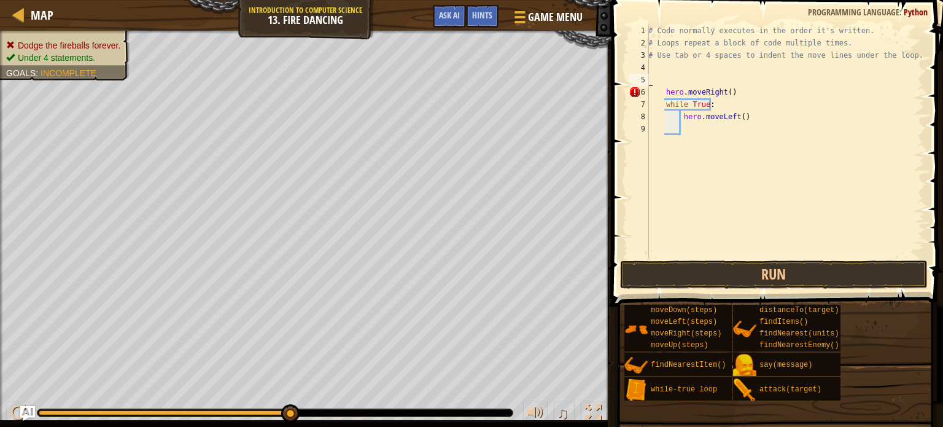
click at [656, 79] on div "# Code normally executes in the order it's written. # Loops repeat a block of c…" at bounding box center [785, 154] width 279 height 258
type textarea "w"
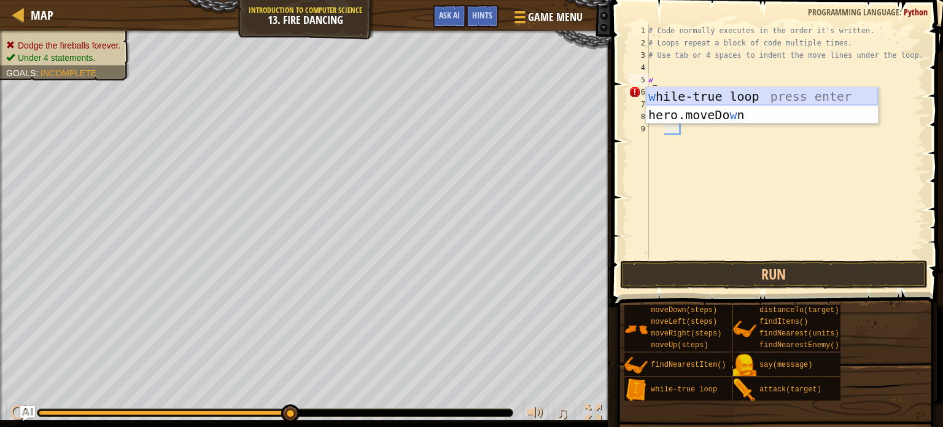
click at [674, 95] on div "w [PERSON_NAME]-true loop press enter hero.moveDo w n press enter" at bounding box center [762, 124] width 232 height 74
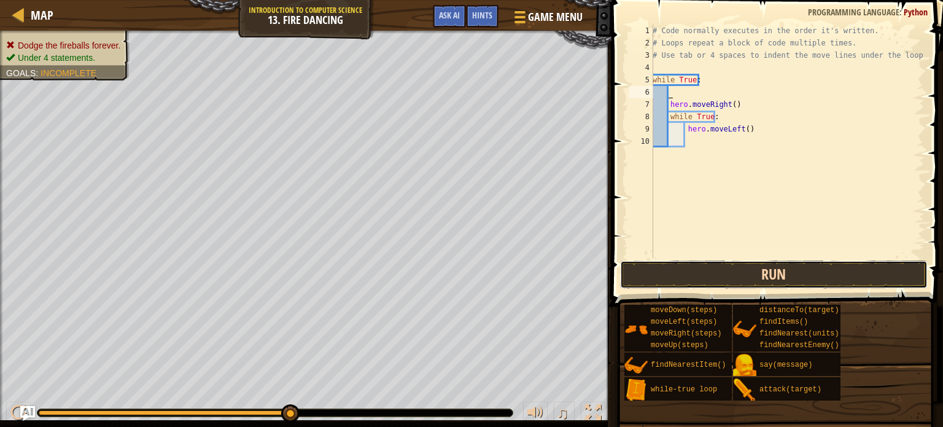
click at [786, 276] on button "Run" at bounding box center [774, 274] width 308 height 28
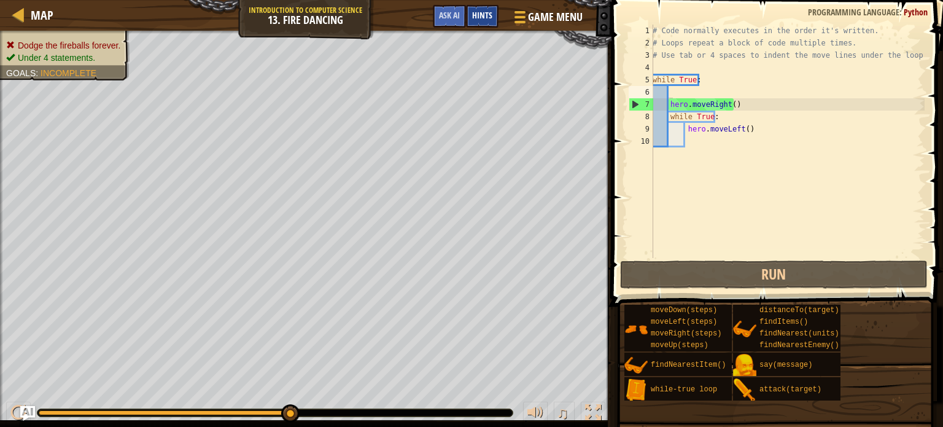
click at [485, 11] on span "Hints" at bounding box center [482, 15] width 20 height 12
